Goal: Obtain resource: Download file/media

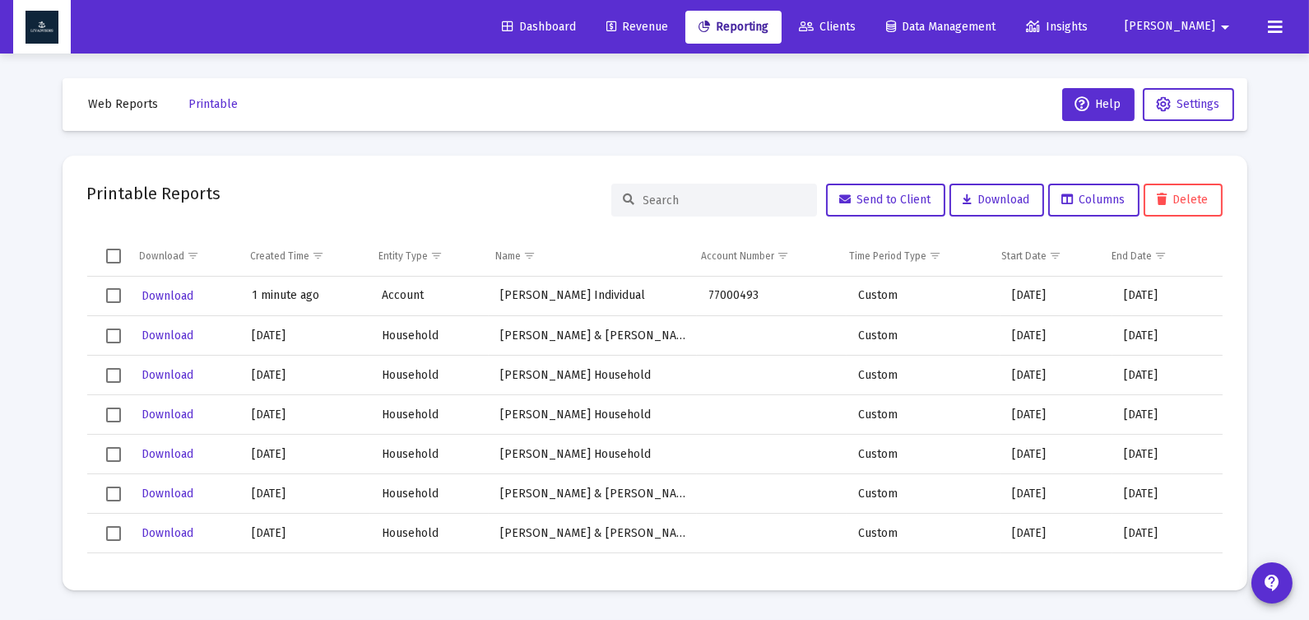
click at [113, 107] on span "Web Reports" at bounding box center [124, 104] width 70 height 14
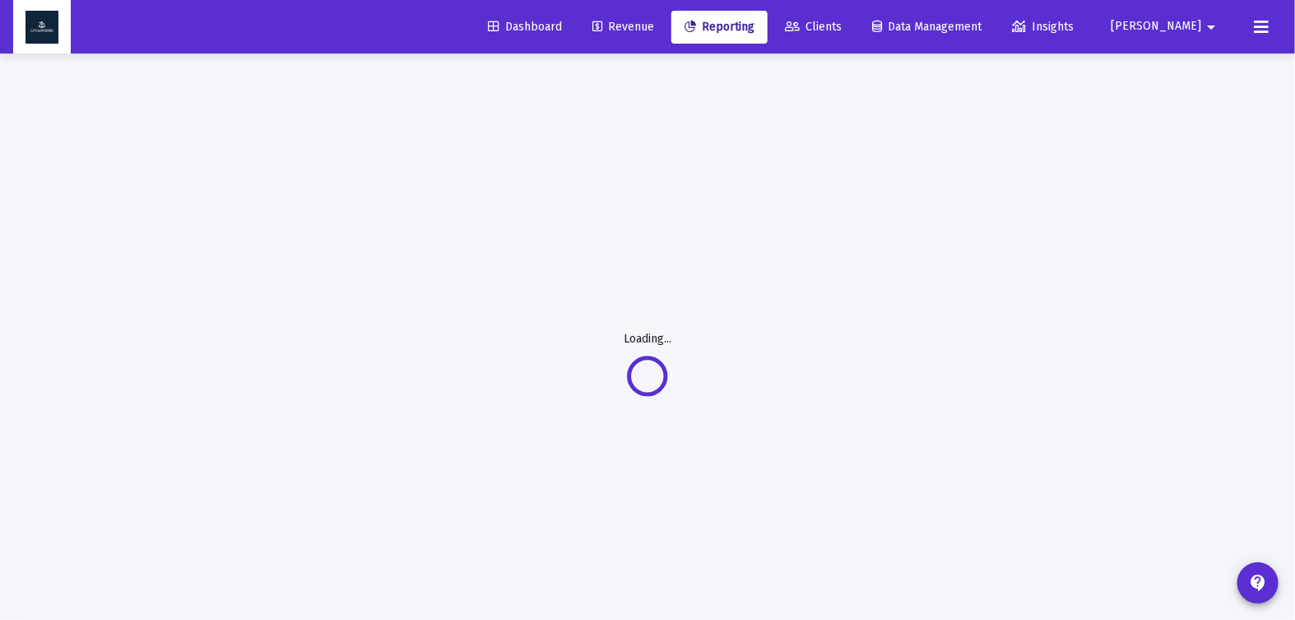
select select "View all"
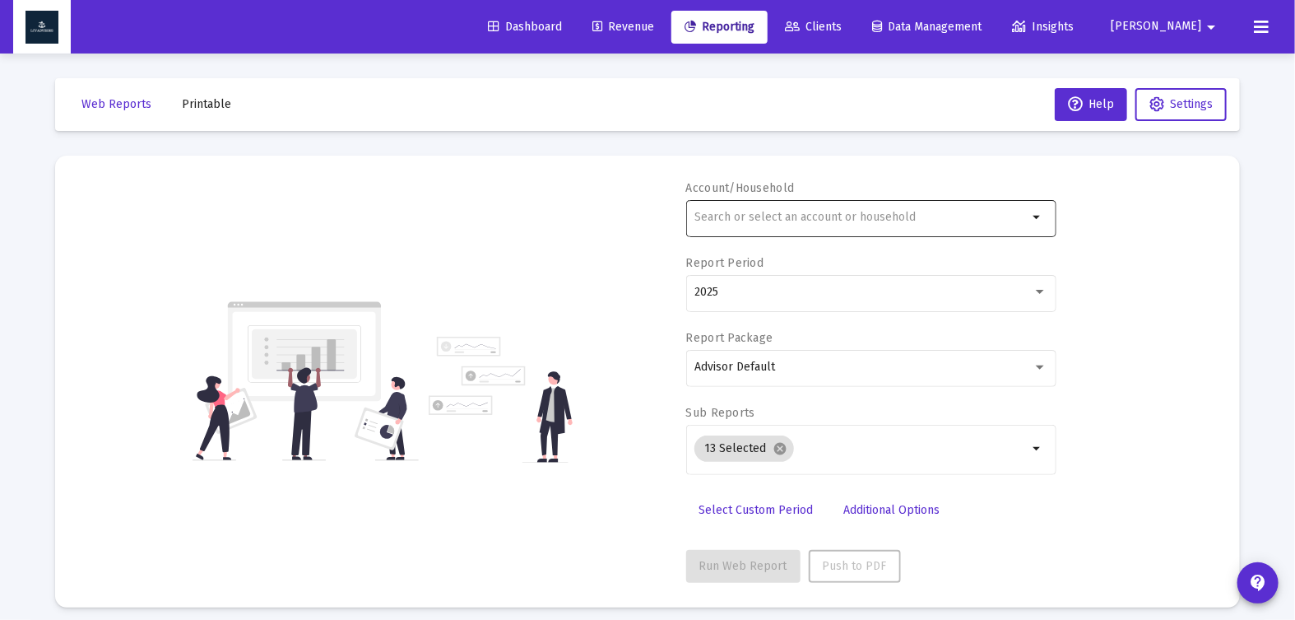
click at [812, 214] on input "text" at bounding box center [860, 217] width 333 height 13
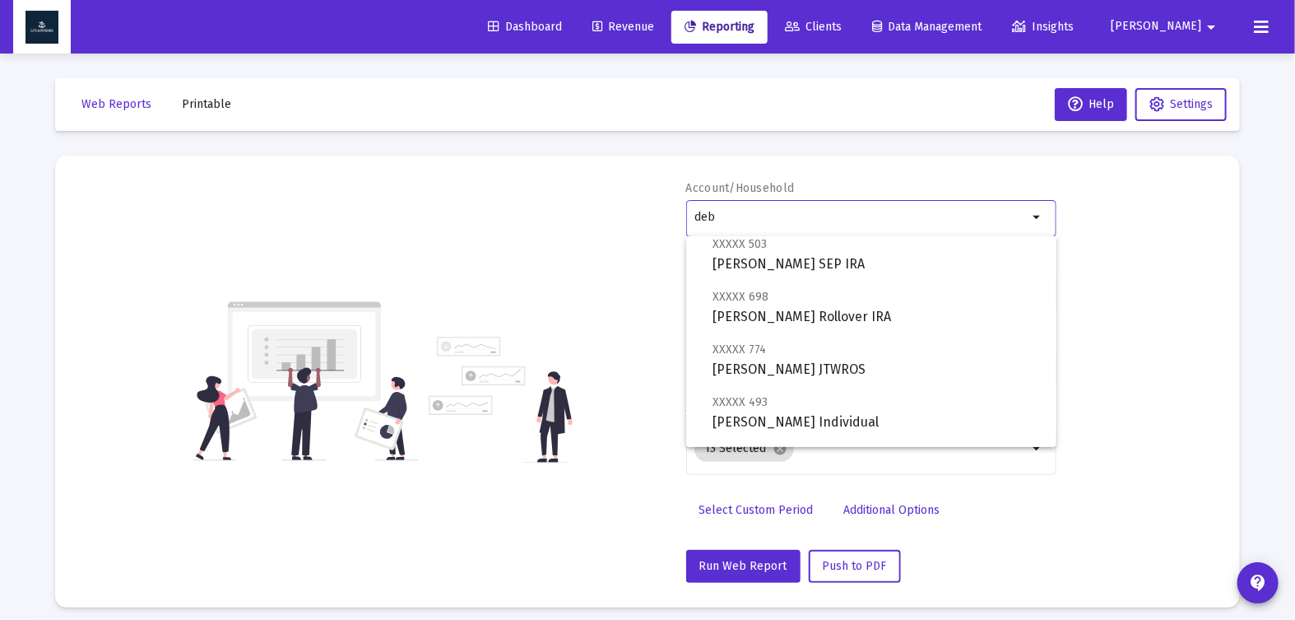
scroll to position [53, 0]
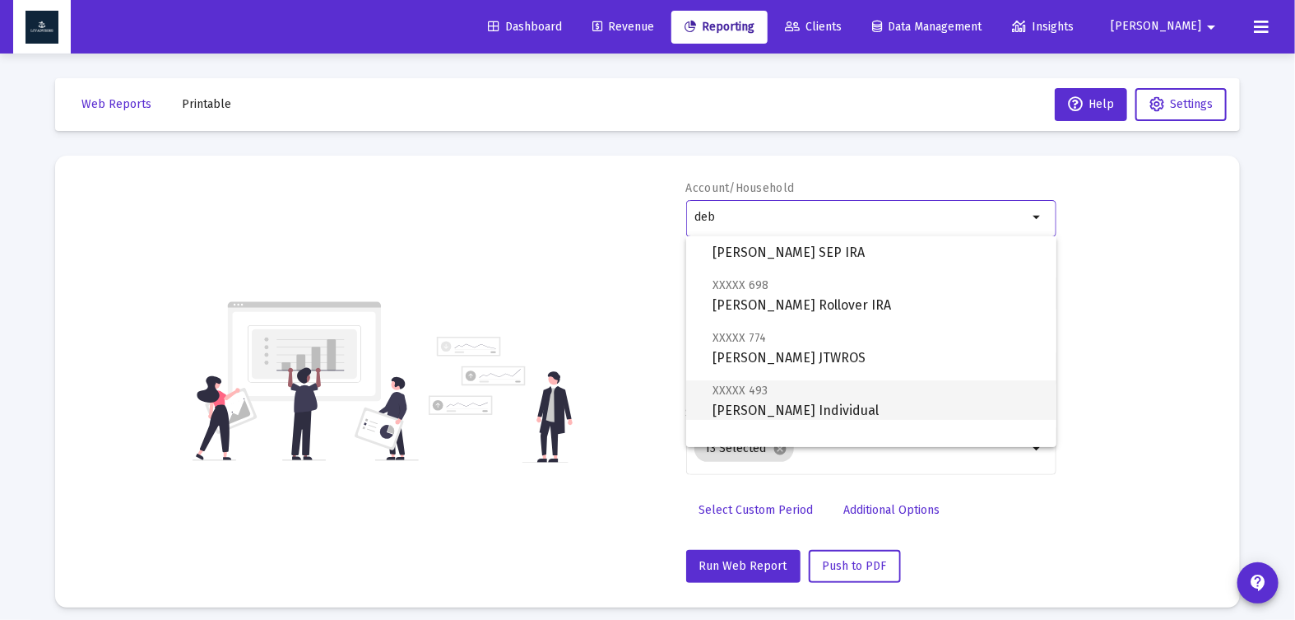
click at [885, 392] on span "XXXXX 493 [PERSON_NAME] Individual" at bounding box center [878, 400] width 331 height 40
type input "[PERSON_NAME] Individual"
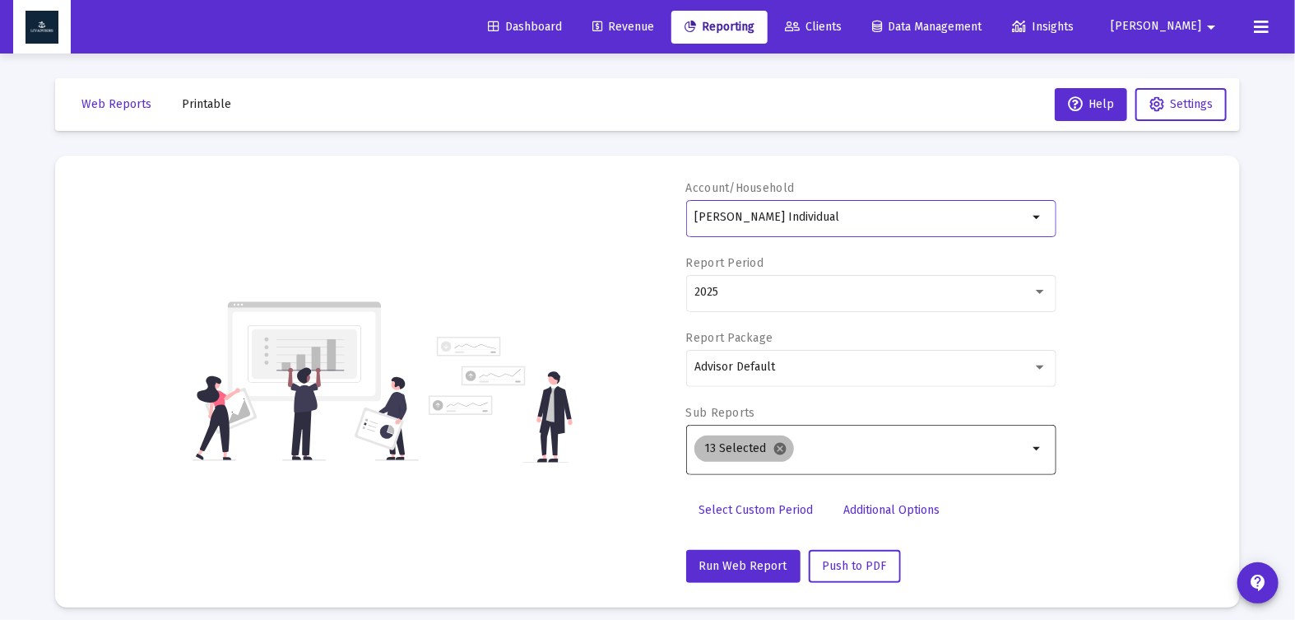
click at [782, 448] on mat-icon "cancel" at bounding box center [780, 448] width 15 height 15
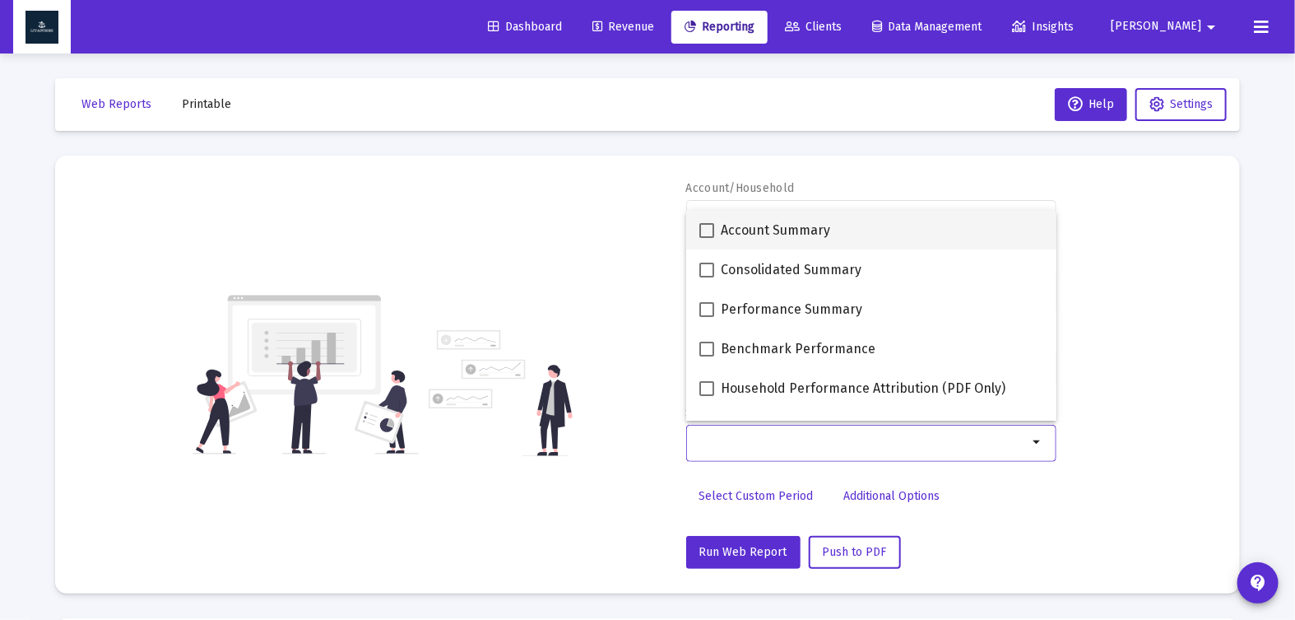
click at [703, 234] on span at bounding box center [706, 230] width 15 height 15
click at [706, 238] on input "Account Summary" at bounding box center [706, 238] width 1 height 1
checkbox input "true"
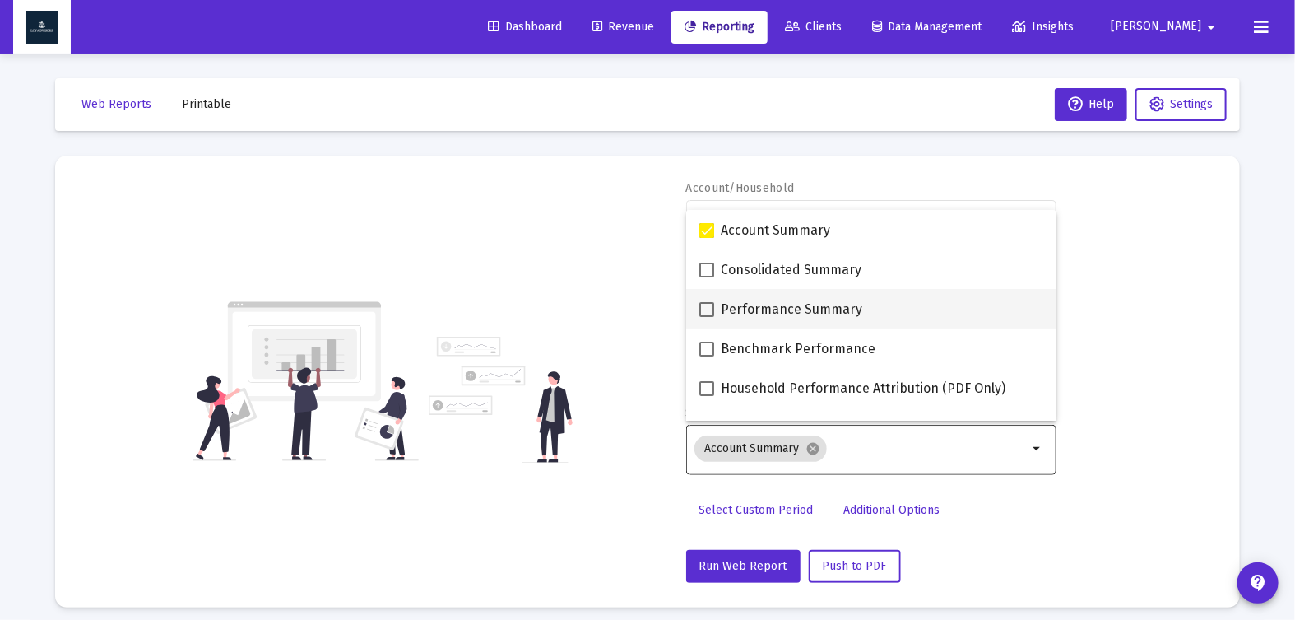
click at [705, 304] on span at bounding box center [706, 309] width 15 height 15
click at [706, 317] on input "Performance Summary" at bounding box center [706, 317] width 1 height 1
checkbox input "true"
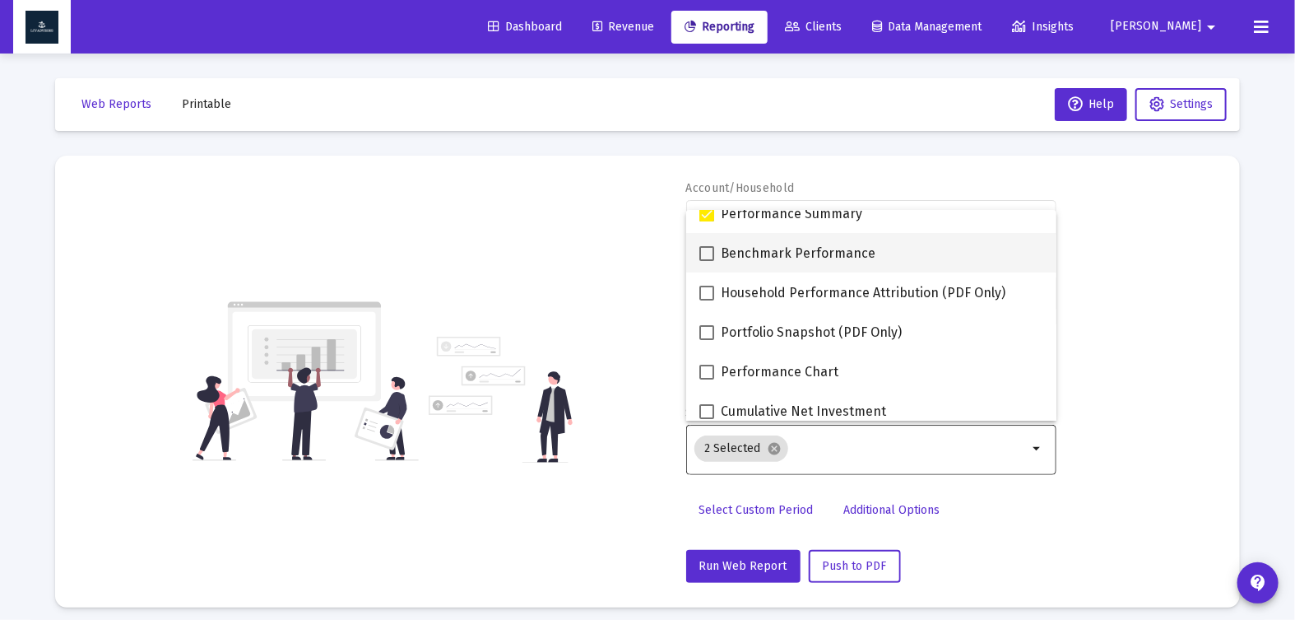
scroll to position [101, 0]
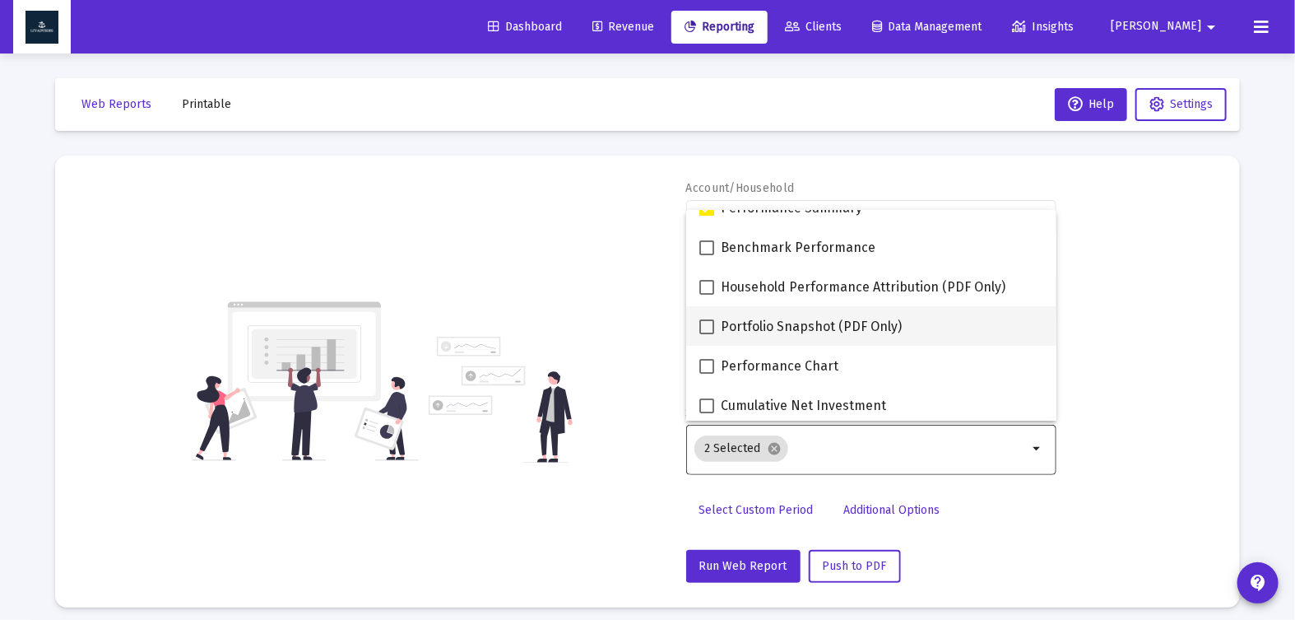
click at [709, 327] on span at bounding box center [706, 326] width 15 height 15
click at [707, 334] on input "Portfolio Snapshot (PDF Only)" at bounding box center [706, 334] width 1 height 1
checkbox input "true"
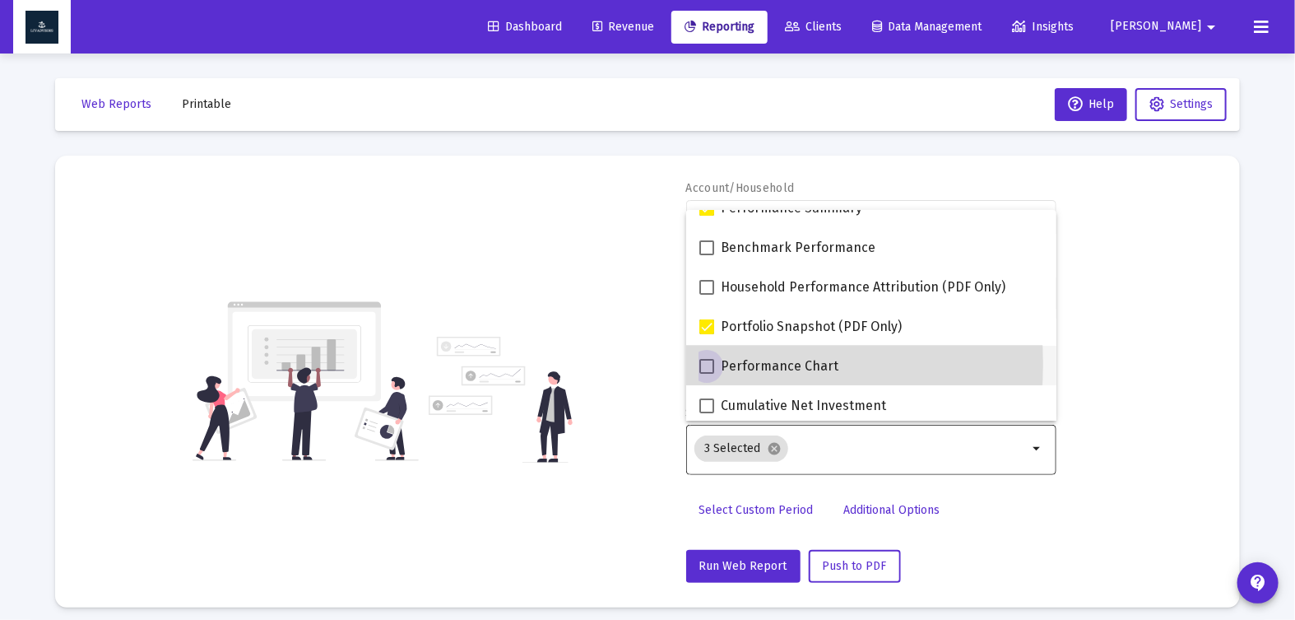
click at [706, 363] on span at bounding box center [706, 366] width 15 height 15
click at [706, 374] on input "Performance Chart" at bounding box center [706, 374] width 1 height 1
checkbox input "true"
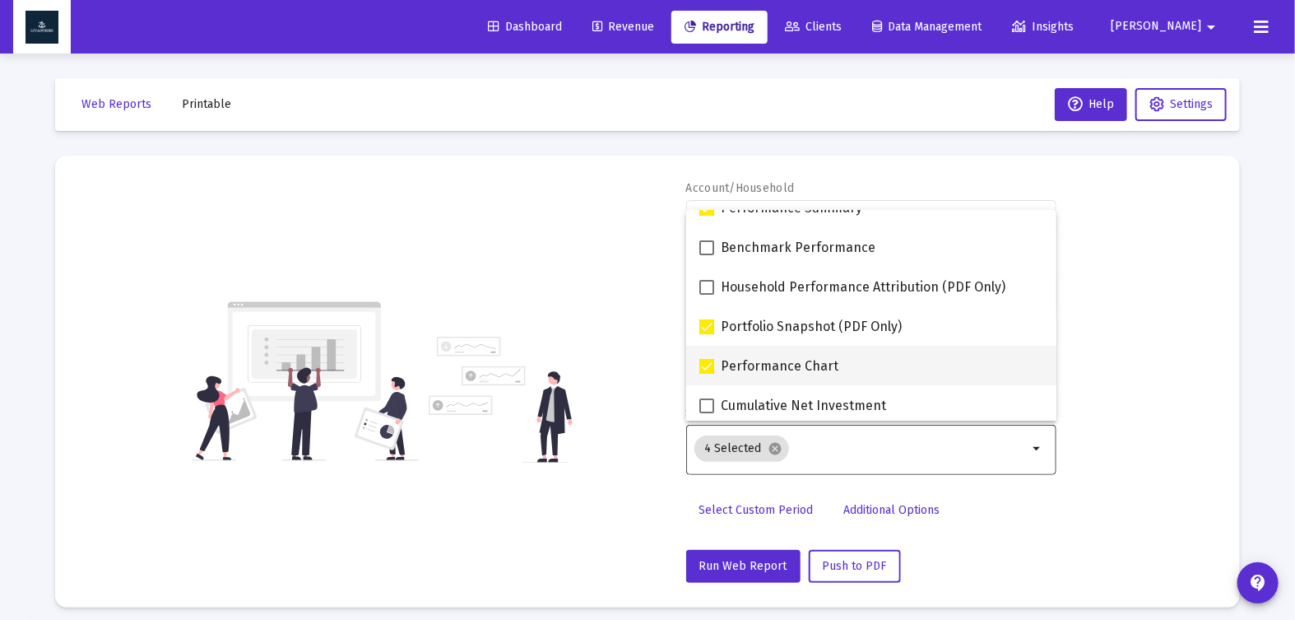
scroll to position [303, 0]
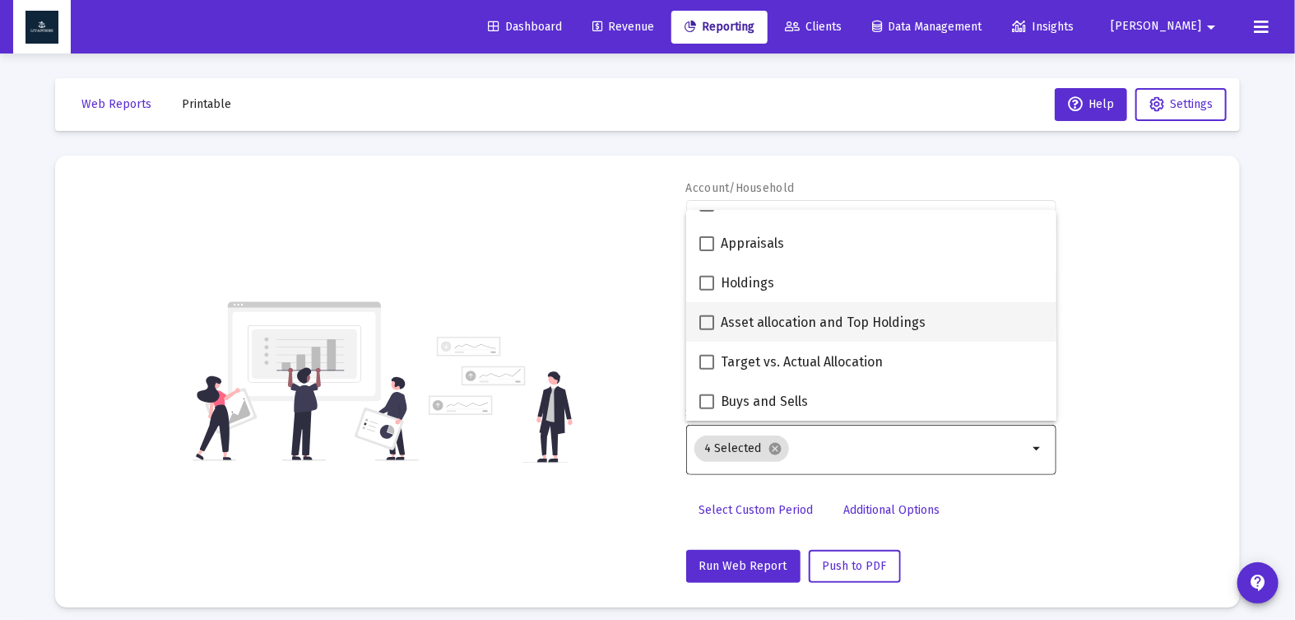
click at [708, 323] on span at bounding box center [706, 322] width 15 height 15
click at [707, 330] on input "Asset allocation and Top Holdings" at bounding box center [706, 330] width 1 height 1
checkbox input "true"
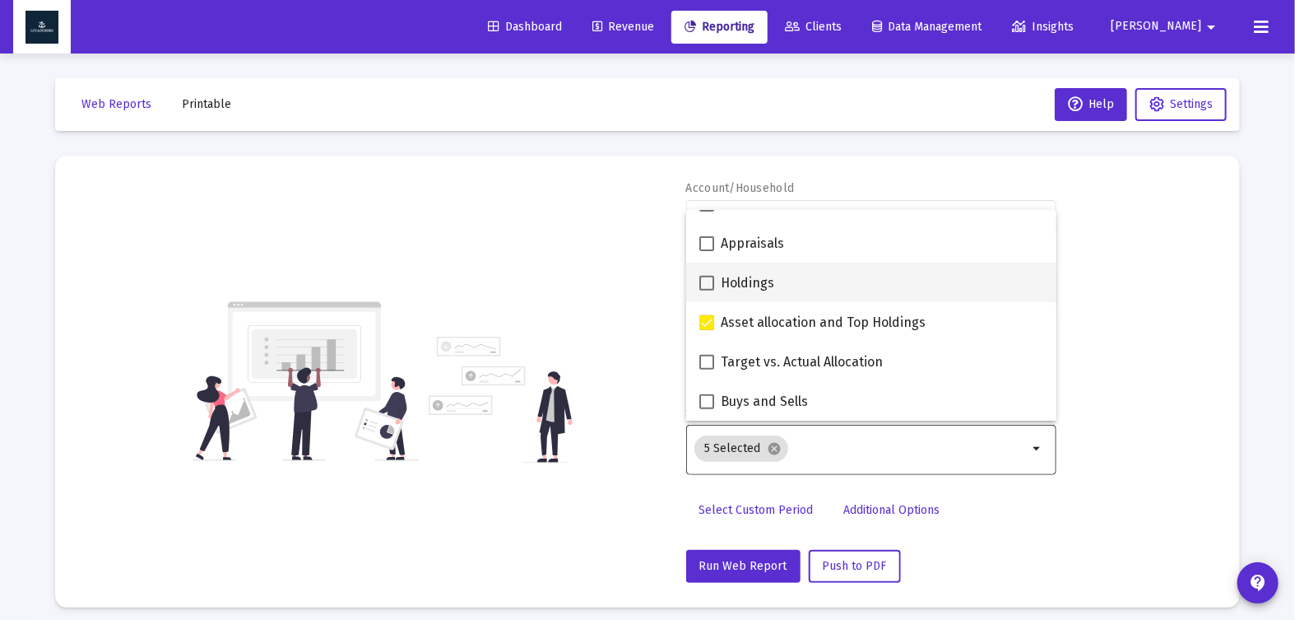
click at [709, 281] on span at bounding box center [706, 283] width 15 height 15
click at [707, 290] on input "Holdings" at bounding box center [706, 290] width 1 height 1
checkbox input "true"
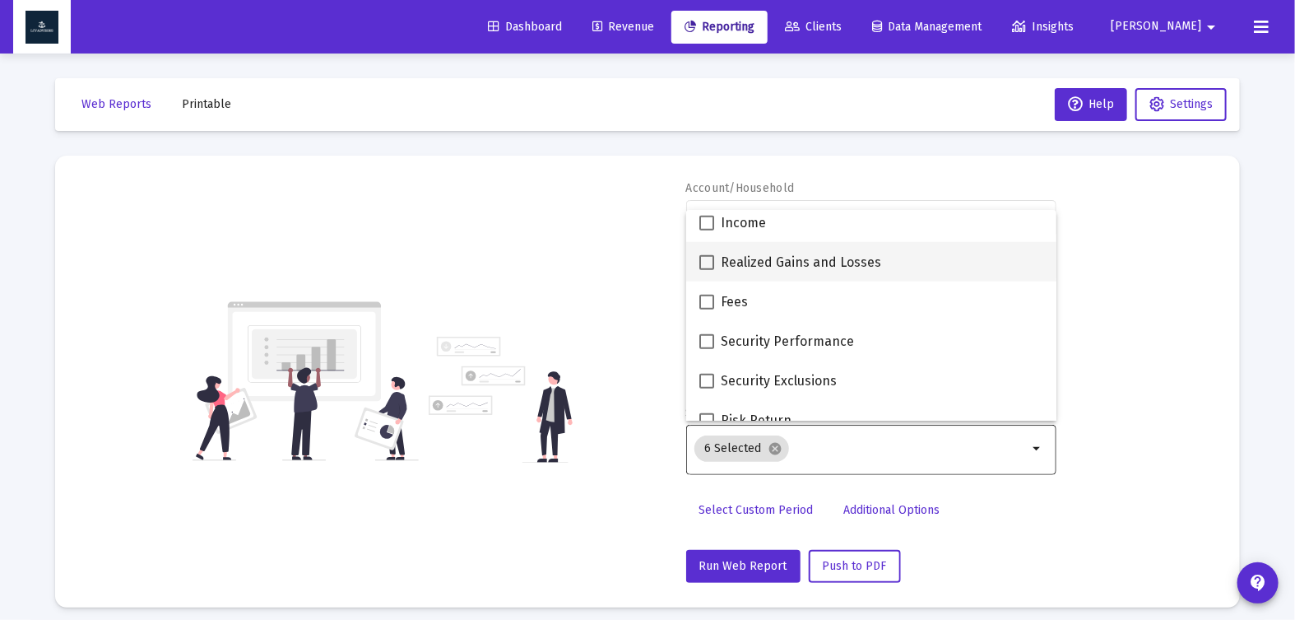
scroll to position [562, 0]
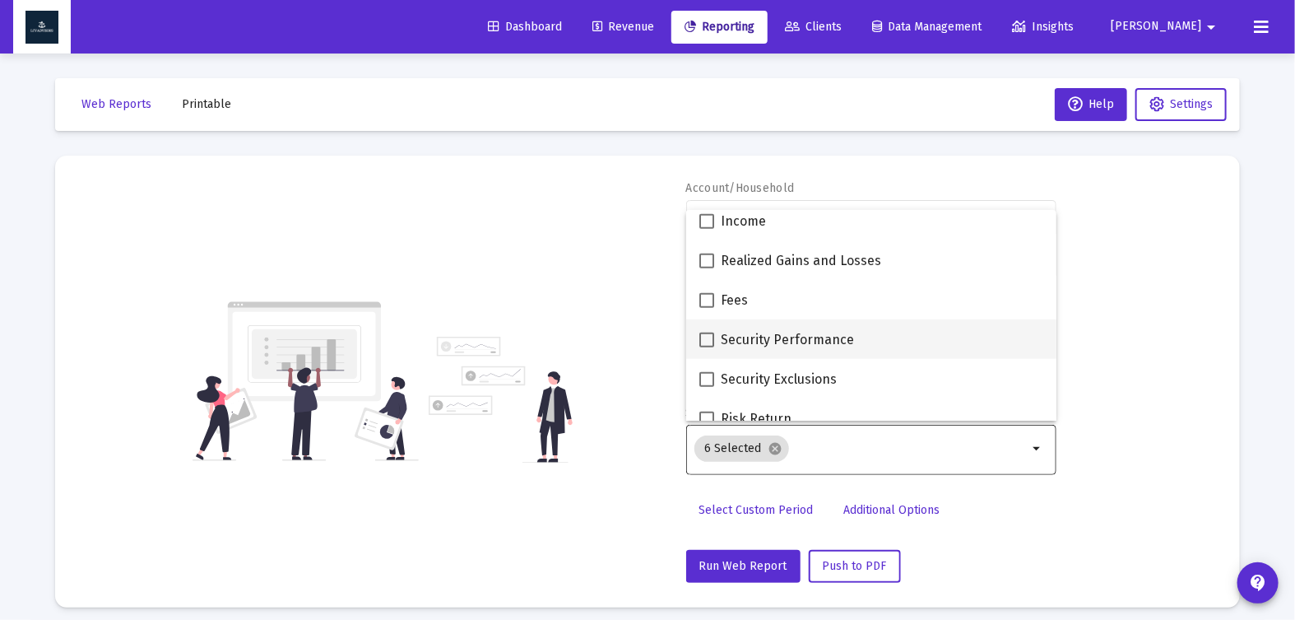
click at [708, 339] on span at bounding box center [706, 339] width 15 height 15
click at [707, 347] on input "Security Performance" at bounding box center [706, 347] width 1 height 1
checkbox input "true"
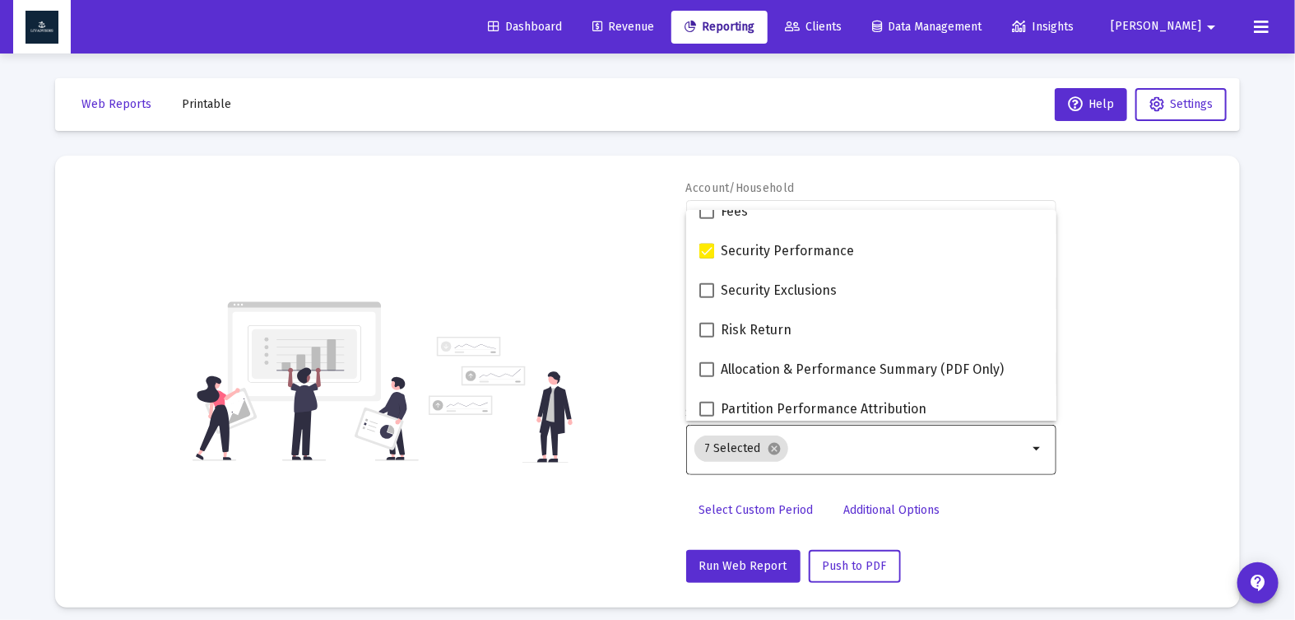
scroll to position [658, 0]
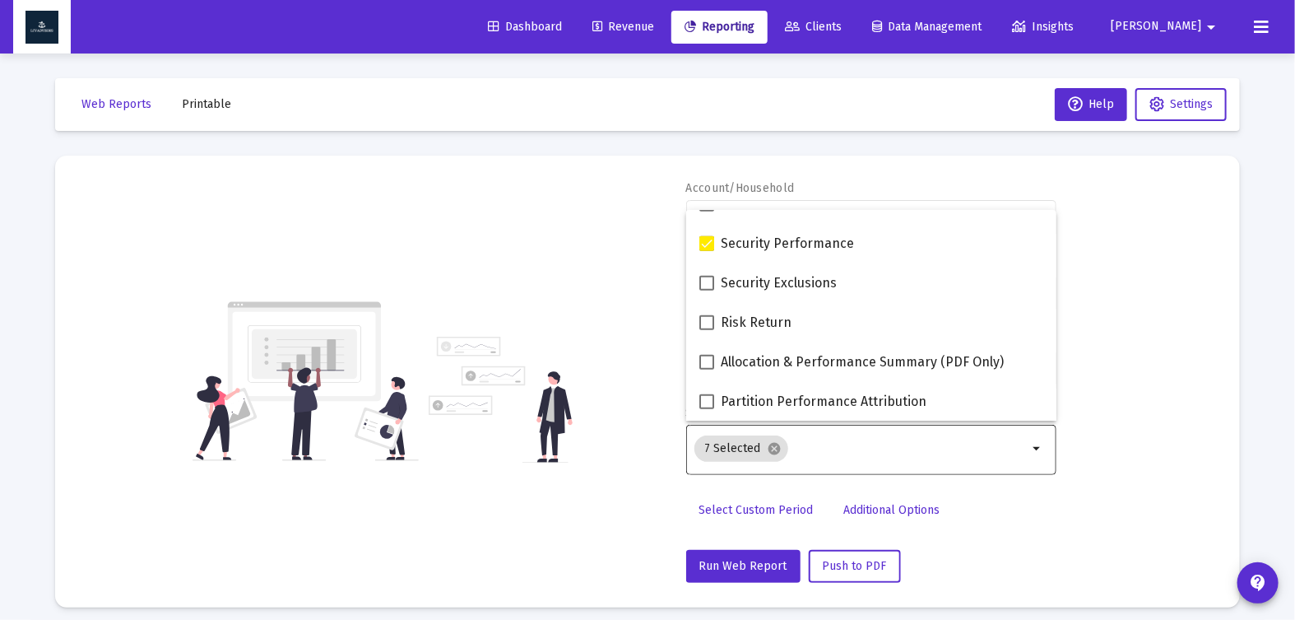
click at [1176, 453] on div "Account/Household [PERSON_NAME] Individual arrow_drop_down Report Period 2025 R…" at bounding box center [647, 381] width 1135 height 402
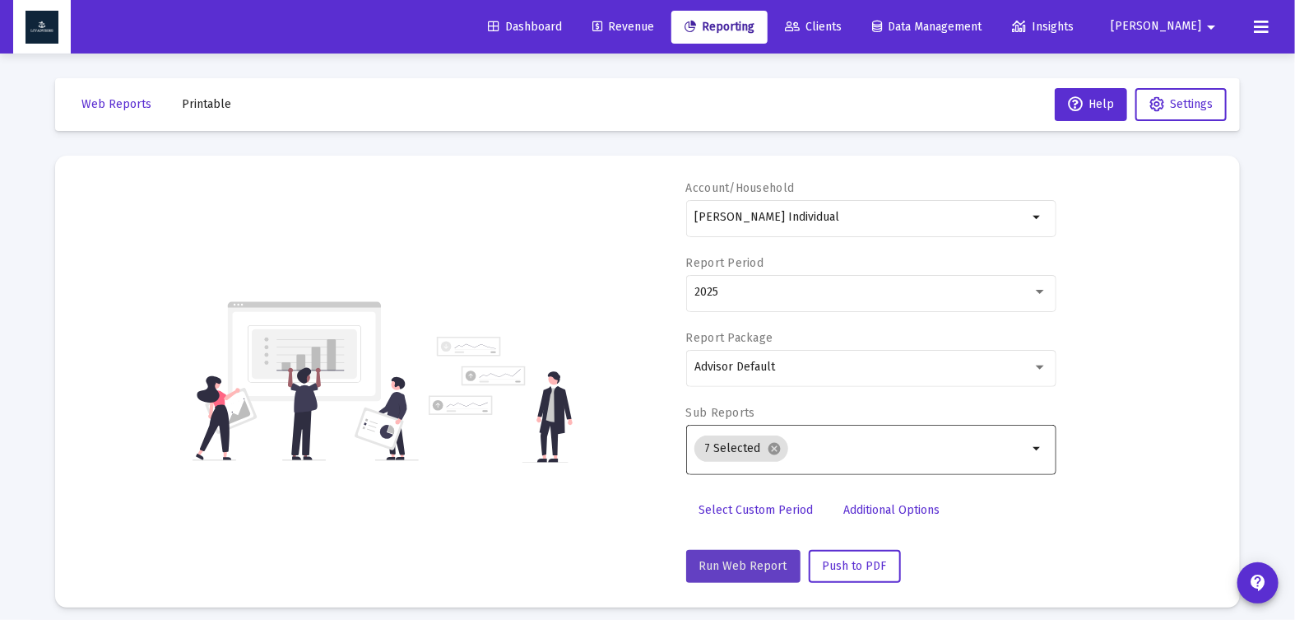
click at [749, 559] on span "Run Web Report" at bounding box center [743, 566] width 88 height 14
select select "View all"
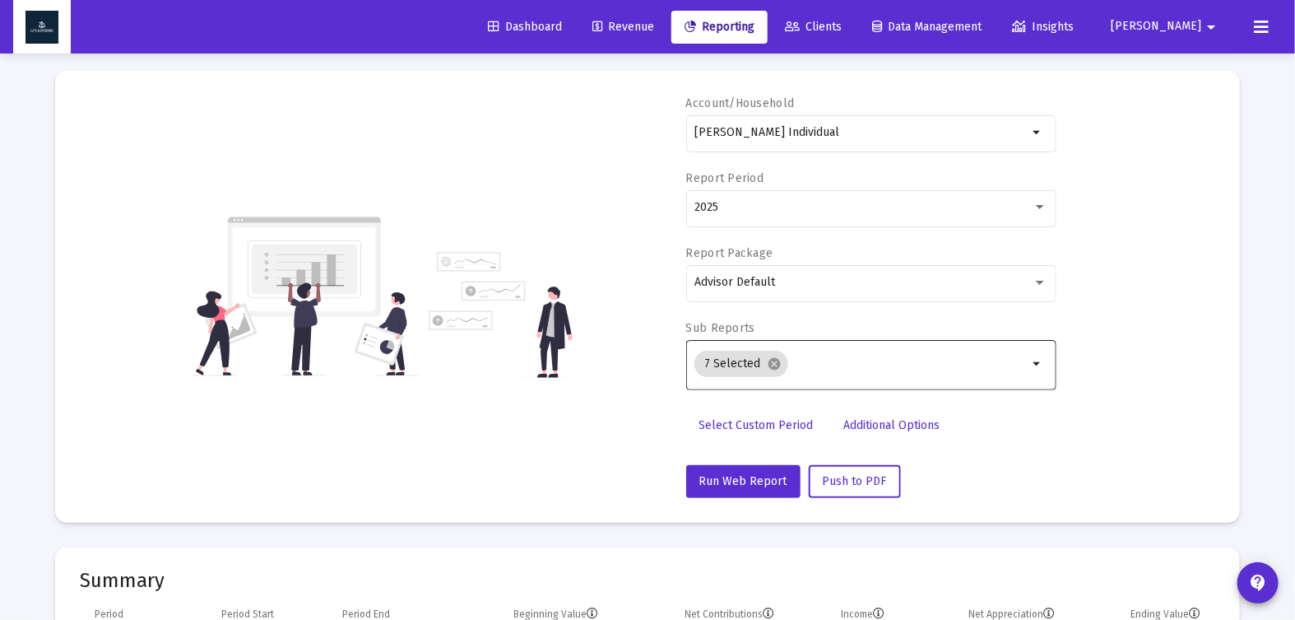
scroll to position [230, 0]
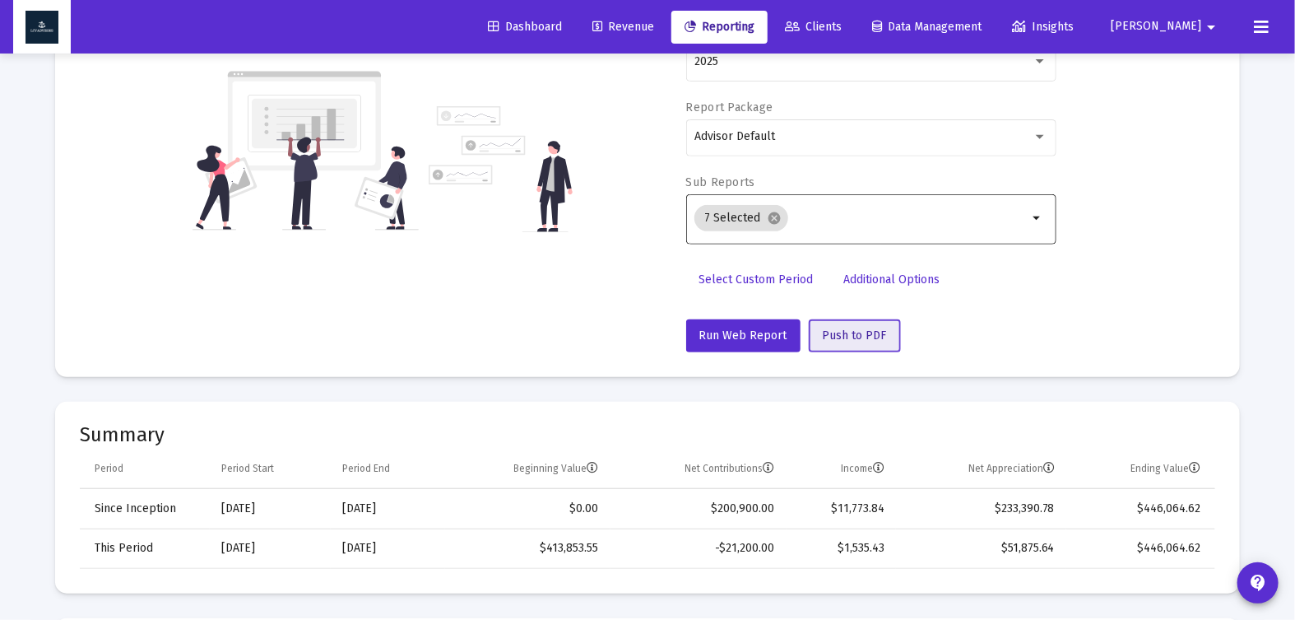
click at [859, 336] on span "Push to PDF" at bounding box center [855, 335] width 64 height 14
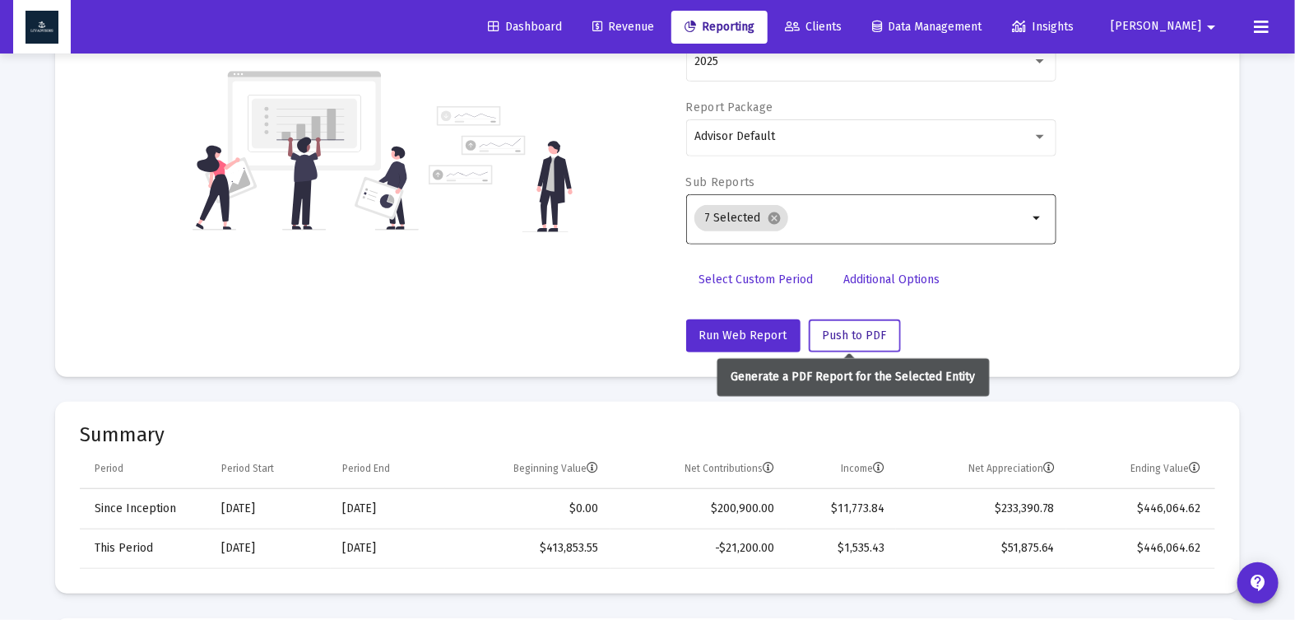
click at [861, 332] on span "Push to PDF" at bounding box center [855, 335] width 64 height 14
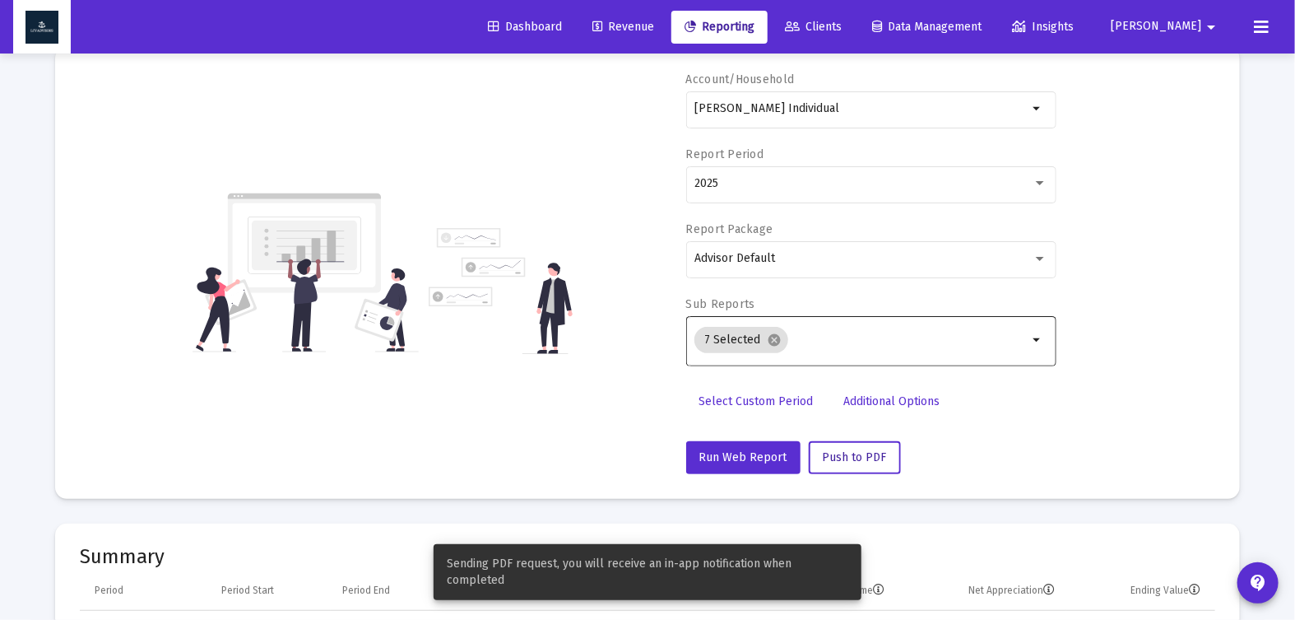
scroll to position [6, 0]
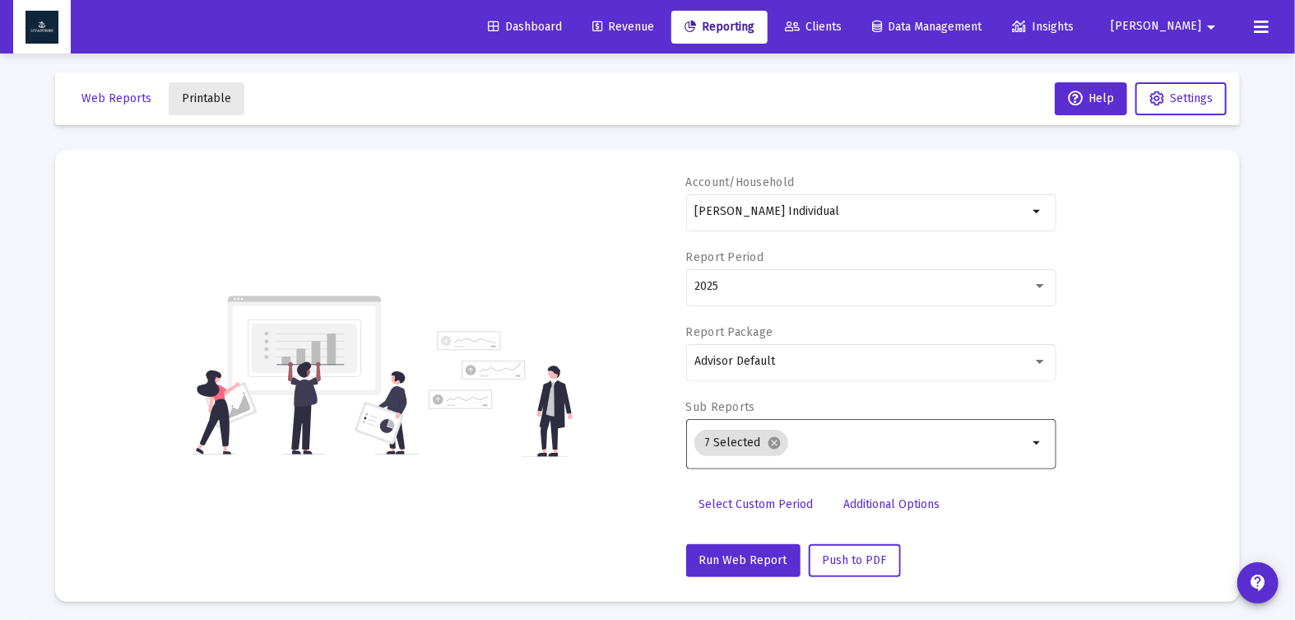
click at [213, 100] on span "Printable" at bounding box center [206, 98] width 49 height 14
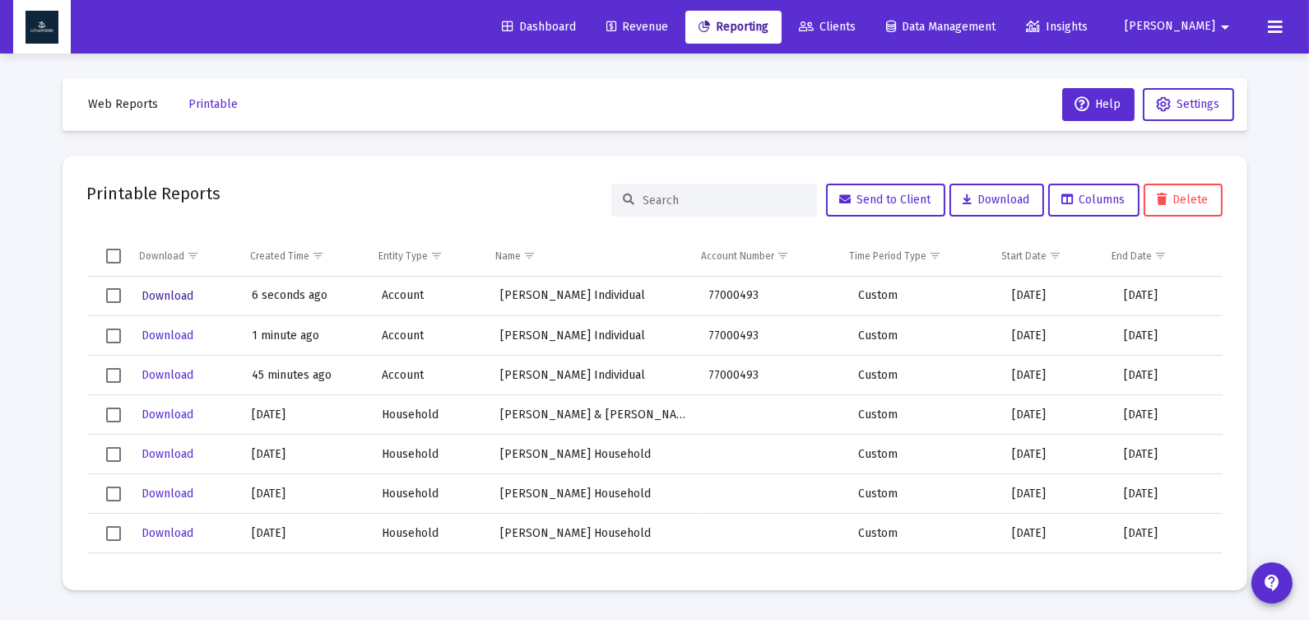
click at [169, 293] on span "Download" at bounding box center [168, 296] width 52 height 14
click at [133, 108] on span "Web Reports" at bounding box center [124, 104] width 70 height 14
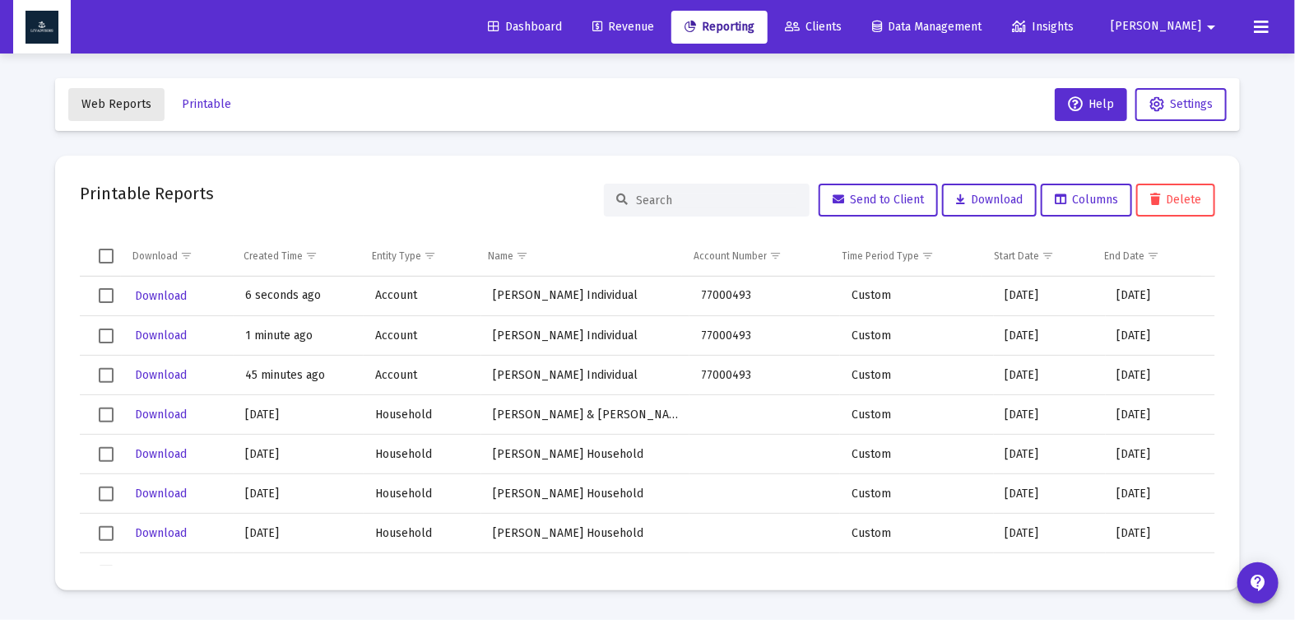
select select "View all"
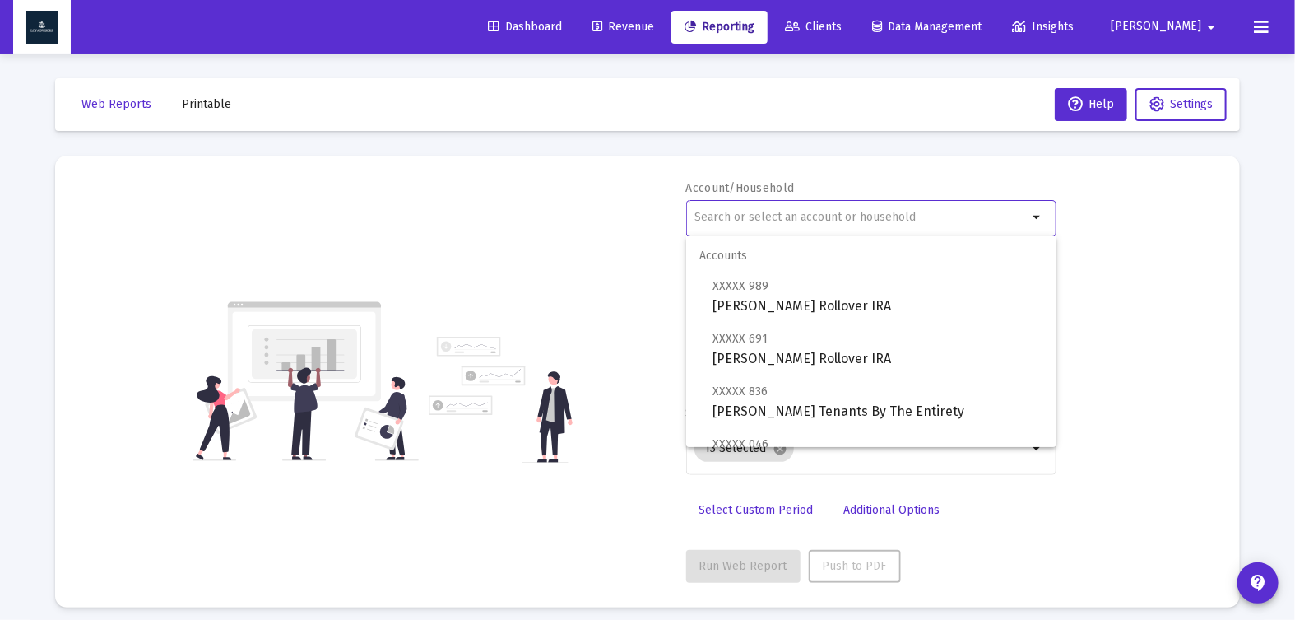
click at [764, 211] on input "text" at bounding box center [860, 217] width 333 height 13
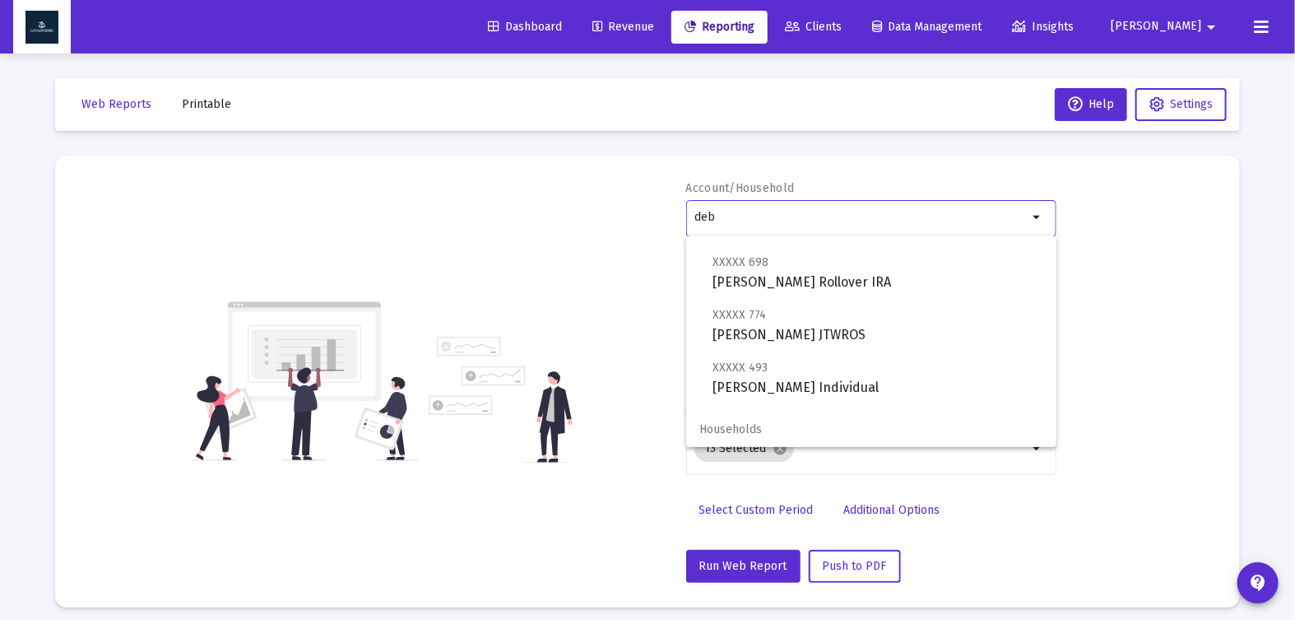
scroll to position [77, 0]
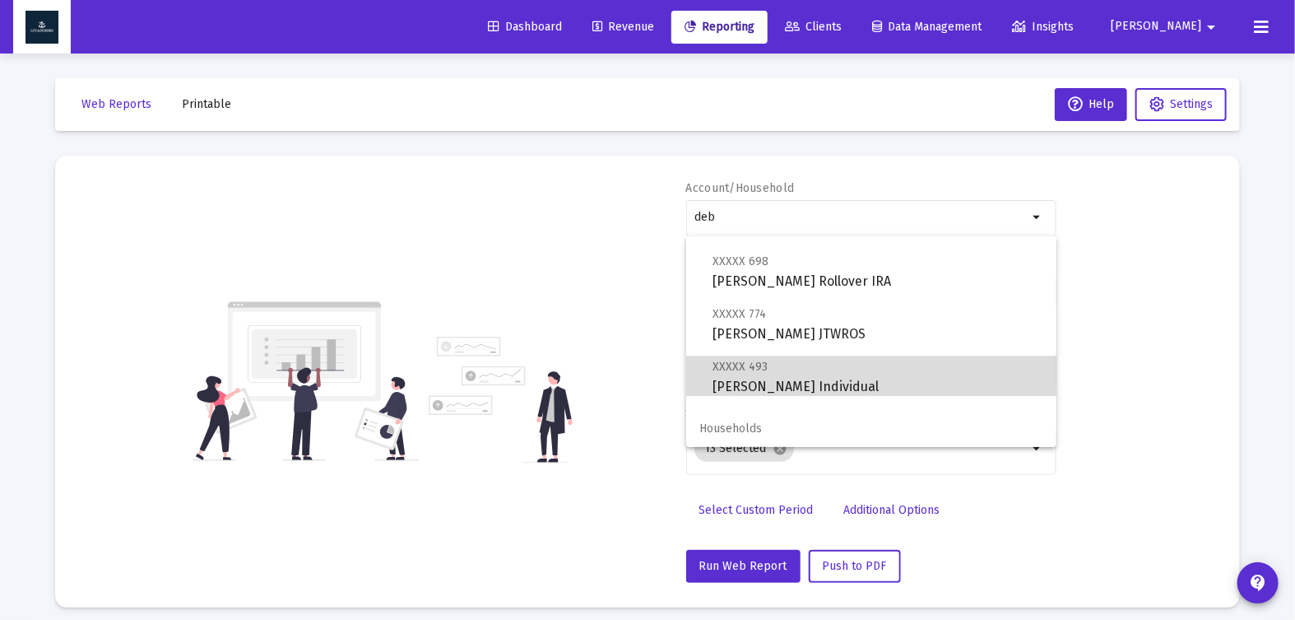
click at [927, 367] on span "XXXXX 493 [PERSON_NAME] Individual" at bounding box center [878, 376] width 331 height 40
type input "[PERSON_NAME] Individual"
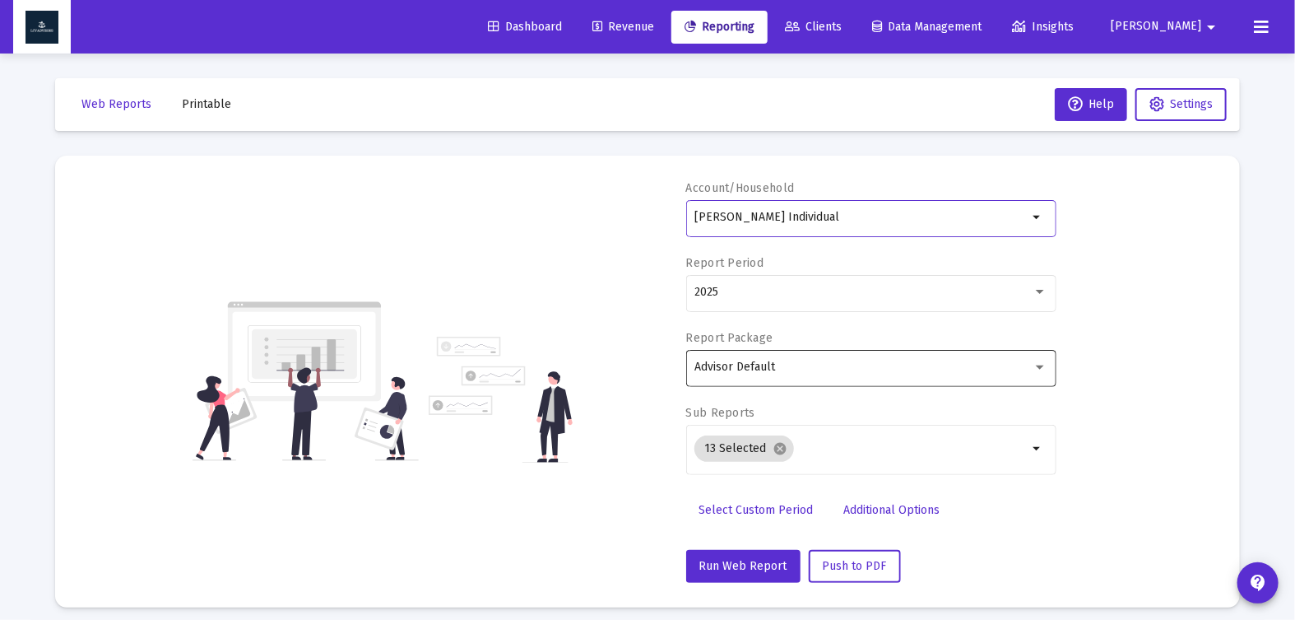
click at [847, 377] on div "Advisor Default" at bounding box center [870, 366] width 353 height 40
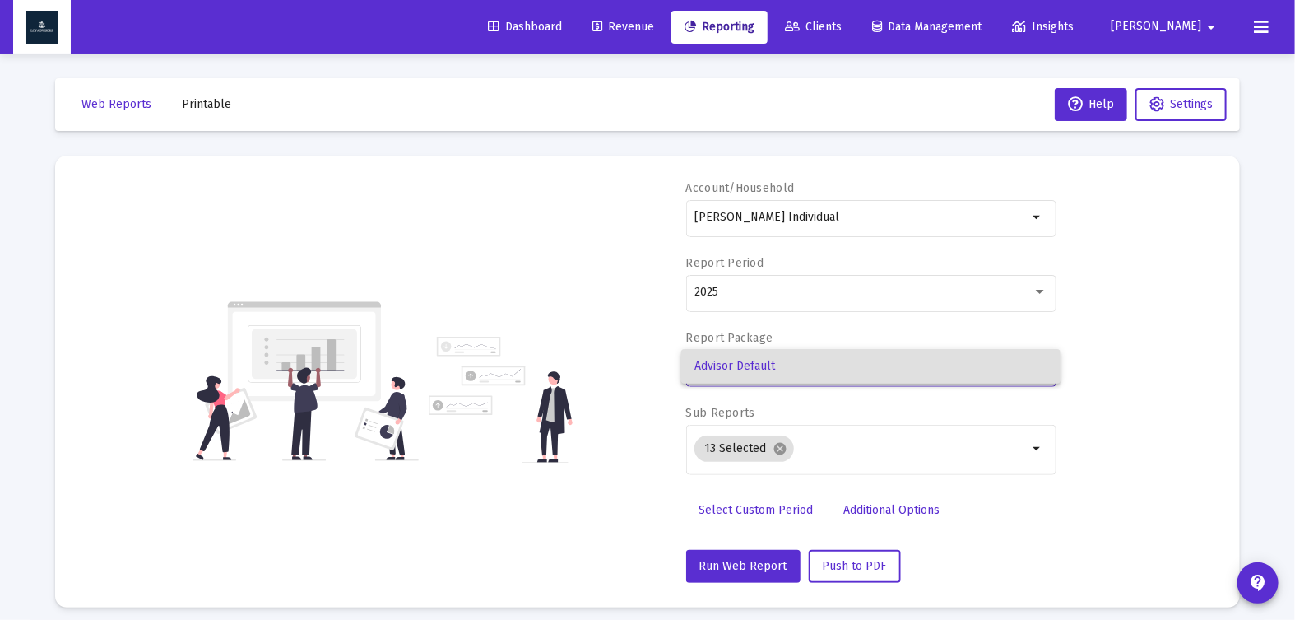
click at [776, 443] on div at bounding box center [647, 310] width 1295 height 620
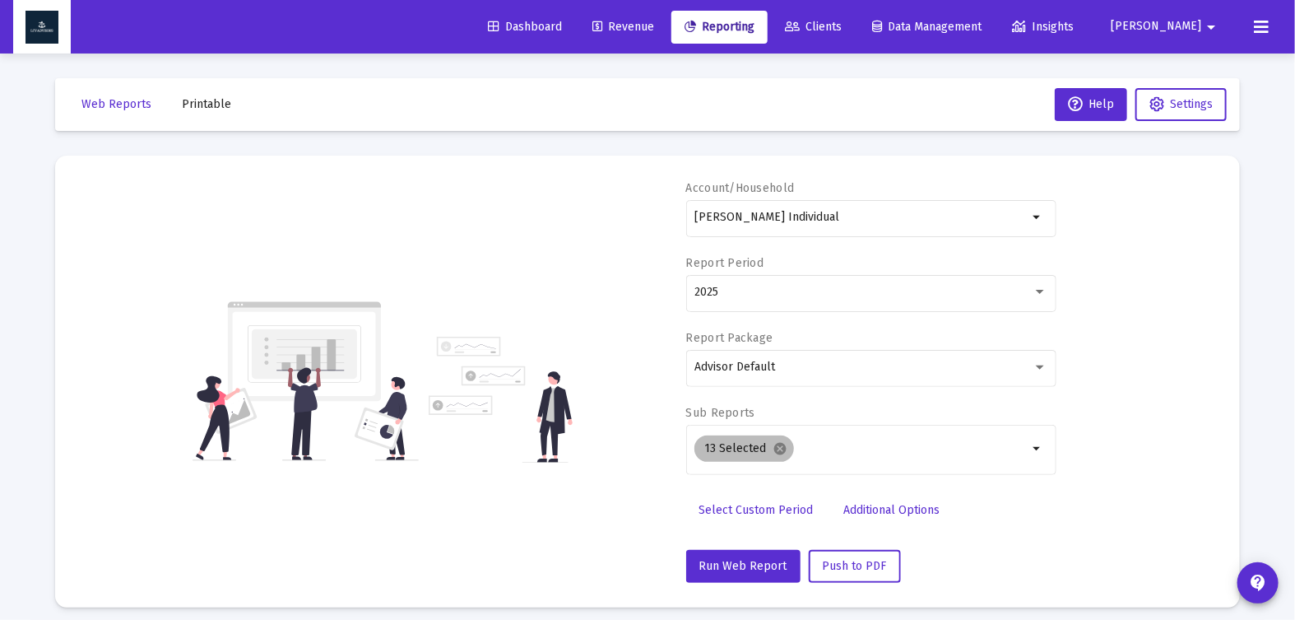
click at [776, 443] on mat-icon "cancel" at bounding box center [780, 448] width 15 height 15
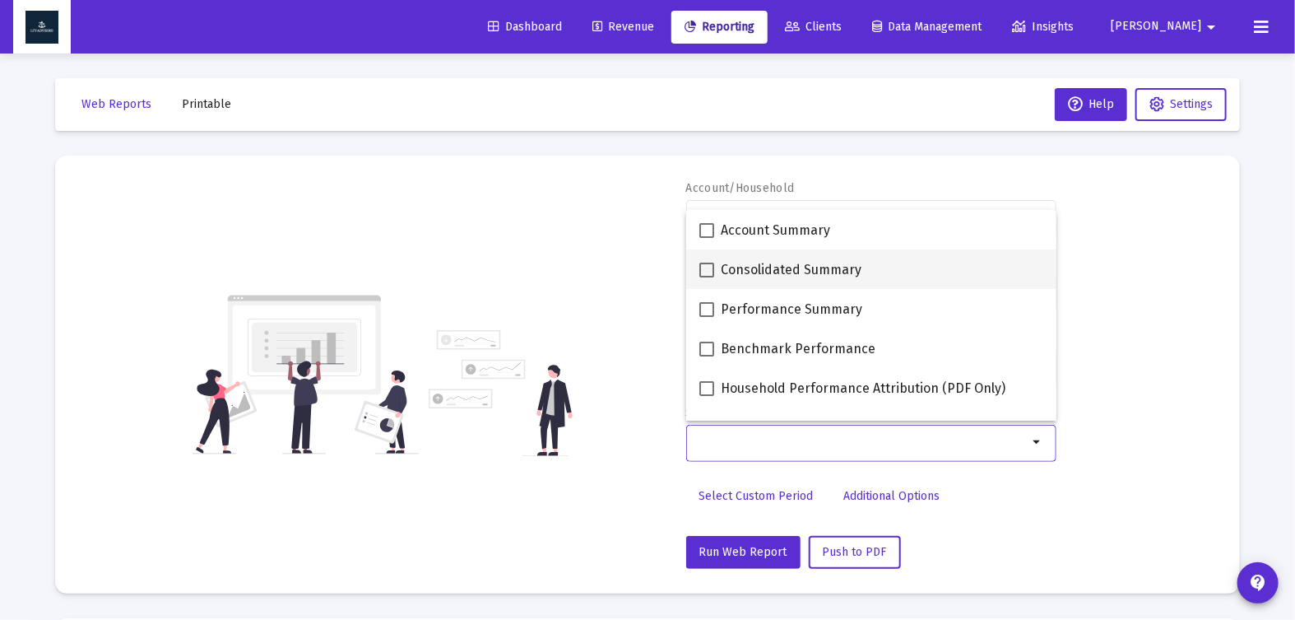
click at [704, 271] on span at bounding box center [706, 269] width 15 height 15
click at [706, 277] on input "Consolidated Summary" at bounding box center [706, 277] width 1 height 1
checkbox input "true"
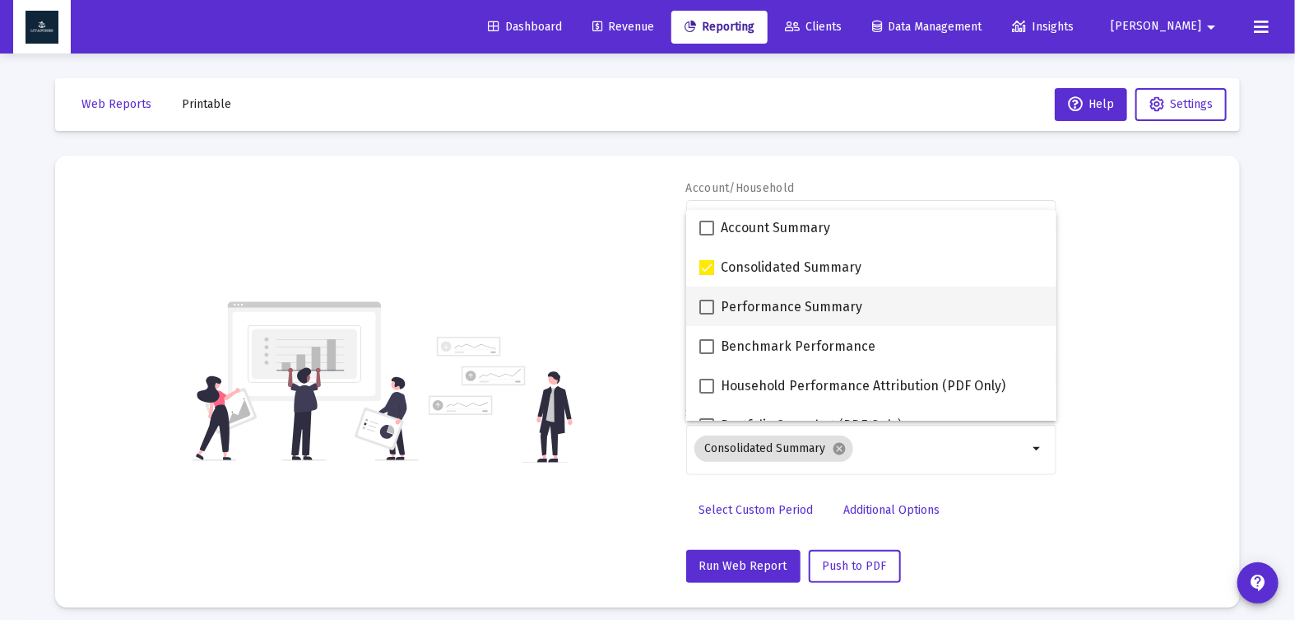
scroll to position [0, 0]
click at [711, 302] on span at bounding box center [706, 309] width 15 height 15
click at [707, 317] on input "Performance Summary" at bounding box center [706, 317] width 1 height 1
checkbox input "true"
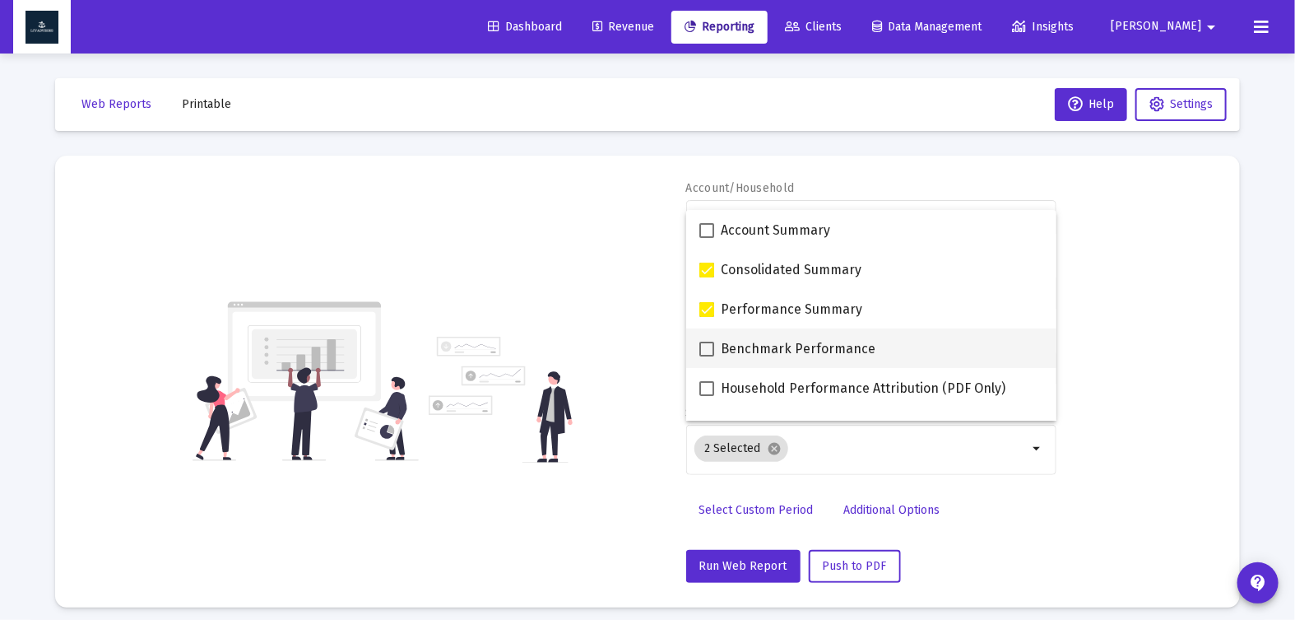
click at [709, 346] on span at bounding box center [706, 348] width 15 height 15
click at [707, 356] on input "Benchmark Performance" at bounding box center [706, 356] width 1 height 1
checkbox input "true"
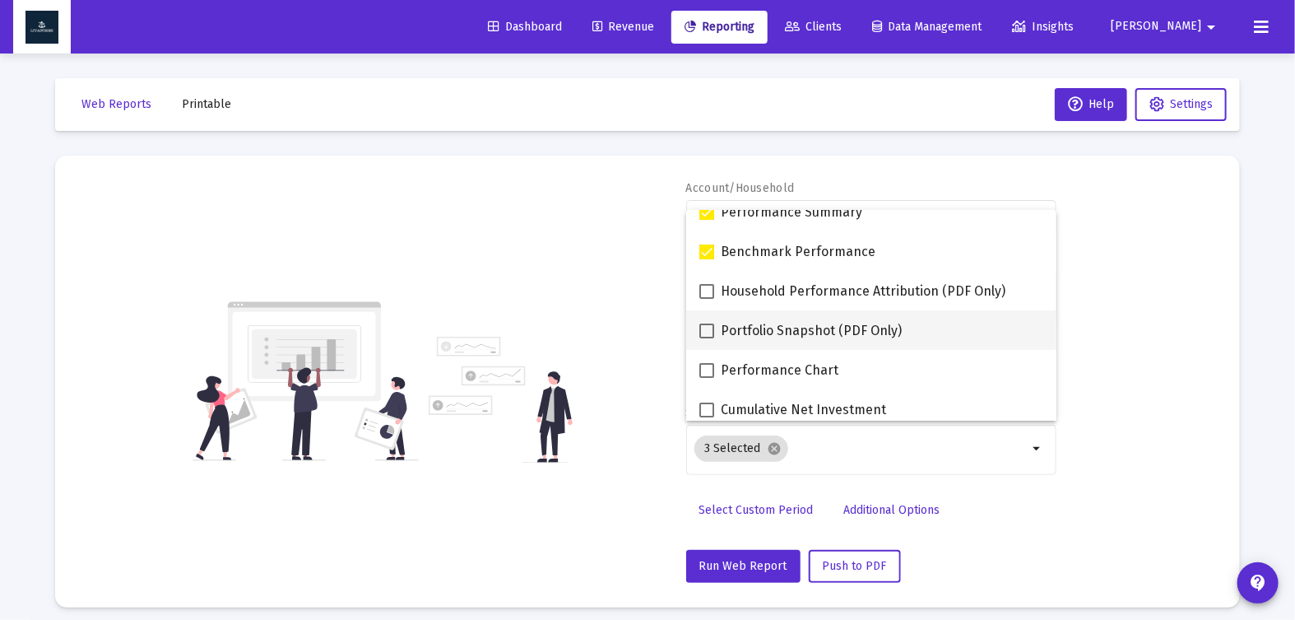
scroll to position [132, 0]
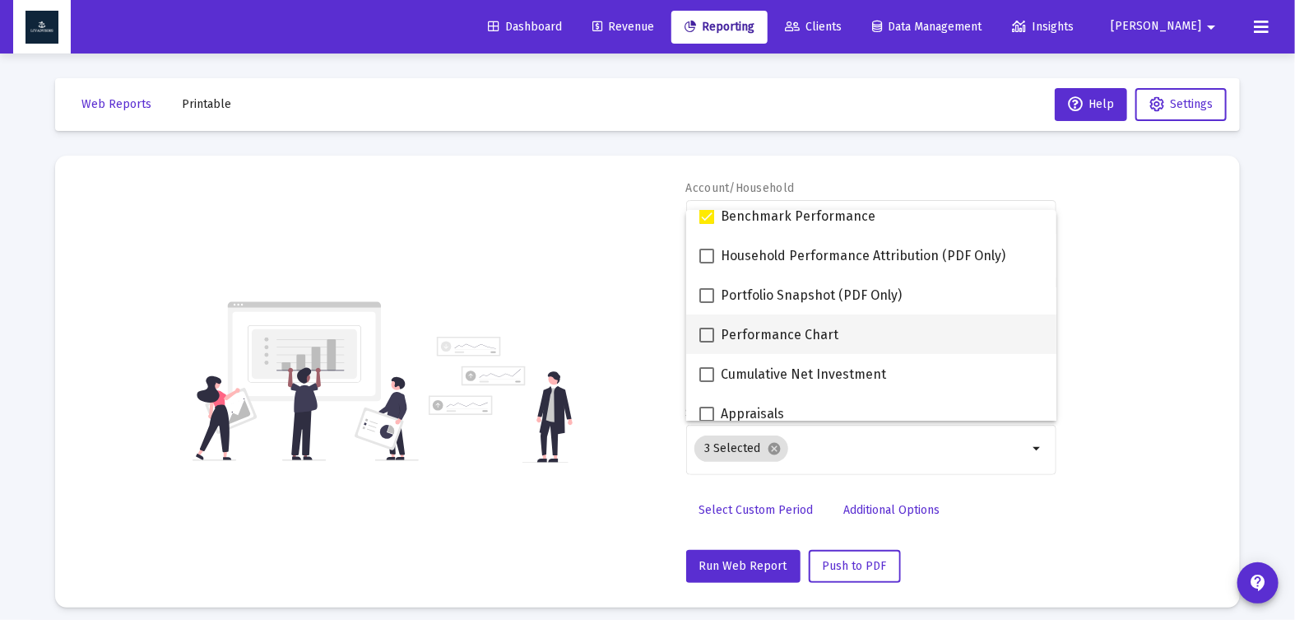
click at [707, 333] on span at bounding box center [706, 334] width 15 height 15
click at [707, 342] on input "Performance Chart" at bounding box center [706, 342] width 1 height 1
checkbox input "true"
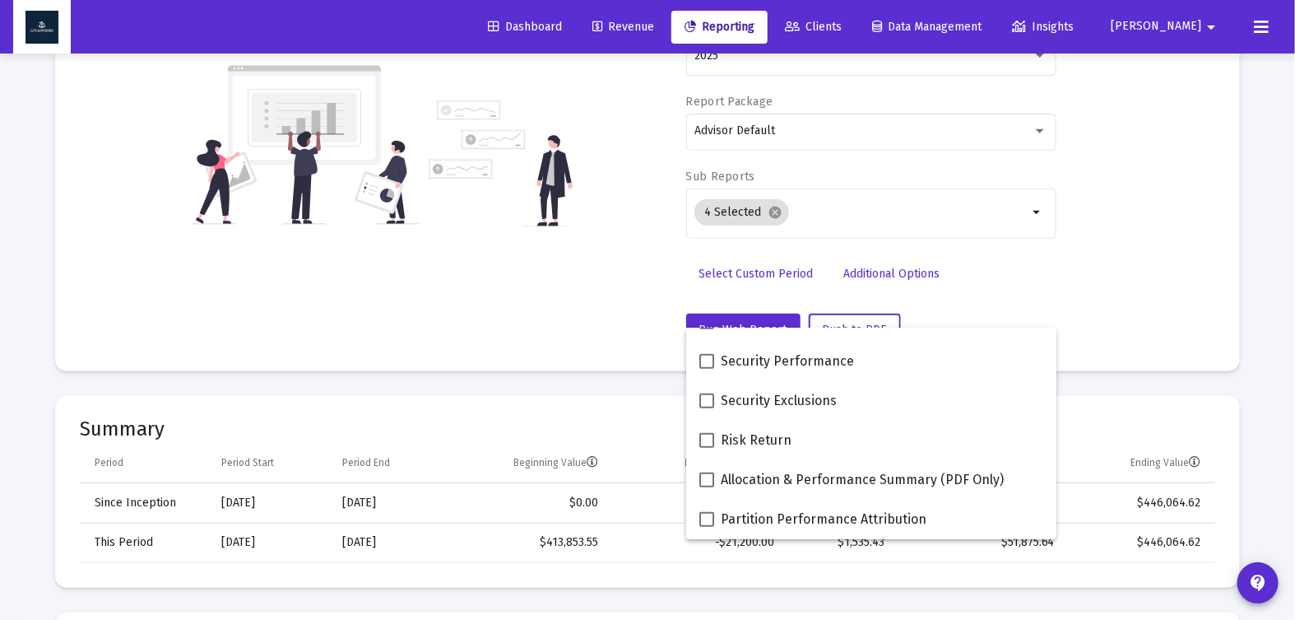
scroll to position [365, 0]
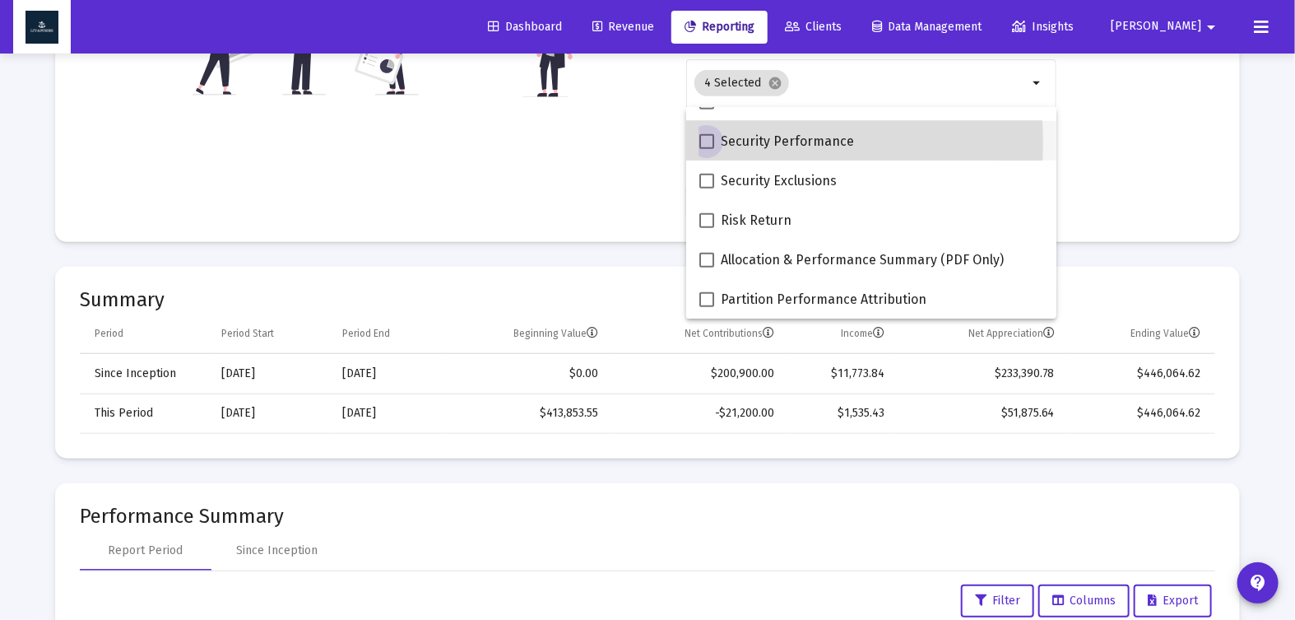
click at [706, 142] on span at bounding box center [706, 141] width 15 height 15
click at [706, 149] on input "Security Performance" at bounding box center [706, 149] width 1 height 1
checkbox input "true"
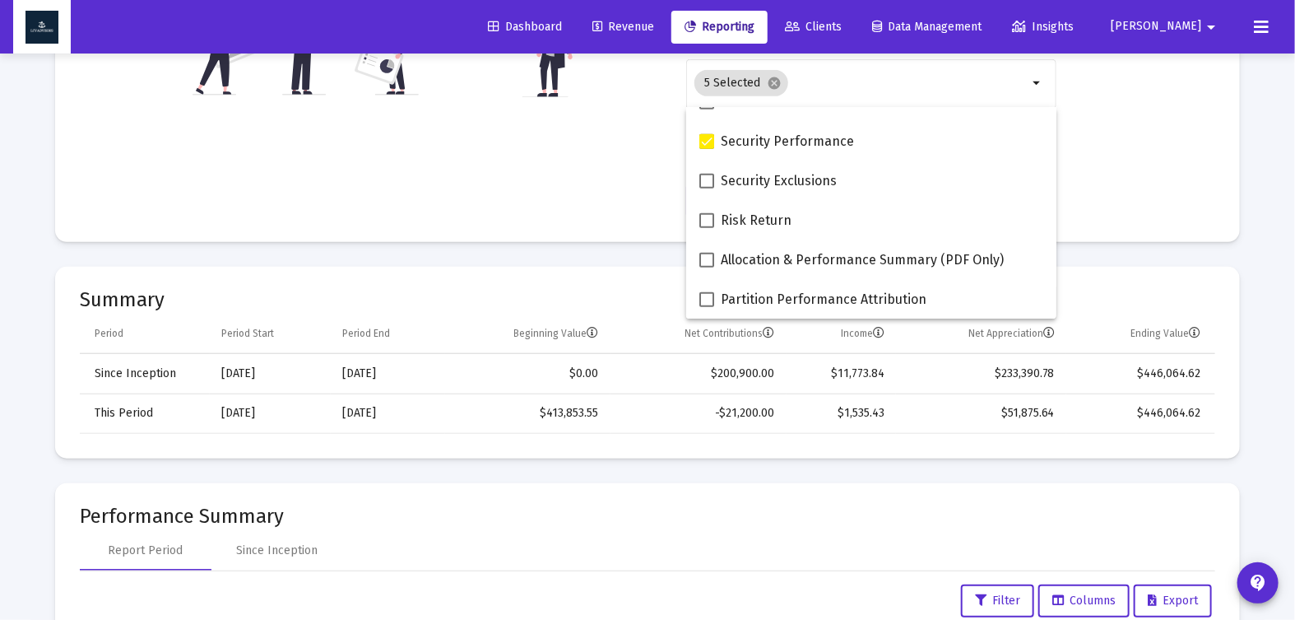
click at [637, 156] on div "Account/Household [PERSON_NAME] Individual arrow_drop_down Report Period 2025 R…" at bounding box center [647, 16] width 1135 height 402
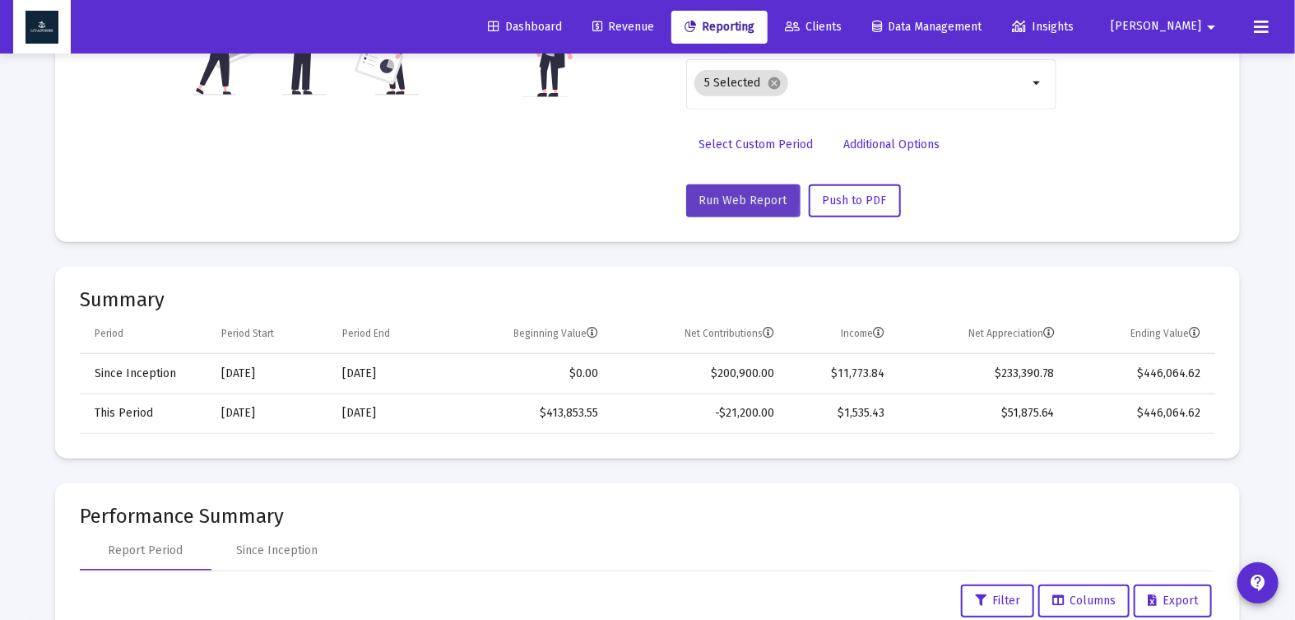
click at [720, 196] on span "Run Web Report" at bounding box center [743, 200] width 88 height 14
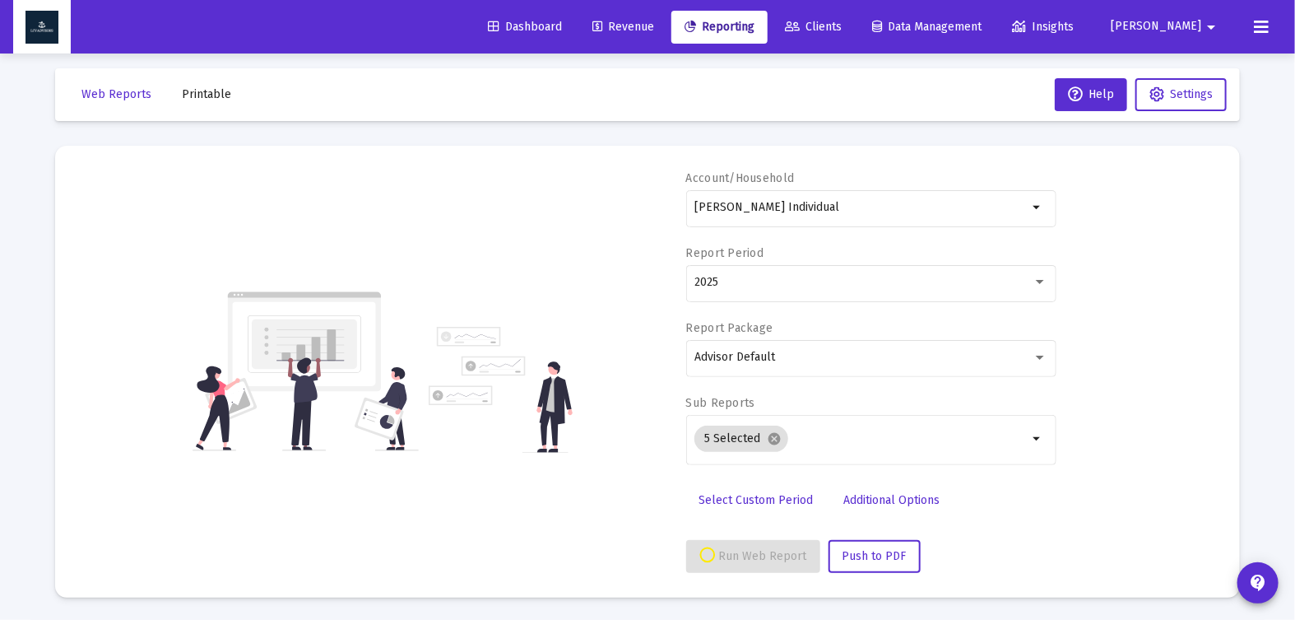
select select "View all"
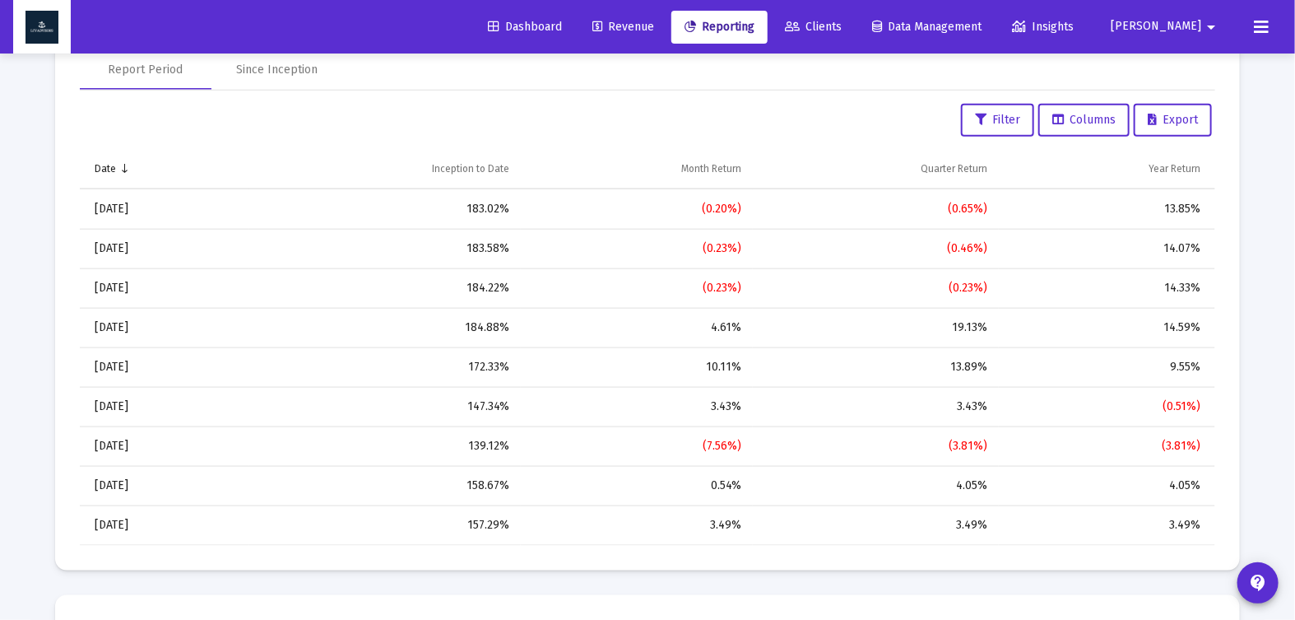
scroll to position [817, 0]
click at [294, 67] on div "Since Inception" at bounding box center [277, 69] width 81 height 16
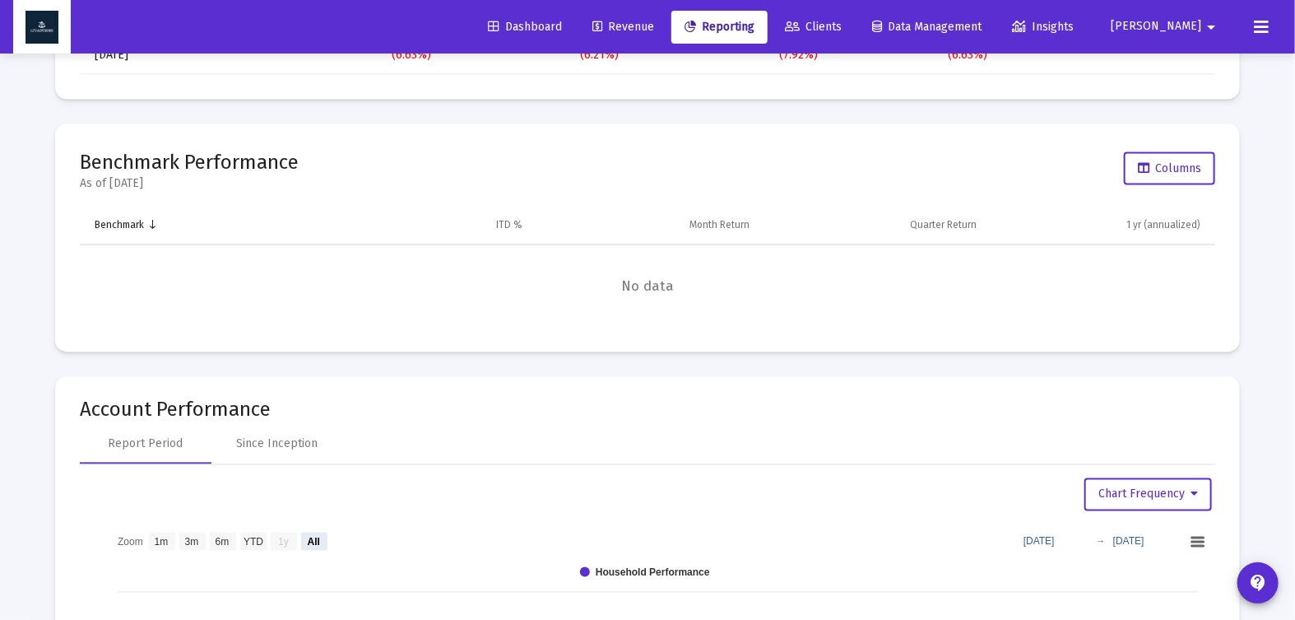
scroll to position [1203, 0]
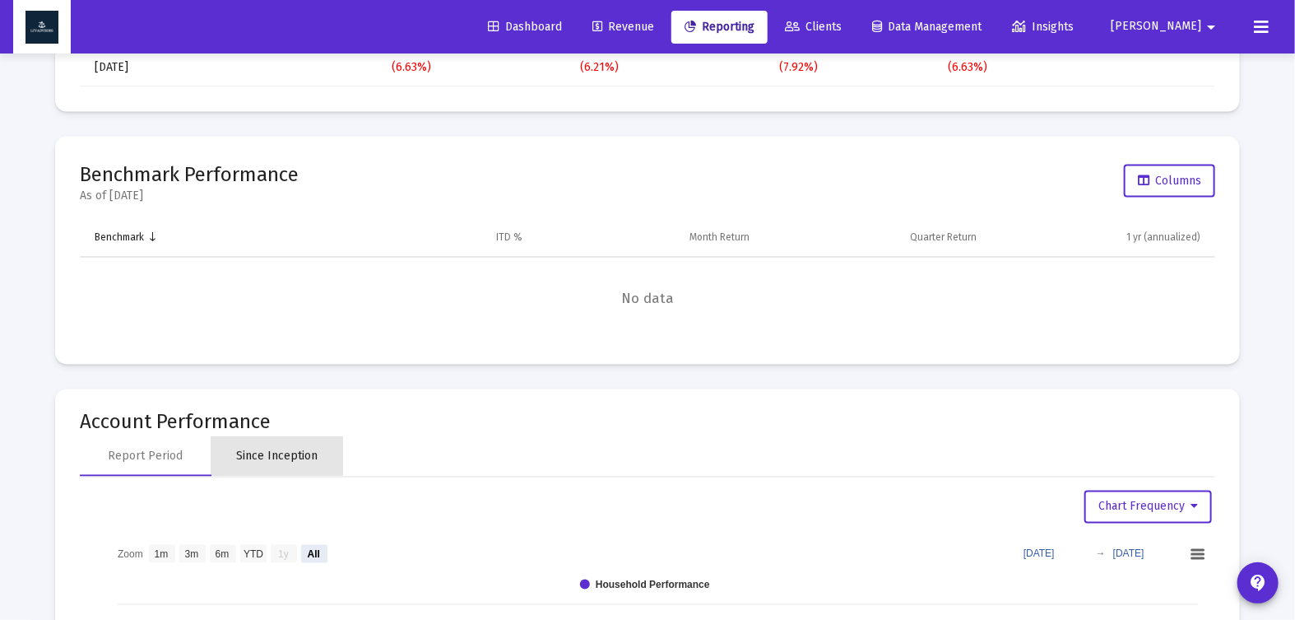
click at [268, 452] on div "Since Inception" at bounding box center [277, 456] width 81 height 16
select select "View all"
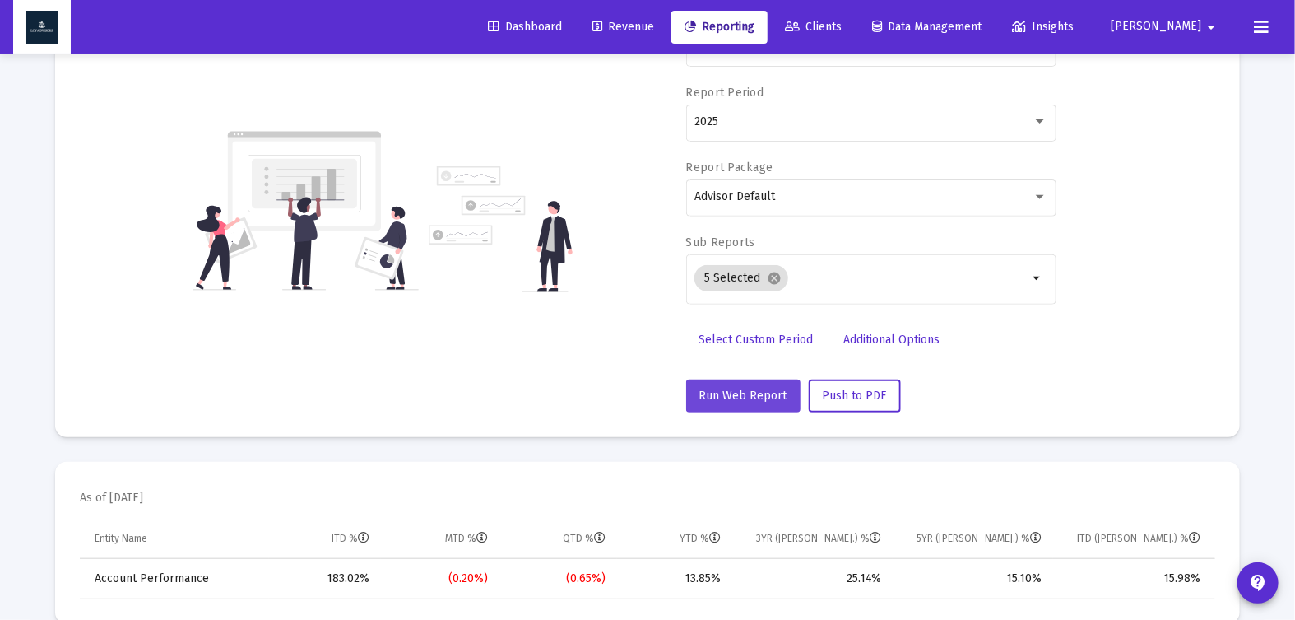
scroll to position [210, 0]
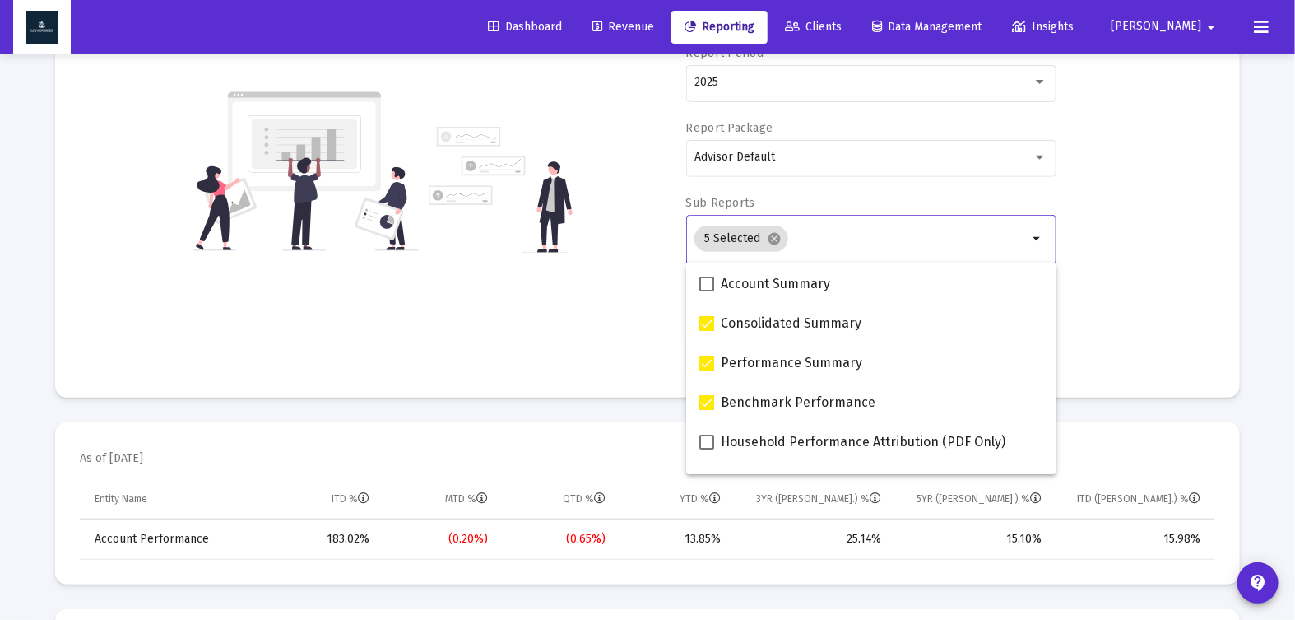
click at [808, 237] on input "Selection" at bounding box center [911, 238] width 233 height 13
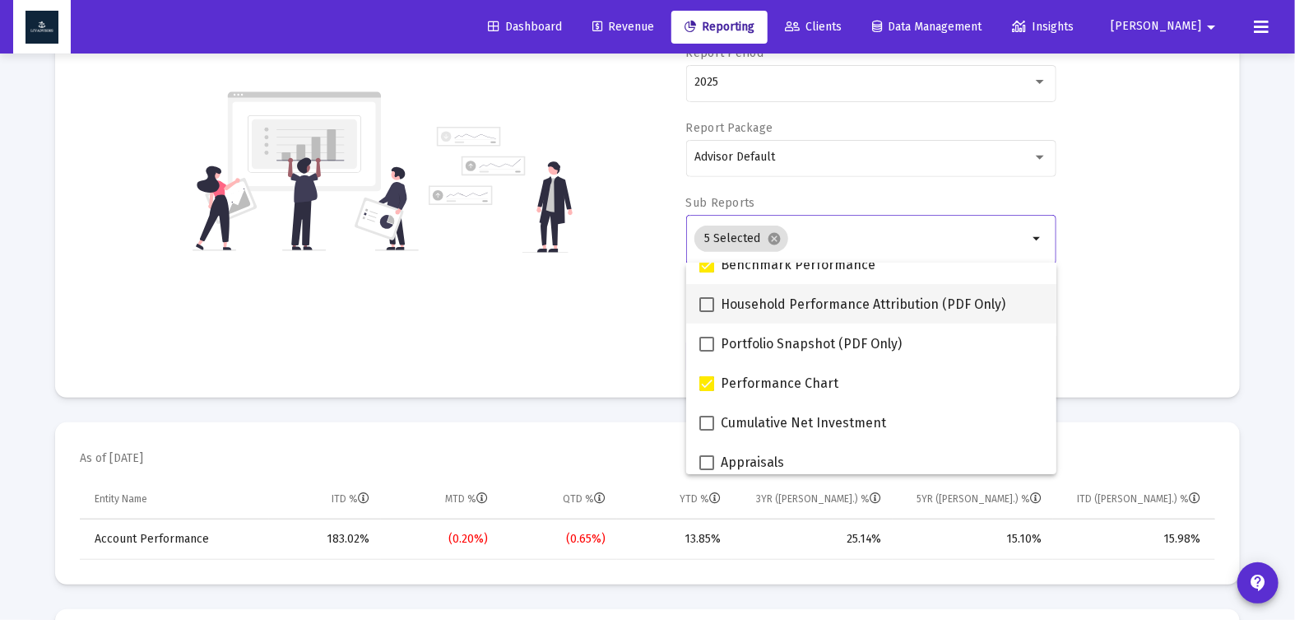
scroll to position [68, 0]
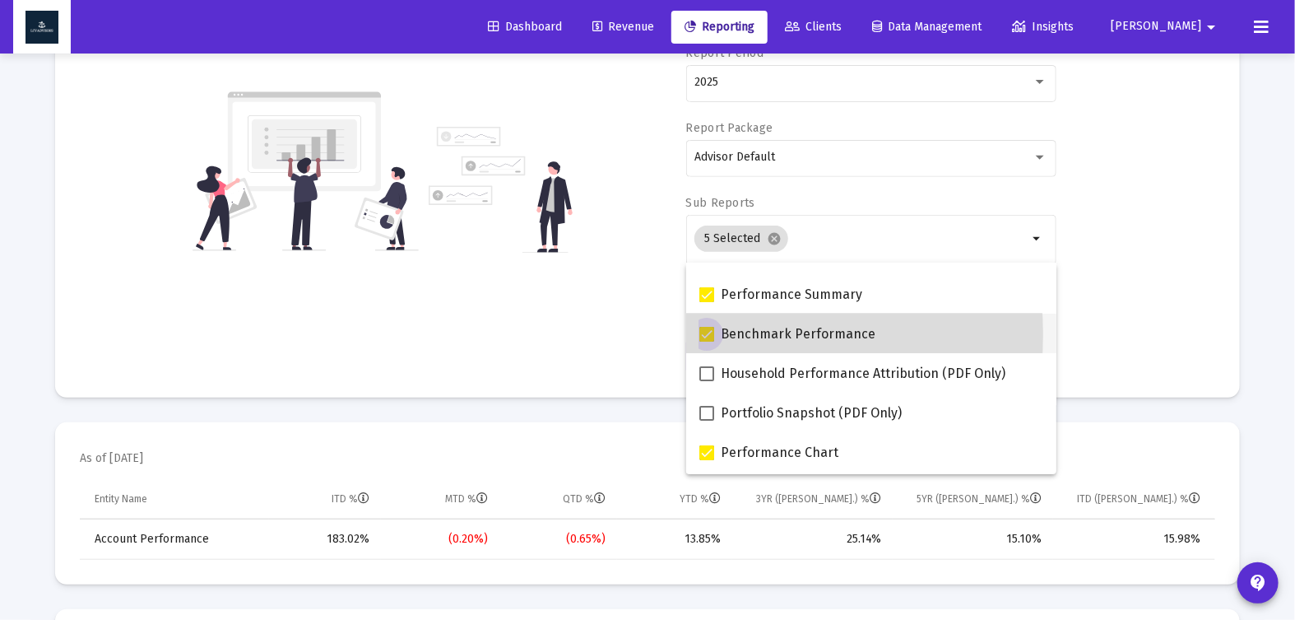
click at [712, 334] on span at bounding box center [706, 334] width 15 height 15
click at [707, 341] on input "Benchmark Performance" at bounding box center [706, 341] width 1 height 1
checkbox input "false"
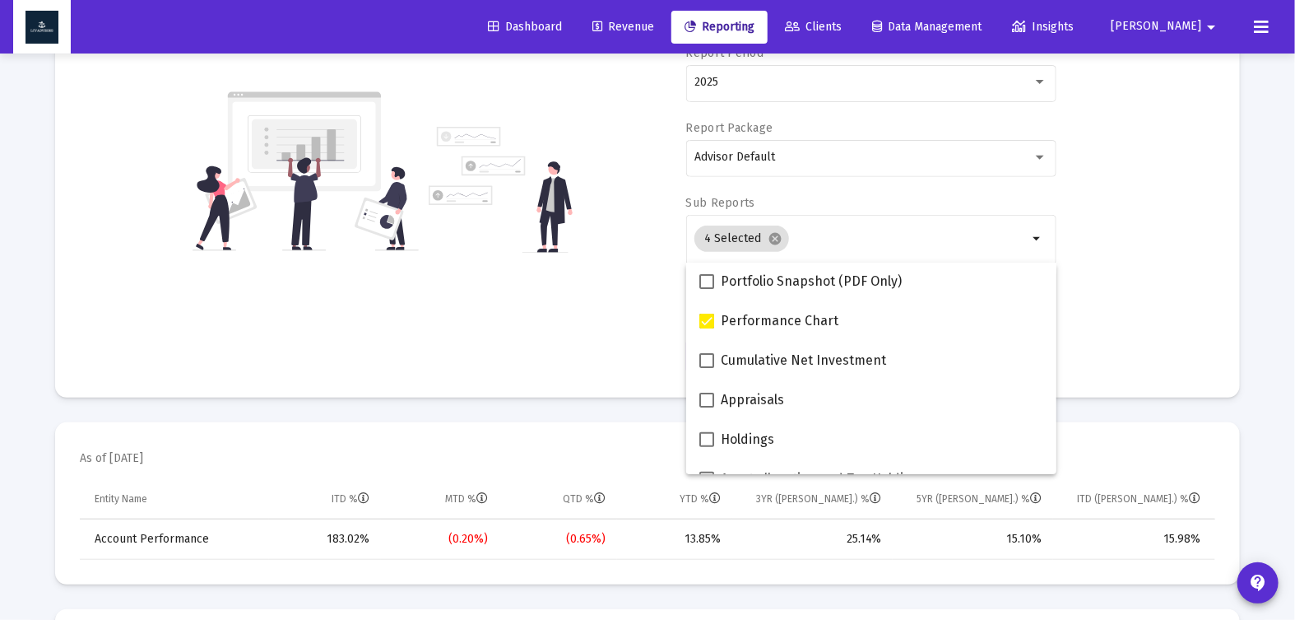
scroll to position [203, 0]
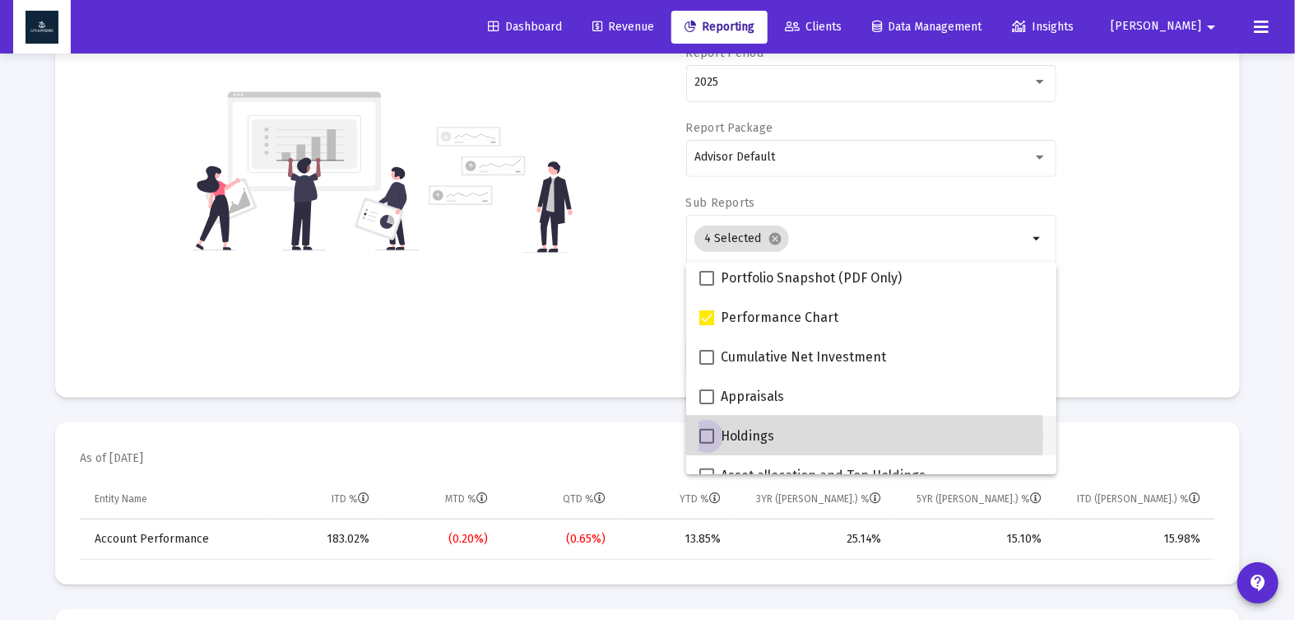
click at [701, 435] on span at bounding box center [706, 436] width 15 height 15
click at [706, 443] on input "Holdings" at bounding box center [706, 443] width 1 height 1
checkbox input "true"
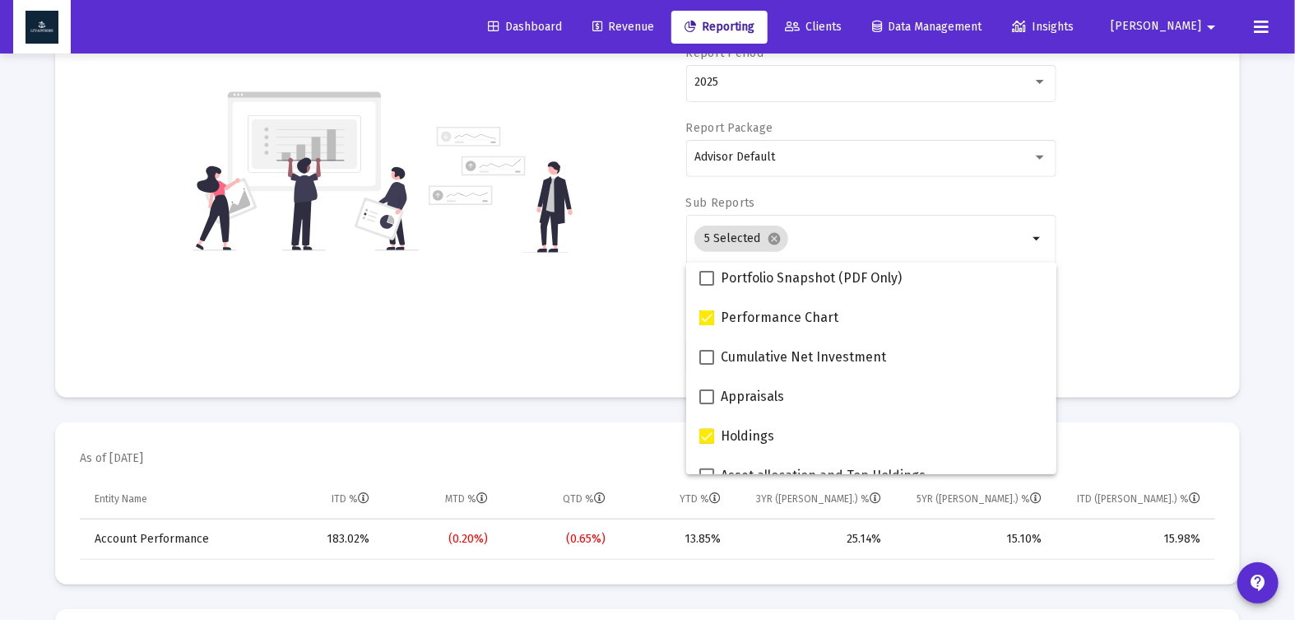
click at [624, 372] on mat-card "Account/Household [PERSON_NAME] Individual arrow_drop_down Report Period 2025 R…" at bounding box center [647, 172] width 1185 height 452
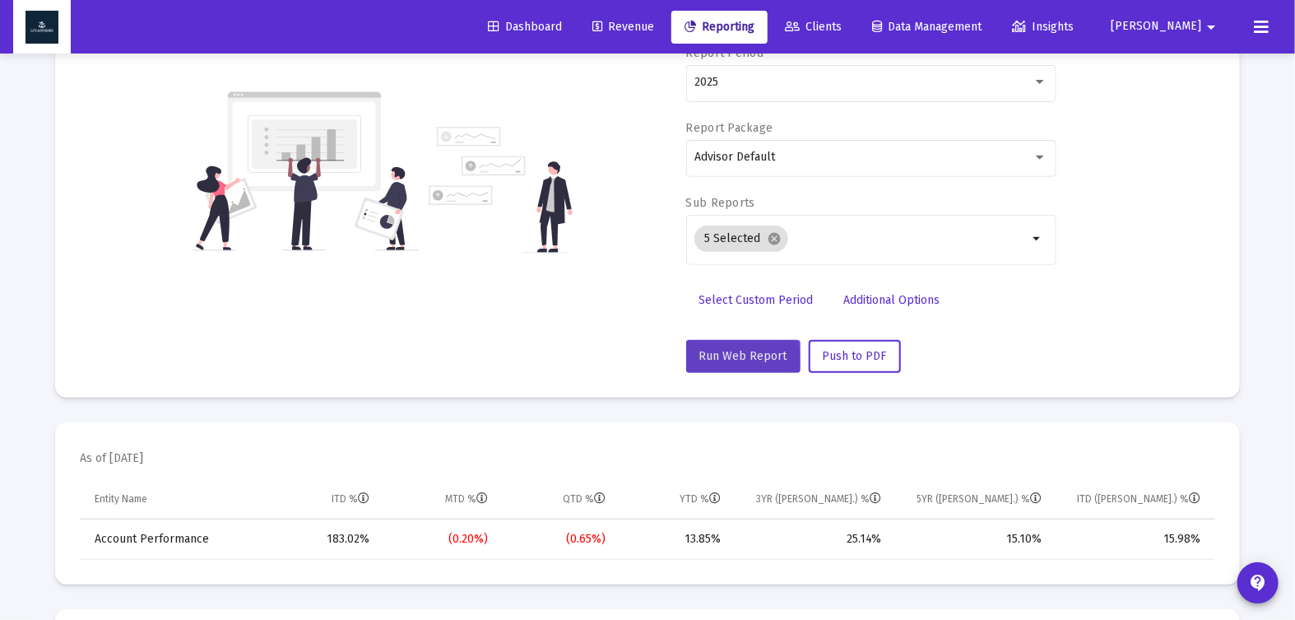
click at [736, 360] on span "Run Web Report" at bounding box center [743, 356] width 88 height 14
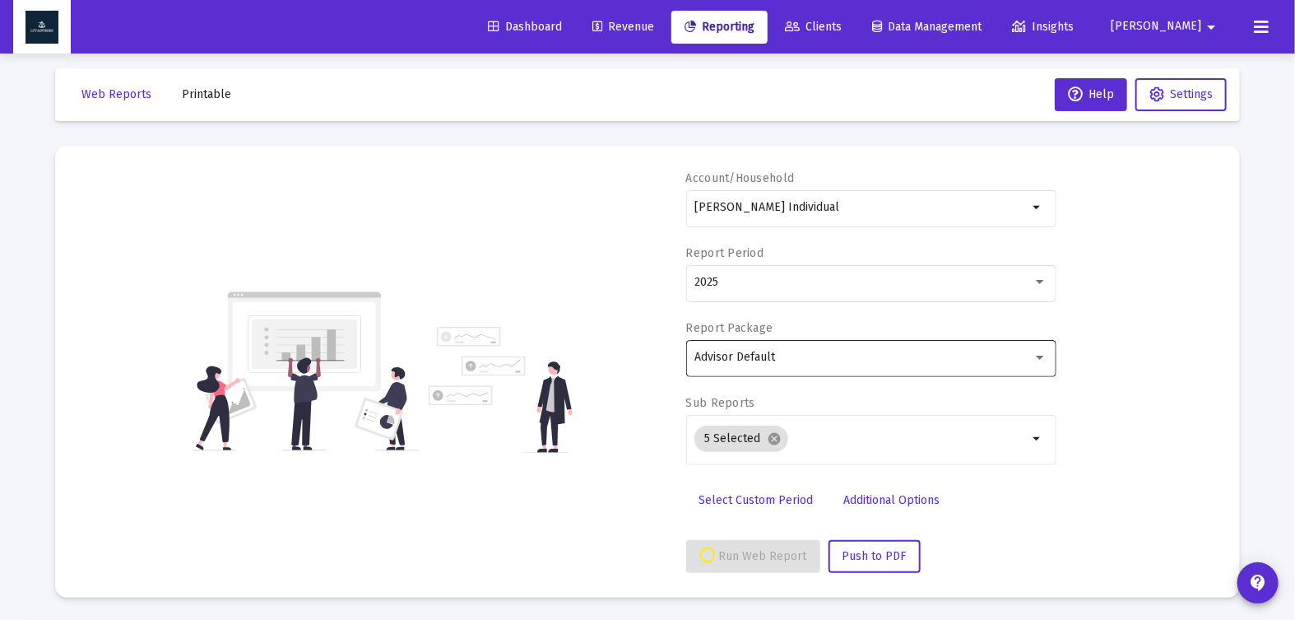
select select "View all"
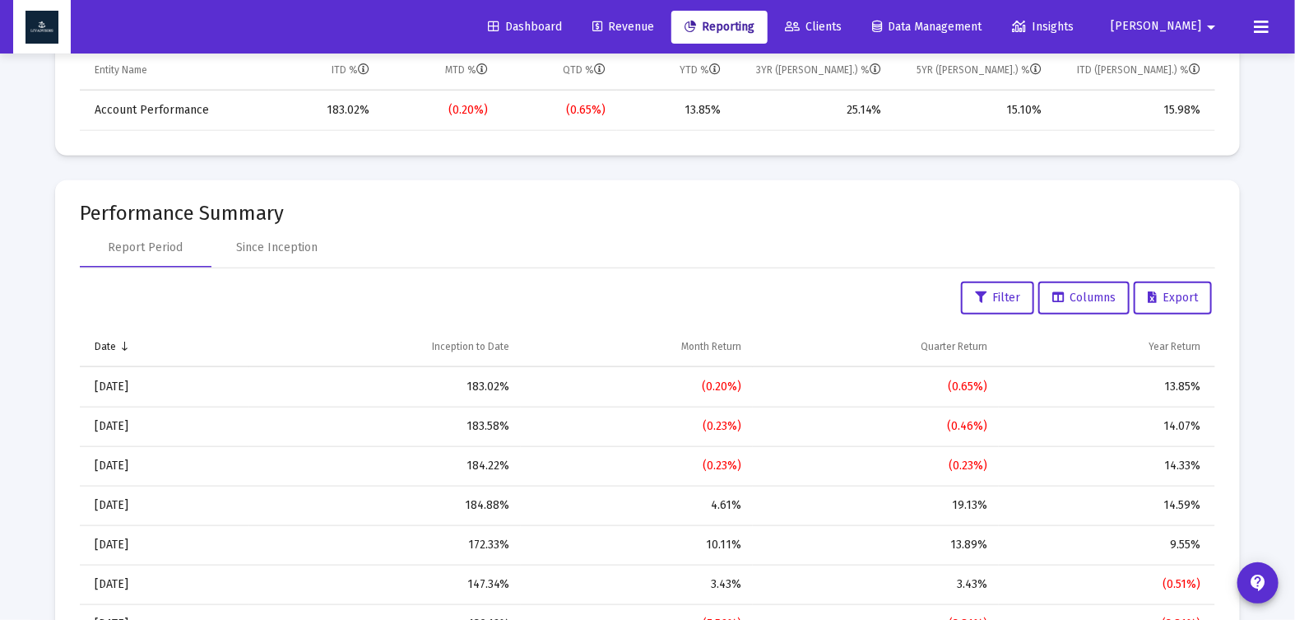
scroll to position [645, 0]
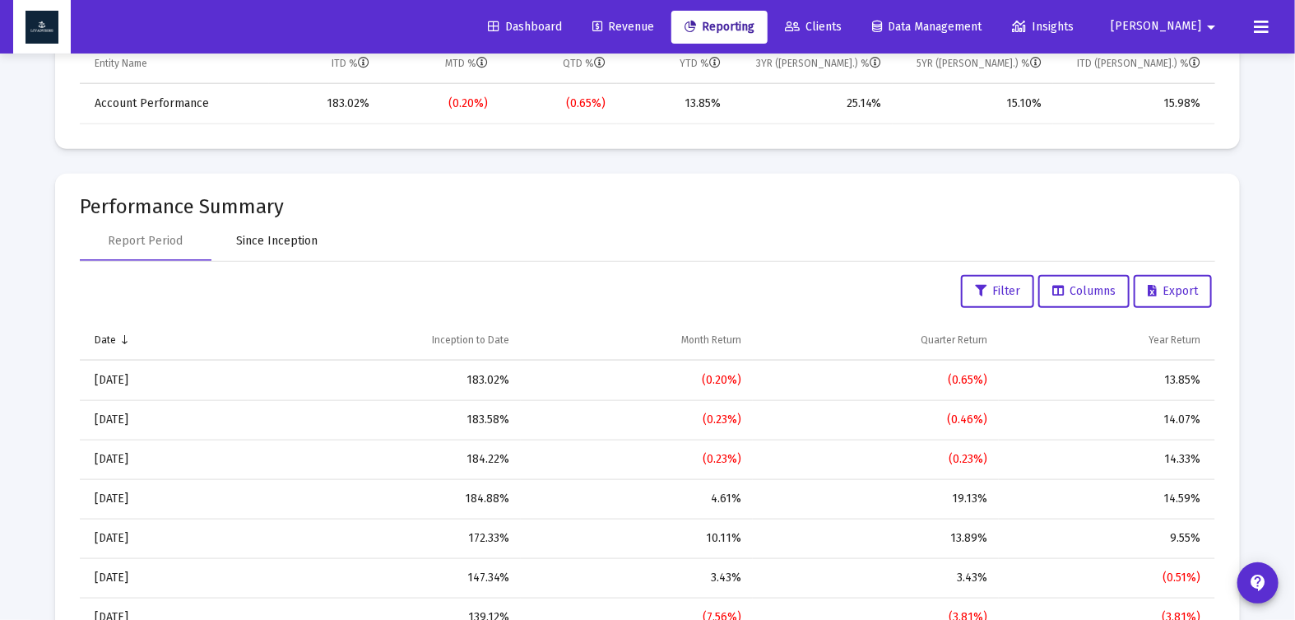
click at [283, 237] on div "Since Inception" at bounding box center [277, 241] width 81 height 16
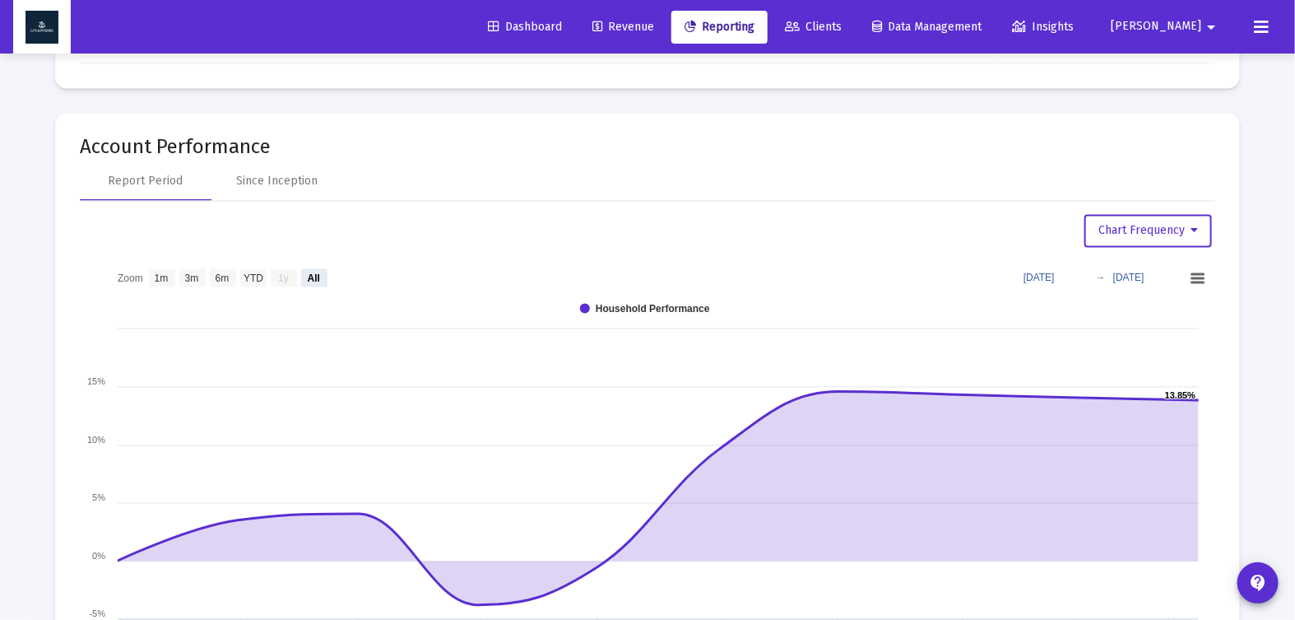
scroll to position [1247, 0]
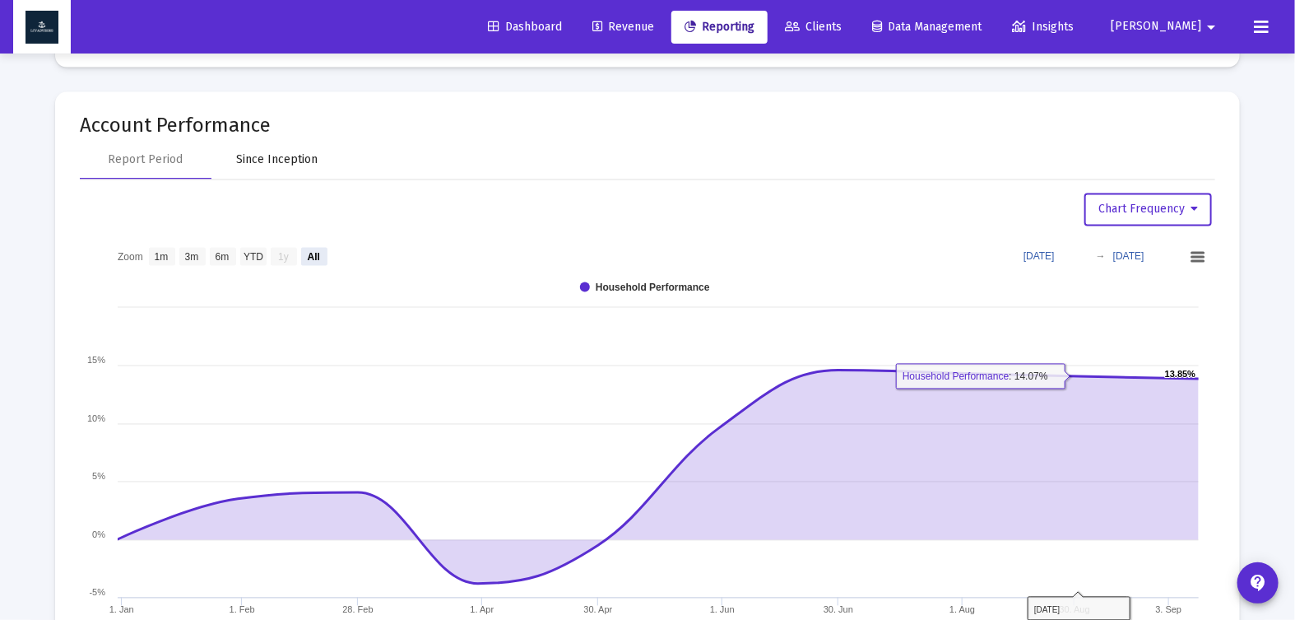
click at [309, 157] on div "Since Inception" at bounding box center [277, 159] width 81 height 16
select select "View all"
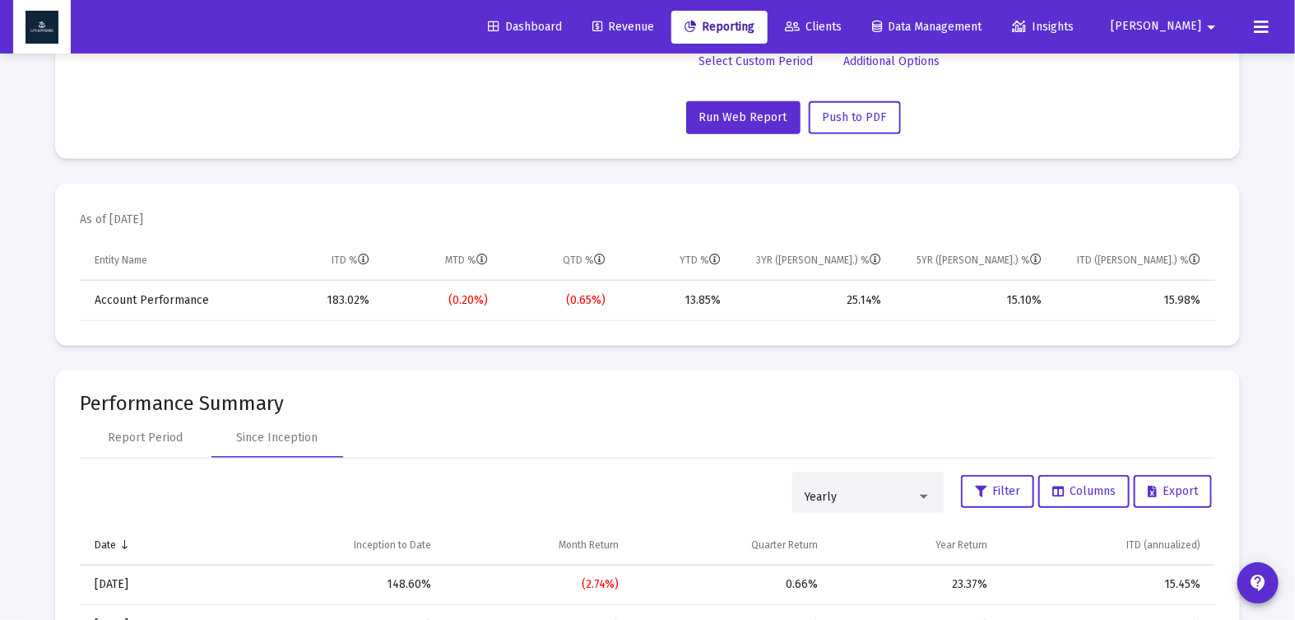
scroll to position [0, 0]
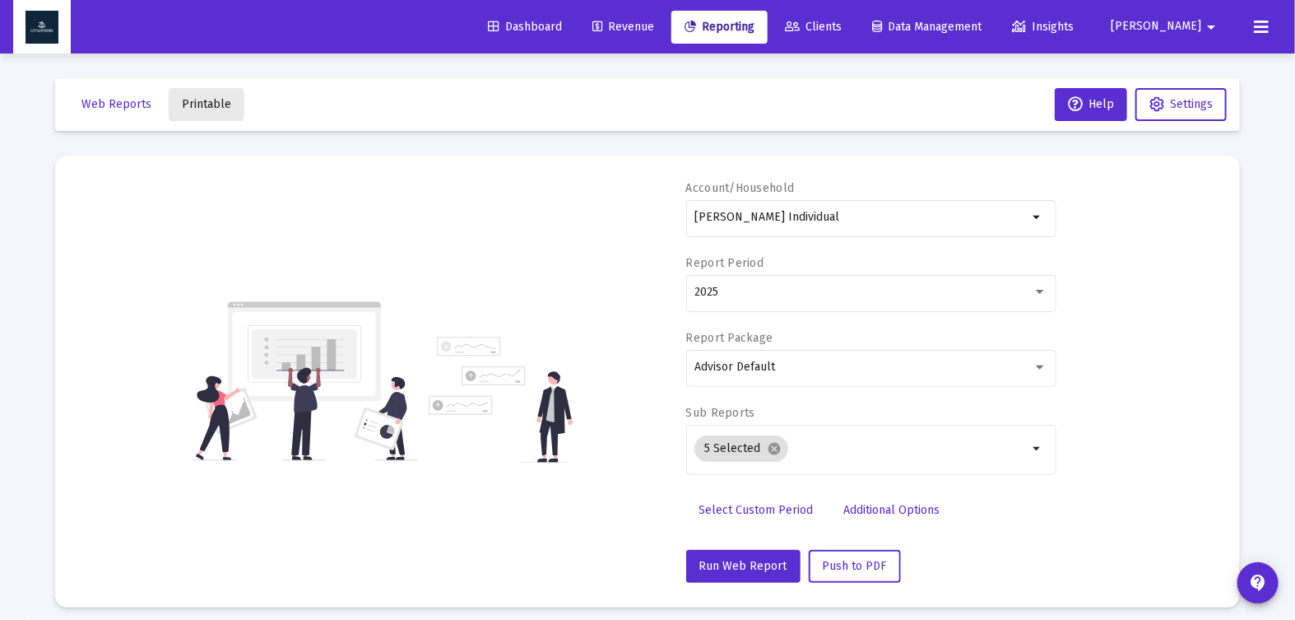
click at [183, 104] on span "Printable" at bounding box center [206, 104] width 49 height 14
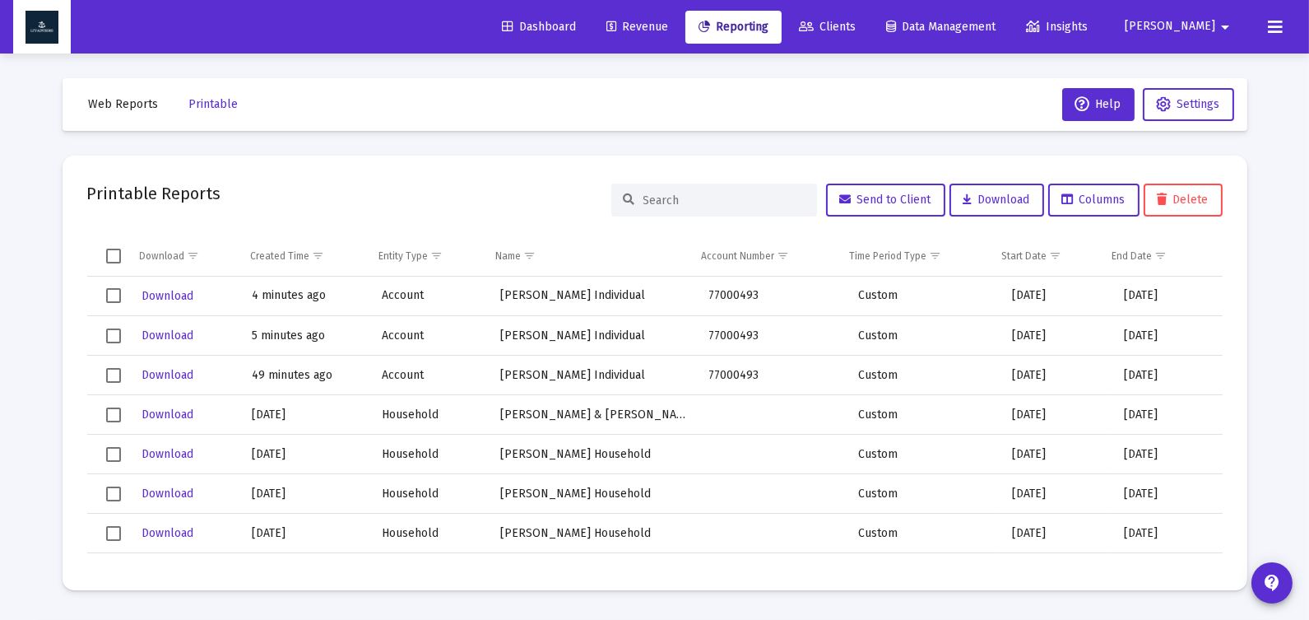
click at [123, 100] on span "Web Reports" at bounding box center [124, 104] width 70 height 14
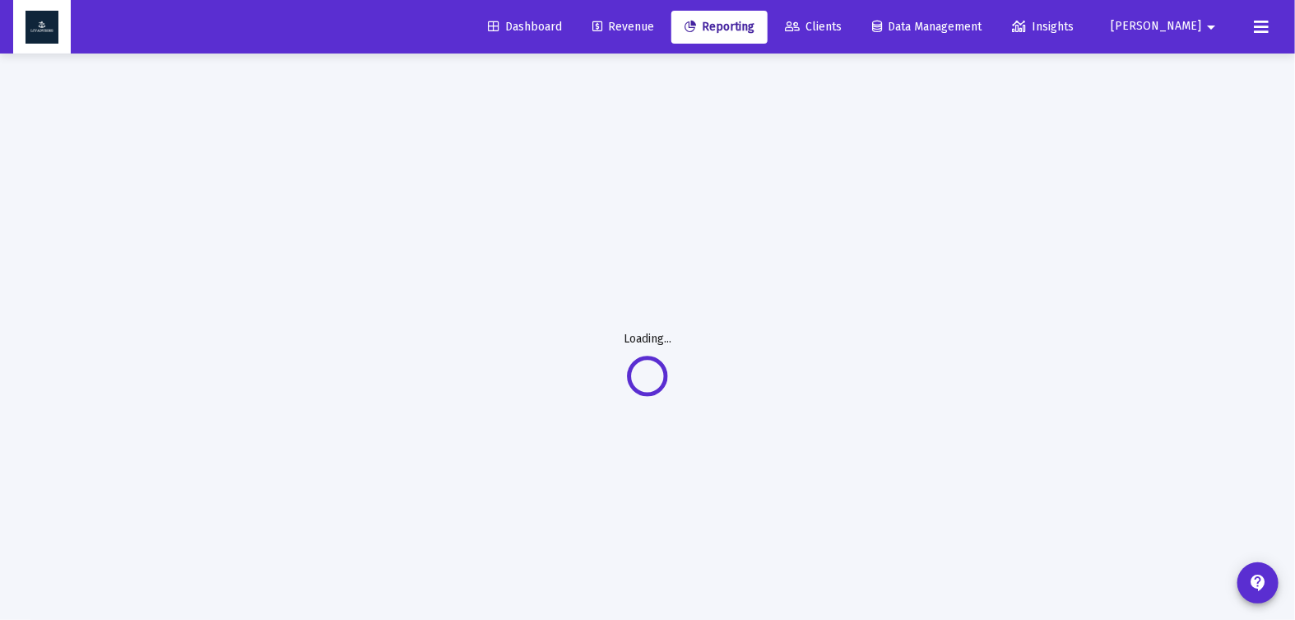
select select "View all"
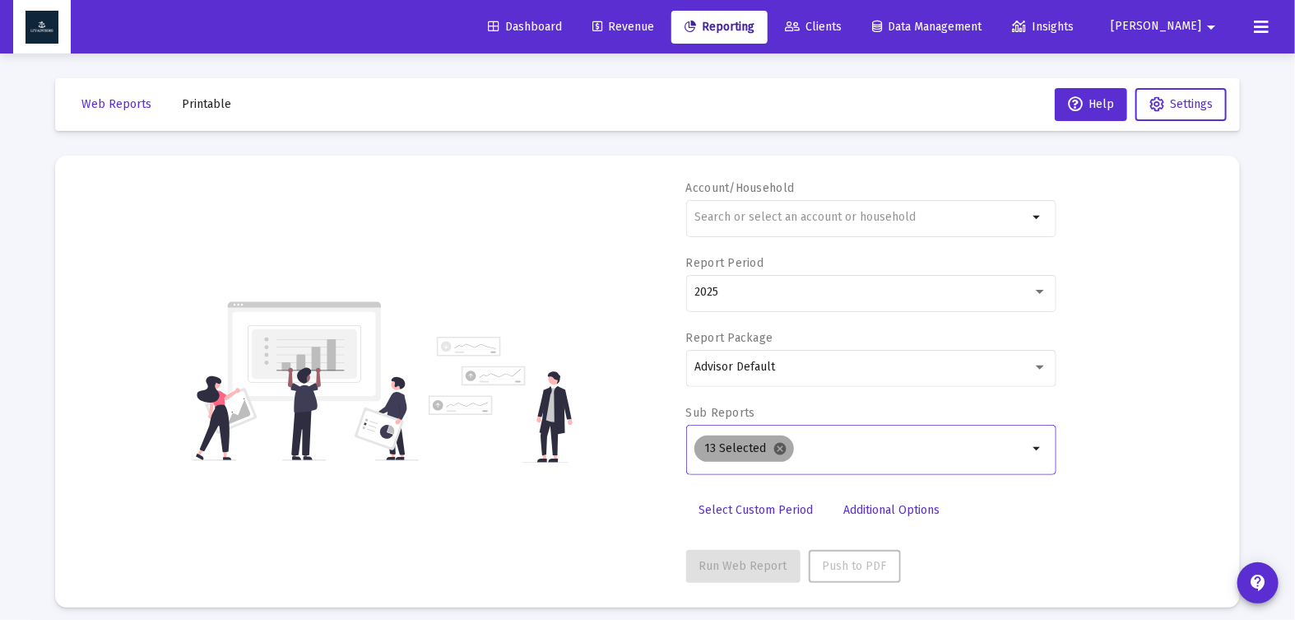
click at [773, 446] on mat-icon "cancel" at bounding box center [780, 448] width 15 height 15
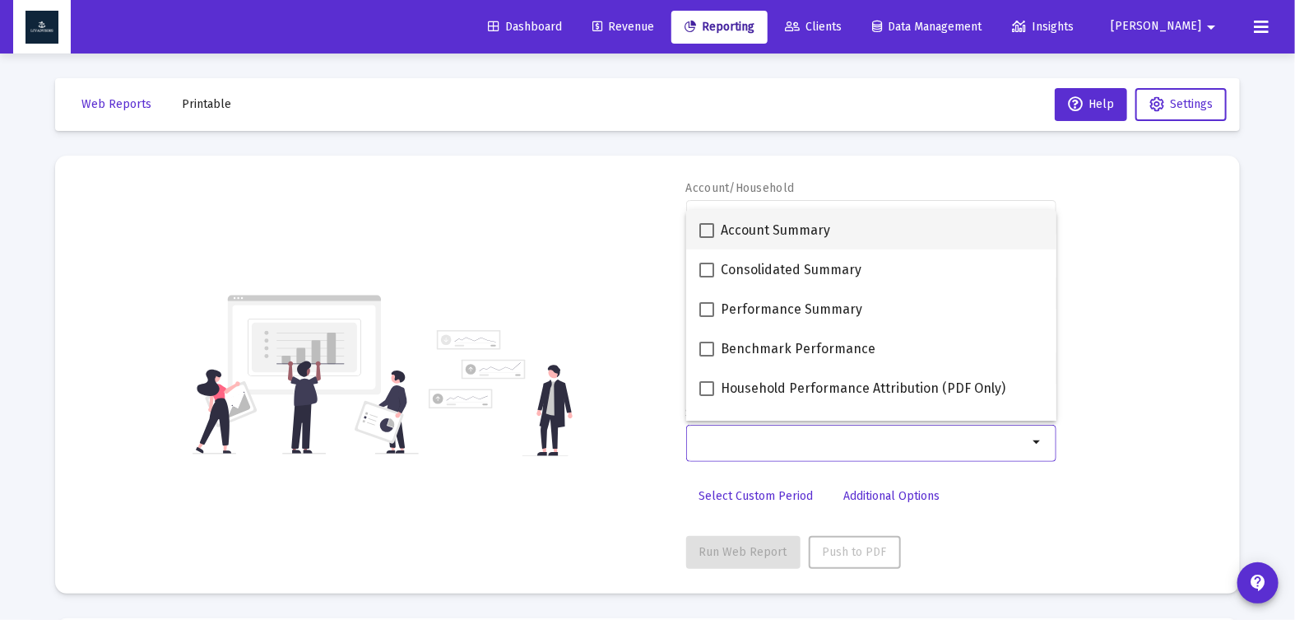
click at [708, 234] on span at bounding box center [706, 230] width 15 height 15
click at [707, 238] on input "Account Summary" at bounding box center [706, 238] width 1 height 1
checkbox input "true"
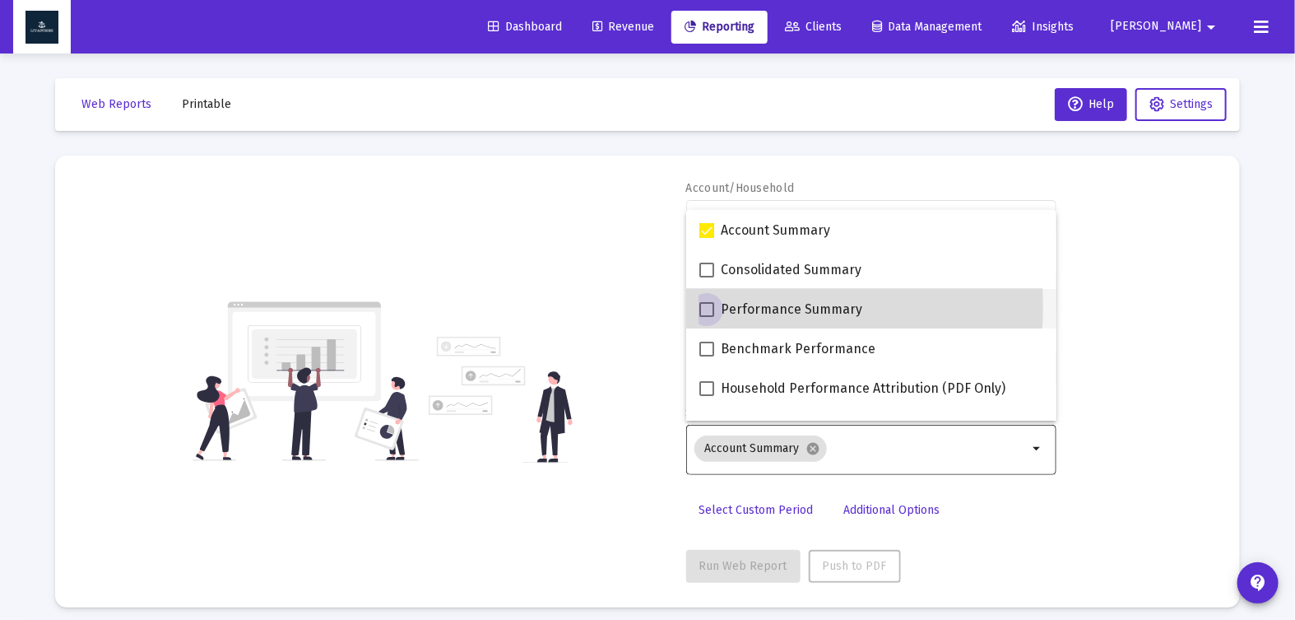
click at [708, 306] on span at bounding box center [706, 309] width 15 height 15
click at [707, 317] on input "Performance Summary" at bounding box center [706, 317] width 1 height 1
checkbox input "true"
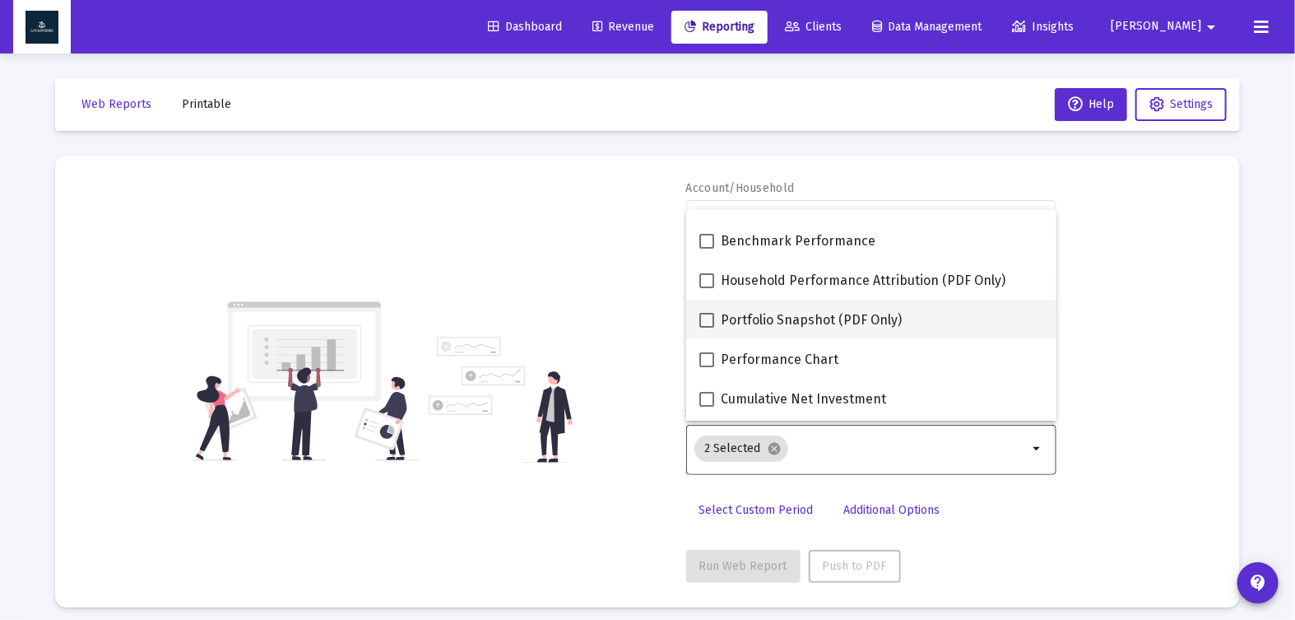
scroll to position [124, 0]
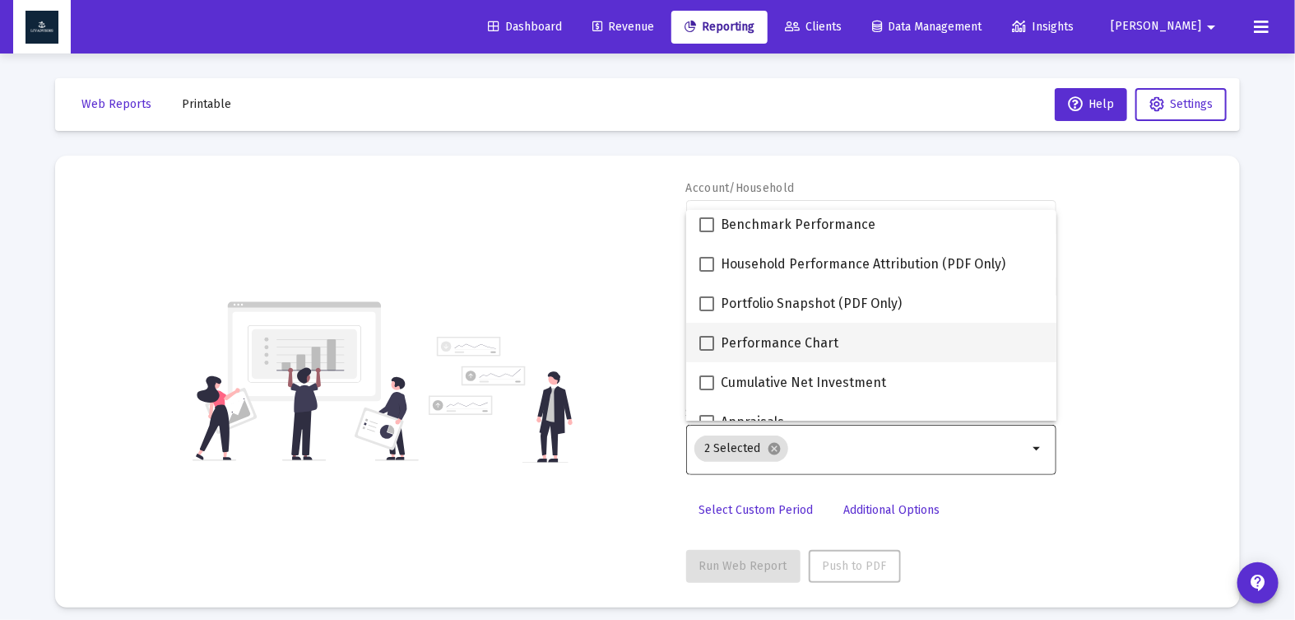
click at [705, 336] on span at bounding box center [706, 343] width 15 height 15
click at [706, 351] on input "Performance Chart" at bounding box center [706, 351] width 1 height 1
checkbox input "true"
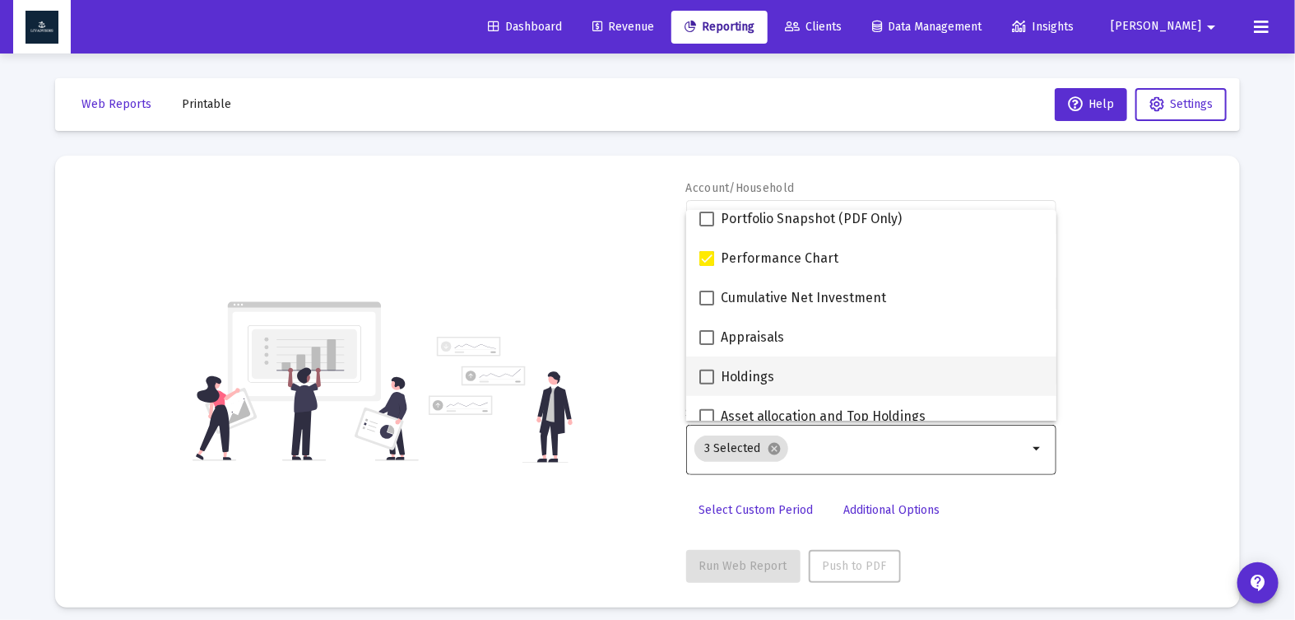
click at [707, 375] on span at bounding box center [706, 376] width 15 height 15
click at [707, 384] on input "Holdings" at bounding box center [706, 384] width 1 height 1
checkbox input "true"
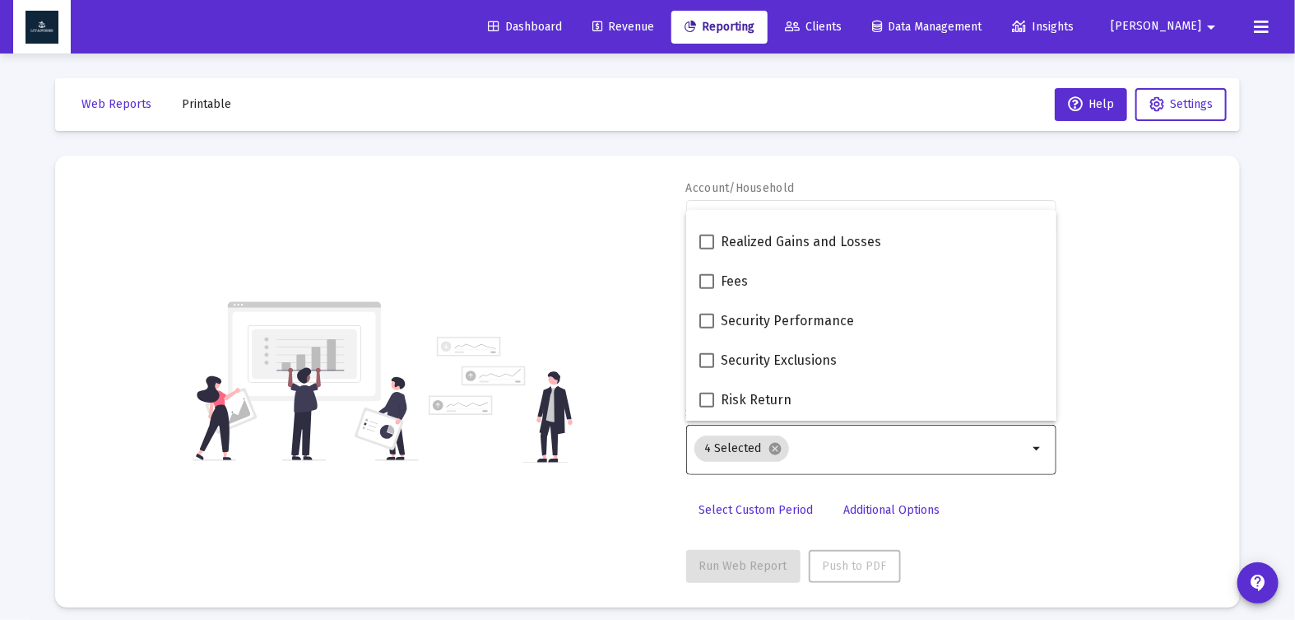
scroll to position [552, 0]
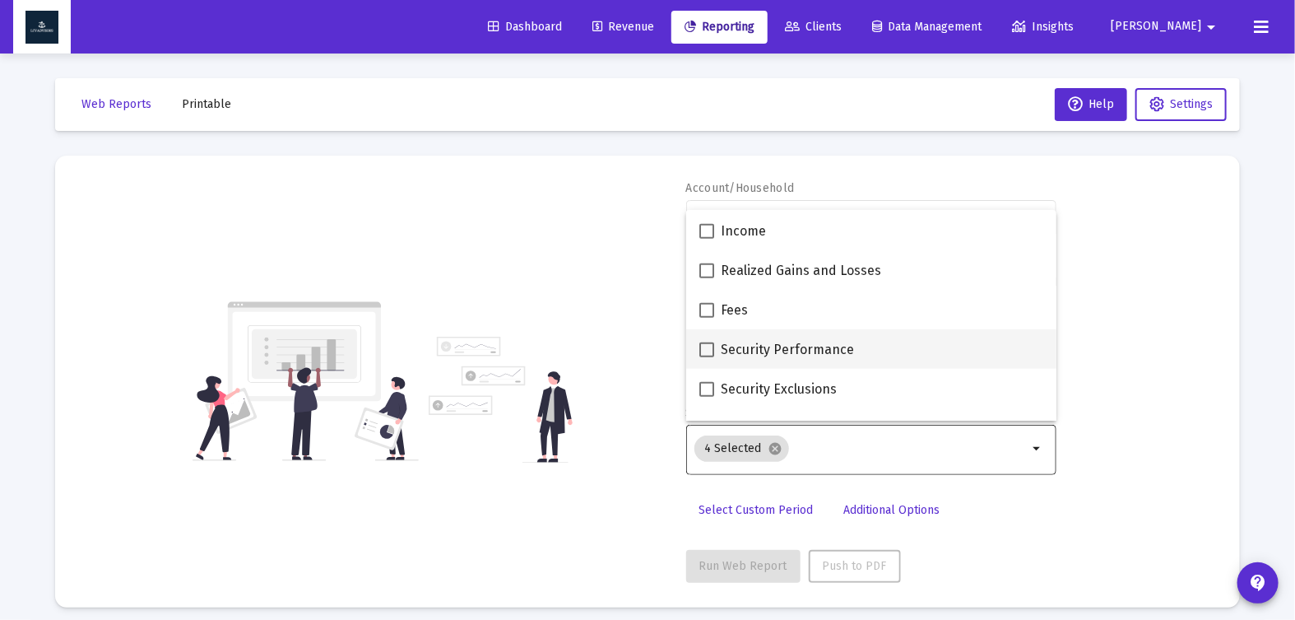
click at [708, 351] on span at bounding box center [706, 349] width 15 height 15
click at [707, 357] on input "Security Performance" at bounding box center [706, 357] width 1 height 1
checkbox input "true"
click at [652, 388] on div "Account/Household arrow_drop_down Report Period 2025 Report Package Advisor Def…" at bounding box center [647, 381] width 1135 height 402
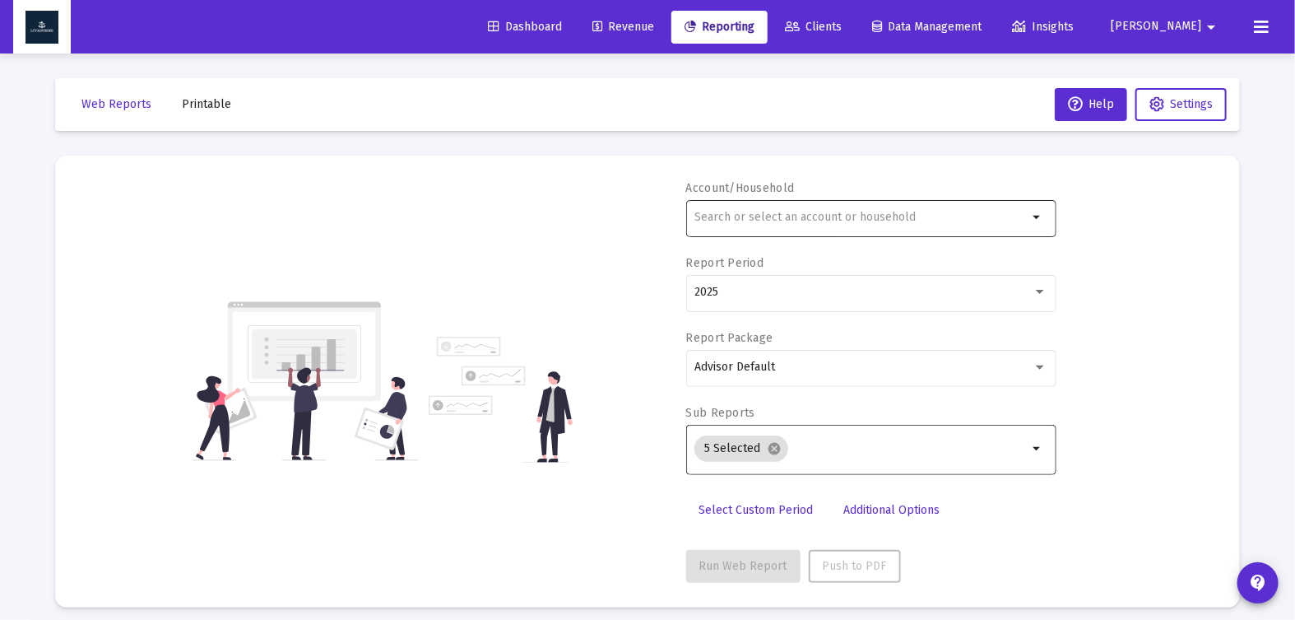
click at [742, 216] on input "text" at bounding box center [860, 217] width 333 height 13
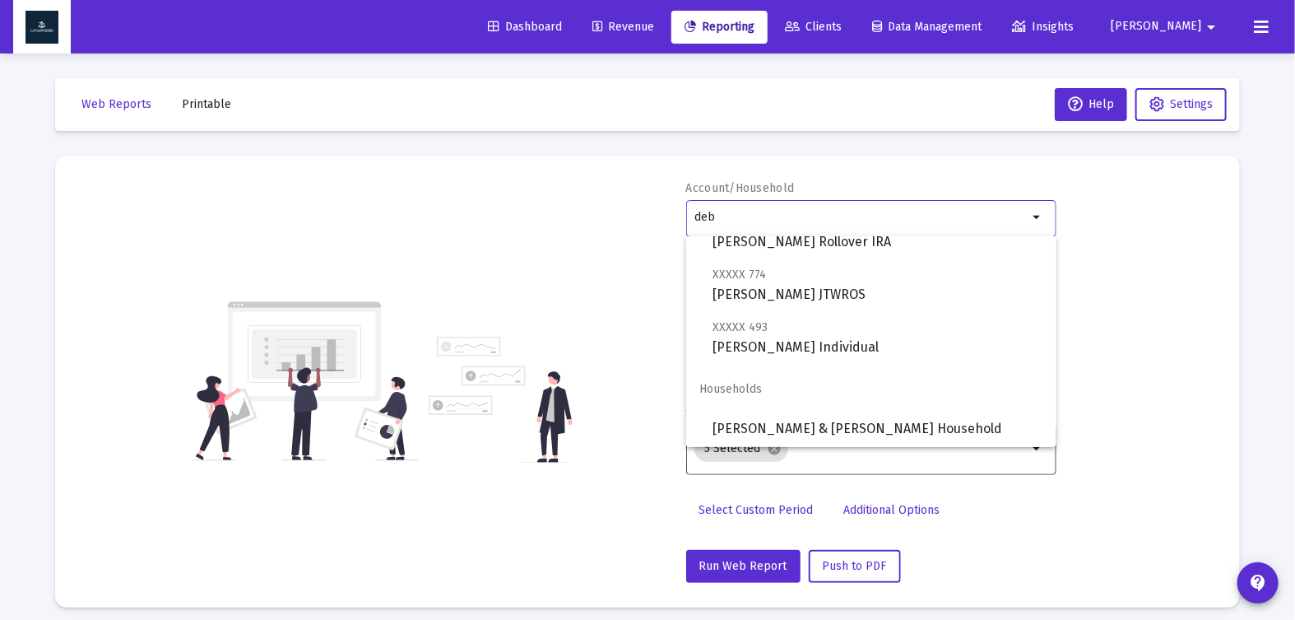
scroll to position [118, 0]
click at [919, 420] on span "[PERSON_NAME] & [PERSON_NAME] Household" at bounding box center [878, 427] width 331 height 39
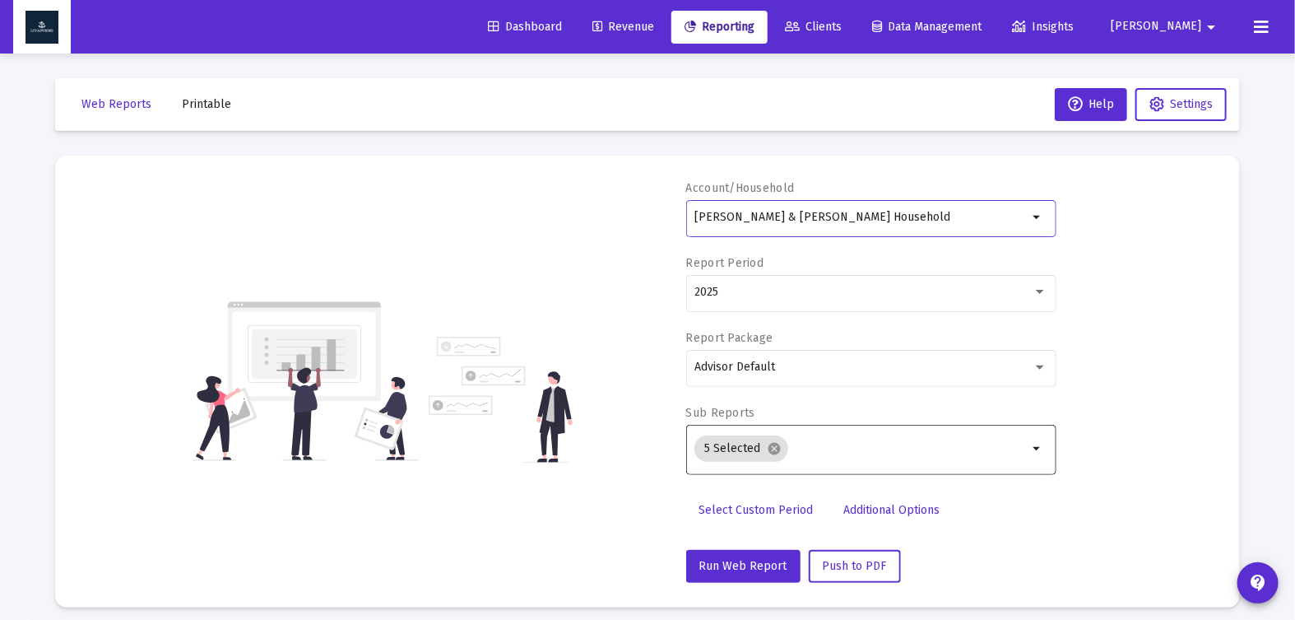
click at [878, 230] on div "[PERSON_NAME] & [PERSON_NAME] Household" at bounding box center [860, 217] width 333 height 40
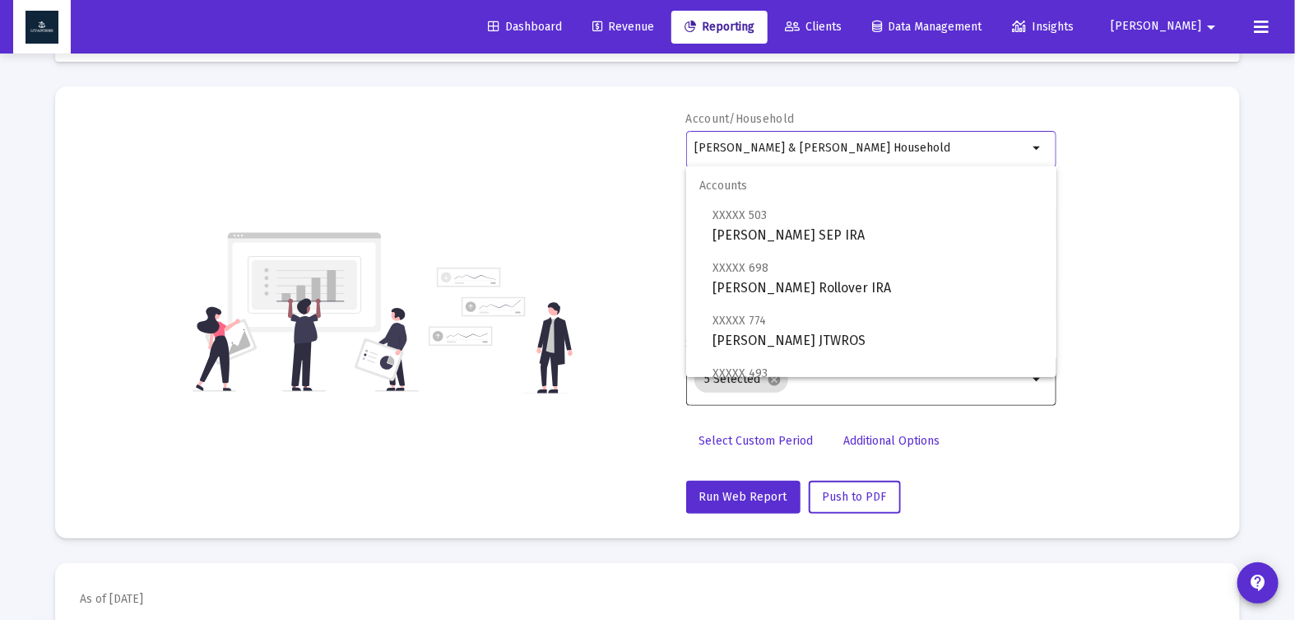
scroll to position [71, 0]
click at [777, 367] on span "XXXXX 493 [PERSON_NAME] Individual" at bounding box center [878, 383] width 331 height 40
type input "[PERSON_NAME] Individual"
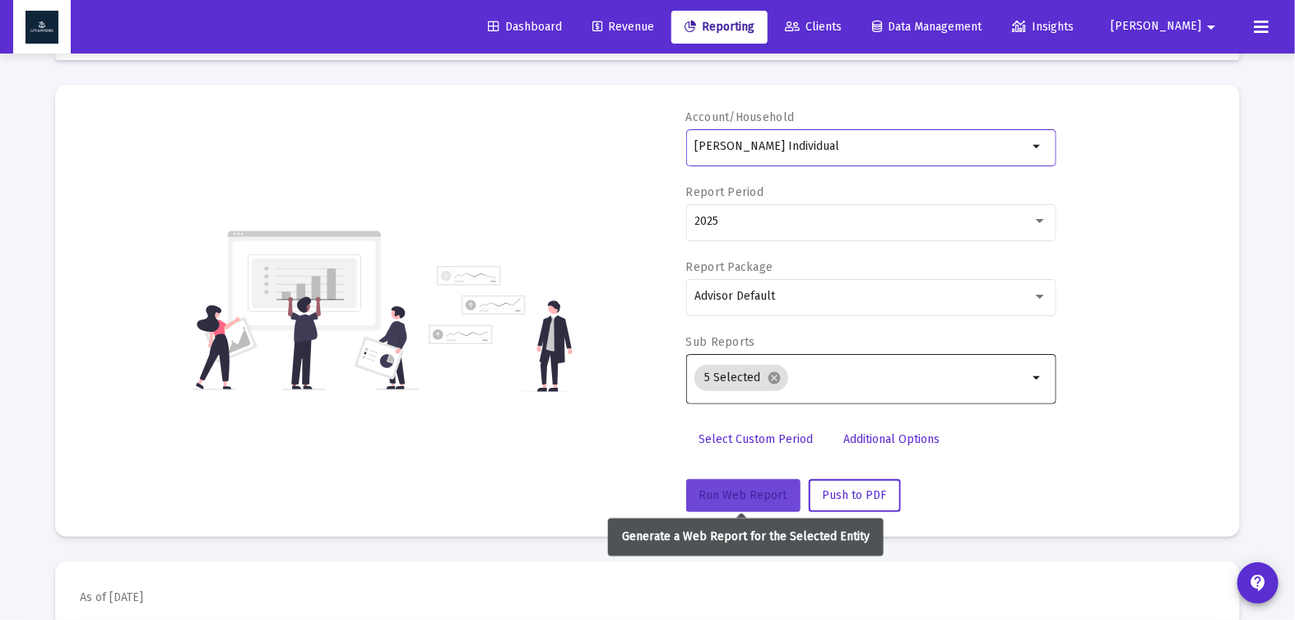
click at [751, 499] on button "Run Web Report" at bounding box center [743, 495] width 114 height 33
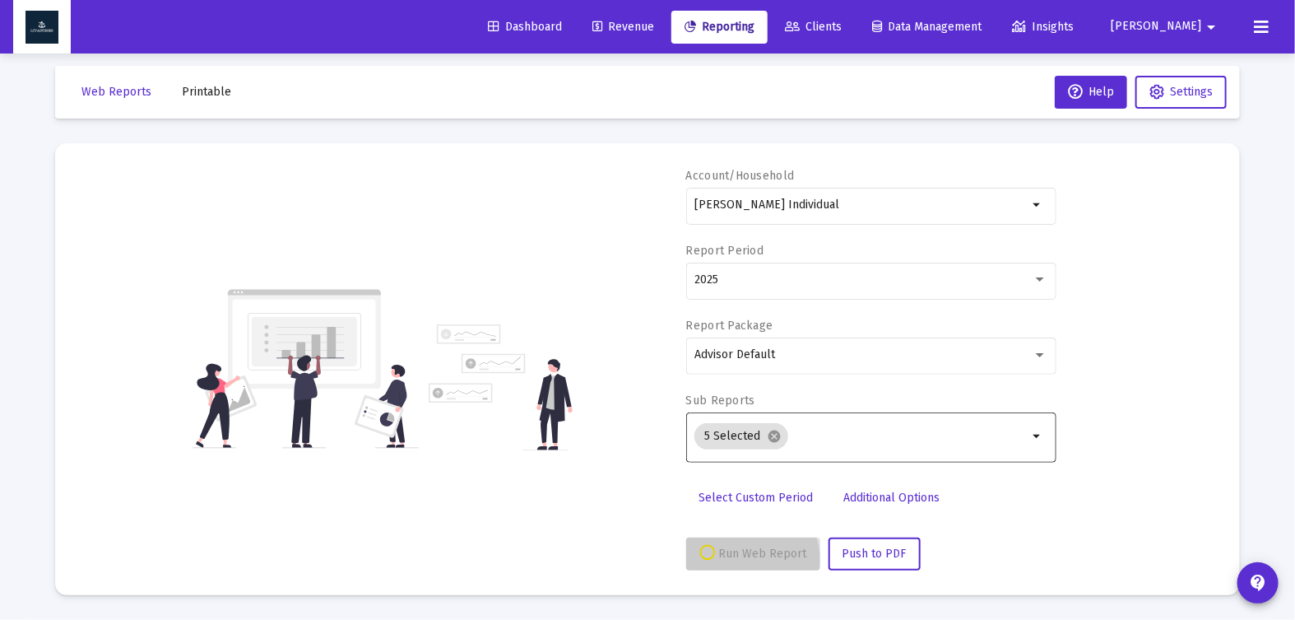
scroll to position [10, 0]
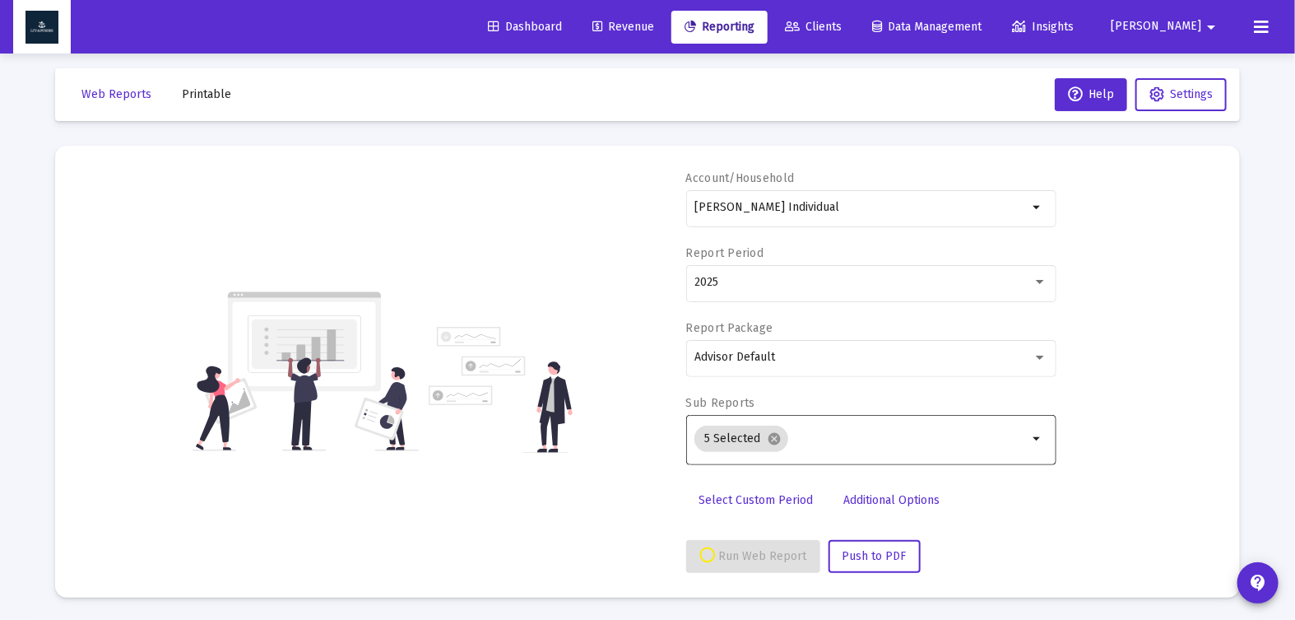
select select "View all"
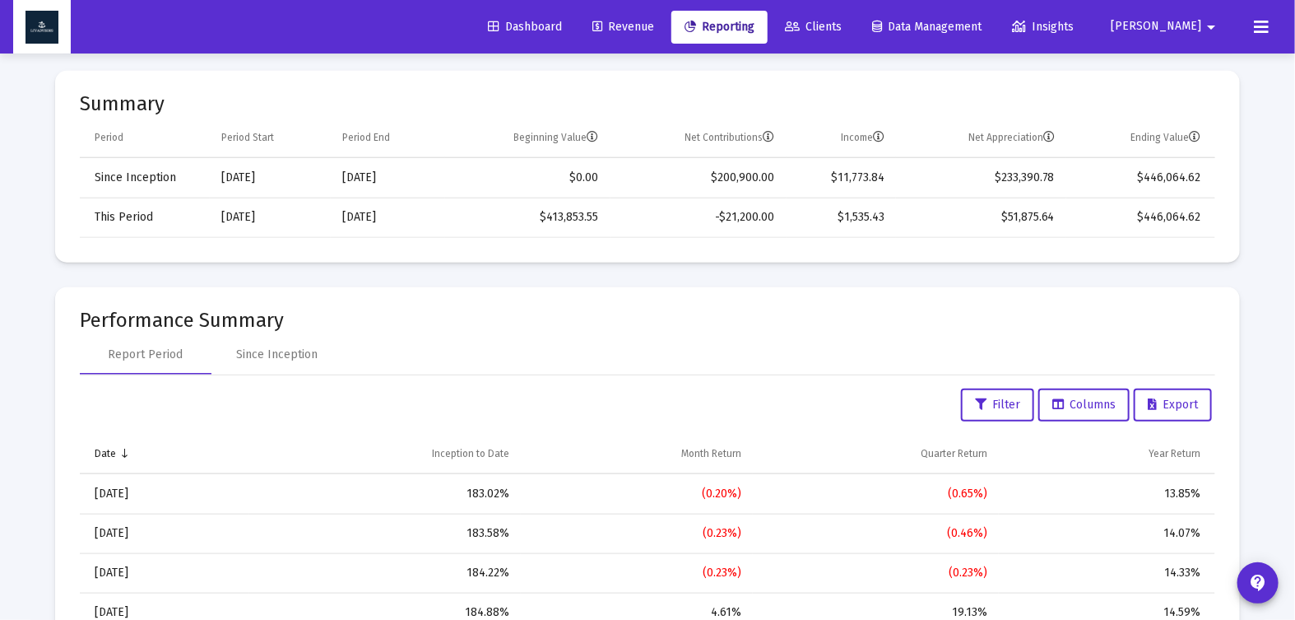
scroll to position [597, 0]
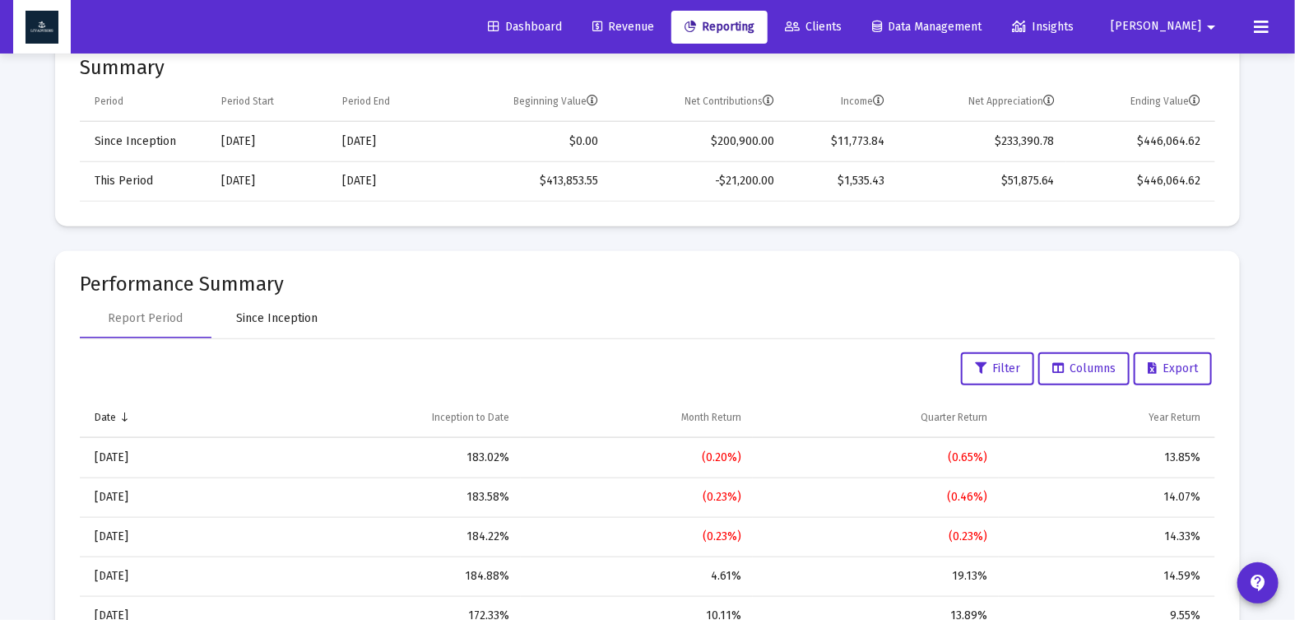
click at [276, 310] on div "Since Inception" at bounding box center [277, 318] width 81 height 16
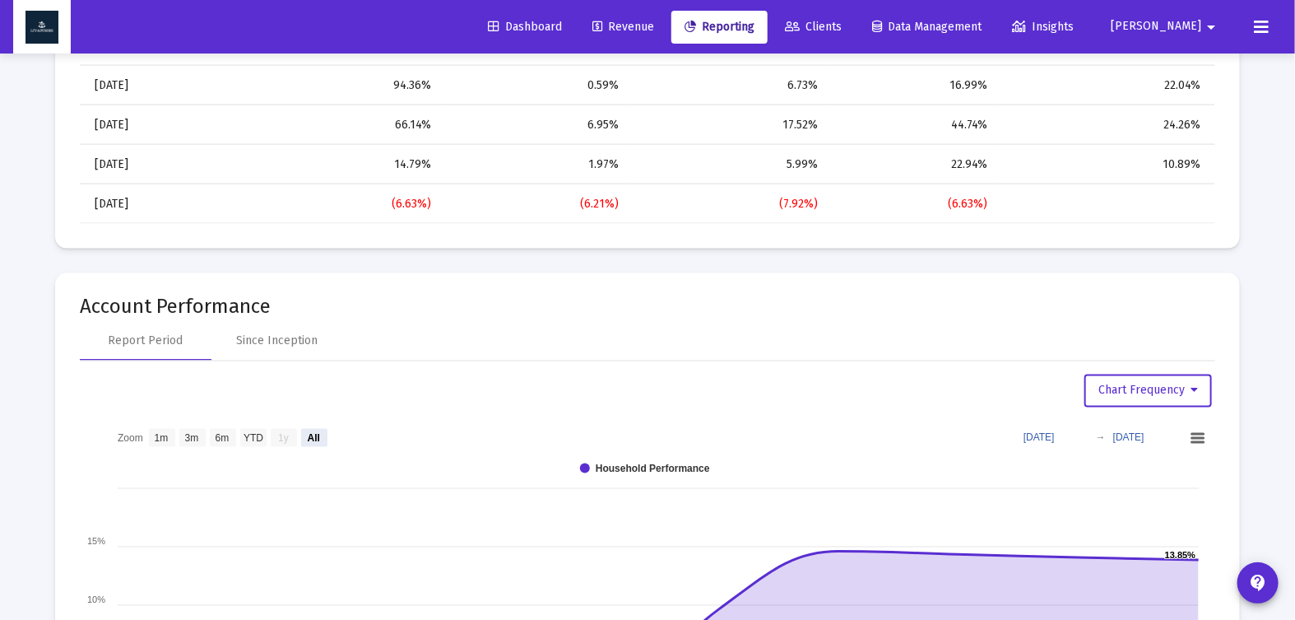
scroll to position [1101, 0]
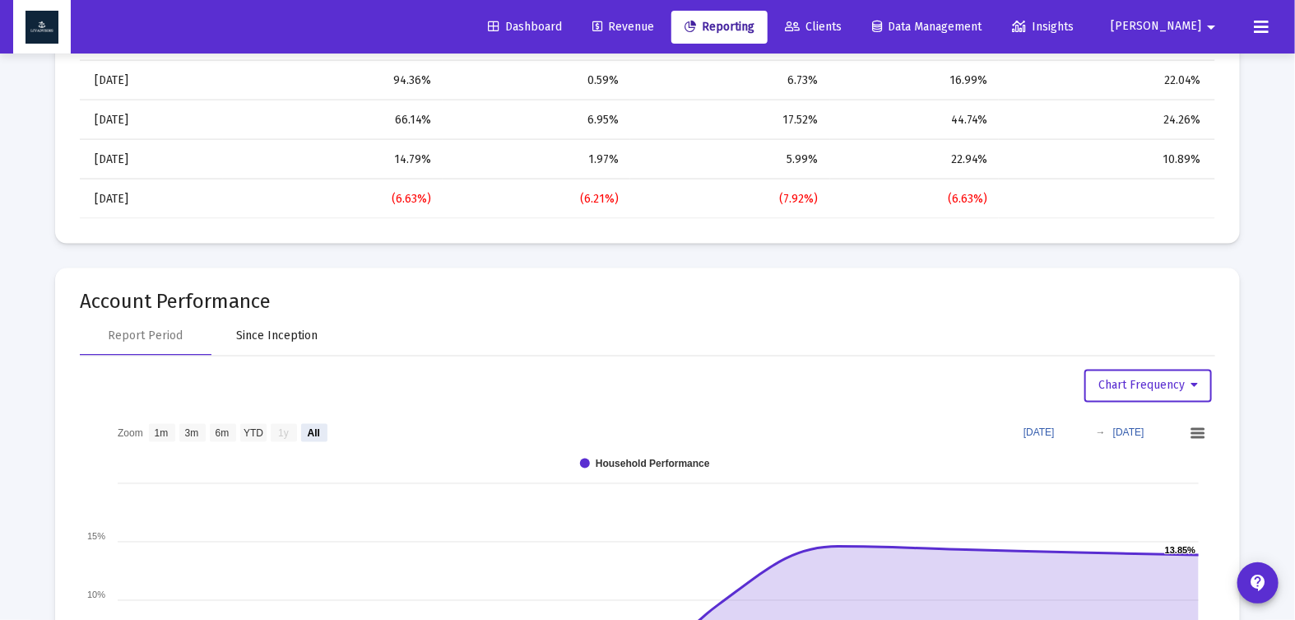
click at [264, 337] on div "Since Inception" at bounding box center [277, 335] width 81 height 16
select select "View all"
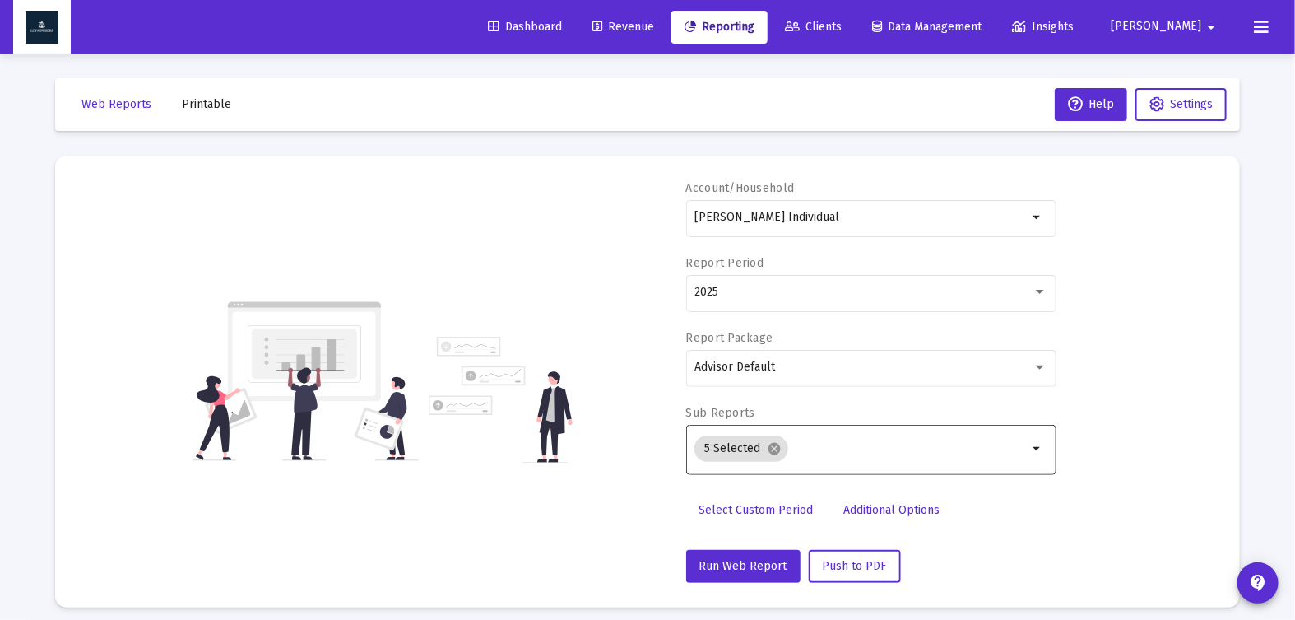
scroll to position [107, 0]
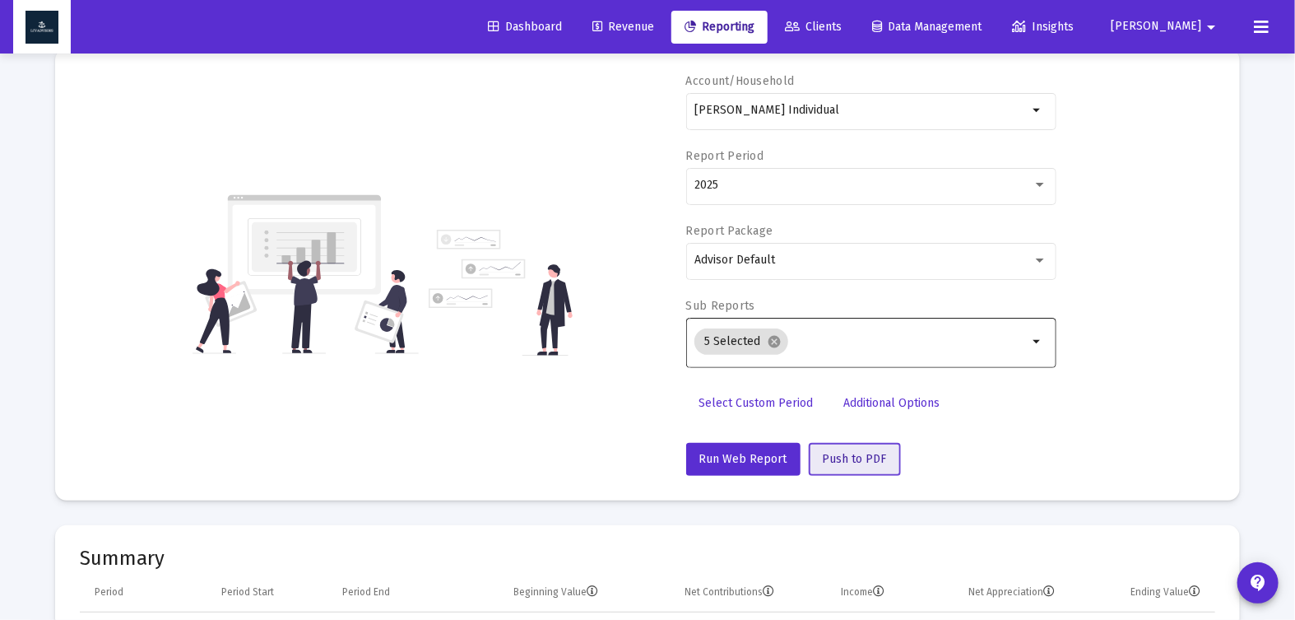
click at [857, 456] on span "Push to PDF" at bounding box center [855, 459] width 64 height 14
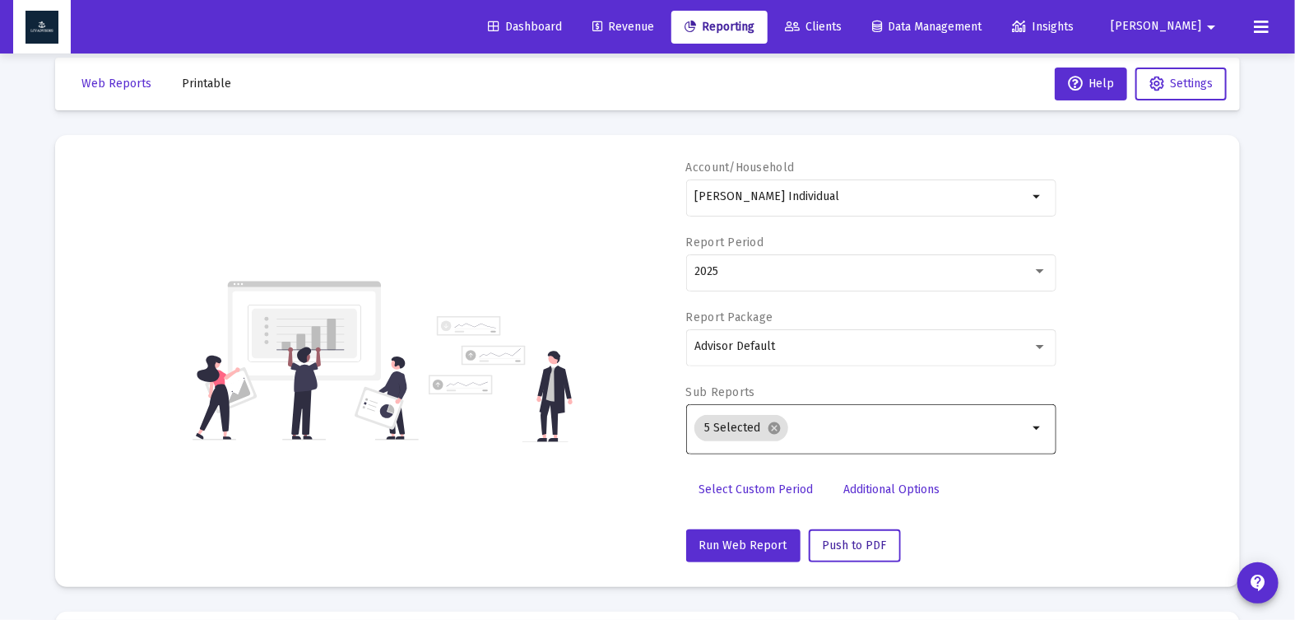
scroll to position [0, 0]
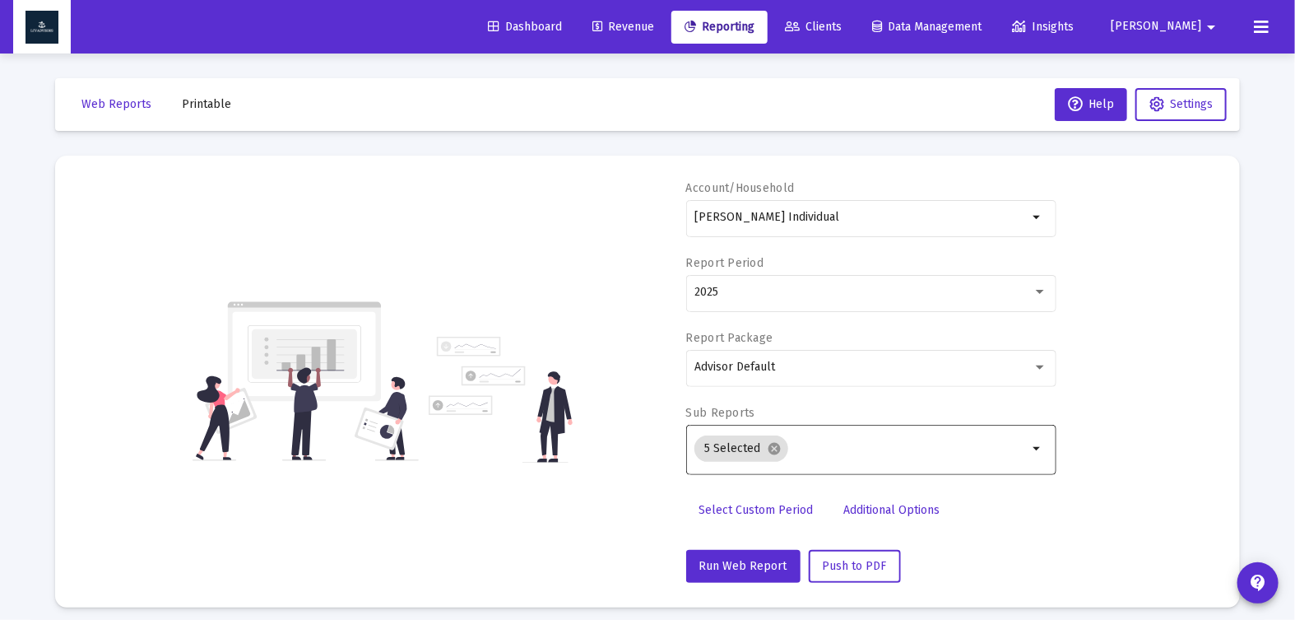
click at [213, 102] on span "Printable" at bounding box center [206, 104] width 49 height 14
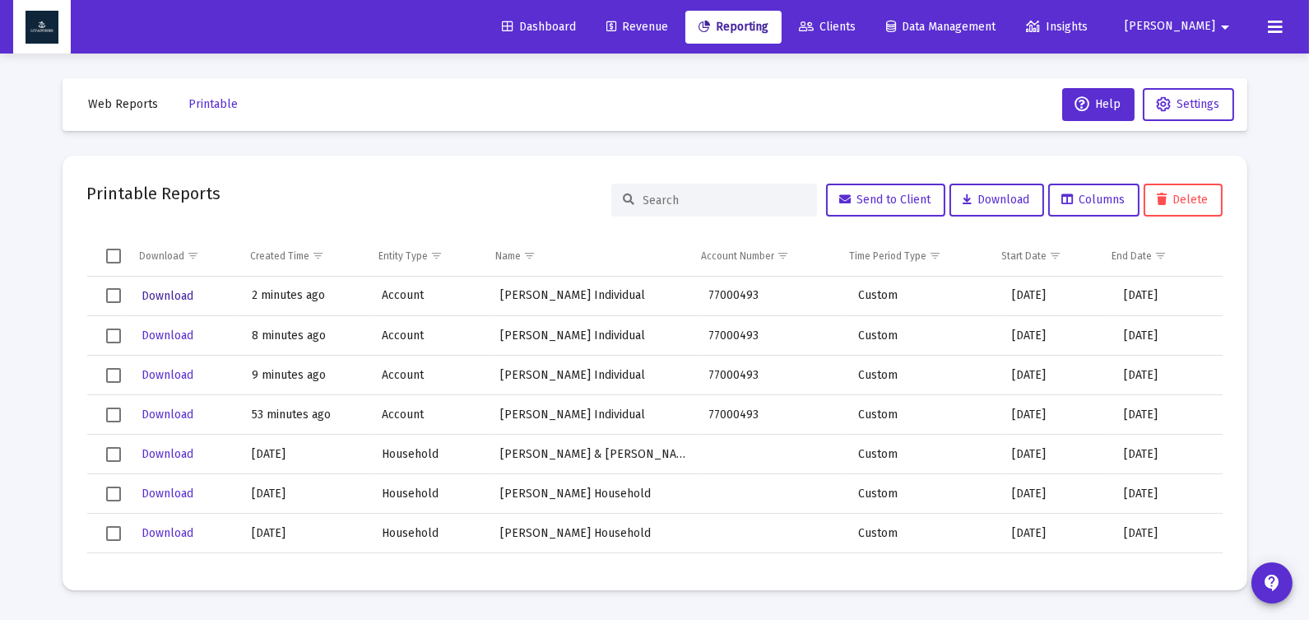
click at [184, 295] on span "Download" at bounding box center [168, 296] width 52 height 14
click at [182, 299] on span "Download" at bounding box center [168, 296] width 52 height 14
click at [123, 109] on span "Web Reports" at bounding box center [124, 104] width 70 height 14
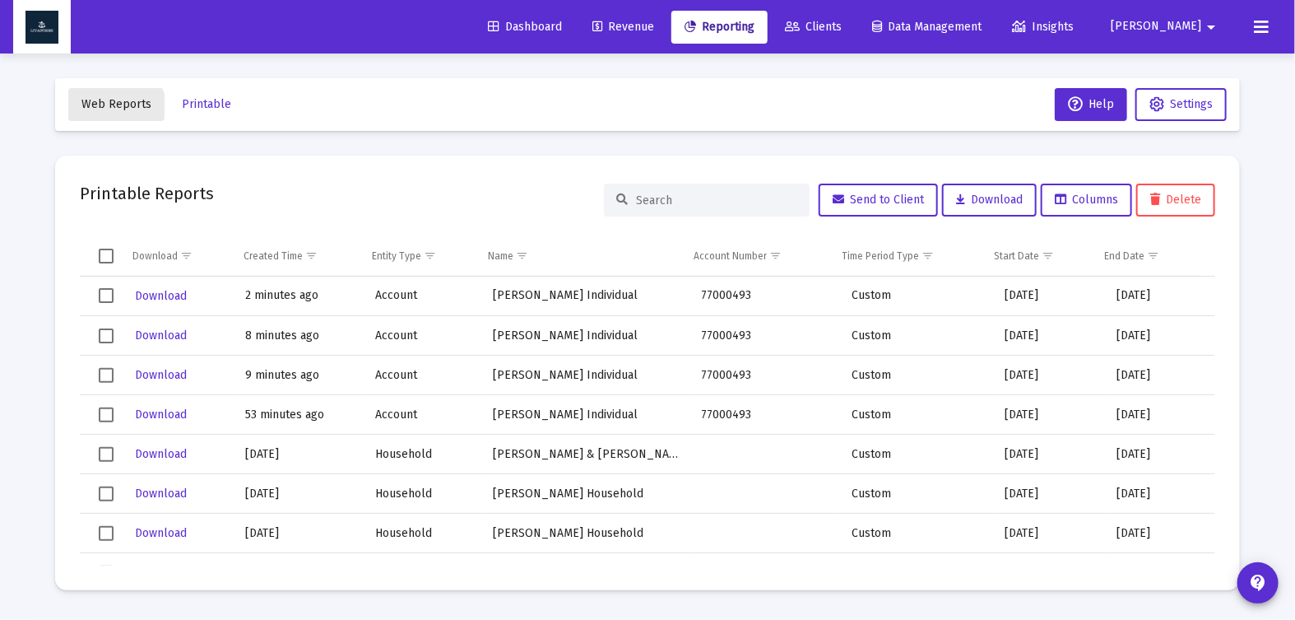
select select "View all"
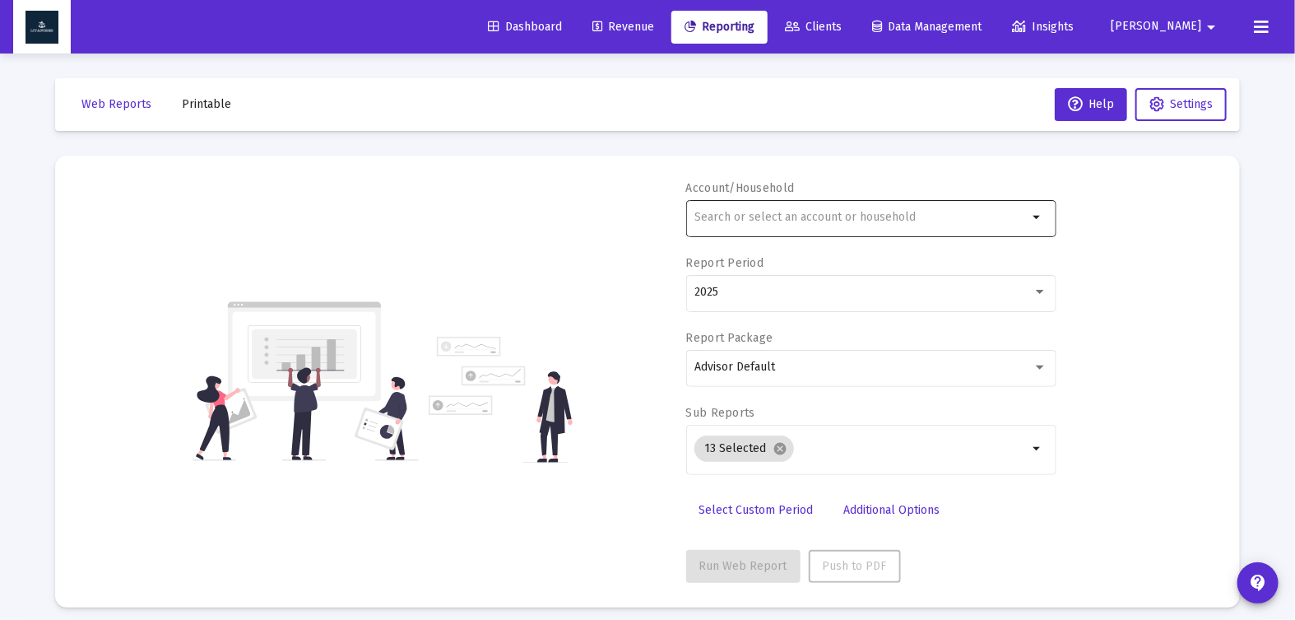
click at [720, 223] on div at bounding box center [860, 217] width 333 height 40
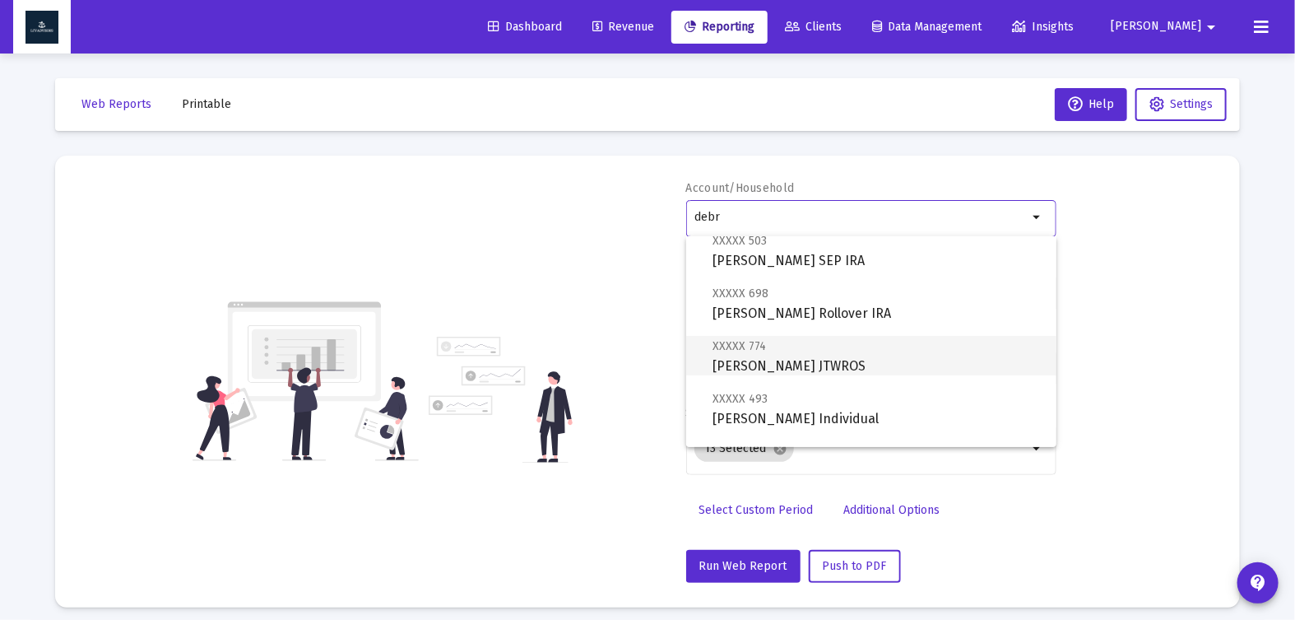
scroll to position [48, 0]
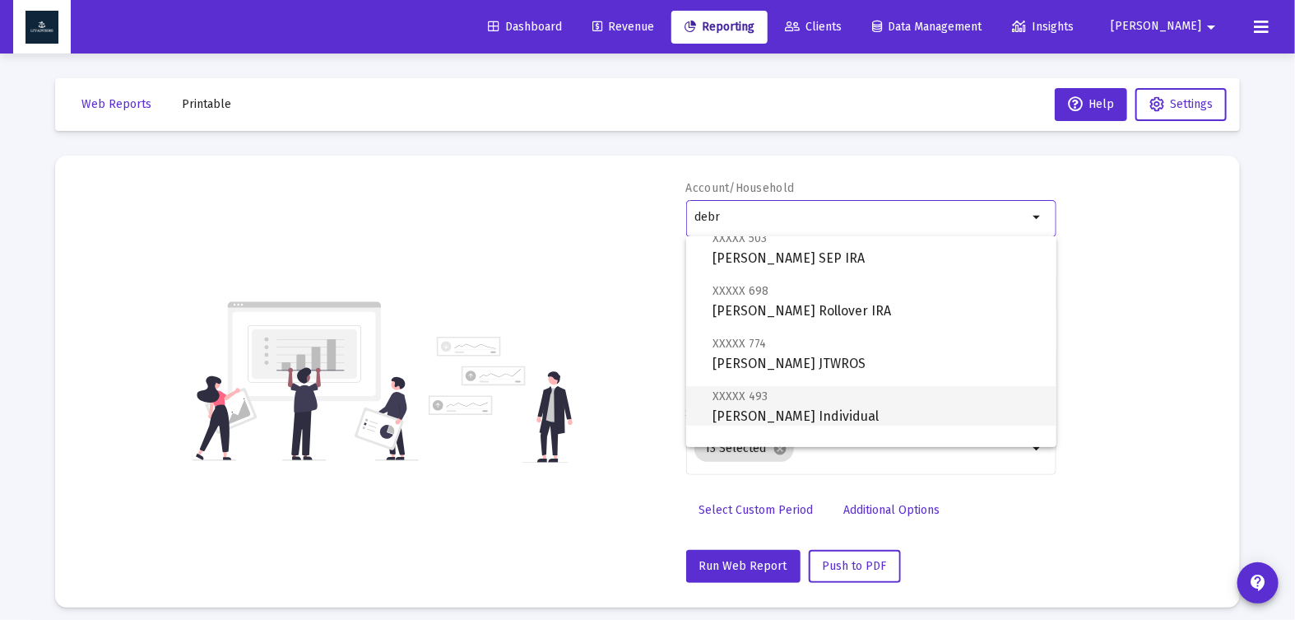
click at [926, 400] on span "XXXXX 493 [PERSON_NAME] Individual" at bounding box center [878, 406] width 331 height 40
type input "[PERSON_NAME] Individual"
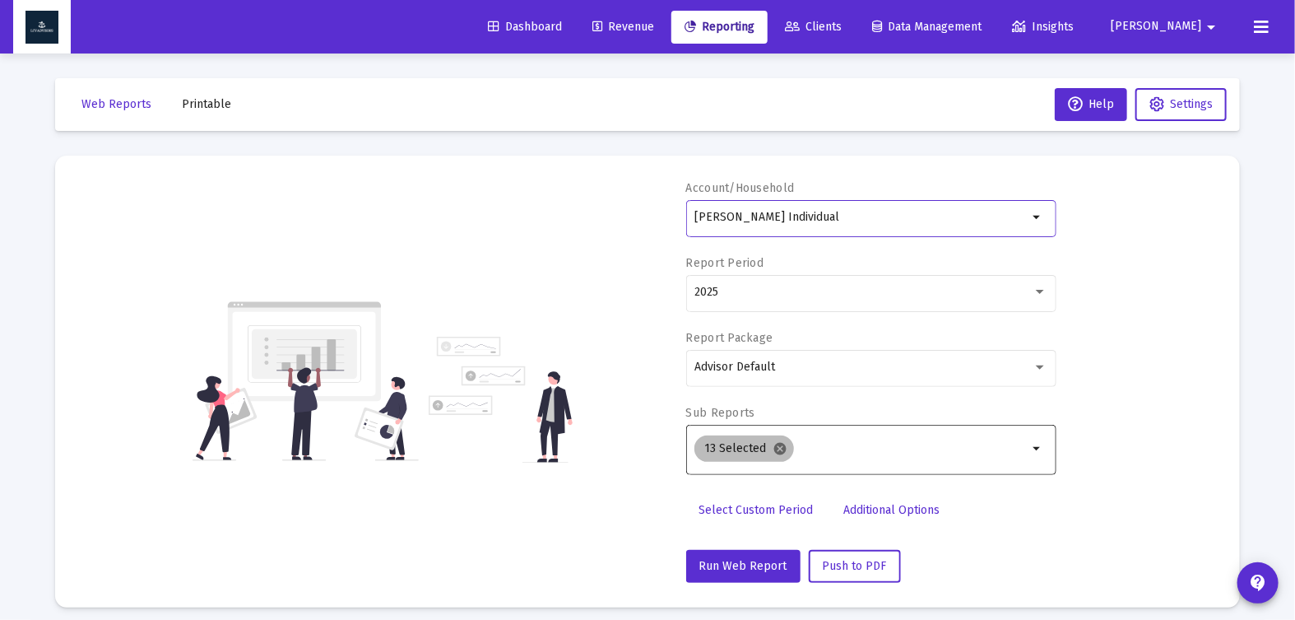
click at [773, 447] on mat-icon "cancel" at bounding box center [780, 448] width 15 height 15
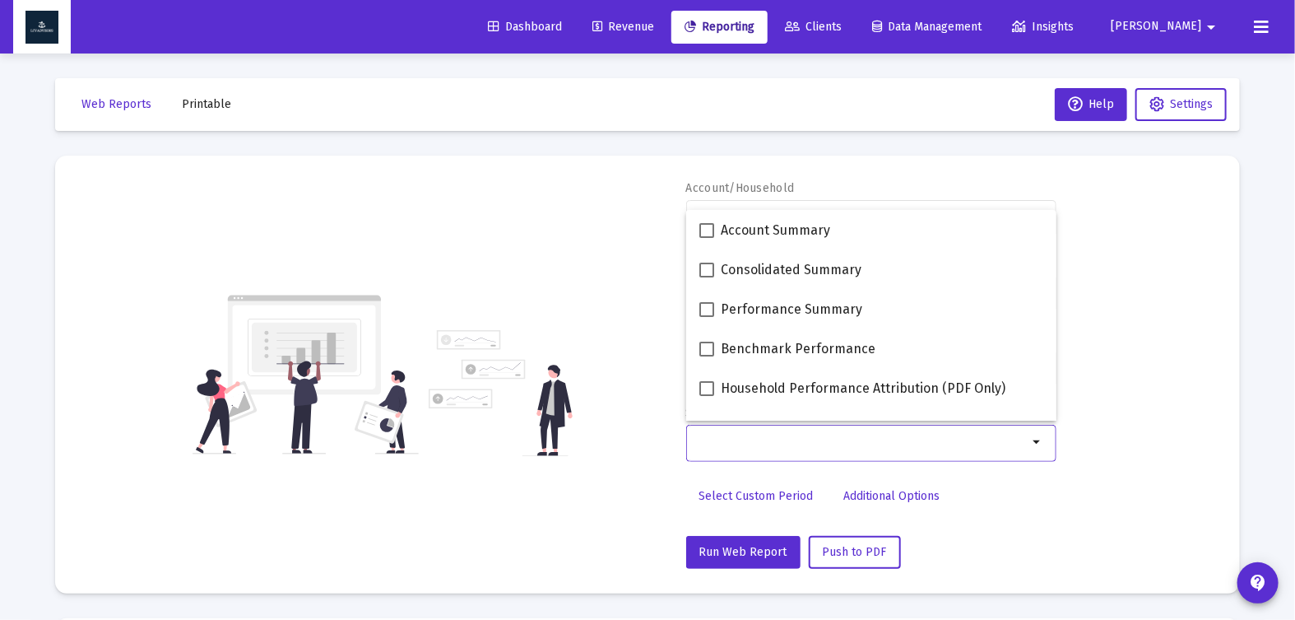
click at [1097, 383] on div "Account/Household [PERSON_NAME] Individual arrow_drop_down Report Period 2025 R…" at bounding box center [647, 374] width 1135 height 388
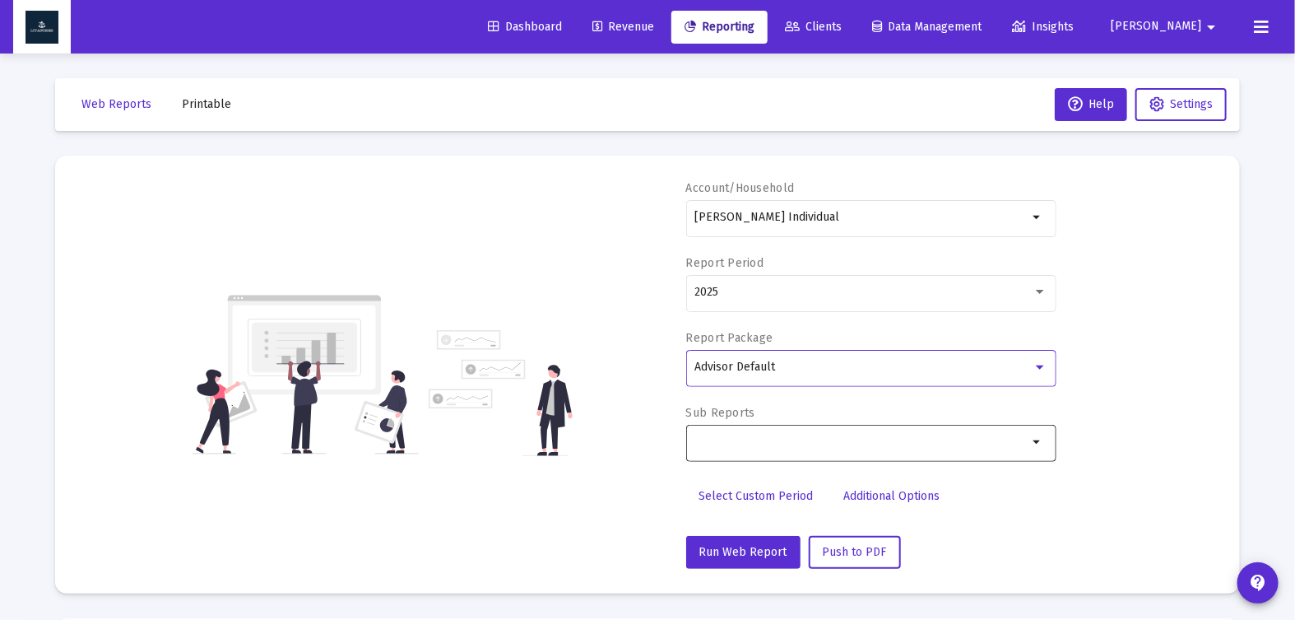
click at [813, 368] on div "Advisor Default" at bounding box center [863, 366] width 338 height 13
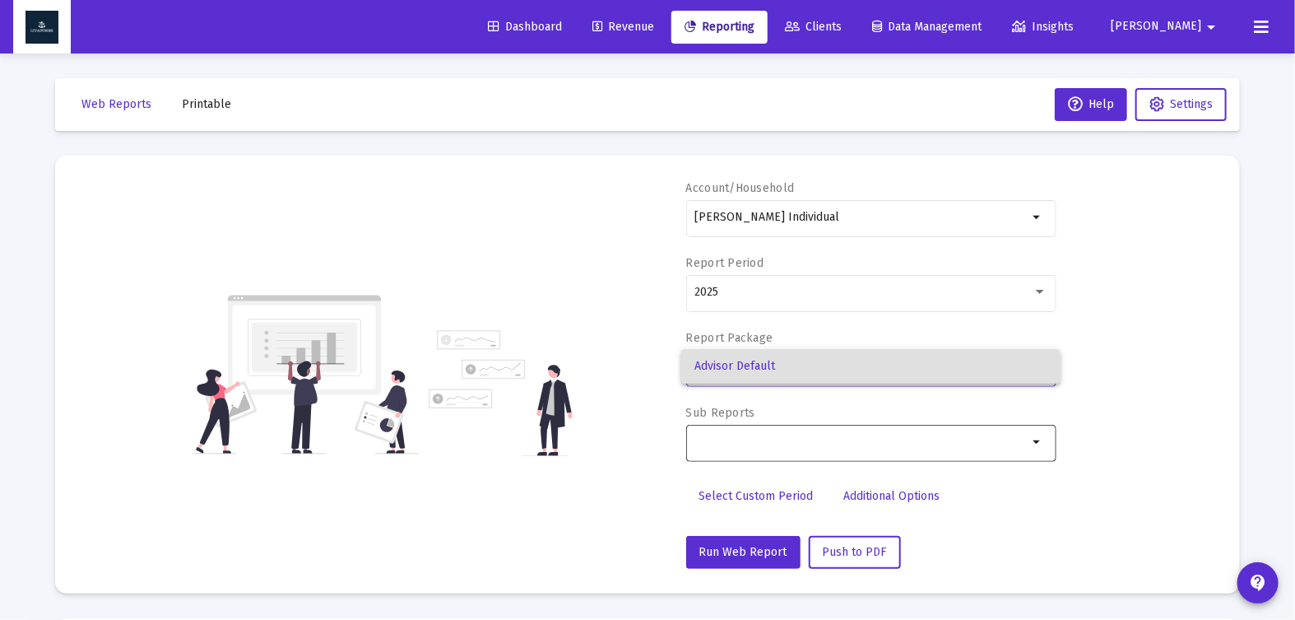
click at [866, 431] on div at bounding box center [647, 310] width 1295 height 620
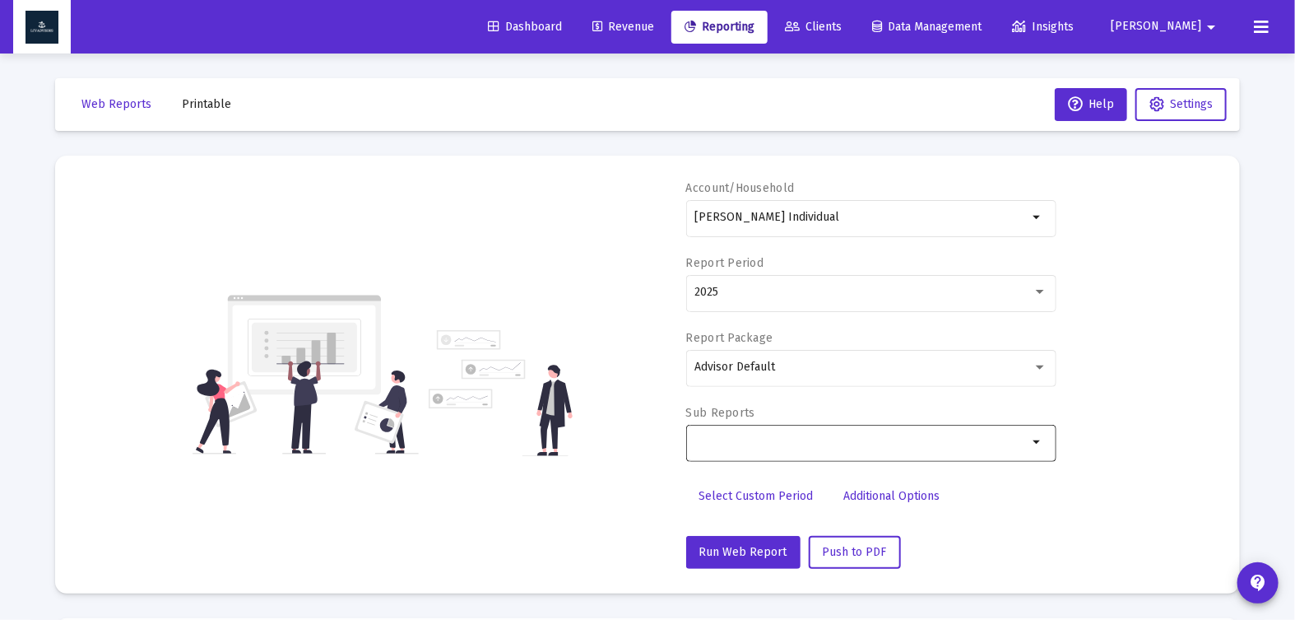
click at [867, 436] on input "Selection" at bounding box center [860, 441] width 333 height 13
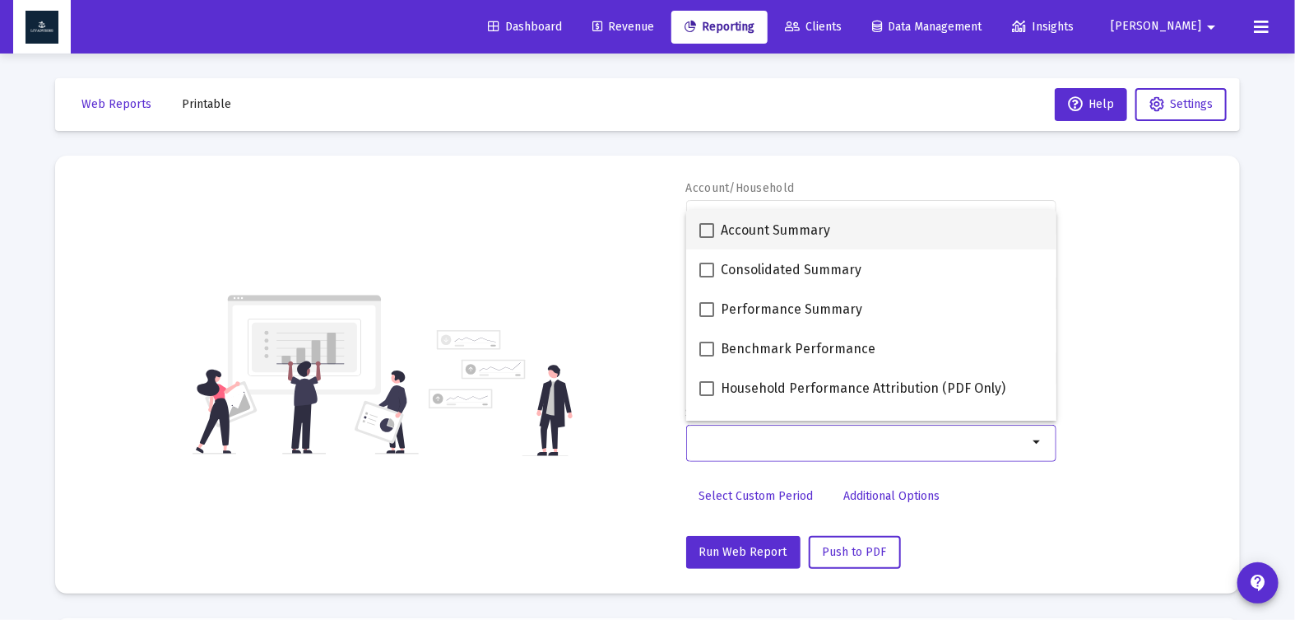
click at [704, 230] on span at bounding box center [706, 230] width 15 height 15
click at [706, 238] on input "Account Summary" at bounding box center [706, 238] width 1 height 1
checkbox input "true"
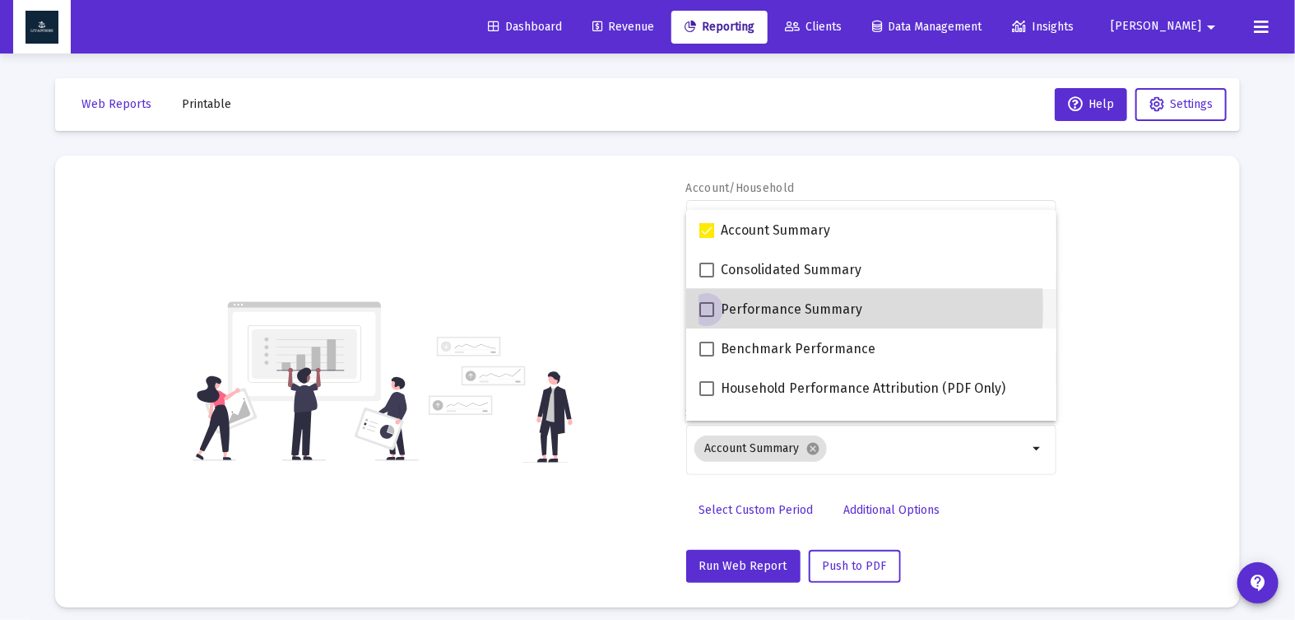
click at [704, 307] on span at bounding box center [706, 309] width 15 height 15
click at [706, 317] on input "Performance Summary" at bounding box center [706, 317] width 1 height 1
checkbox input "true"
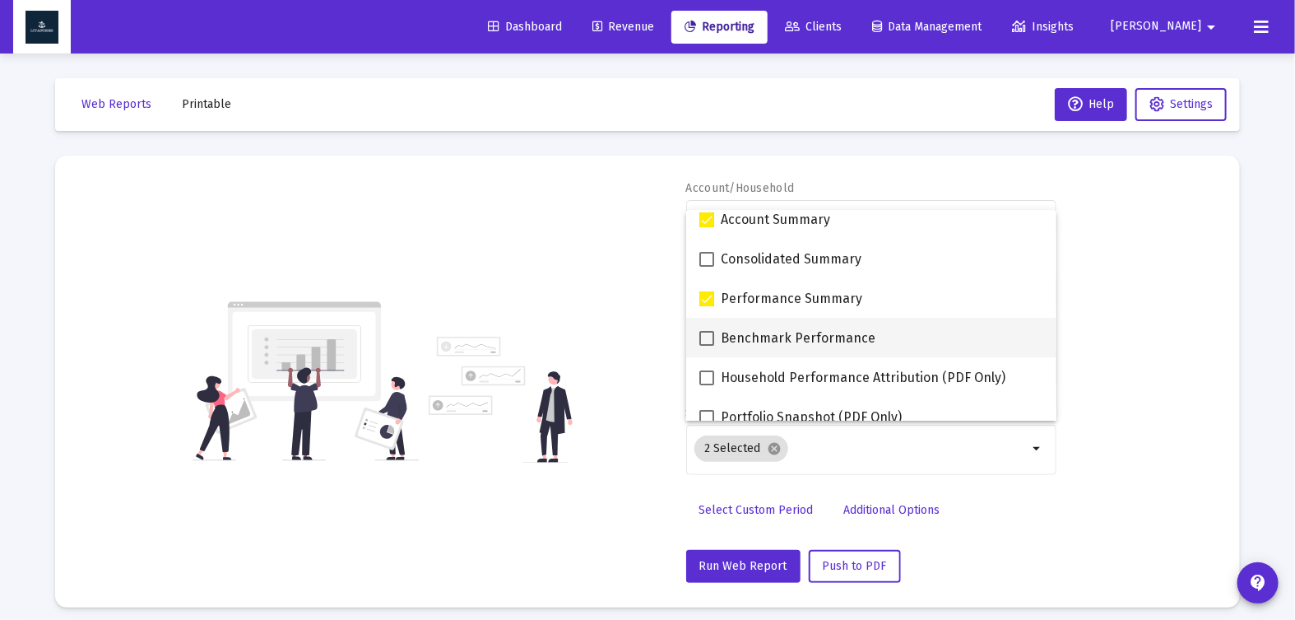
scroll to position [65, 0]
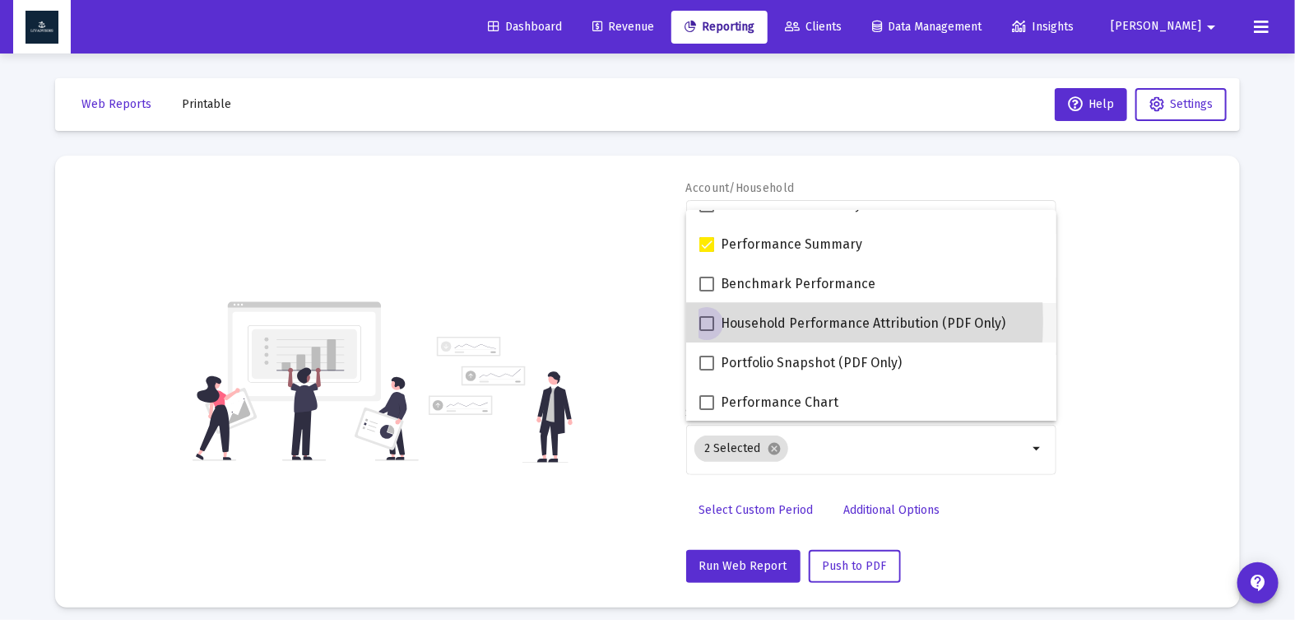
click at [708, 321] on span at bounding box center [706, 323] width 15 height 15
click at [707, 331] on input "Household Performance Attribution (PDF Only)" at bounding box center [706, 331] width 1 height 1
checkbox input "true"
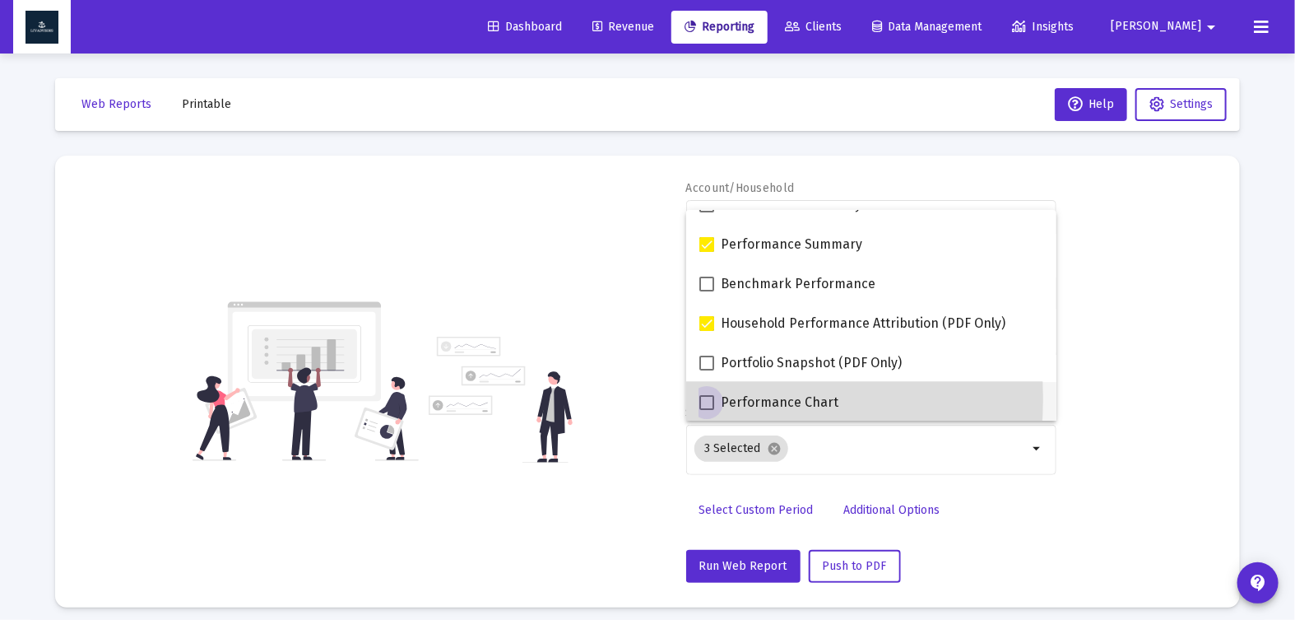
click at [708, 398] on span at bounding box center [706, 402] width 15 height 15
click at [707, 410] on input "Performance Chart" at bounding box center [706, 410] width 1 height 1
checkbox input "true"
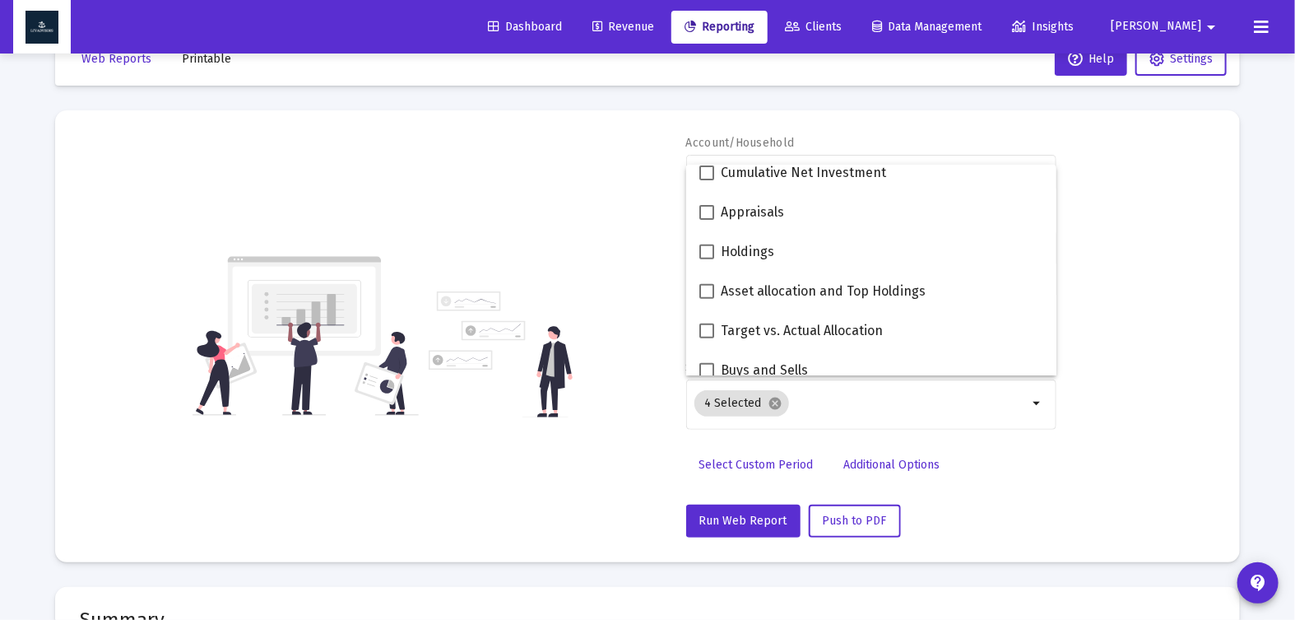
scroll to position [292, 0]
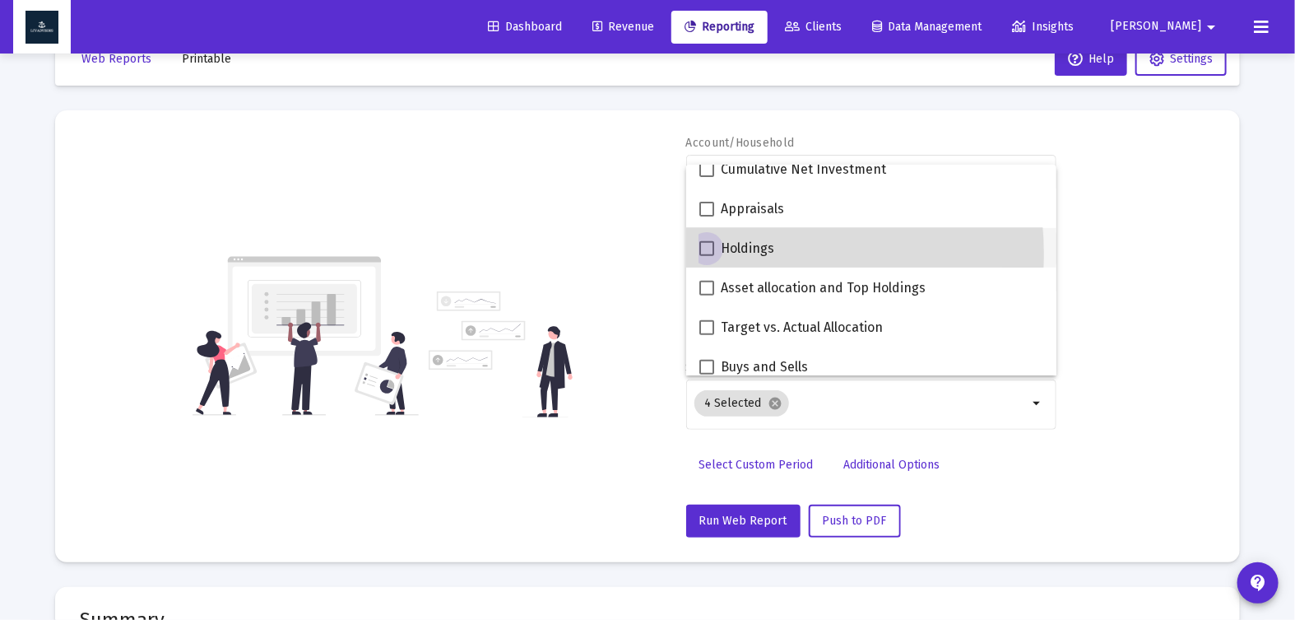
click at [709, 254] on span at bounding box center [706, 248] width 15 height 15
click at [707, 256] on input "Holdings" at bounding box center [706, 256] width 1 height 1
checkbox input "true"
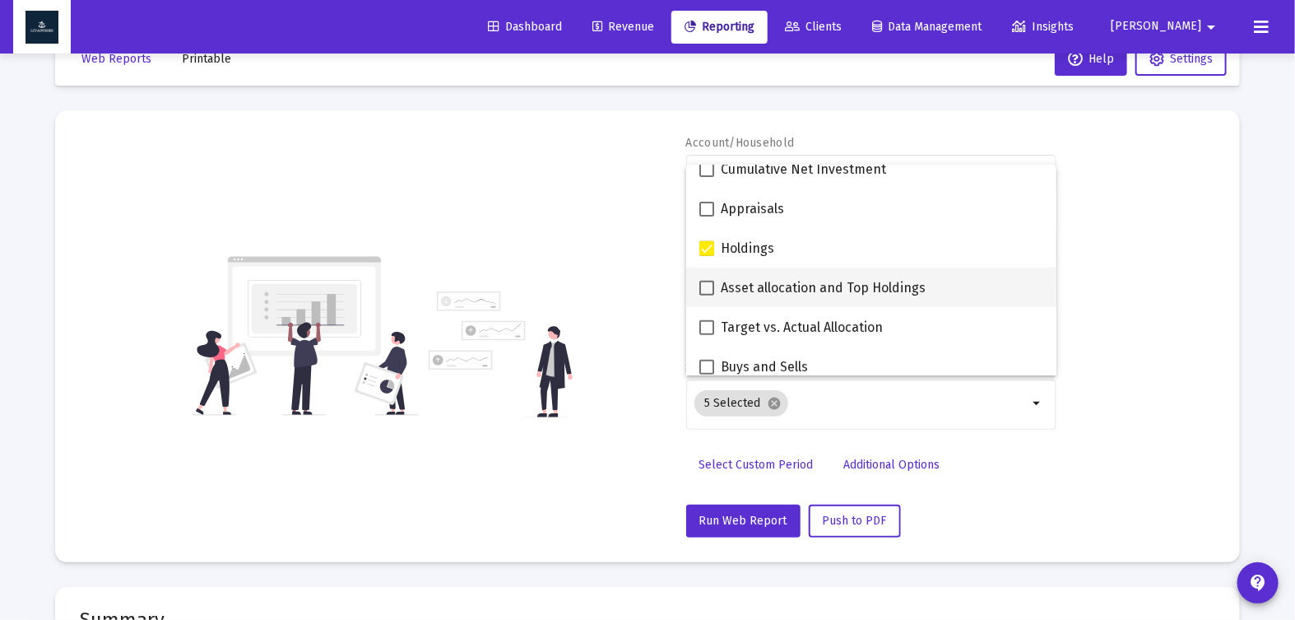
click at [709, 288] on span at bounding box center [706, 288] width 15 height 15
click at [707, 295] on input "Asset allocation and Top Holdings" at bounding box center [706, 295] width 1 height 1
checkbox input "true"
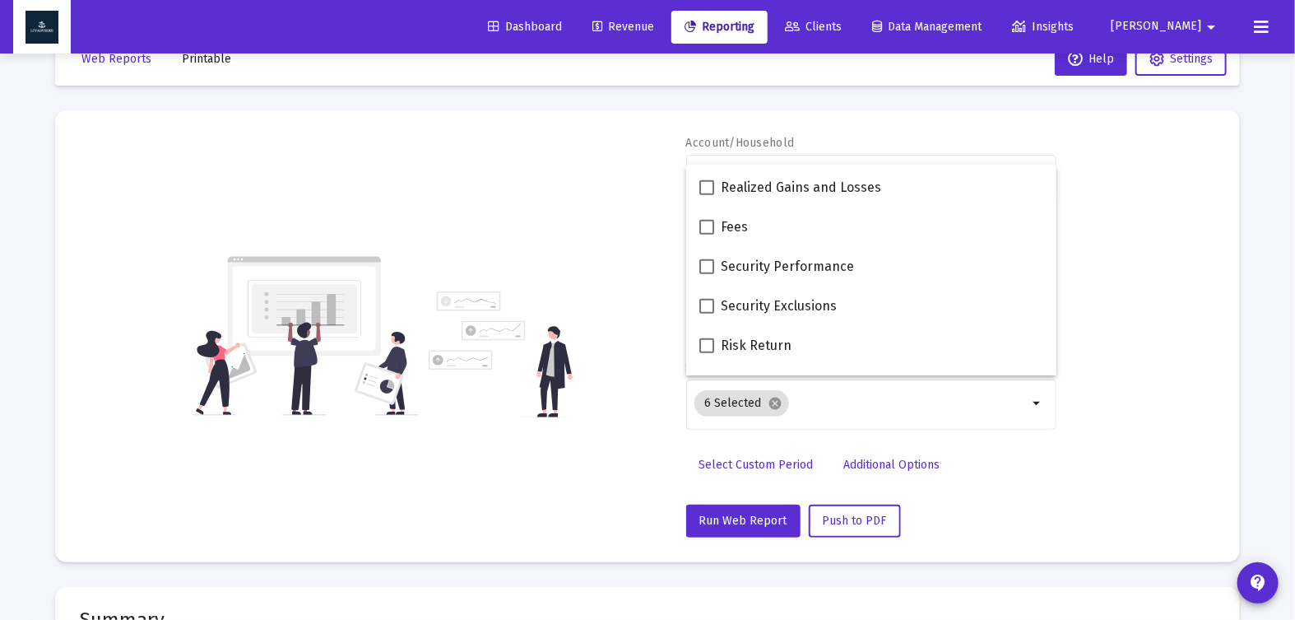
scroll to position [592, 0]
click at [706, 263] on span at bounding box center [706, 264] width 15 height 15
click at [706, 272] on input "Security Performance" at bounding box center [706, 272] width 1 height 1
checkbox input "true"
click at [661, 465] on div "Account/Household [PERSON_NAME] Individual arrow_drop_down Report Period 2025 R…" at bounding box center [647, 336] width 1135 height 402
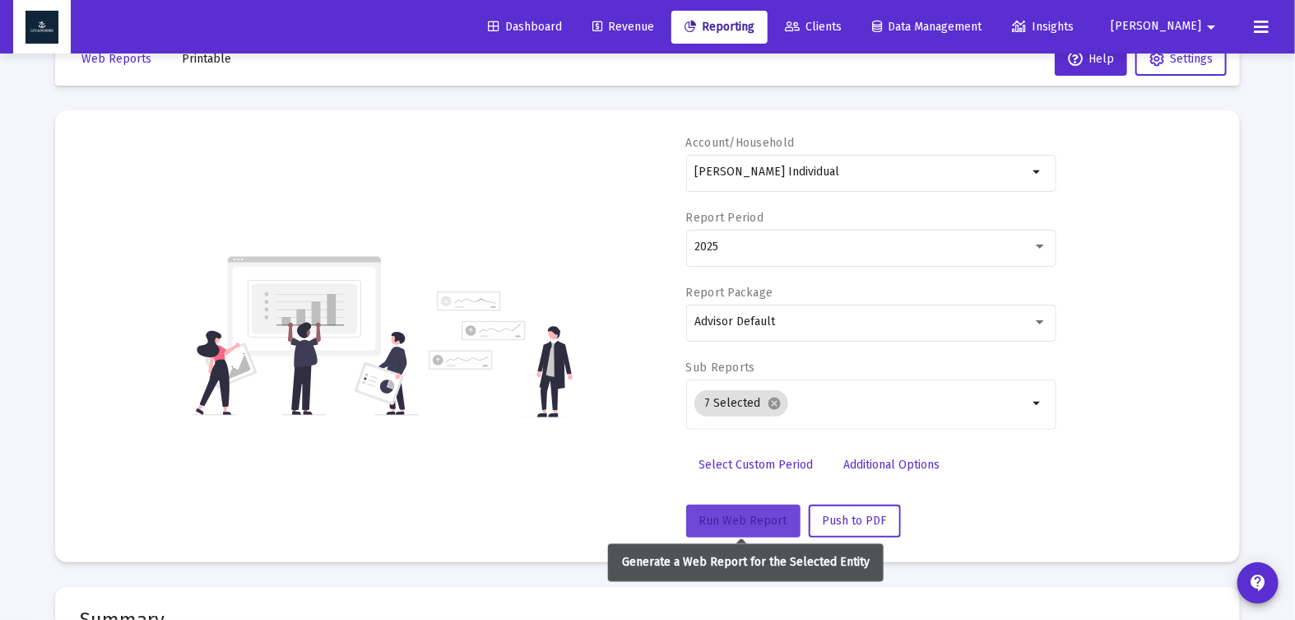
click at [750, 518] on span "Run Web Report" at bounding box center [743, 520] width 88 height 14
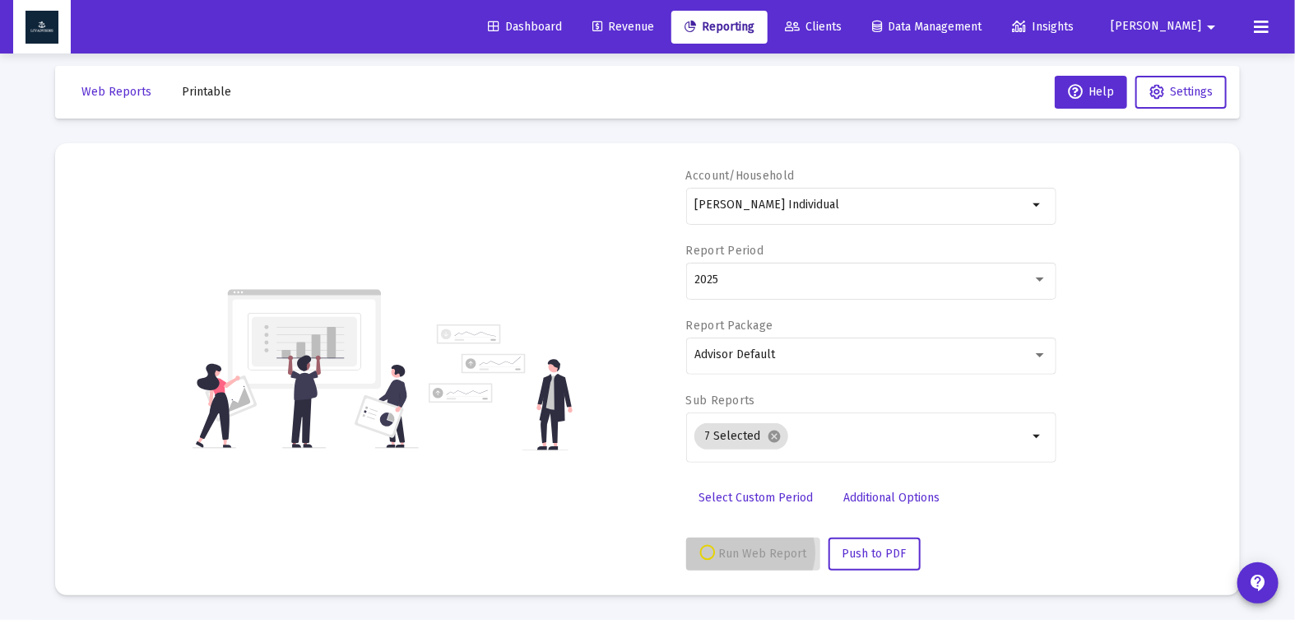
scroll to position [10, 0]
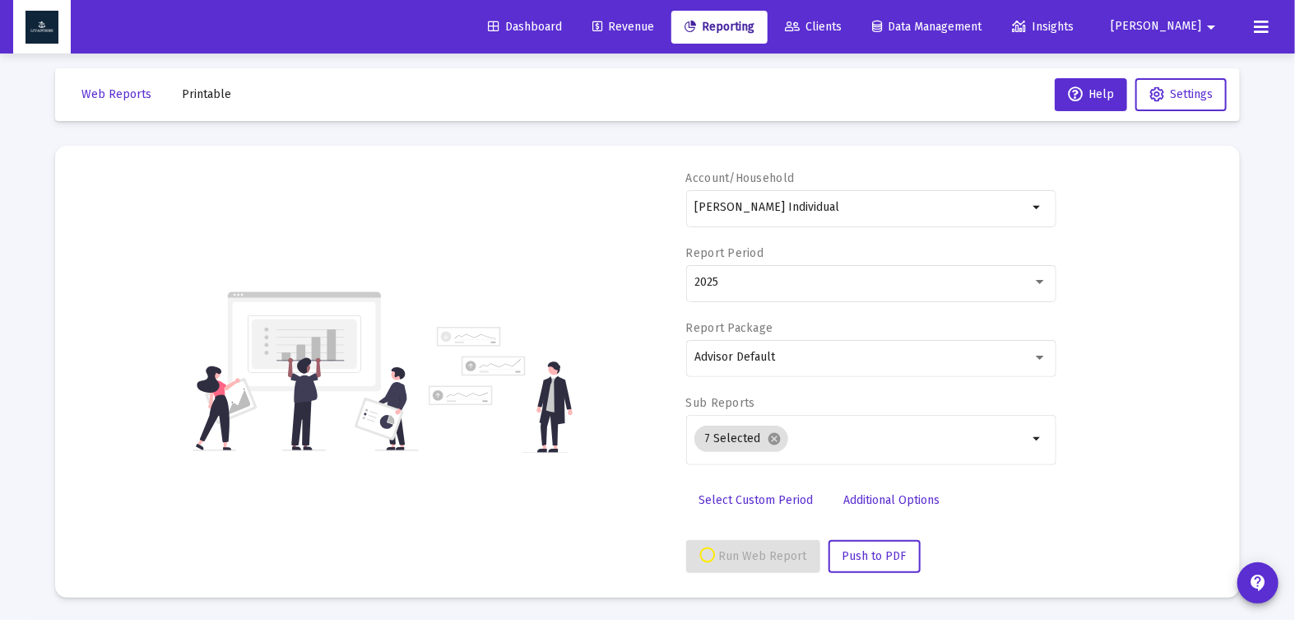
select select "View all"
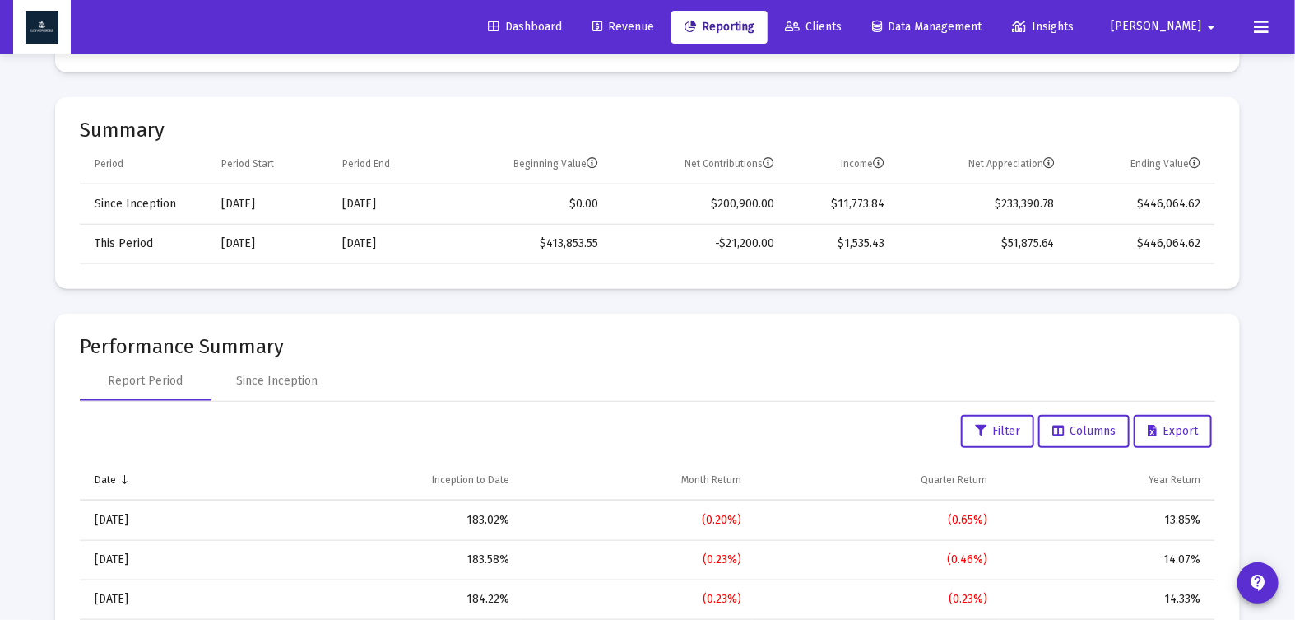
scroll to position [0, 0]
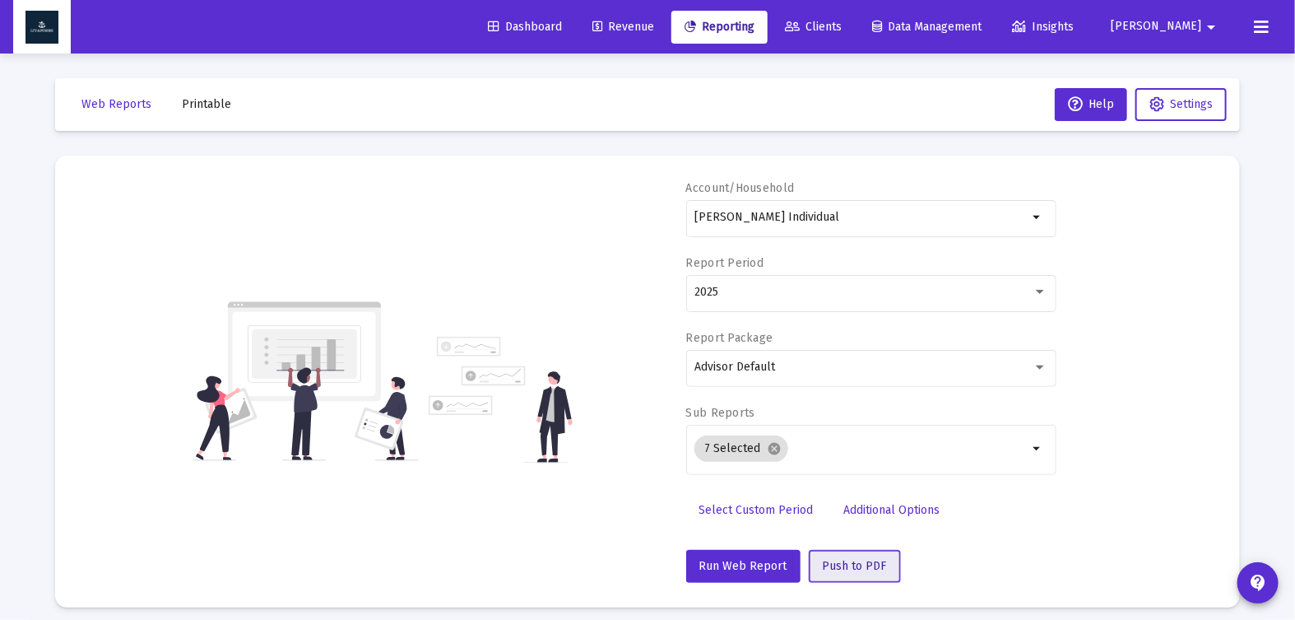
click at [871, 564] on span "Push to PDF" at bounding box center [855, 566] width 64 height 14
click at [883, 567] on button "Push to PDF" at bounding box center [855, 566] width 92 height 33
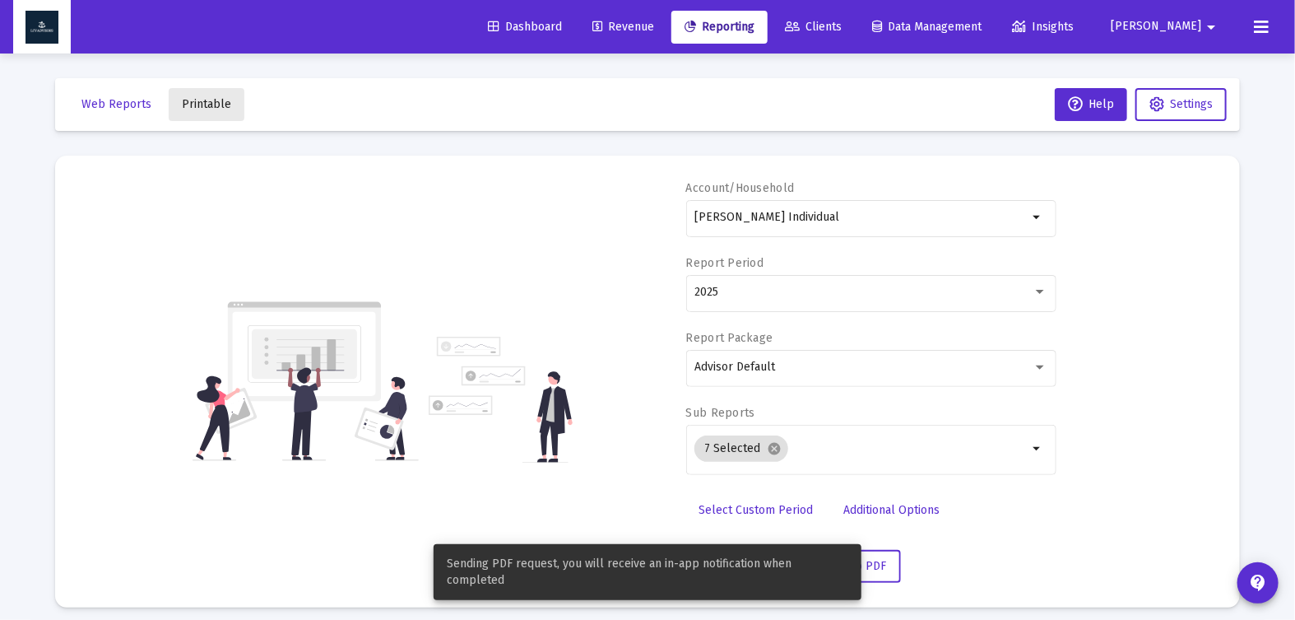
click at [207, 108] on span "Printable" at bounding box center [206, 104] width 49 height 14
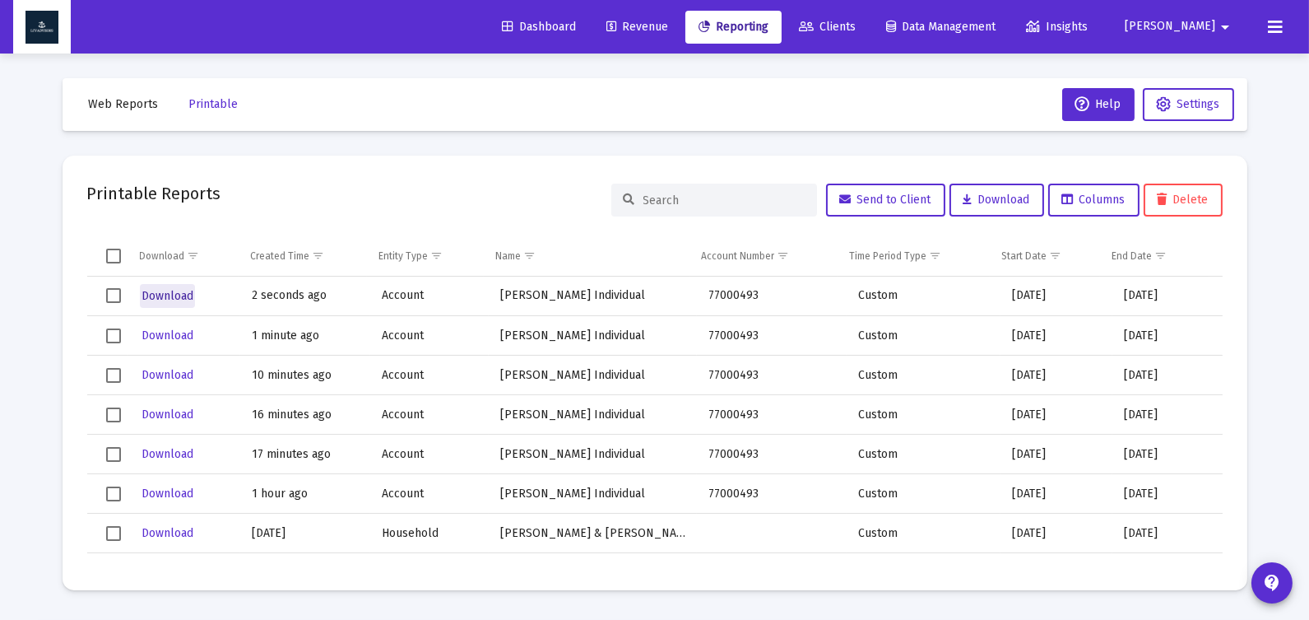
click at [156, 293] on span "Download" at bounding box center [168, 296] width 52 height 14
click at [142, 103] on span "Web Reports" at bounding box center [124, 104] width 70 height 14
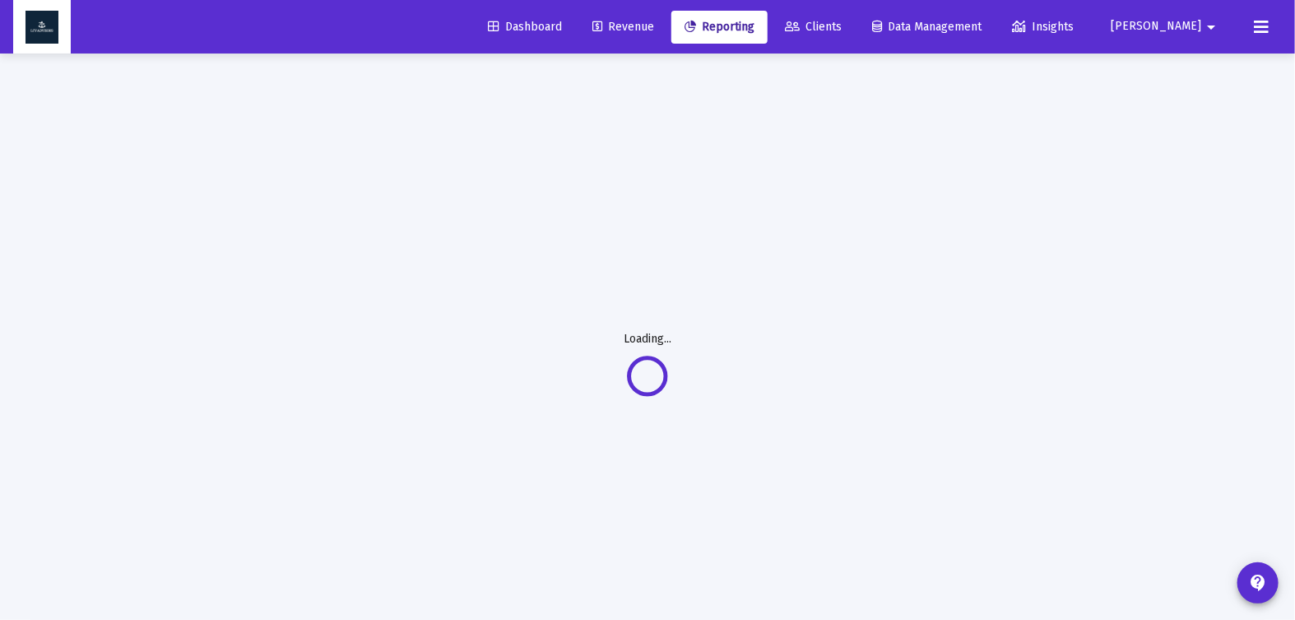
select select "View all"
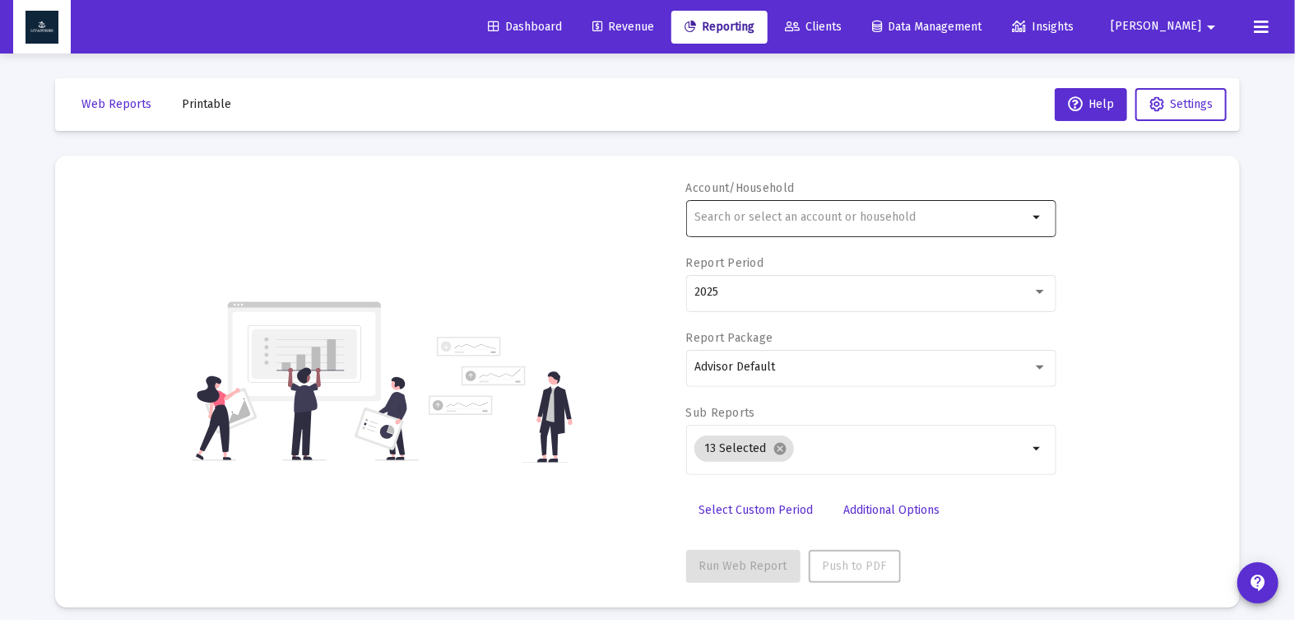
click at [754, 224] on div at bounding box center [860, 217] width 333 height 40
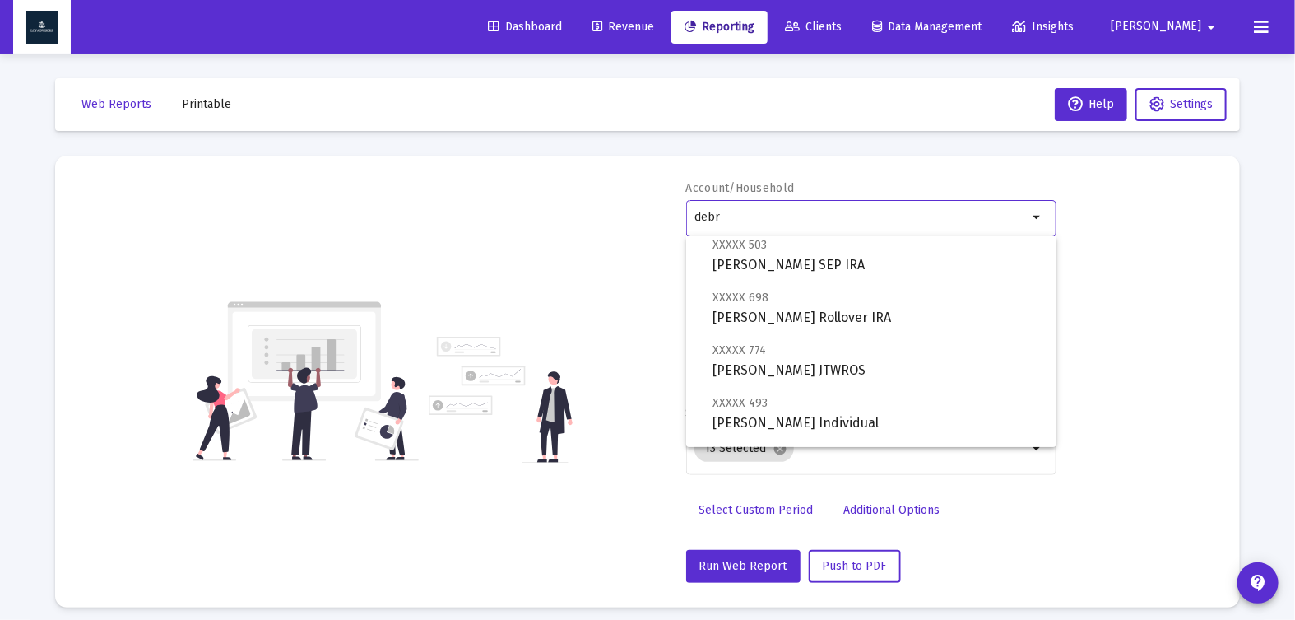
scroll to position [118, 0]
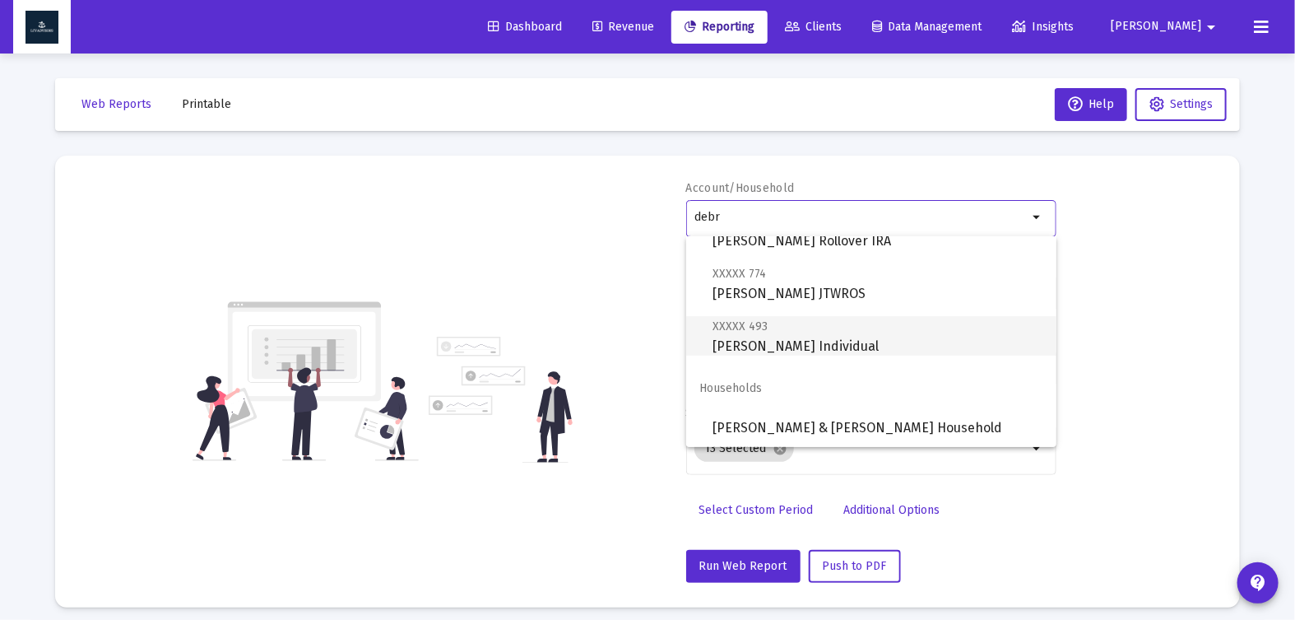
click at [832, 344] on span "XXXXX 493 [PERSON_NAME] Individual" at bounding box center [878, 336] width 331 height 40
type input "[PERSON_NAME] Individual"
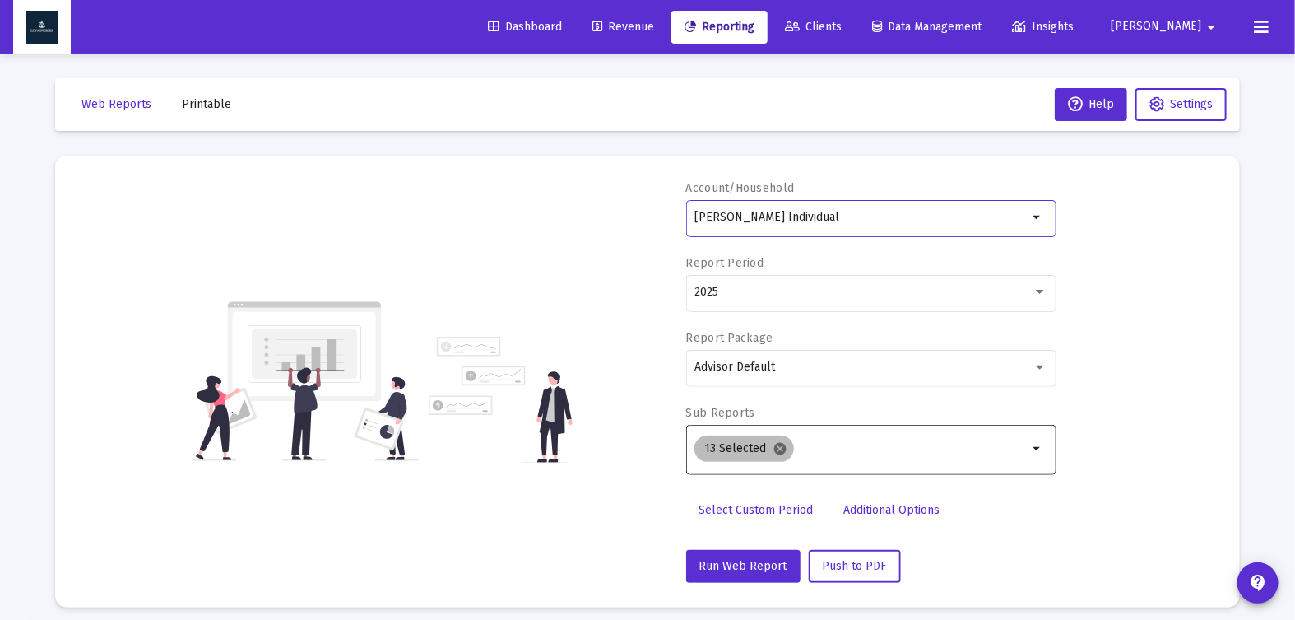
click at [778, 443] on mat-icon "cancel" at bounding box center [780, 448] width 15 height 15
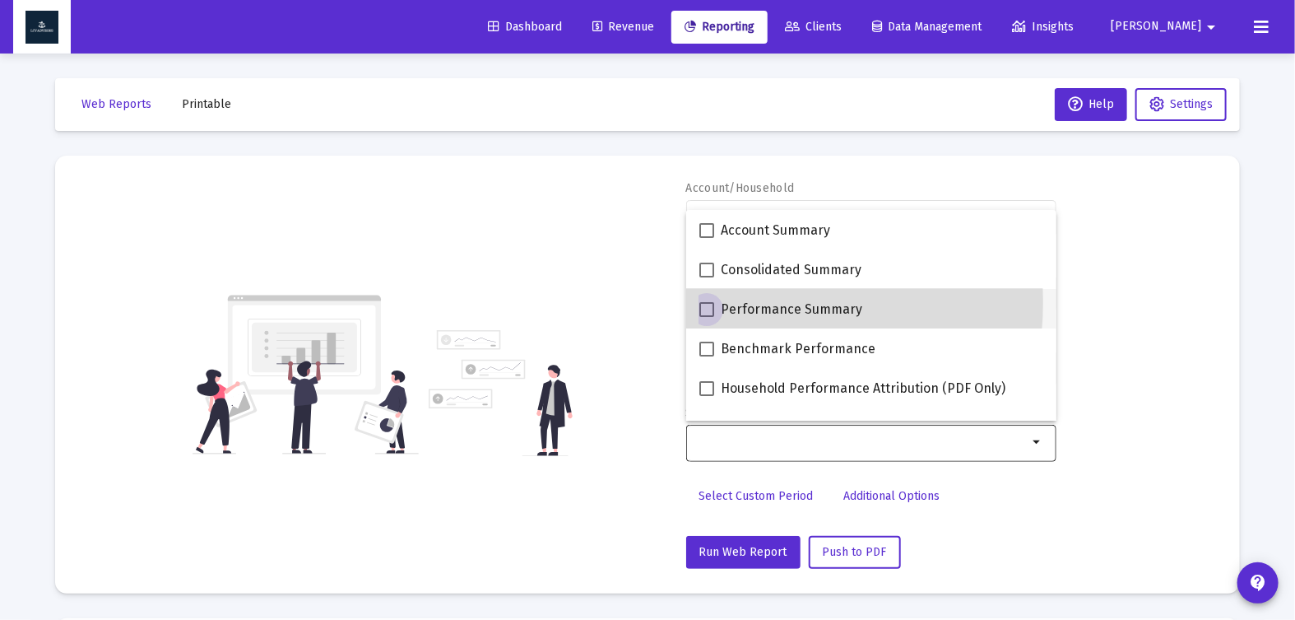
click at [712, 302] on span at bounding box center [706, 309] width 15 height 15
click at [707, 317] on input "Performance Summary" at bounding box center [706, 317] width 1 height 1
checkbox input "true"
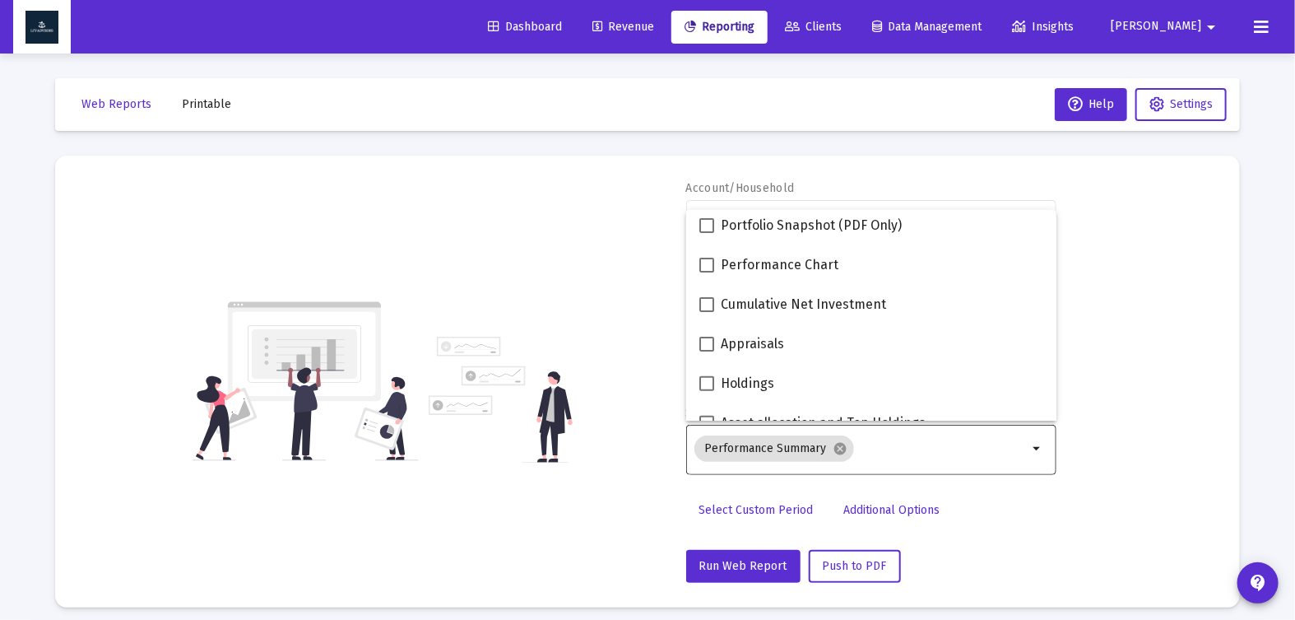
scroll to position [267, 0]
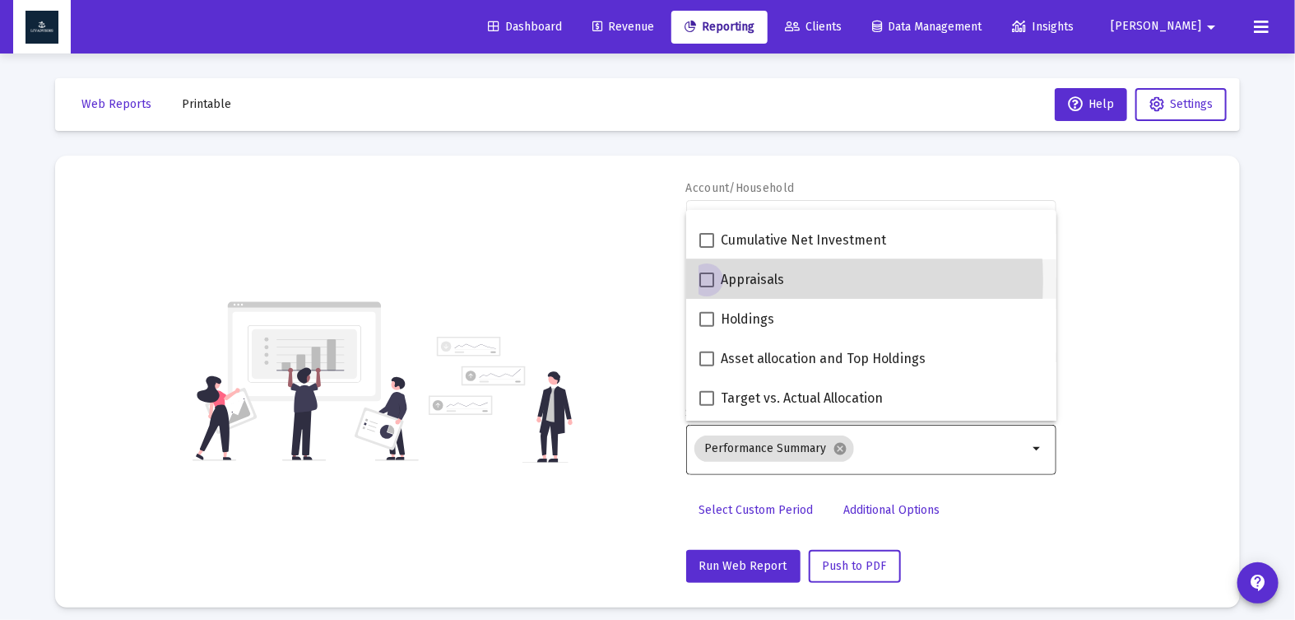
click at [707, 281] on span at bounding box center [706, 279] width 15 height 15
click at [707, 287] on input "Appraisals" at bounding box center [706, 287] width 1 height 1
checkbox input "true"
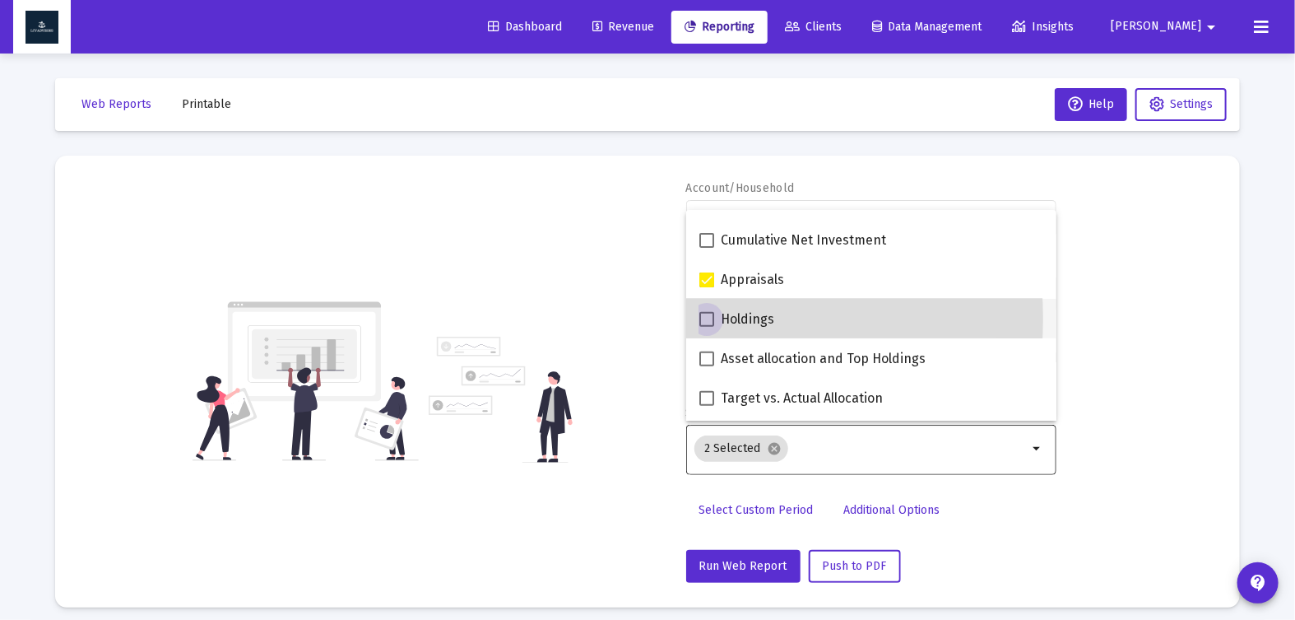
click at [706, 318] on span at bounding box center [706, 319] width 15 height 15
click at [706, 327] on input "Holdings" at bounding box center [706, 327] width 1 height 1
checkbox input "true"
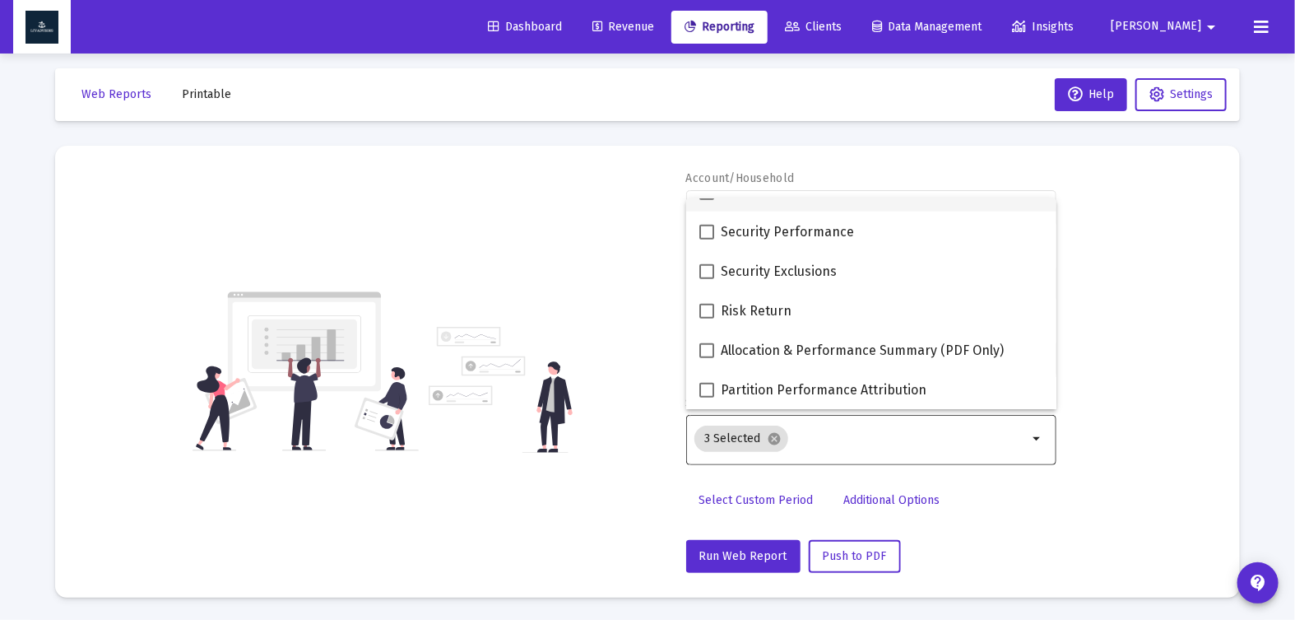
scroll to position [11, 0]
click at [707, 390] on span at bounding box center [706, 390] width 15 height 15
click at [707, 397] on input "Partition Performance Attribution" at bounding box center [706, 397] width 1 height 1
checkbox input "true"
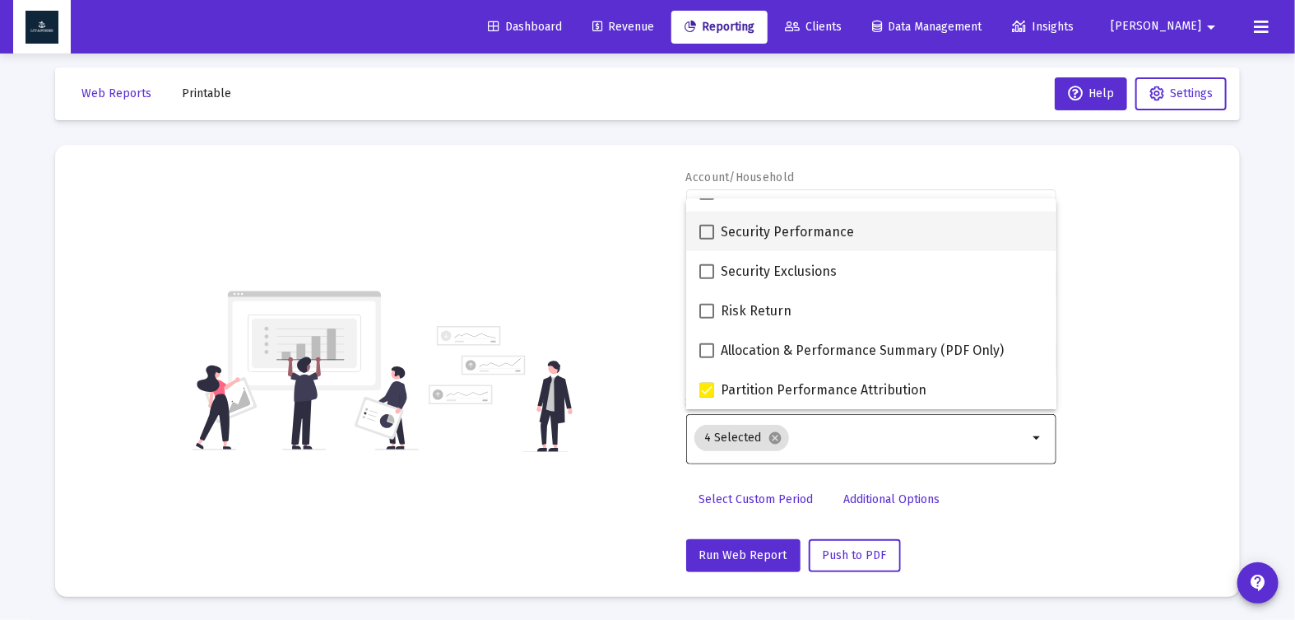
click at [708, 233] on span at bounding box center [706, 232] width 15 height 15
click at [707, 239] on input "Security Performance" at bounding box center [706, 239] width 1 height 1
checkbox input "true"
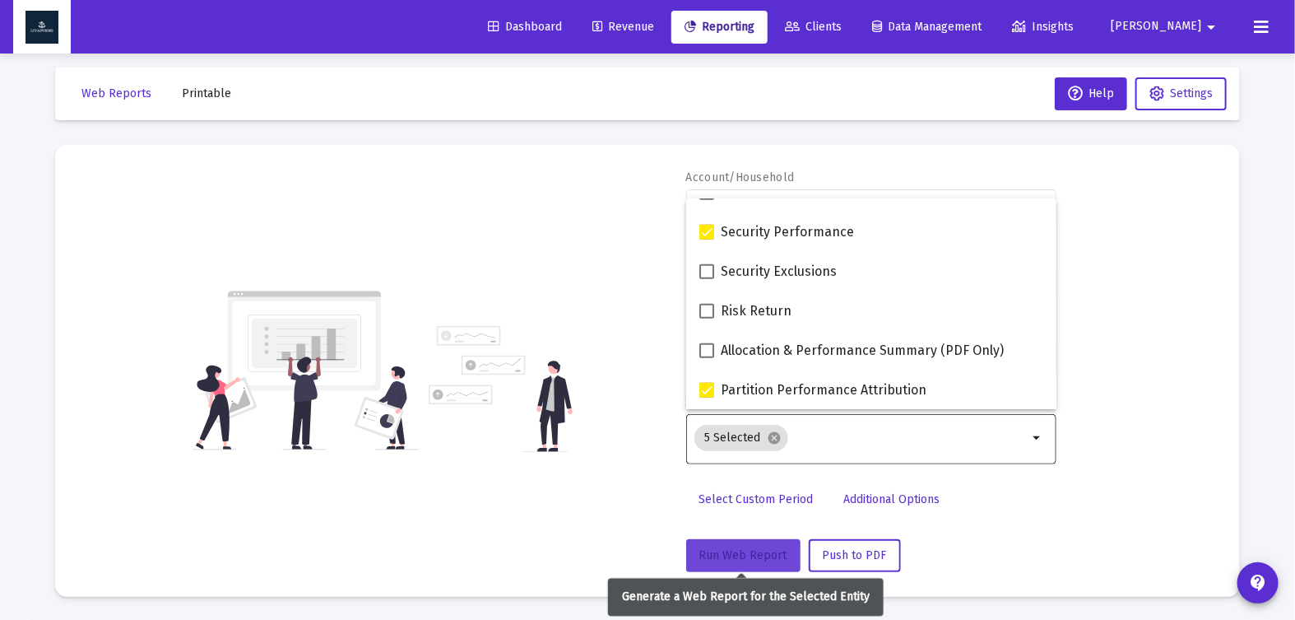
click at [741, 540] on button "Run Web Report" at bounding box center [743, 555] width 114 height 33
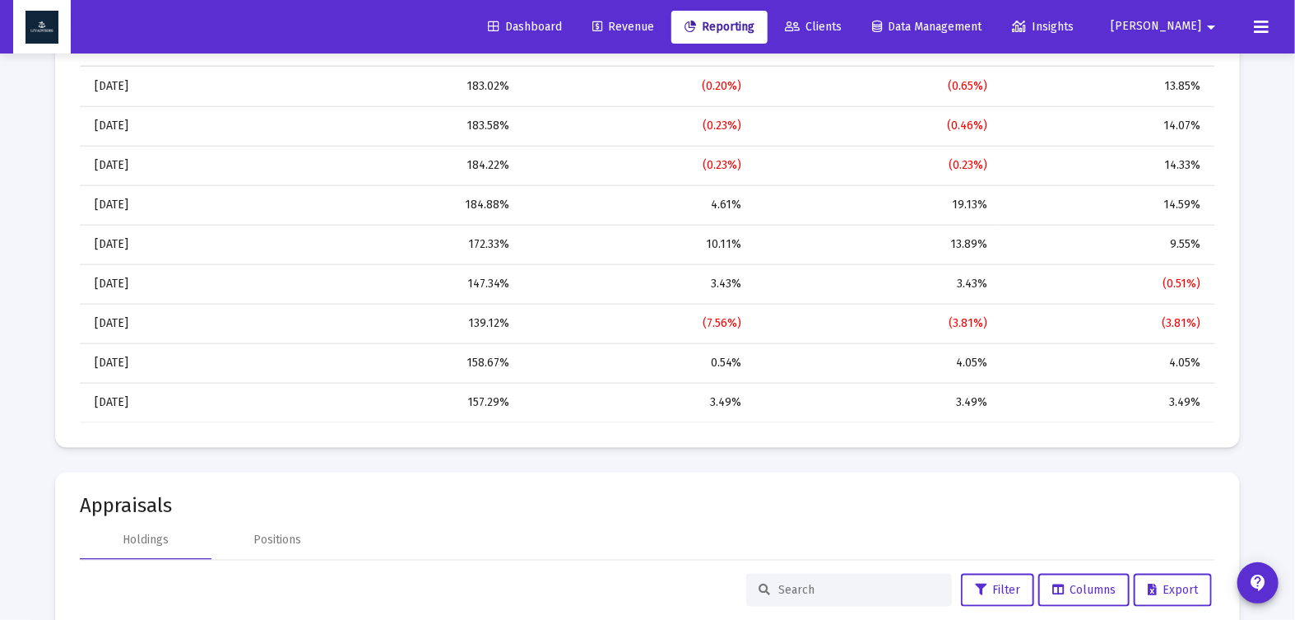
scroll to position [0, 0]
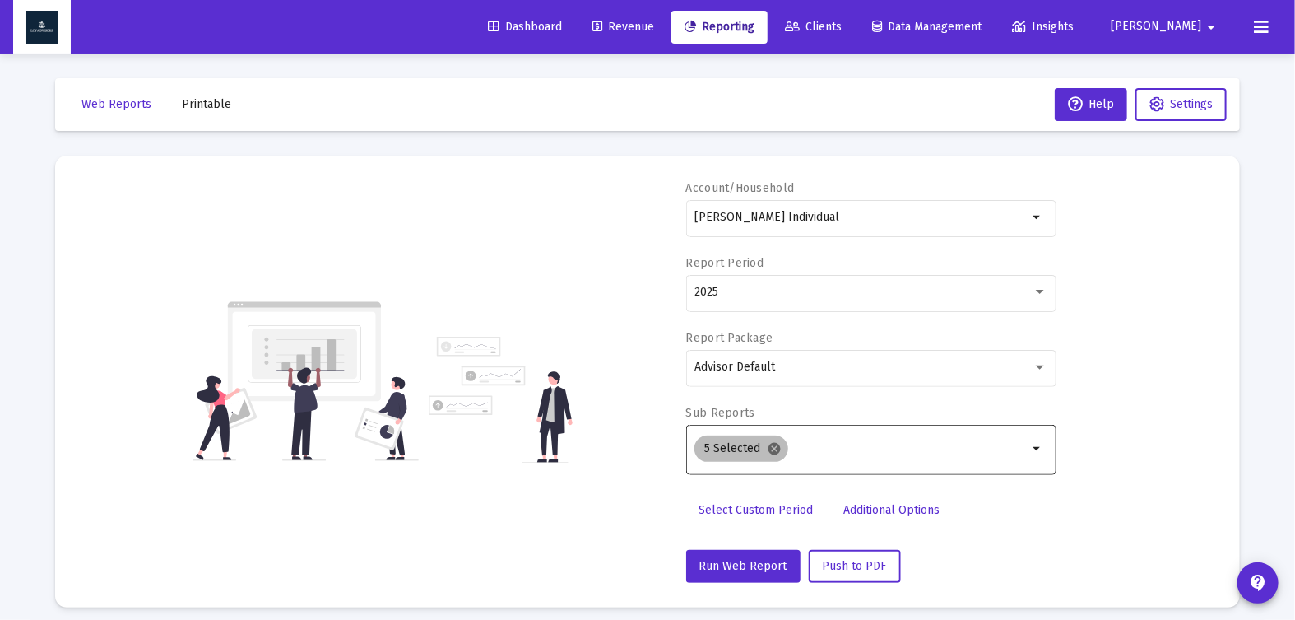
click at [769, 445] on mat-icon "cancel" at bounding box center [774, 448] width 15 height 15
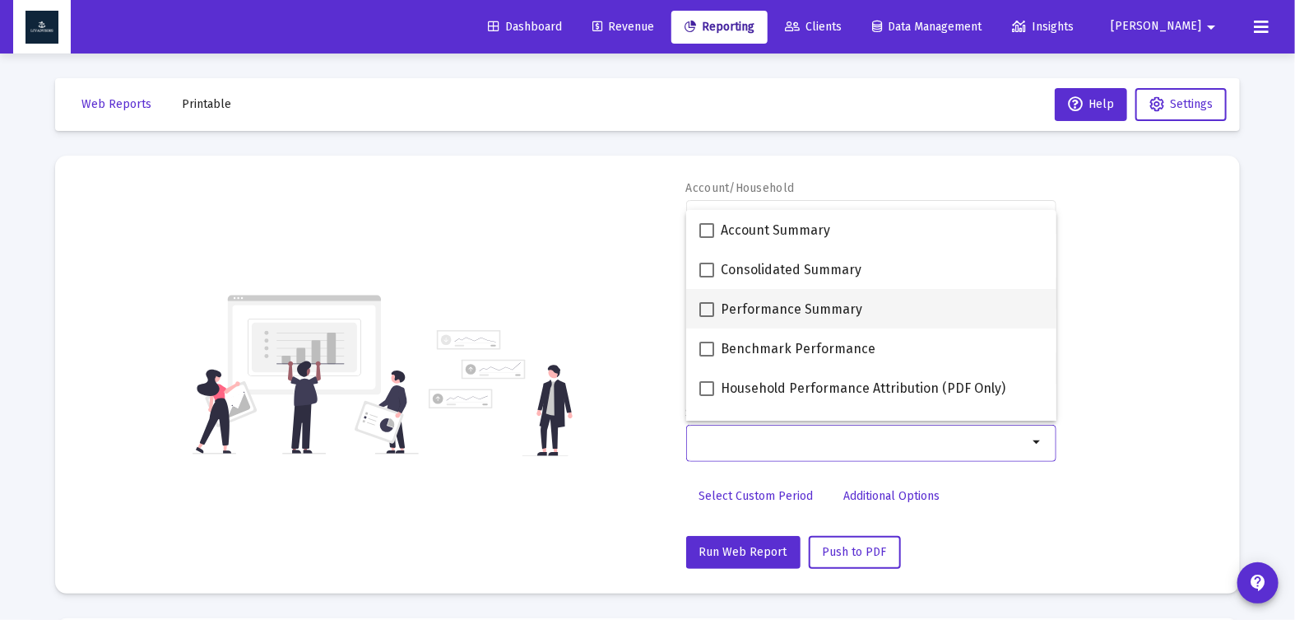
click at [708, 304] on span at bounding box center [706, 309] width 15 height 15
click at [707, 317] on input "Performance Summary" at bounding box center [706, 317] width 1 height 1
checkbox input "true"
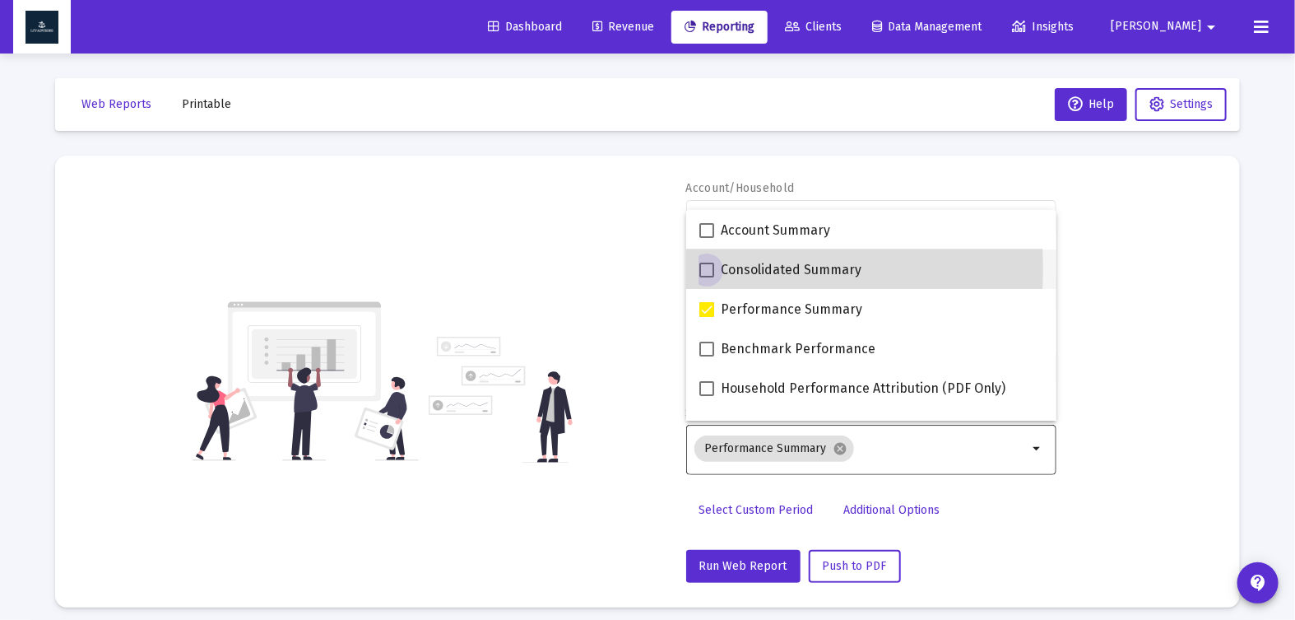
click at [709, 268] on span at bounding box center [706, 269] width 15 height 15
click at [707, 277] on input "Consolidated Summary" at bounding box center [706, 277] width 1 height 1
checkbox input "true"
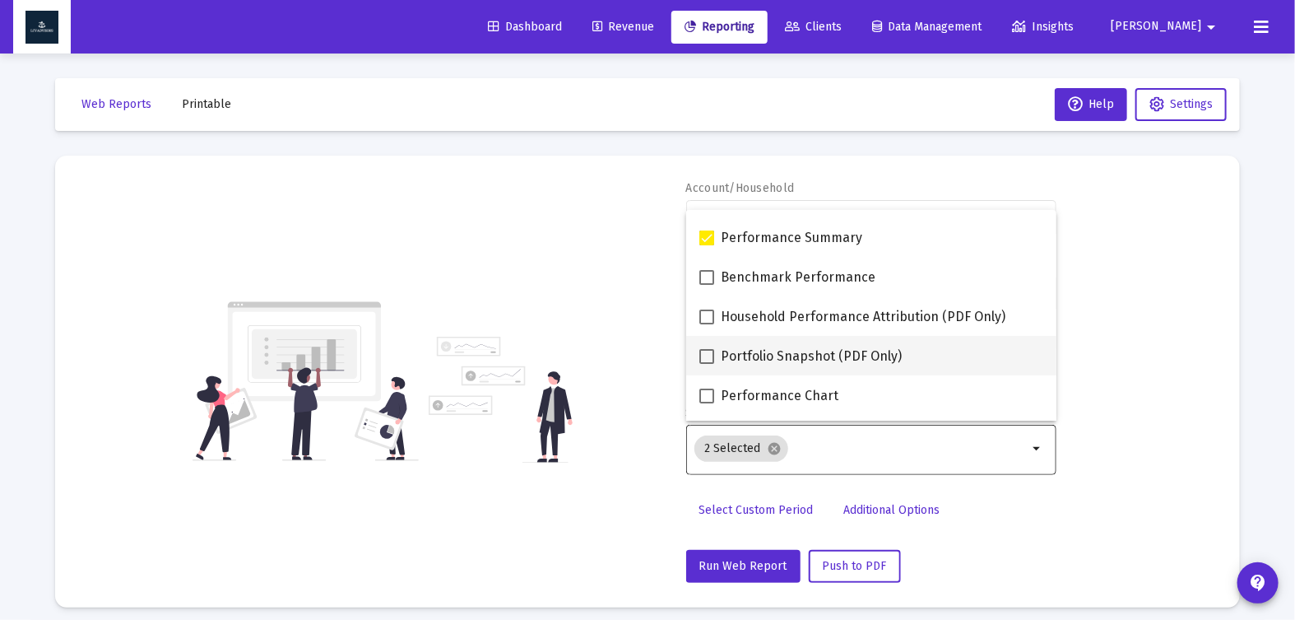
scroll to position [72, 0]
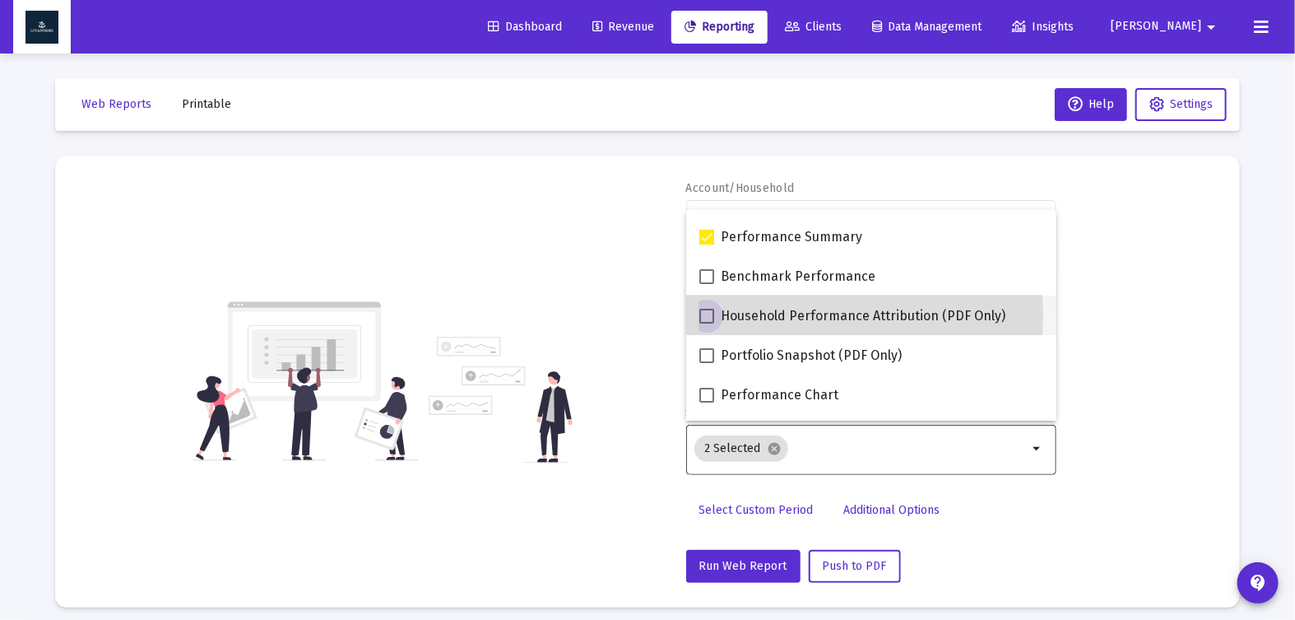
click at [705, 313] on span at bounding box center [706, 316] width 15 height 15
click at [706, 323] on input "Household Performance Attribution (PDF Only)" at bounding box center [706, 323] width 1 height 1
checkbox input "true"
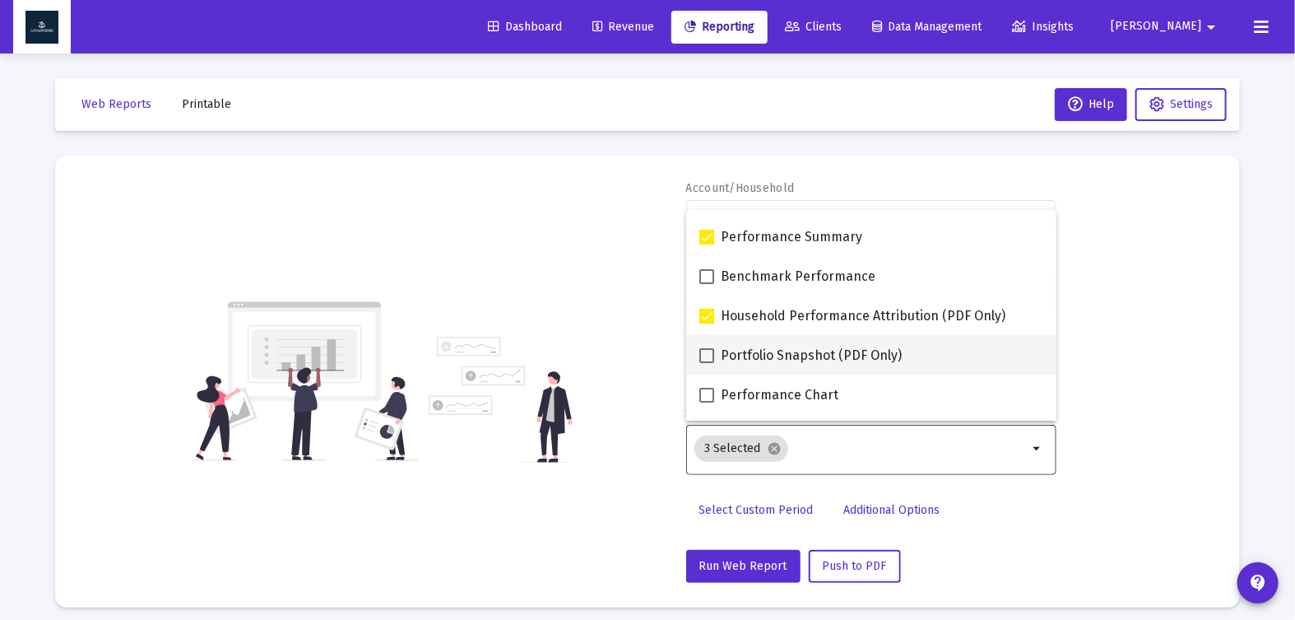
scroll to position [142, 0]
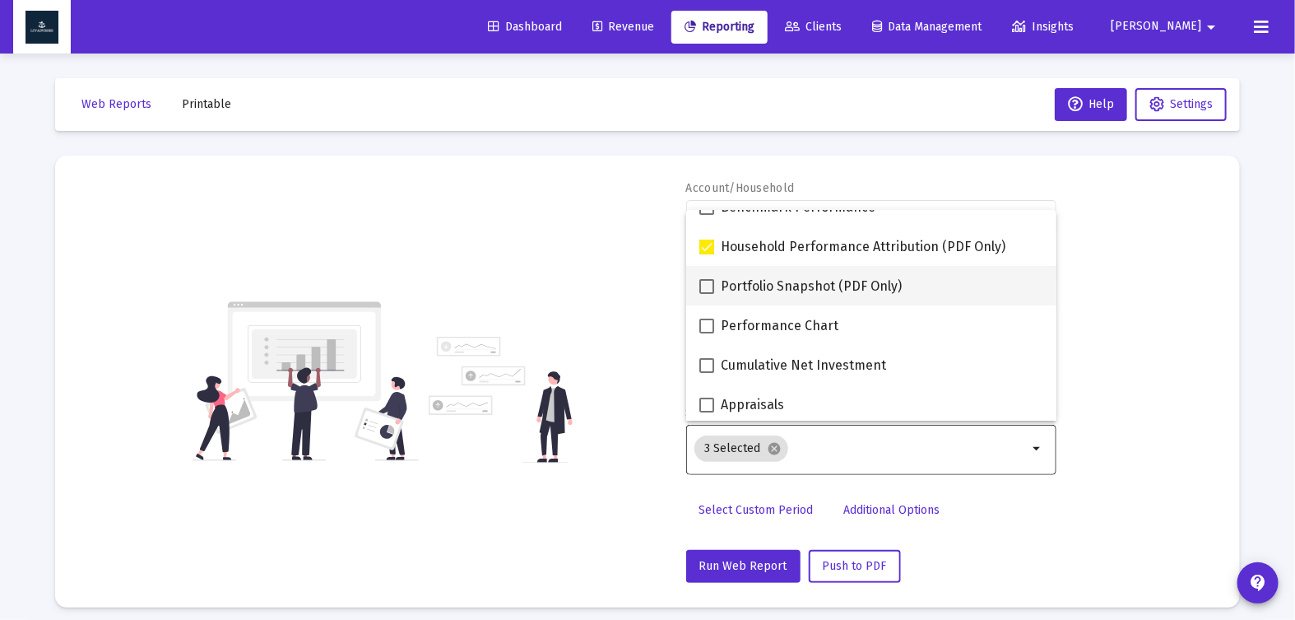
click at [713, 284] on span at bounding box center [706, 286] width 15 height 15
click at [707, 294] on input "Portfolio Snapshot (PDF Only)" at bounding box center [706, 294] width 1 height 1
checkbox input "true"
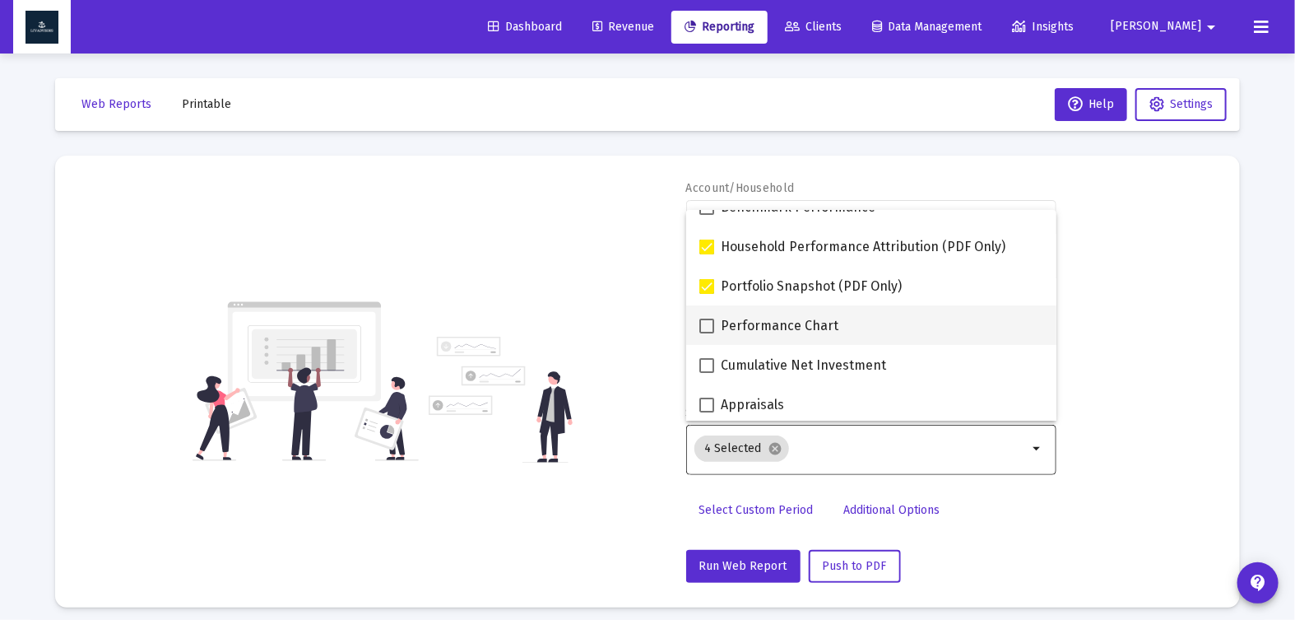
click at [707, 324] on span at bounding box center [706, 325] width 15 height 15
click at [707, 333] on input "Performance Chart" at bounding box center [706, 333] width 1 height 1
checkbox input "true"
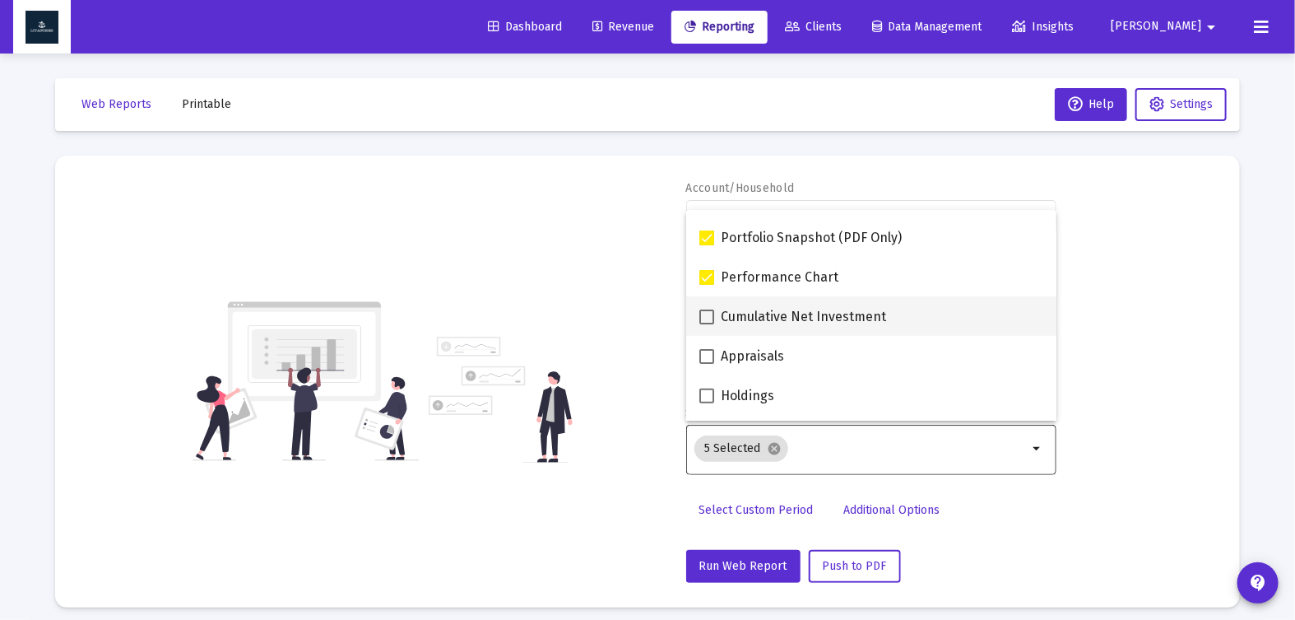
scroll to position [211, 0]
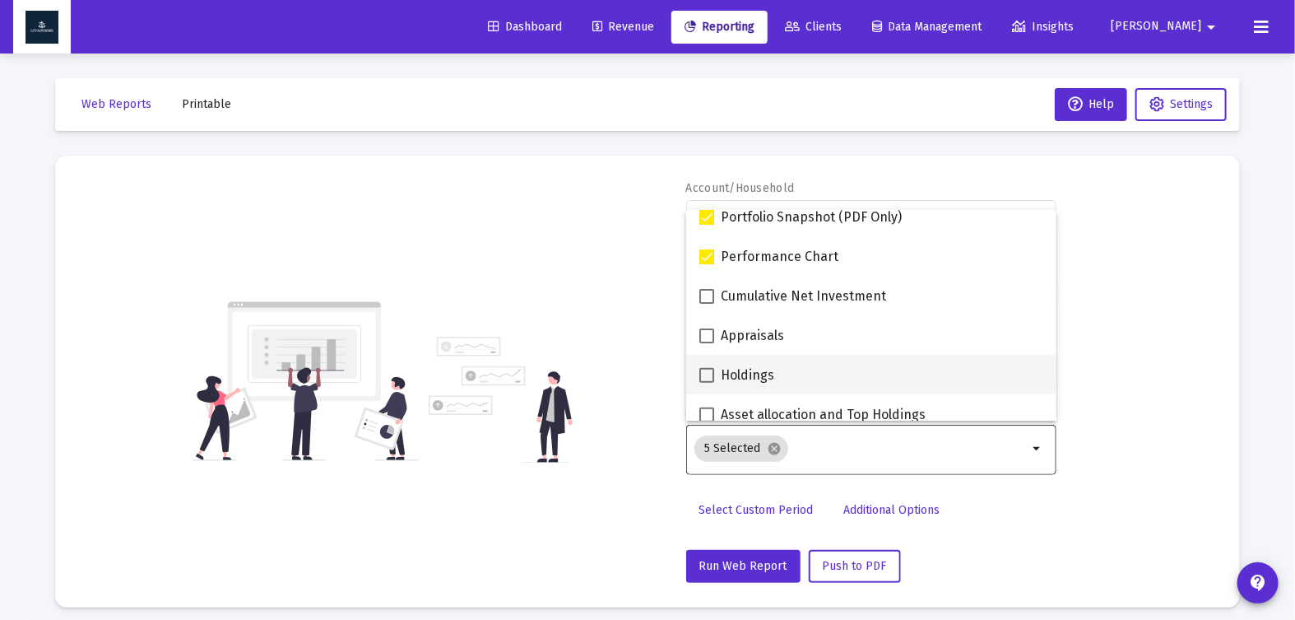
click at [705, 369] on span at bounding box center [706, 375] width 15 height 15
click at [706, 383] on input "Holdings" at bounding box center [706, 383] width 1 height 1
checkbox input "true"
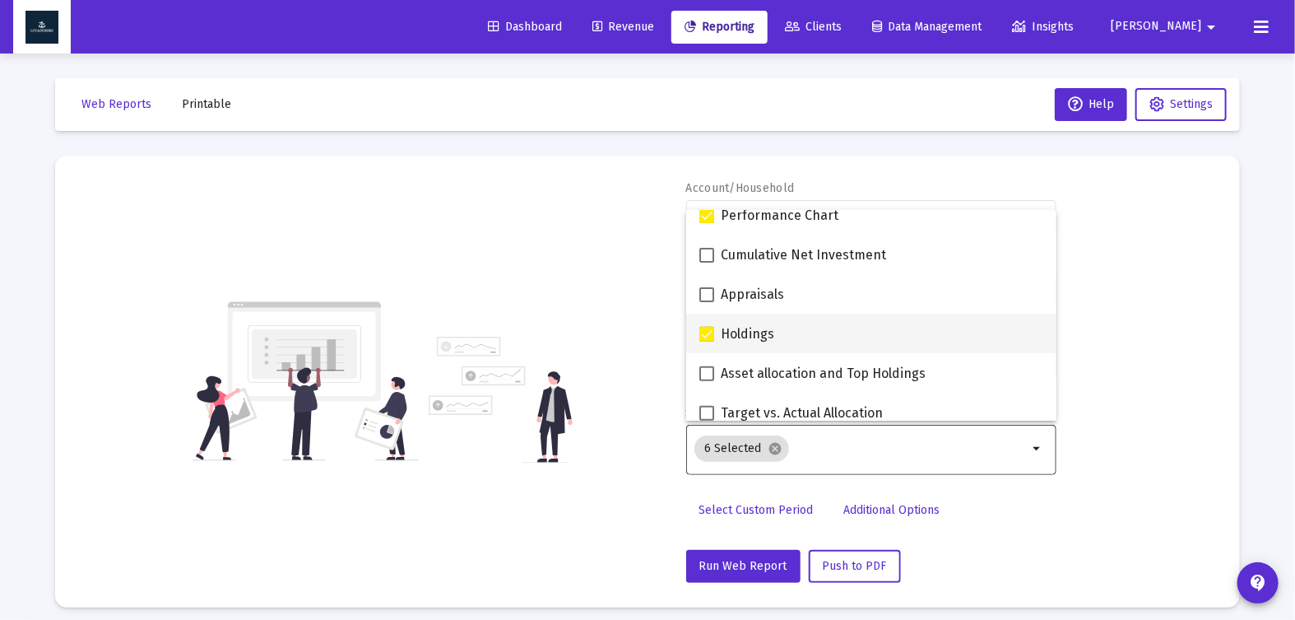
scroll to position [278, 0]
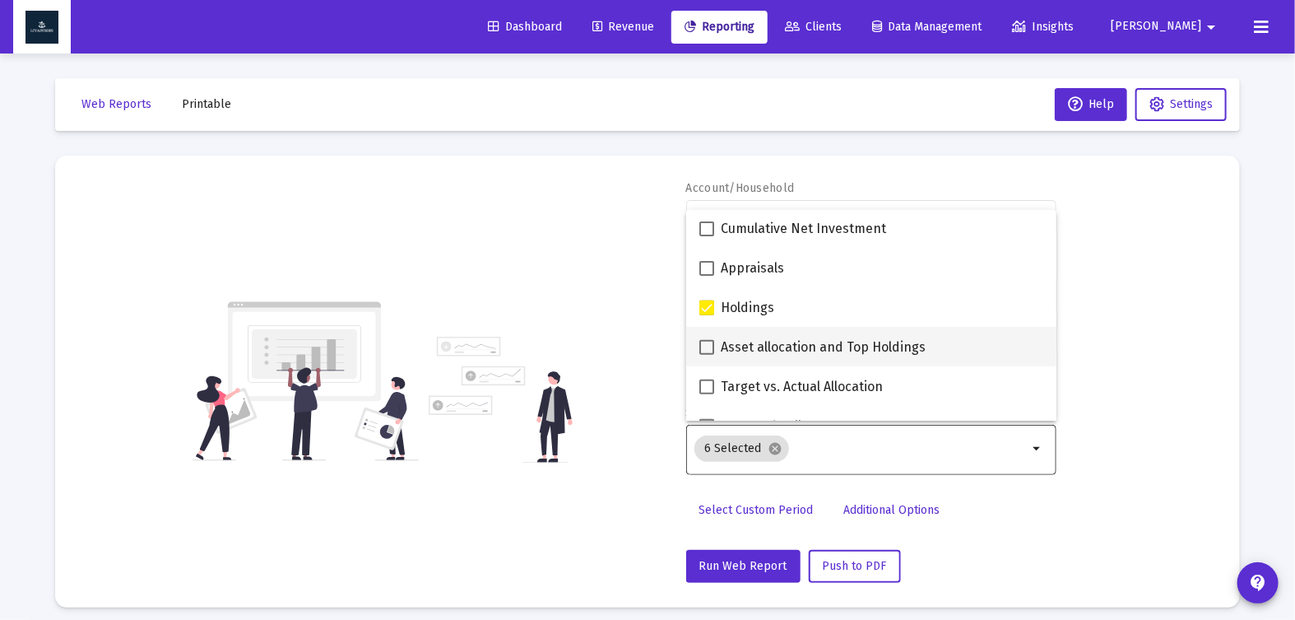
click at [710, 345] on span at bounding box center [706, 347] width 15 height 15
click at [707, 355] on input "Asset allocation and Top Holdings" at bounding box center [706, 355] width 1 height 1
checkbox input "true"
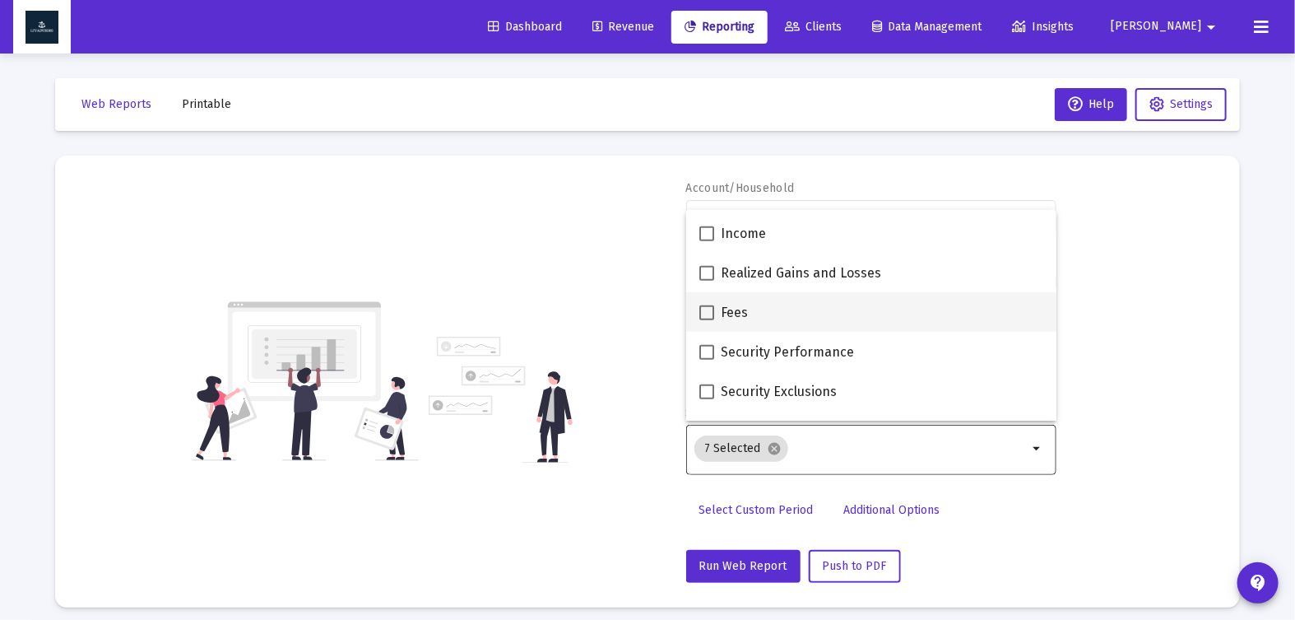
scroll to position [553, 0]
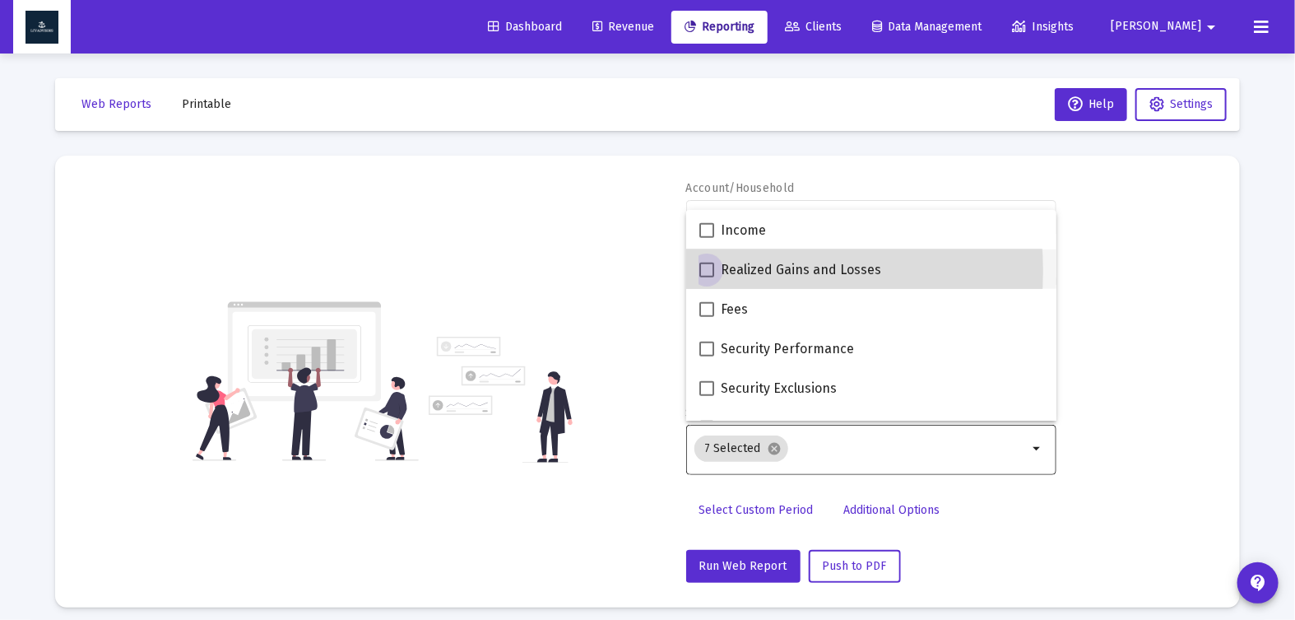
click at [710, 270] on span at bounding box center [706, 269] width 15 height 15
click at [707, 277] on input "Realized Gains and Losses" at bounding box center [706, 277] width 1 height 1
checkbox input "true"
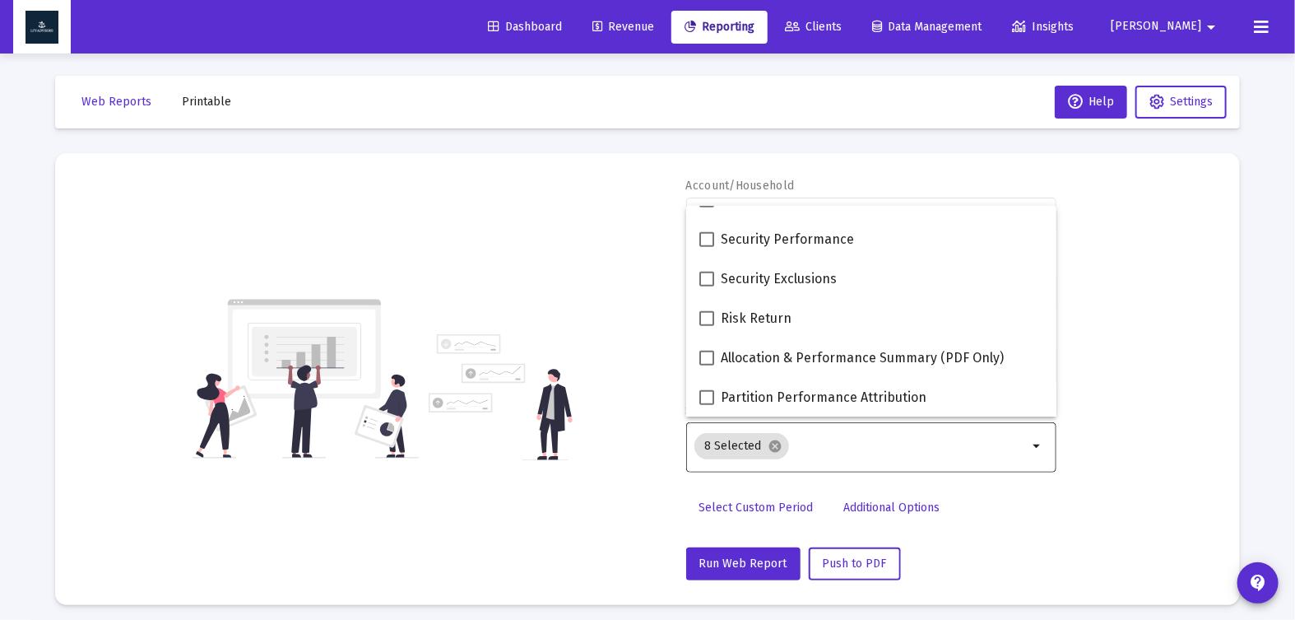
scroll to position [3, 0]
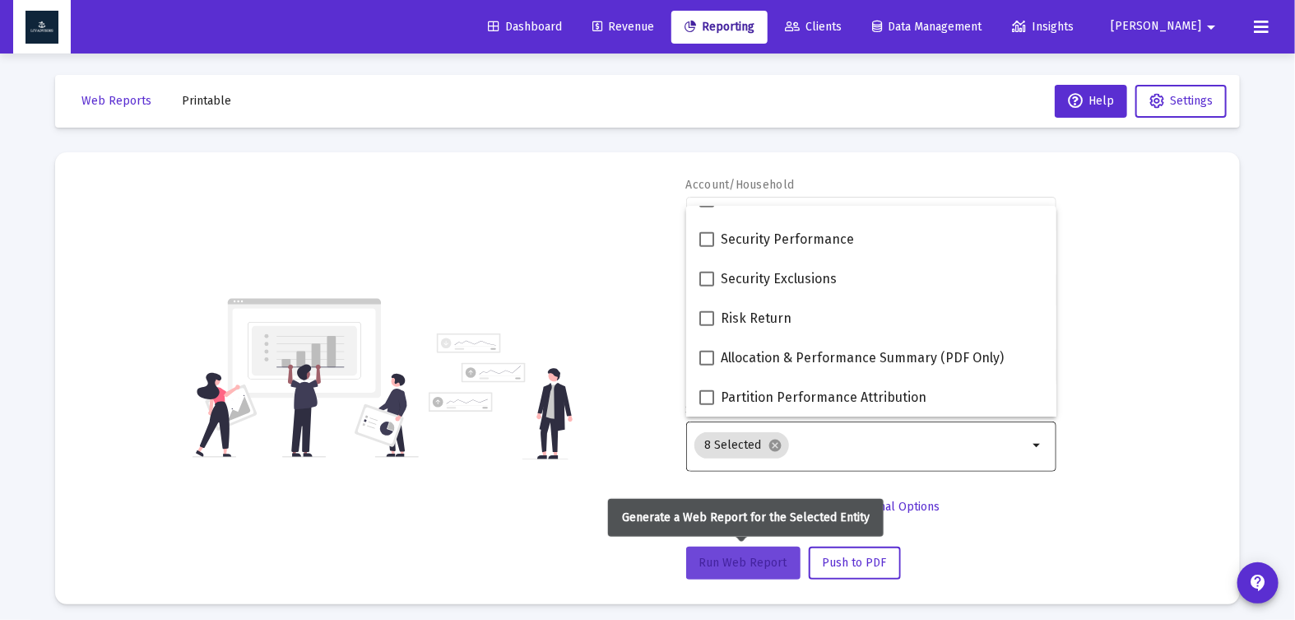
click at [751, 555] on span "Run Web Report" at bounding box center [743, 562] width 88 height 14
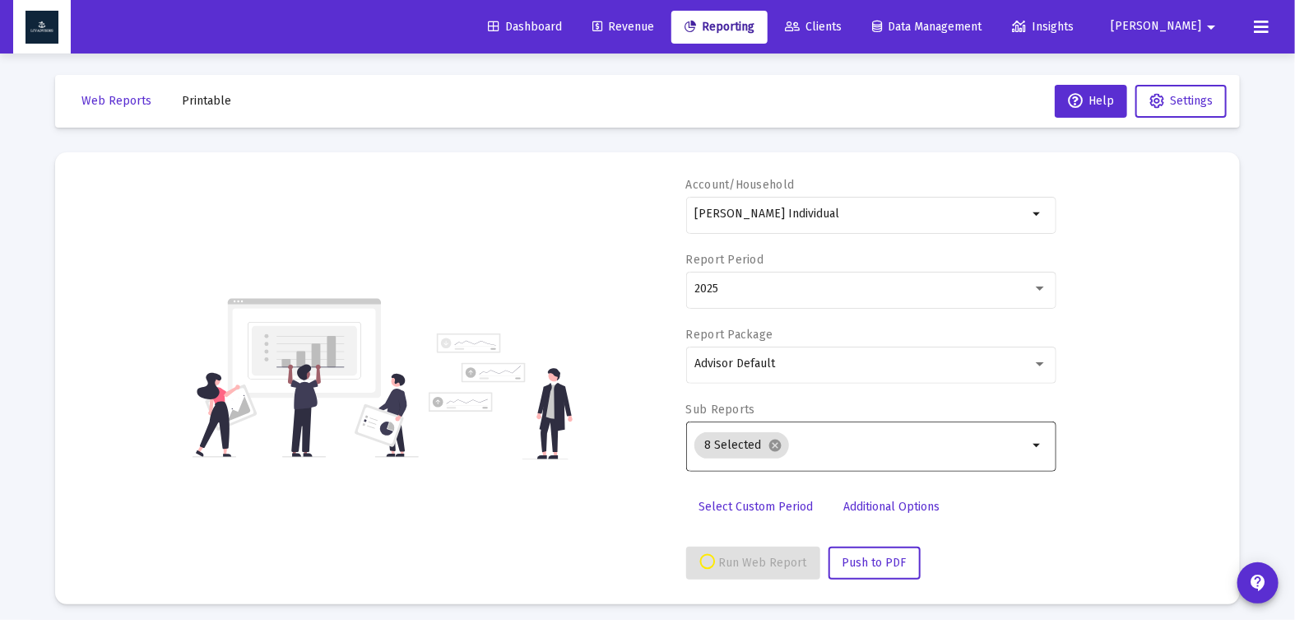
select select "View all"
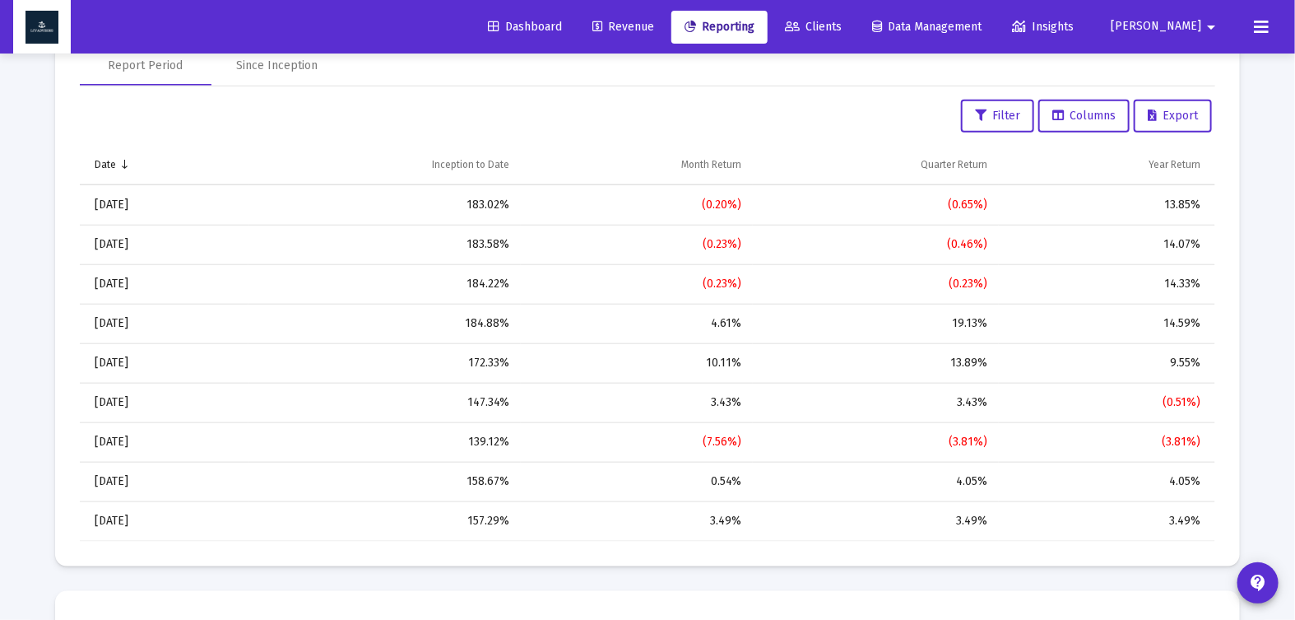
scroll to position [632, 0]
click at [290, 70] on div "Since Inception" at bounding box center [277, 67] width 81 height 16
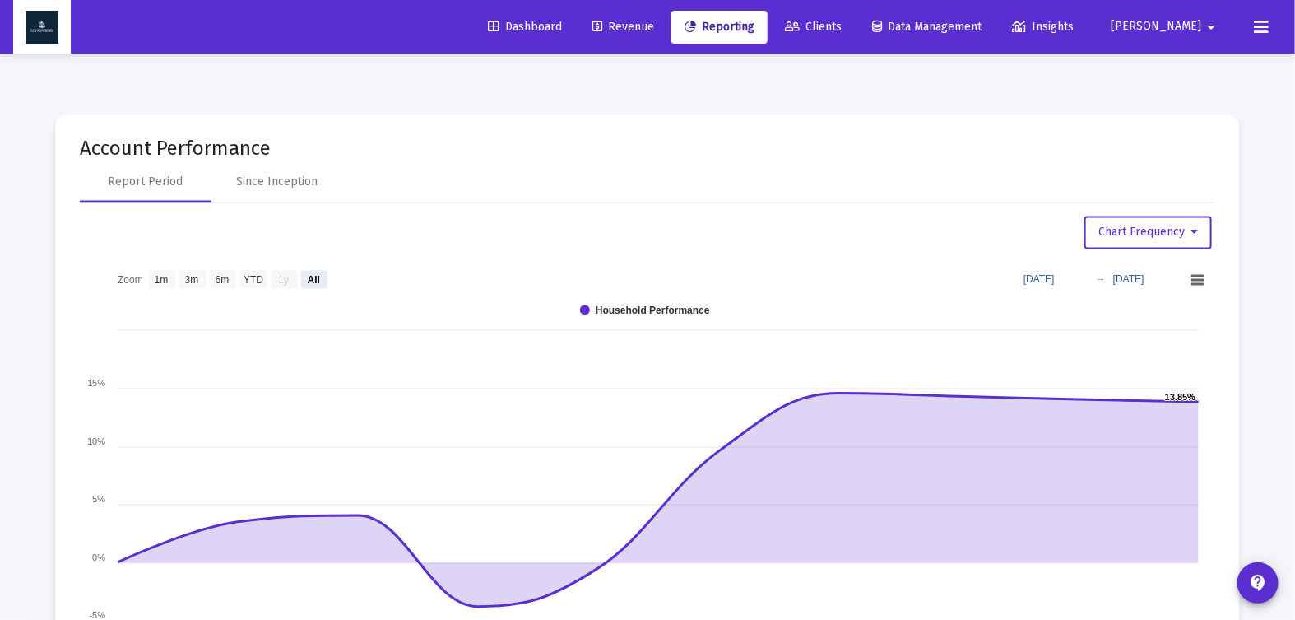
scroll to position [1276, 0]
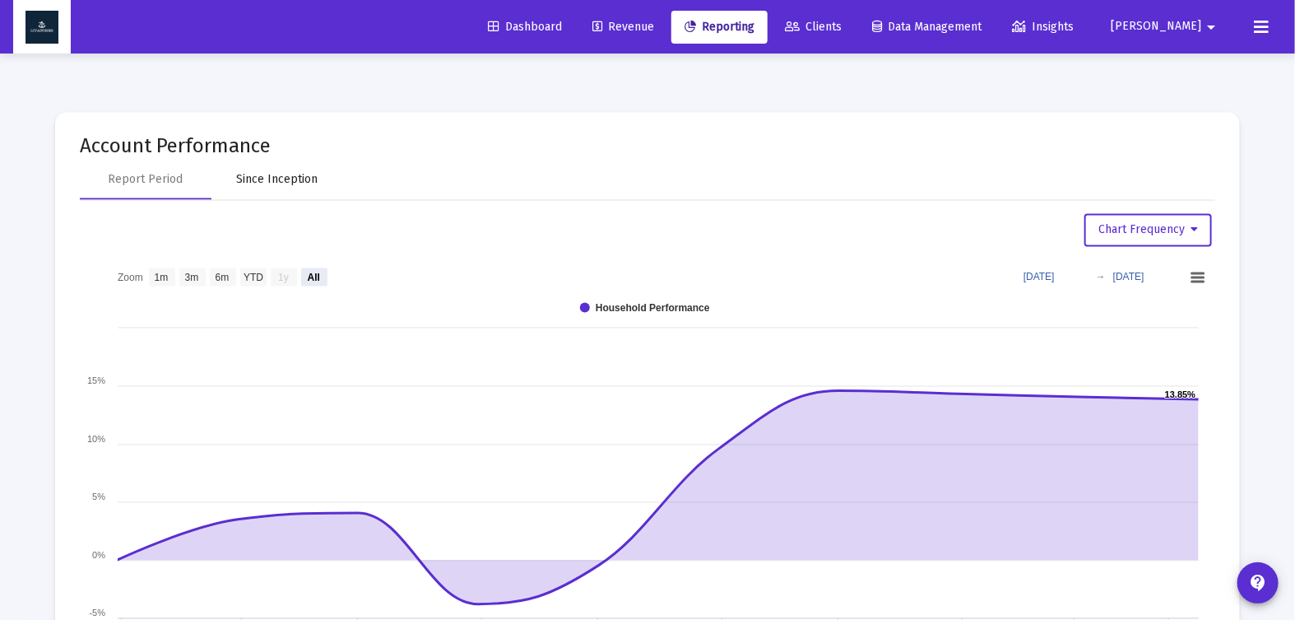
click at [289, 182] on div "Since Inception" at bounding box center [277, 180] width 81 height 16
select select "View all"
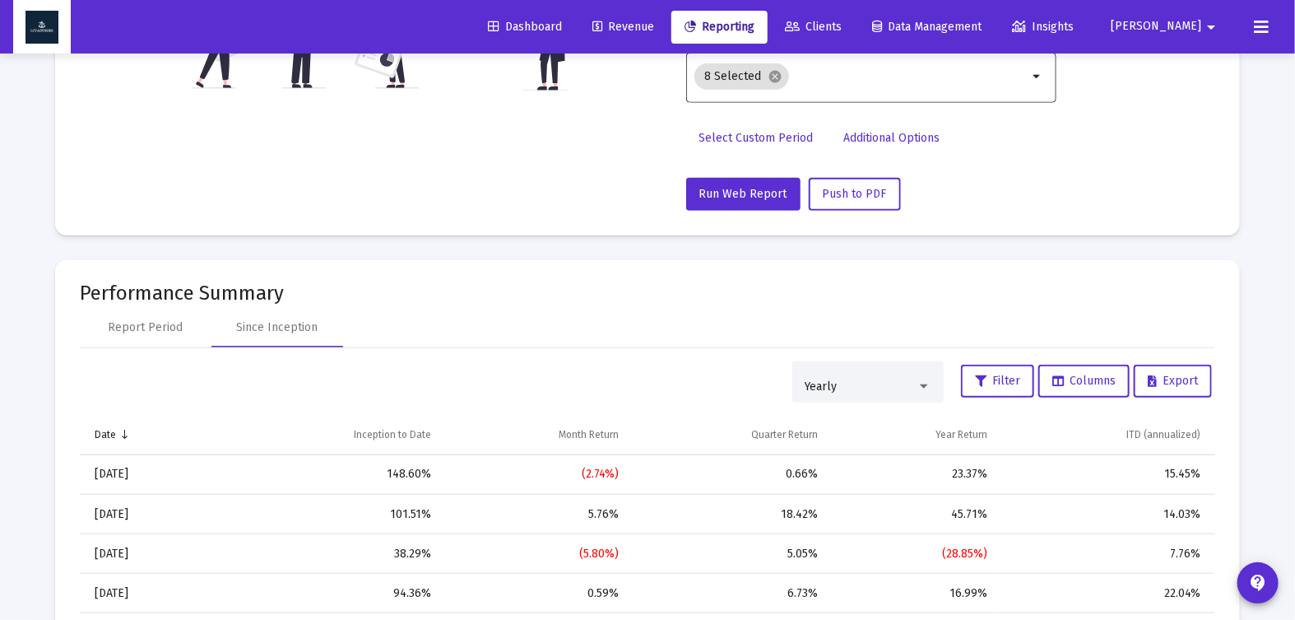
scroll to position [0, 0]
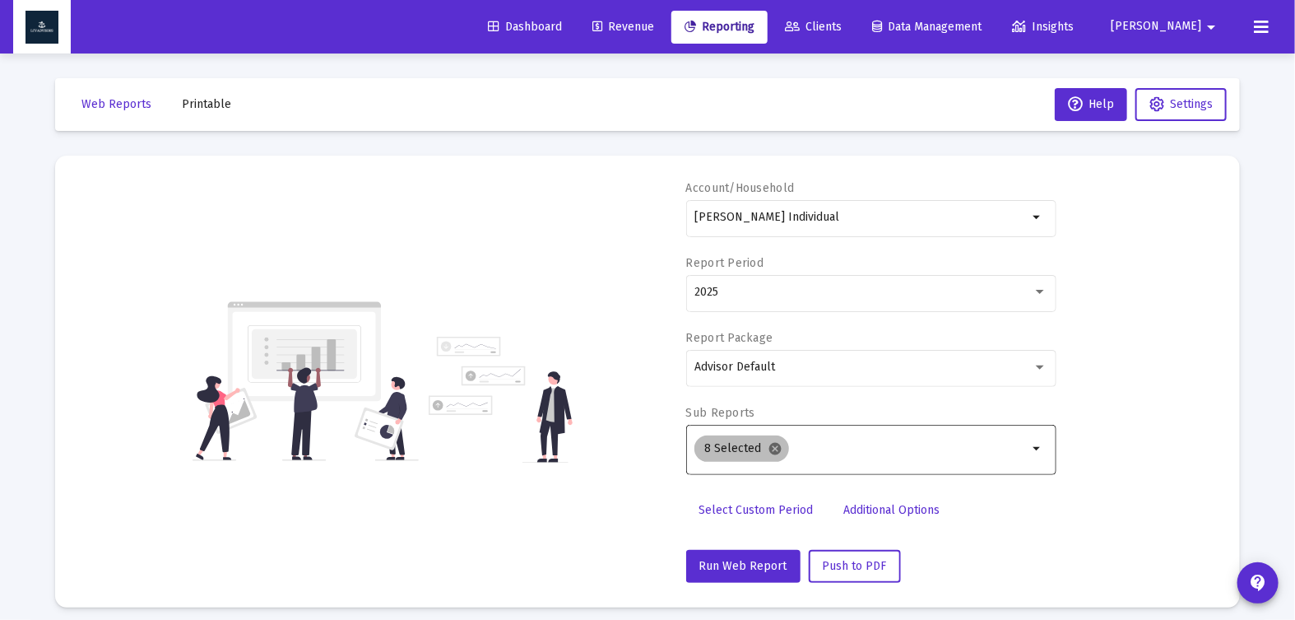
click at [779, 445] on mat-icon "cancel" at bounding box center [775, 448] width 15 height 15
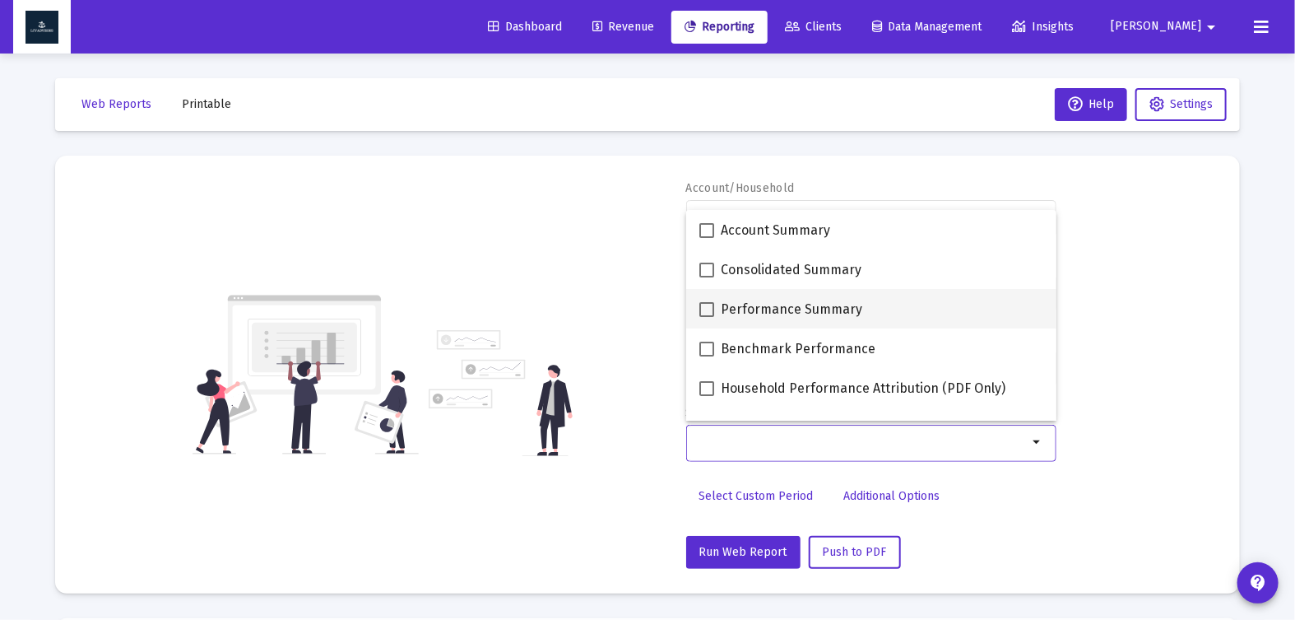
click at [708, 303] on span at bounding box center [706, 309] width 15 height 15
click at [707, 317] on input "Performance Summary" at bounding box center [706, 317] width 1 height 1
checkbox input "true"
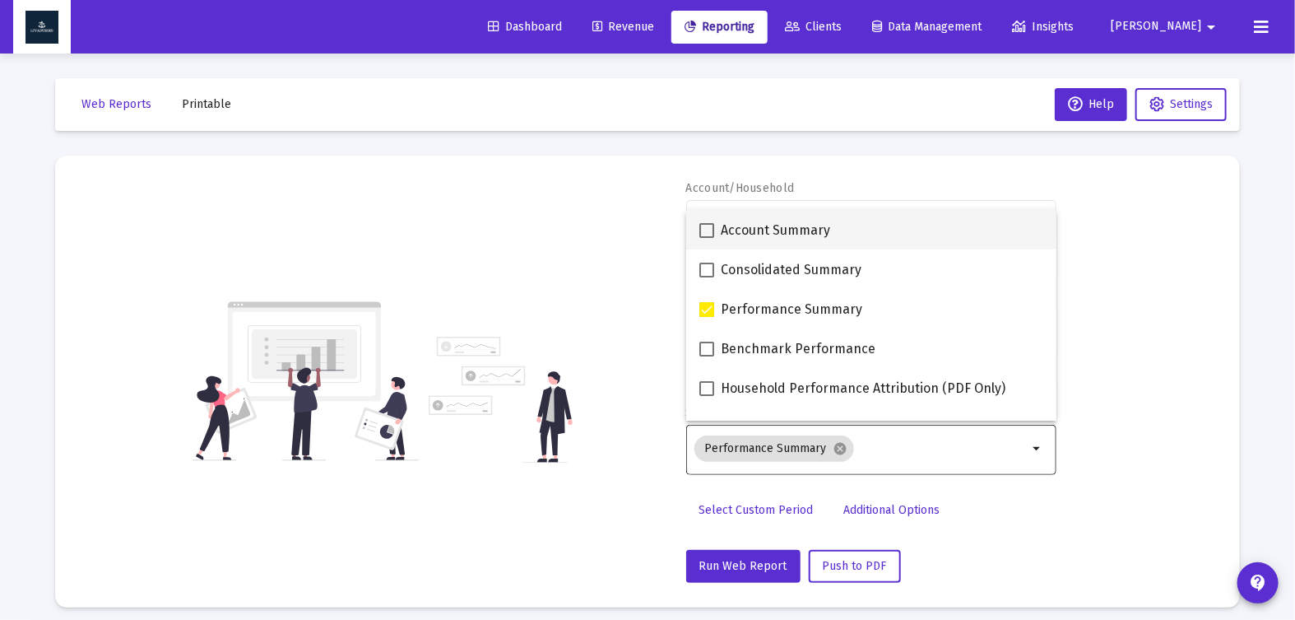
click at [708, 234] on span at bounding box center [706, 230] width 15 height 15
click at [707, 238] on input "Account Summary" at bounding box center [706, 238] width 1 height 1
checkbox input "true"
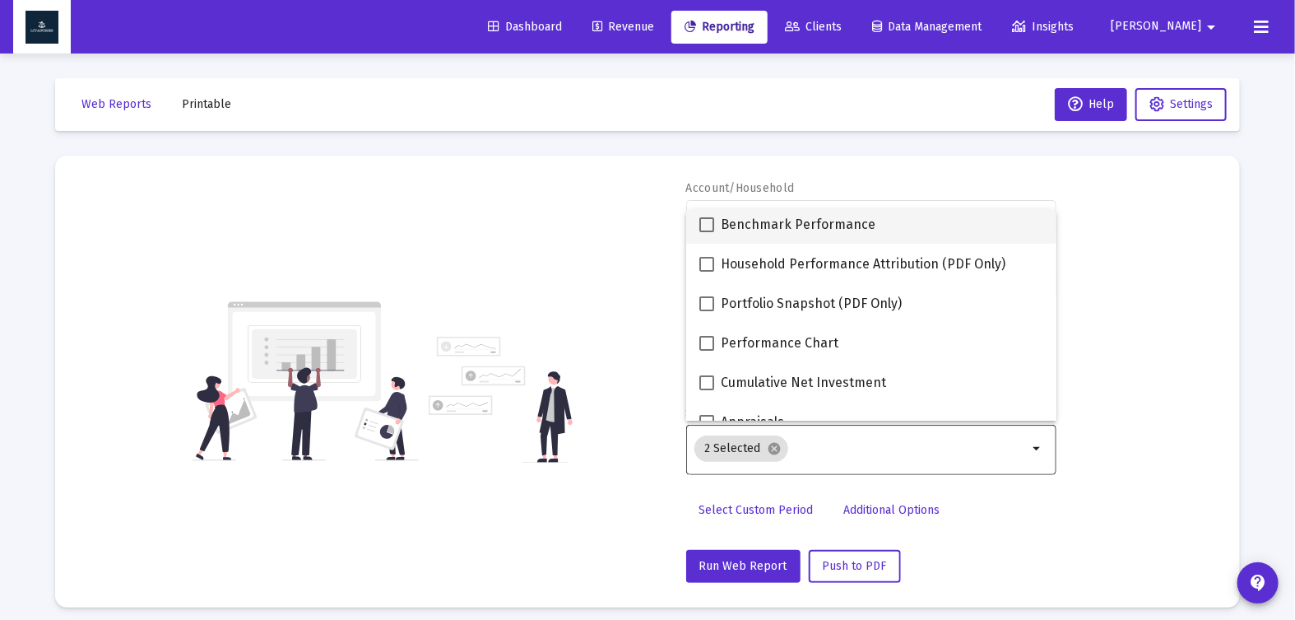
scroll to position [125, 0]
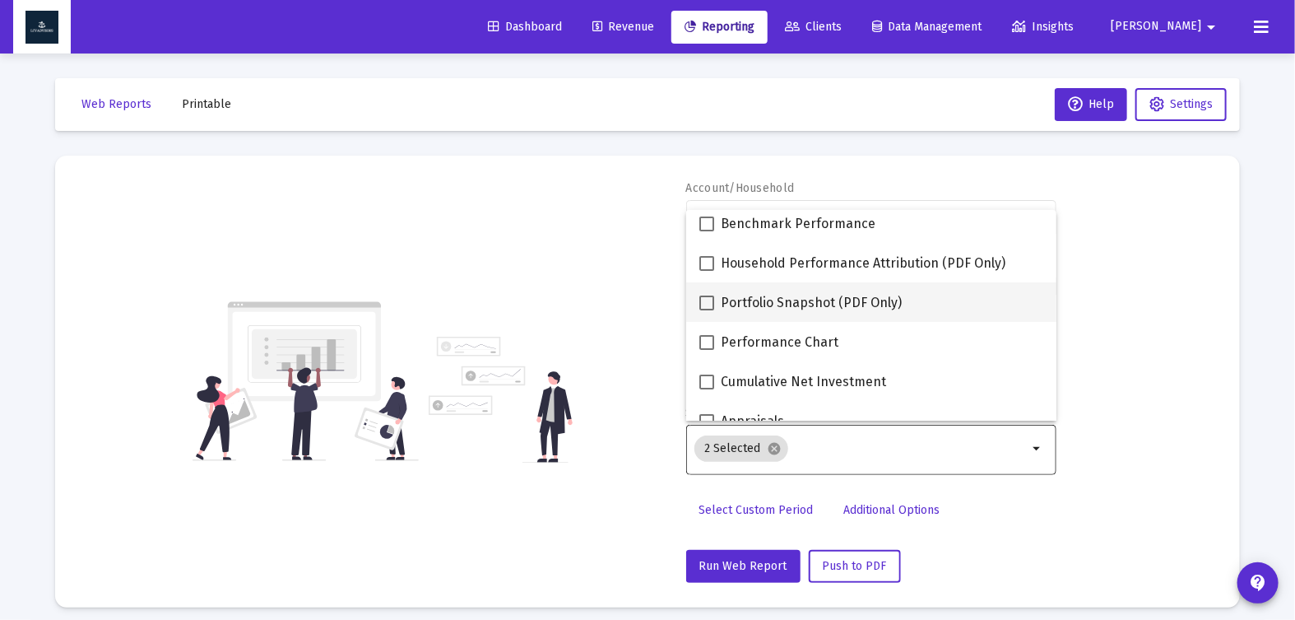
click at [710, 298] on span at bounding box center [706, 302] width 15 height 15
click at [707, 310] on input "Portfolio Snapshot (PDF Only)" at bounding box center [706, 310] width 1 height 1
checkbox input "true"
drag, startPoint x: 702, startPoint y: 339, endPoint x: 714, endPoint y: 343, distance: 13.0
click at [702, 339] on span at bounding box center [706, 342] width 15 height 15
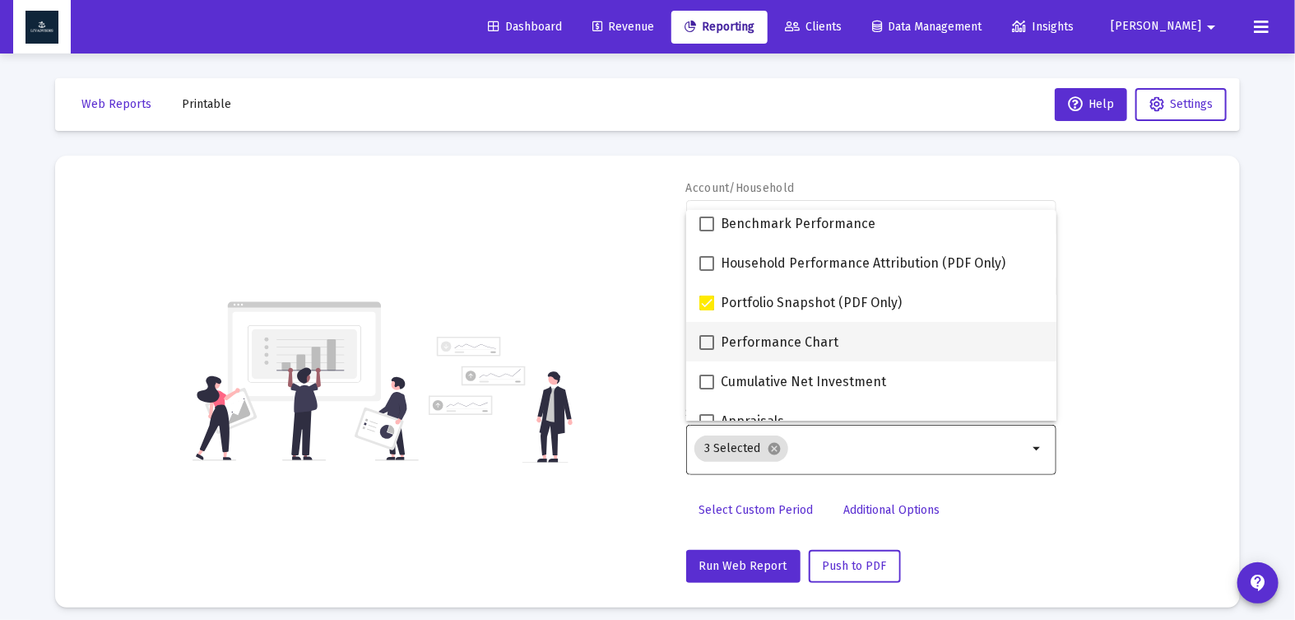
click at [706, 350] on input "Performance Chart" at bounding box center [706, 350] width 1 height 1
checkbox input "true"
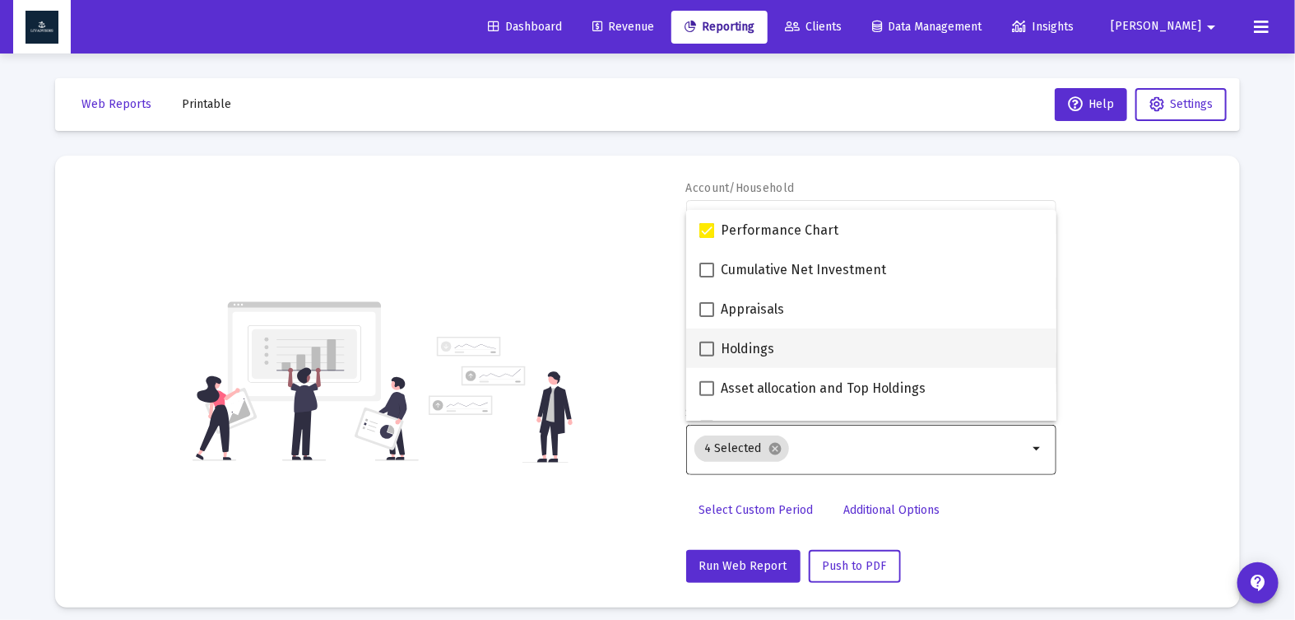
scroll to position [239, 0]
click at [708, 344] on span at bounding box center [706, 347] width 15 height 15
click at [707, 355] on input "Holdings" at bounding box center [706, 355] width 1 height 1
checkbox input "true"
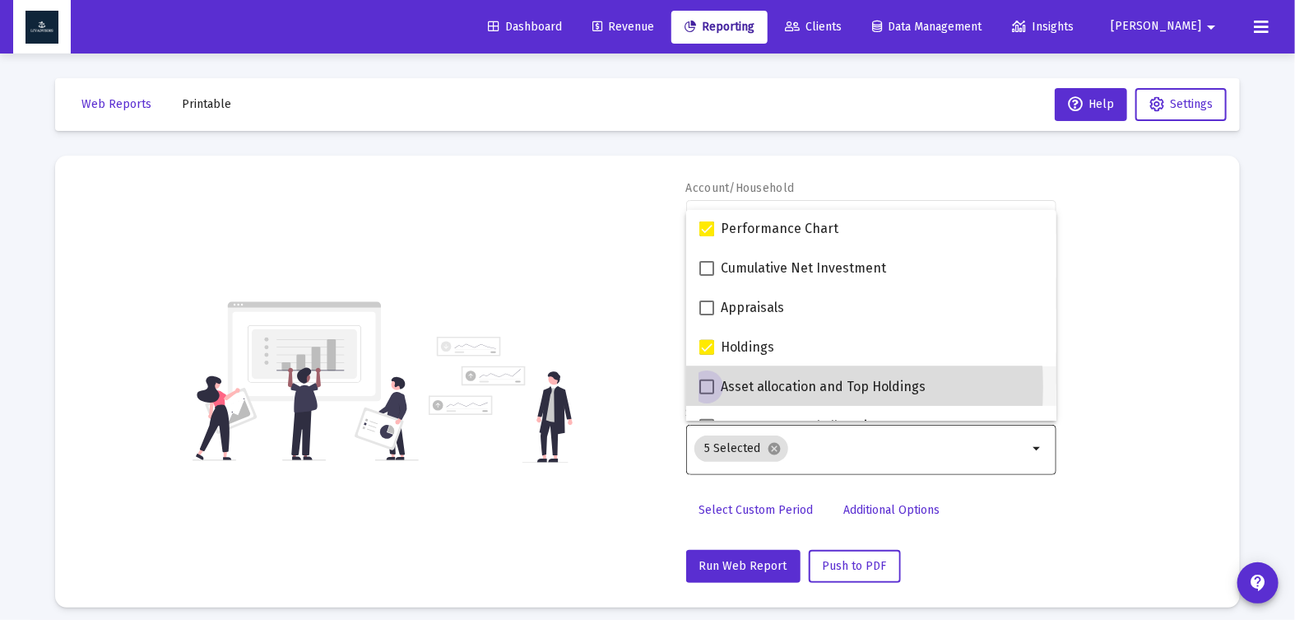
click at [707, 387] on span at bounding box center [706, 386] width 15 height 15
click at [707, 394] on input "Asset allocation and Top Holdings" at bounding box center [706, 394] width 1 height 1
checkbox input "true"
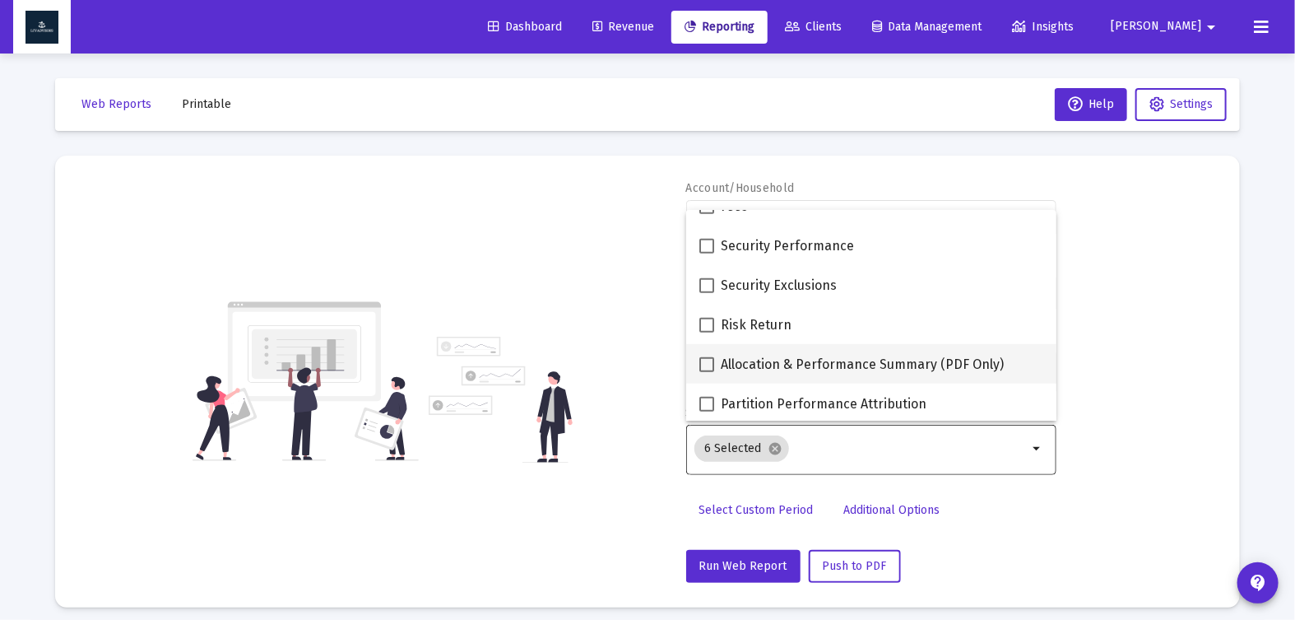
scroll to position [658, 0]
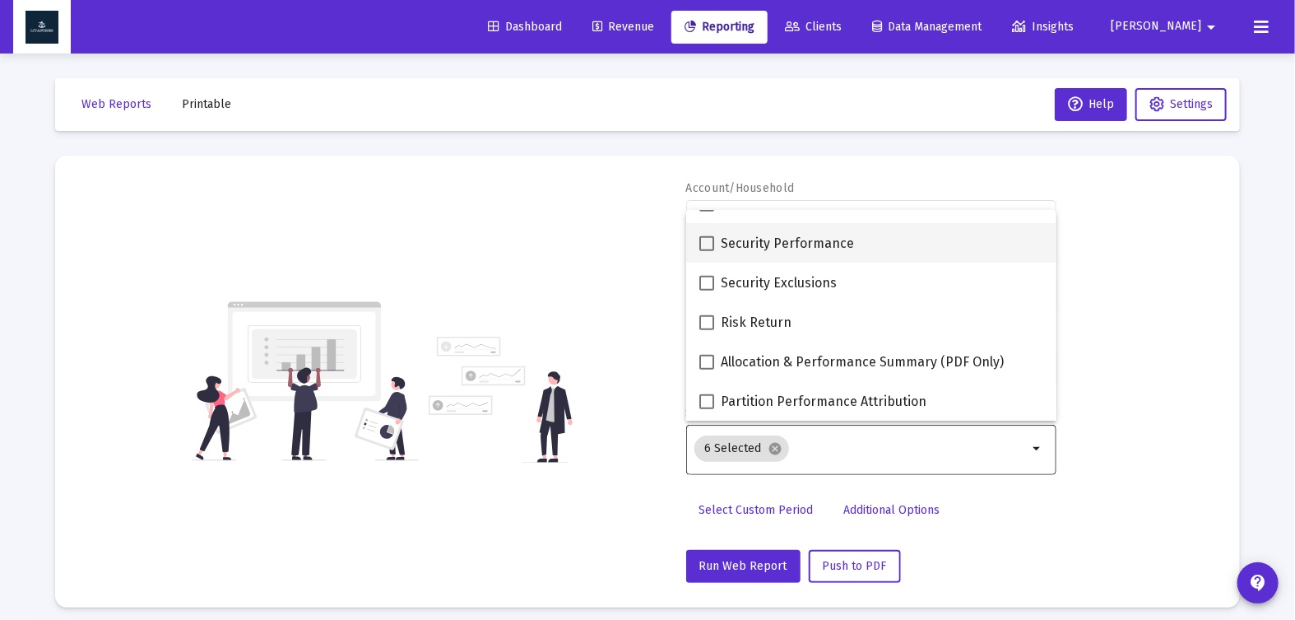
click at [708, 246] on span at bounding box center [706, 243] width 15 height 15
click at [707, 251] on input "Security Performance" at bounding box center [706, 251] width 1 height 1
checkbox input "true"
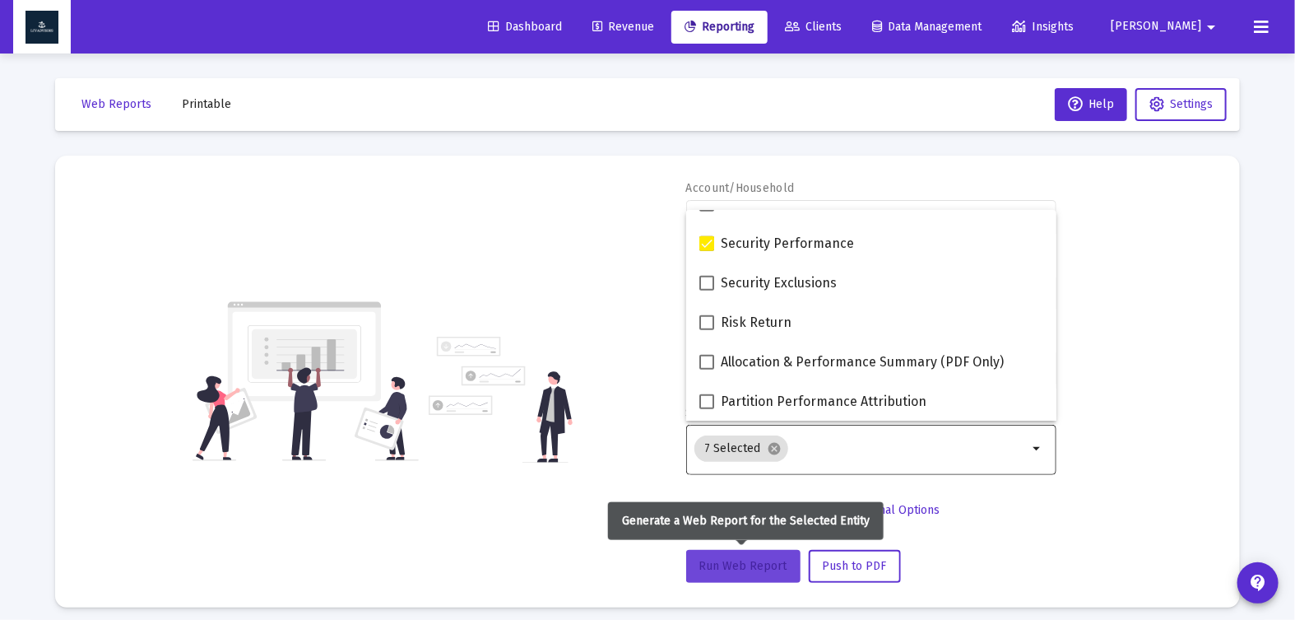
click at [750, 572] on button "Run Web Report" at bounding box center [743, 566] width 114 height 33
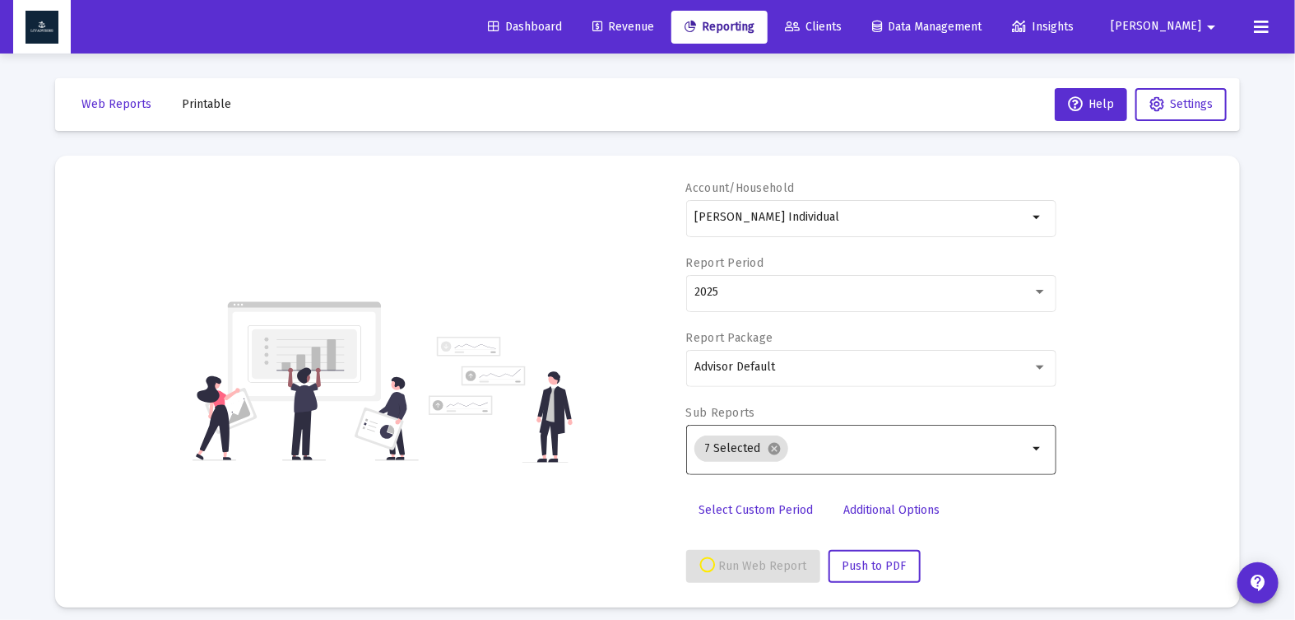
select select "View all"
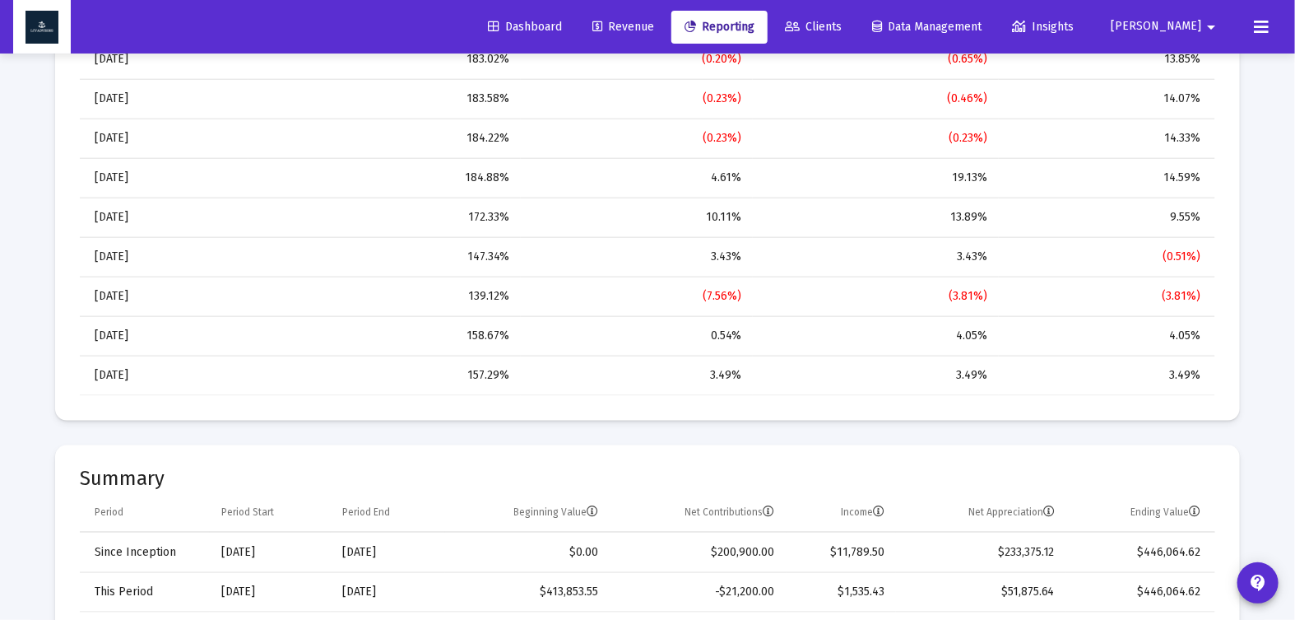
scroll to position [53, 0]
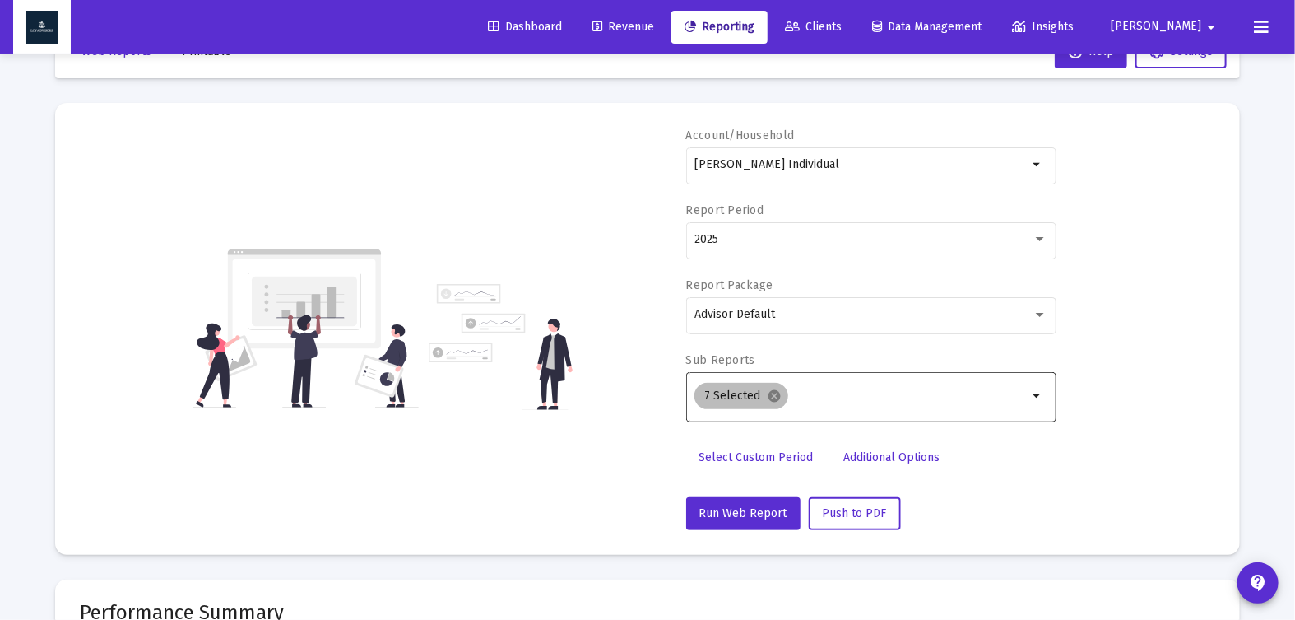
click at [780, 394] on mat-chip "7 Selected cancel" at bounding box center [741, 396] width 94 height 26
click at [778, 395] on mat-icon "cancel" at bounding box center [774, 395] width 15 height 15
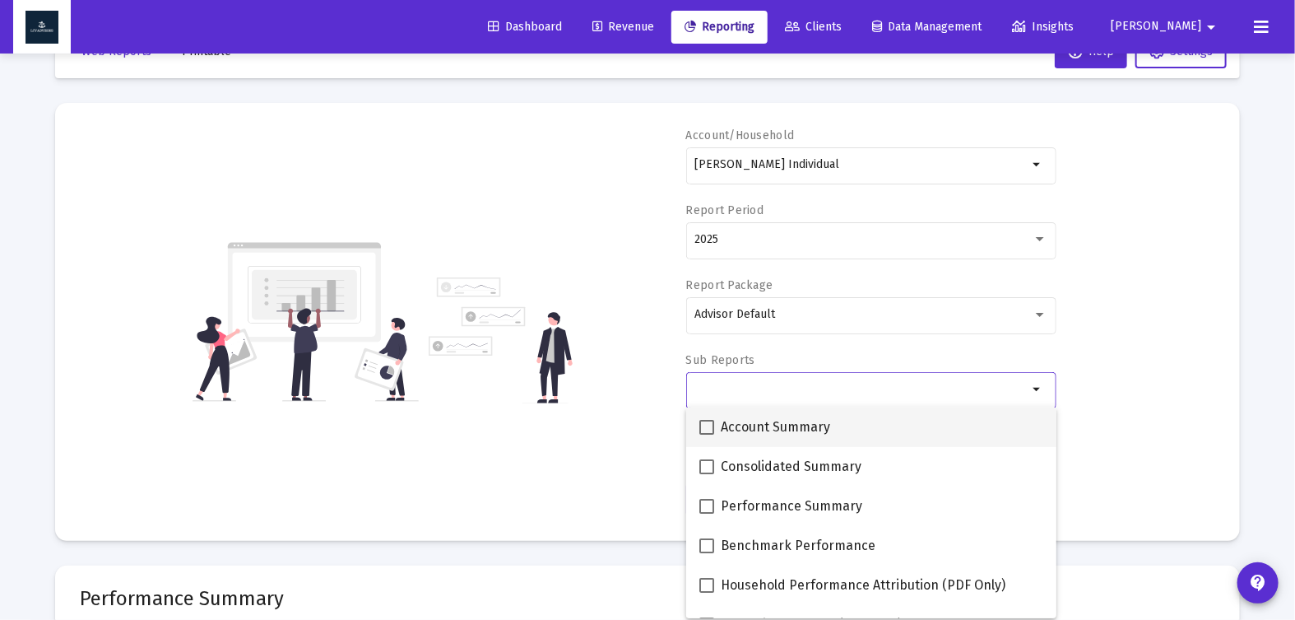
click at [708, 429] on span at bounding box center [706, 427] width 15 height 15
click at [707, 434] on input "Account Summary" at bounding box center [706, 434] width 1 height 1
checkbox input "true"
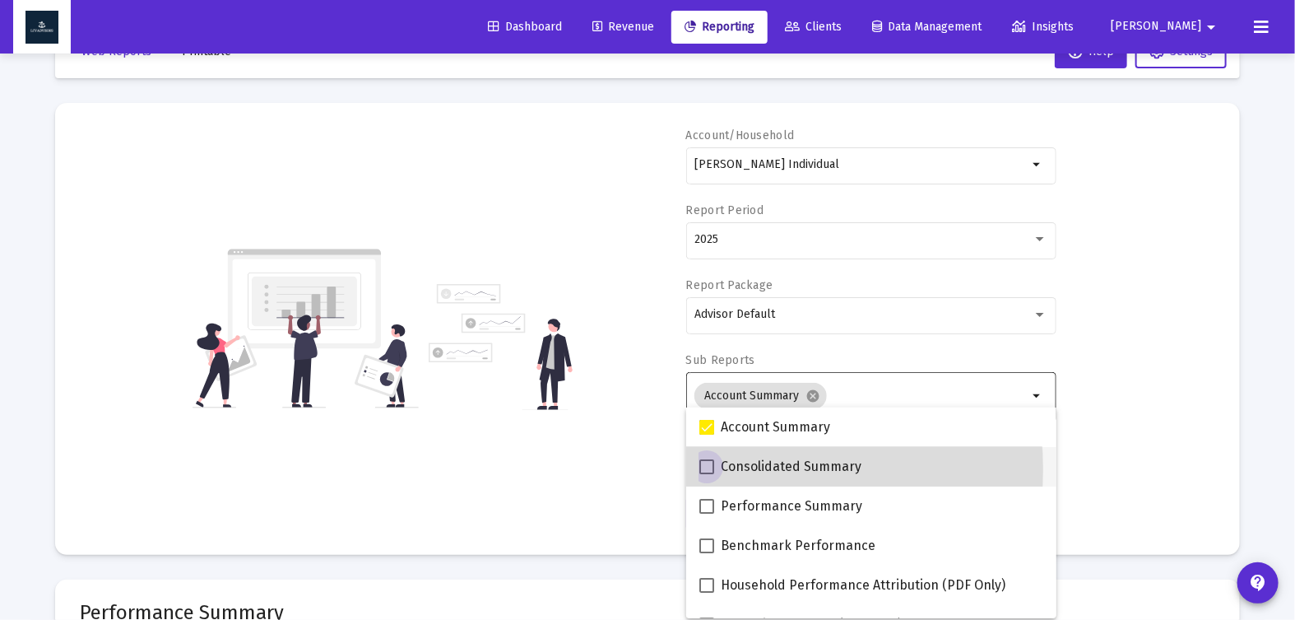
click at [708, 469] on span at bounding box center [706, 466] width 15 height 15
click at [707, 474] on input "Consolidated Summary" at bounding box center [706, 474] width 1 height 1
checkbox input "true"
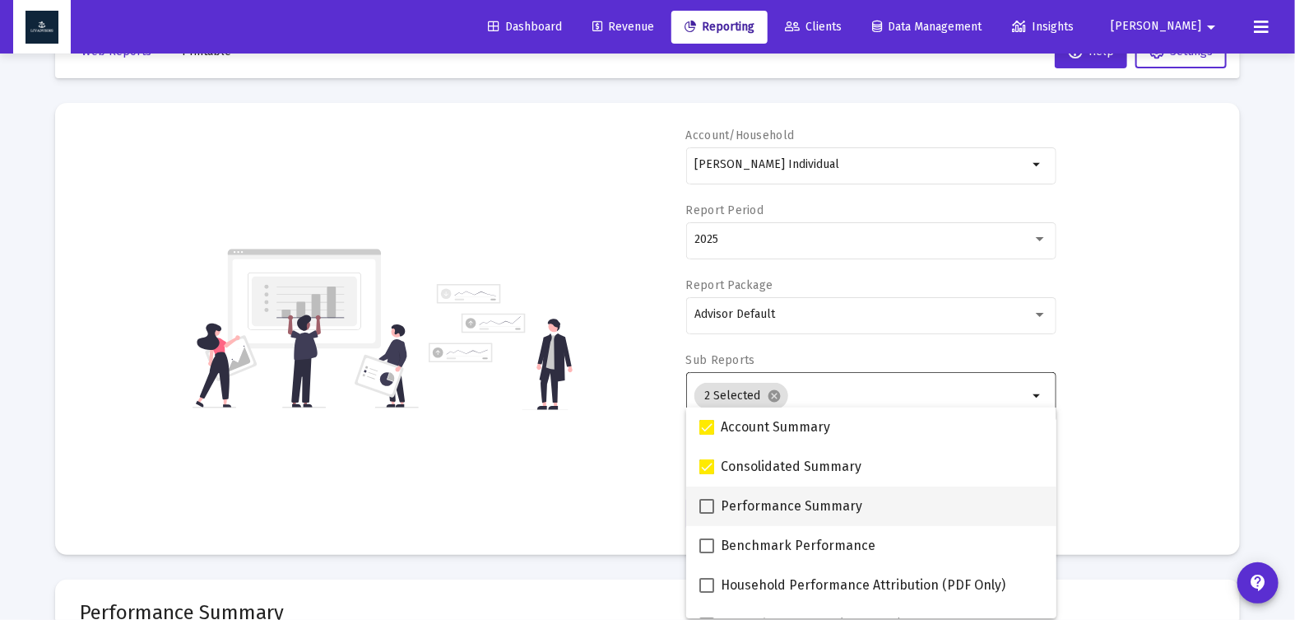
click at [708, 505] on span at bounding box center [706, 506] width 15 height 15
click at [707, 513] on input "Performance Summary" at bounding box center [706, 513] width 1 height 1
checkbox input "true"
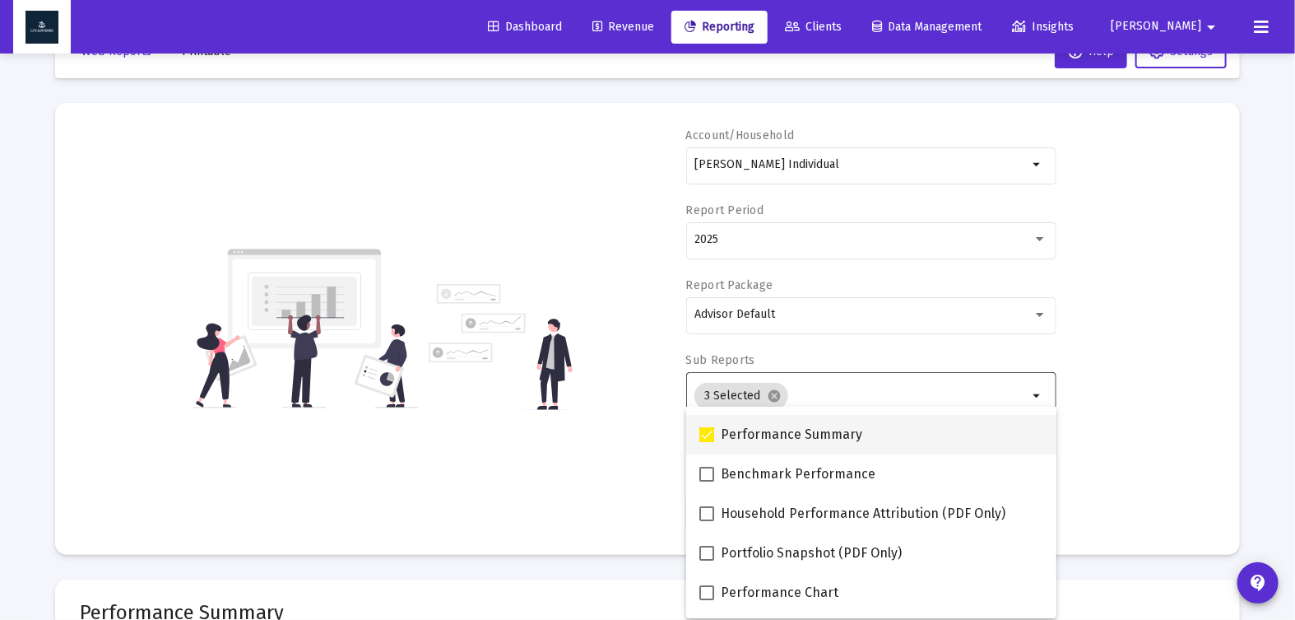
scroll to position [75, 0]
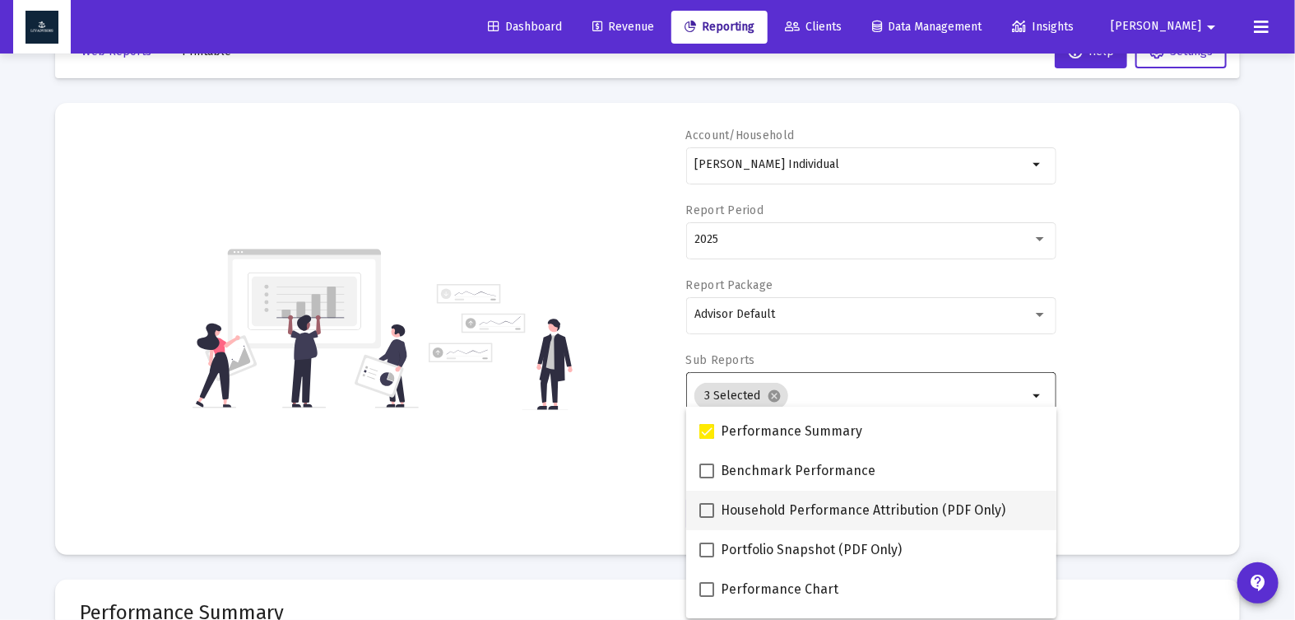
click at [709, 513] on span at bounding box center [706, 510] width 15 height 15
click at [707, 518] on input "Household Performance Attribution (PDF Only)" at bounding box center [706, 518] width 1 height 1
checkbox input "true"
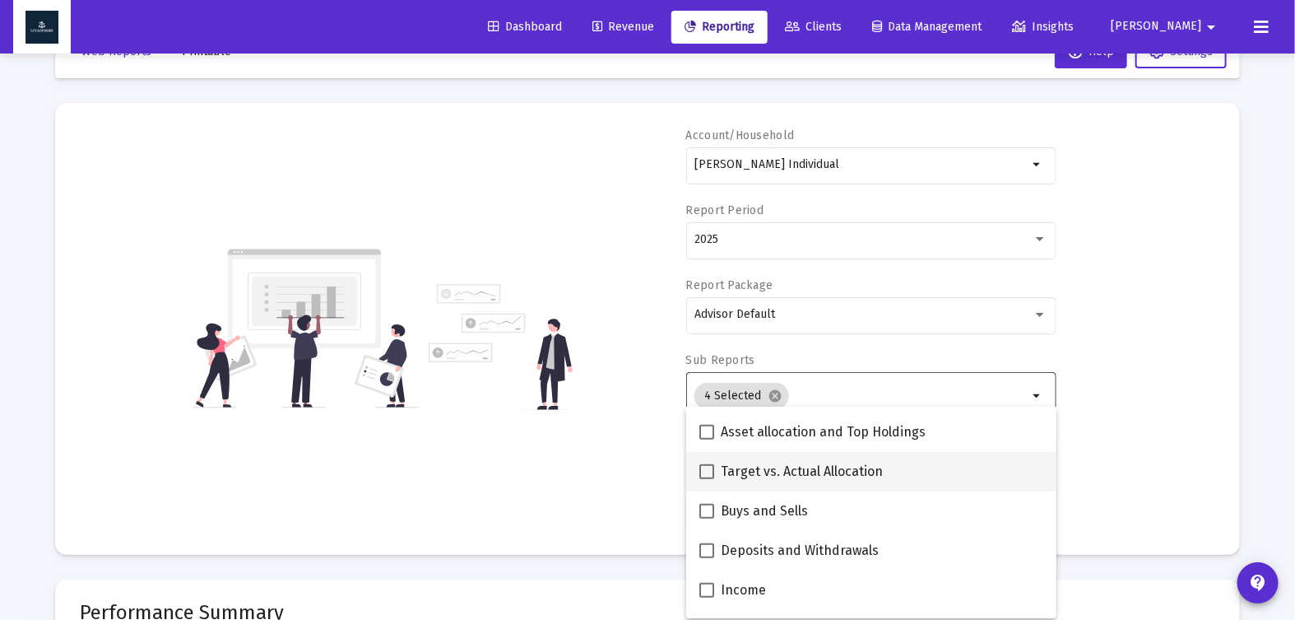
scroll to position [387, 0]
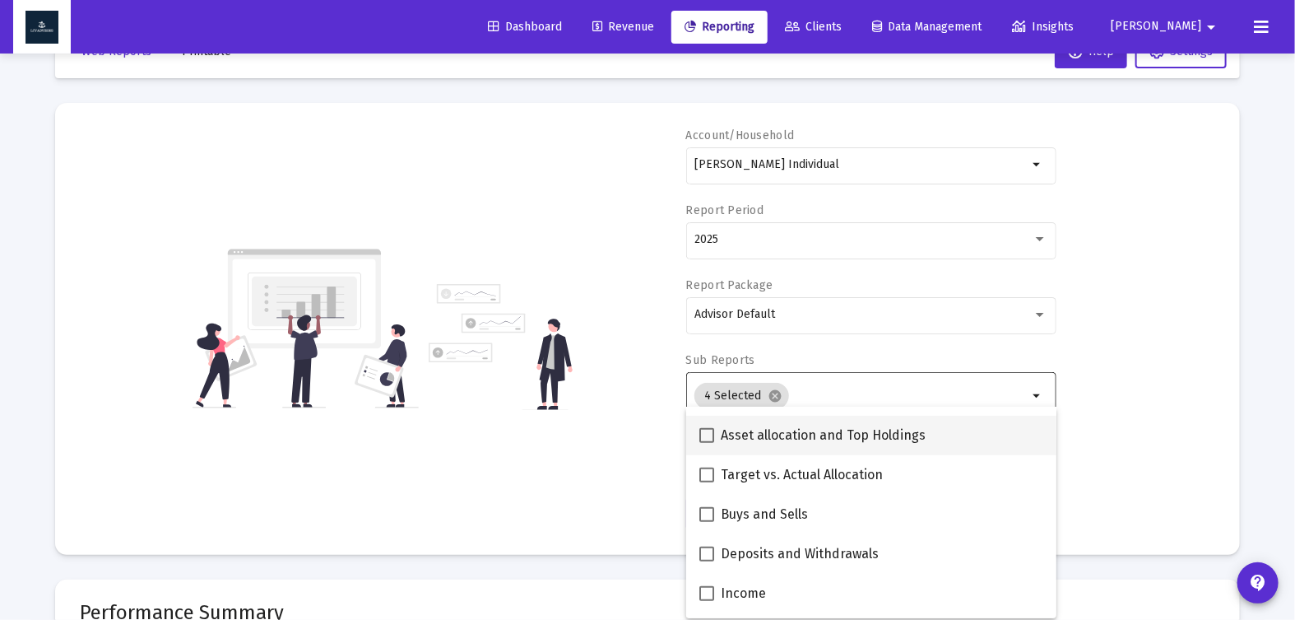
click at [707, 434] on span at bounding box center [706, 435] width 15 height 15
click at [707, 443] on input "Asset allocation and Top Holdings" at bounding box center [706, 443] width 1 height 1
checkbox input "true"
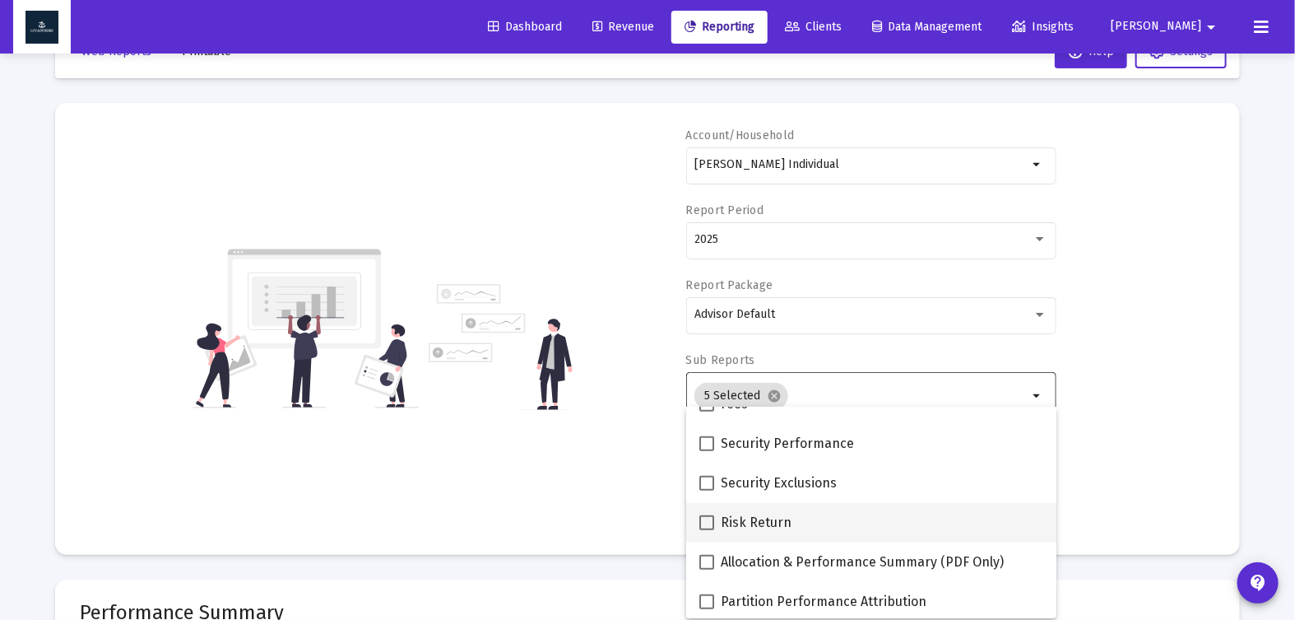
scroll to position [658, 0]
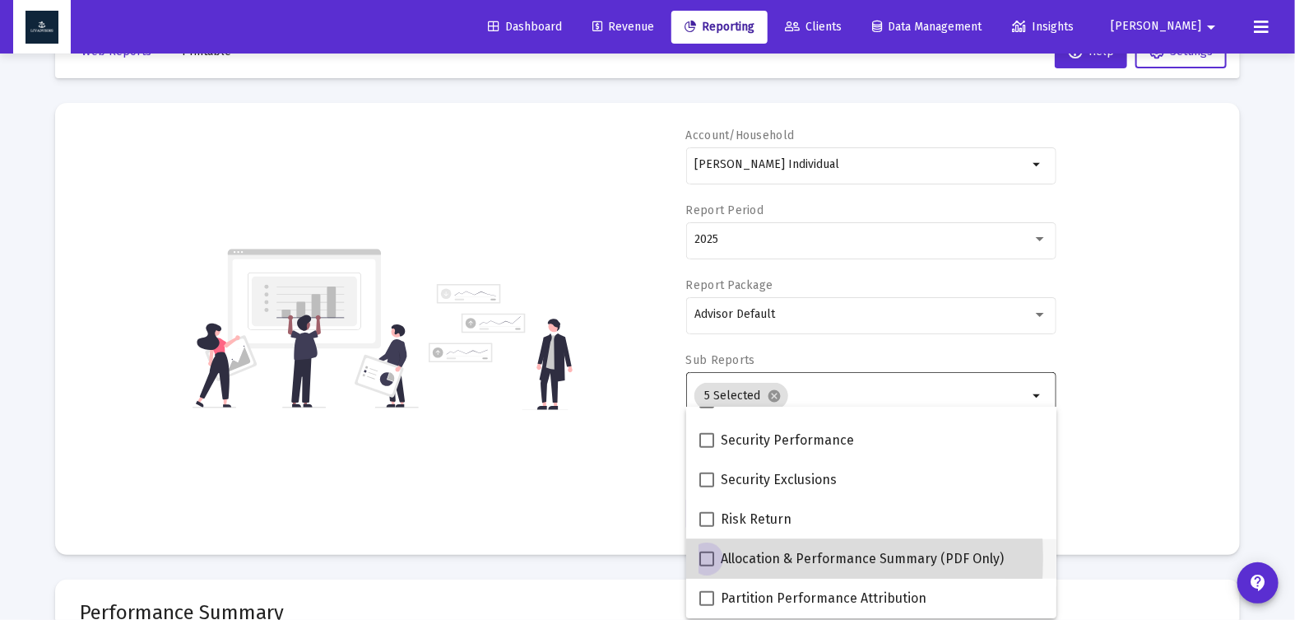
click at [710, 558] on span at bounding box center [706, 558] width 15 height 15
click at [707, 566] on input "Allocation & Performance Summary (PDF Only)" at bounding box center [706, 566] width 1 height 1
checkbox input "true"
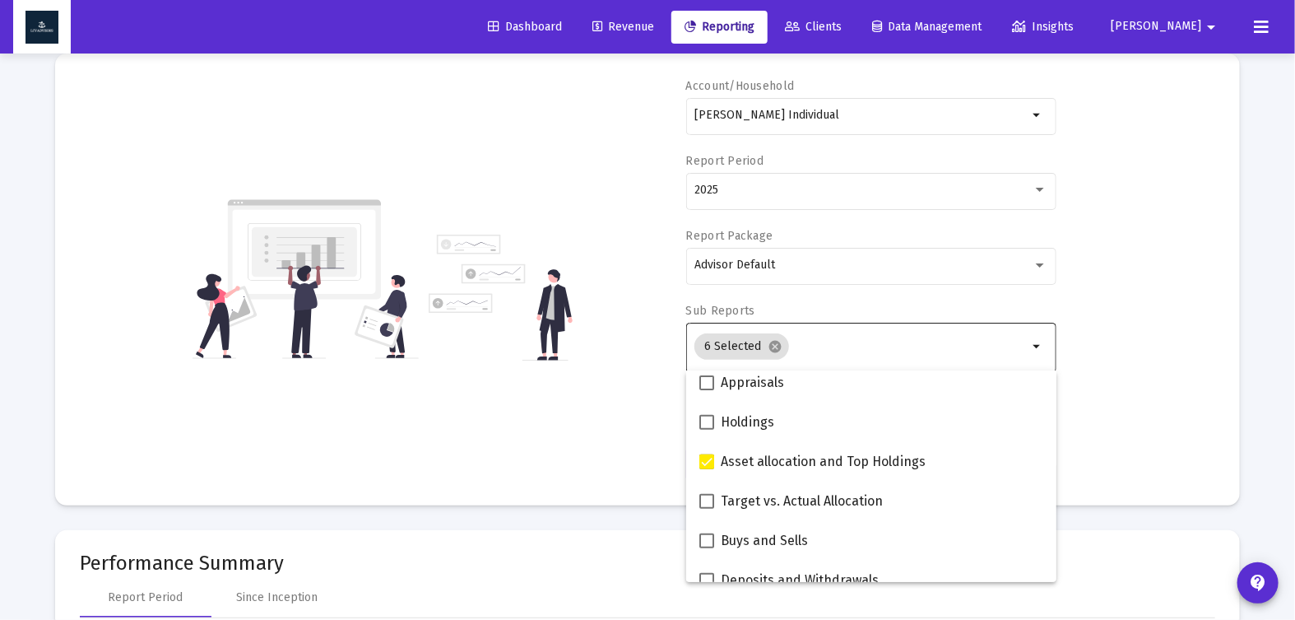
scroll to position [322, 0]
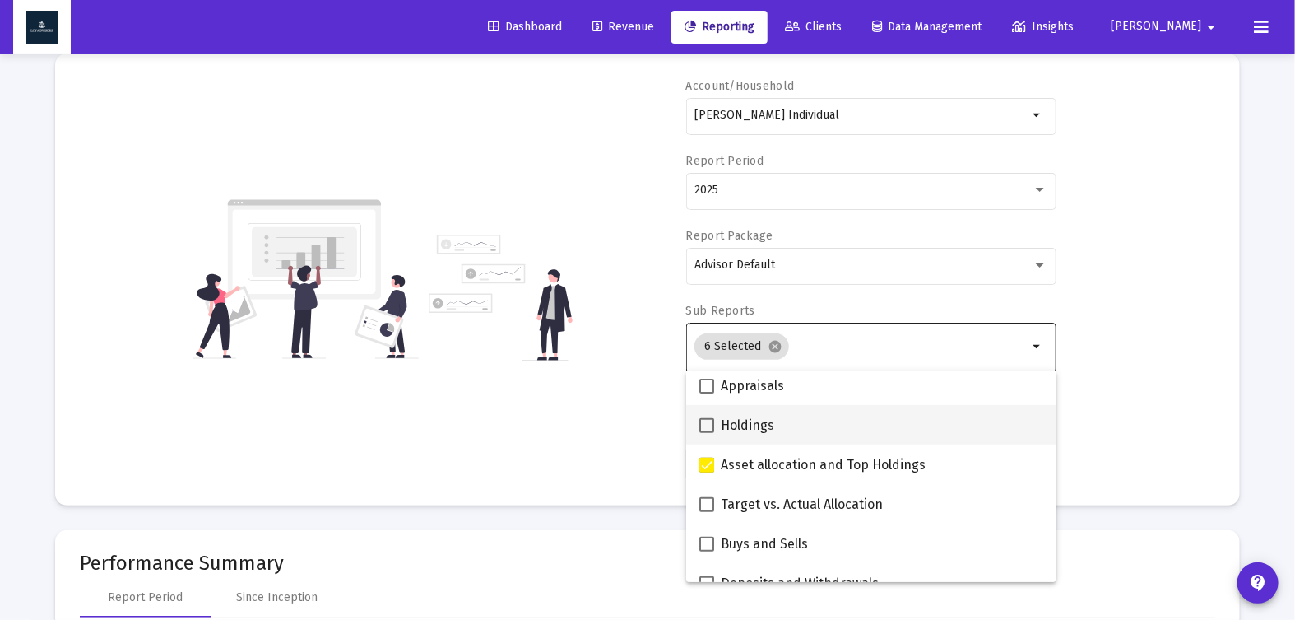
click at [710, 425] on span at bounding box center [706, 425] width 15 height 15
click at [707, 433] on input "Holdings" at bounding box center [706, 433] width 1 height 1
checkbox input "true"
click at [634, 411] on div "Account/Household [PERSON_NAME] Individual arrow_drop_down Report Period 2025 R…" at bounding box center [647, 279] width 1135 height 402
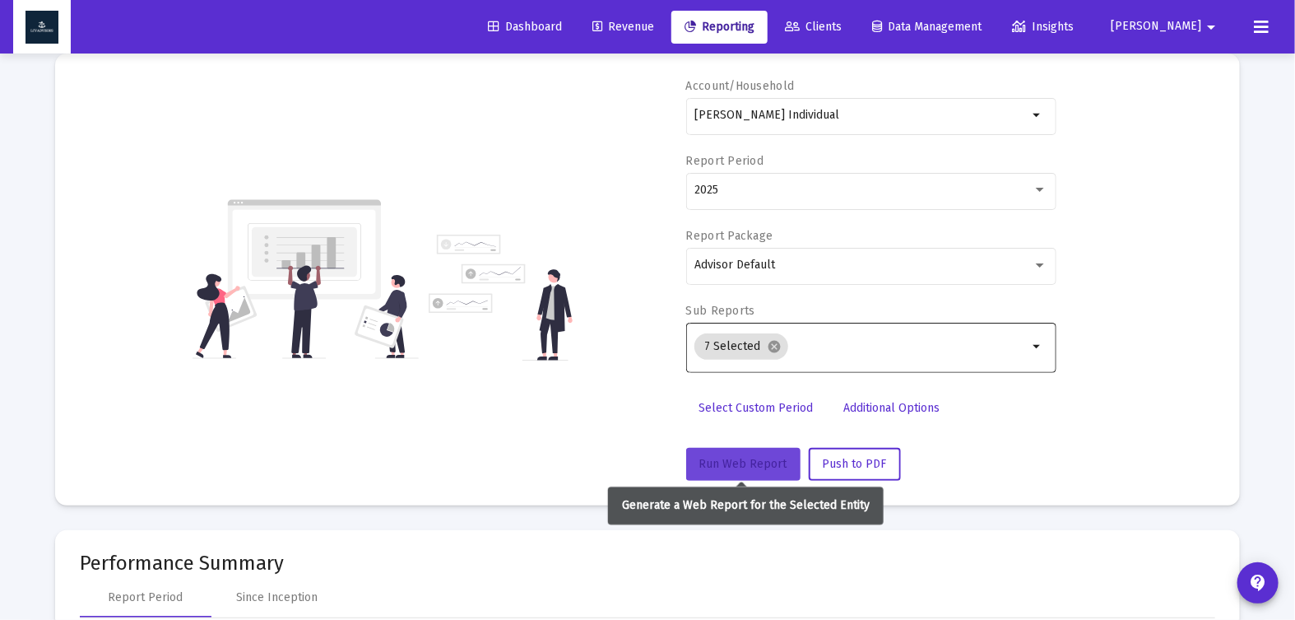
click at [713, 448] on button "Run Web Report" at bounding box center [743, 464] width 114 height 33
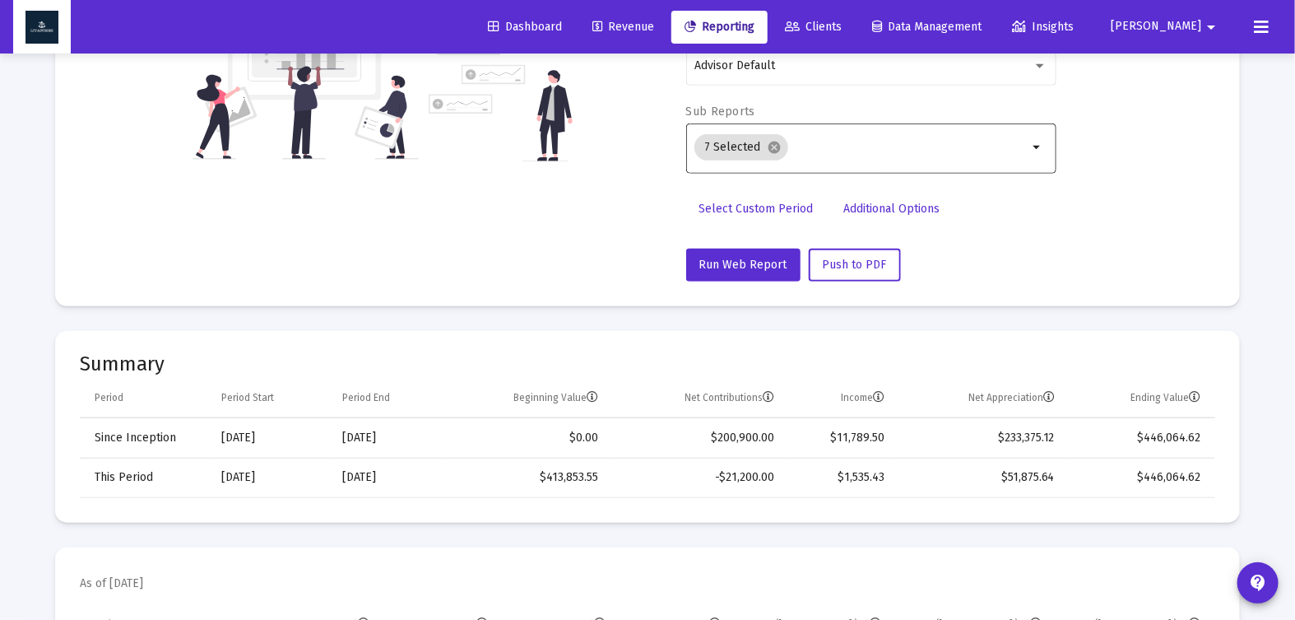
scroll to position [0, 0]
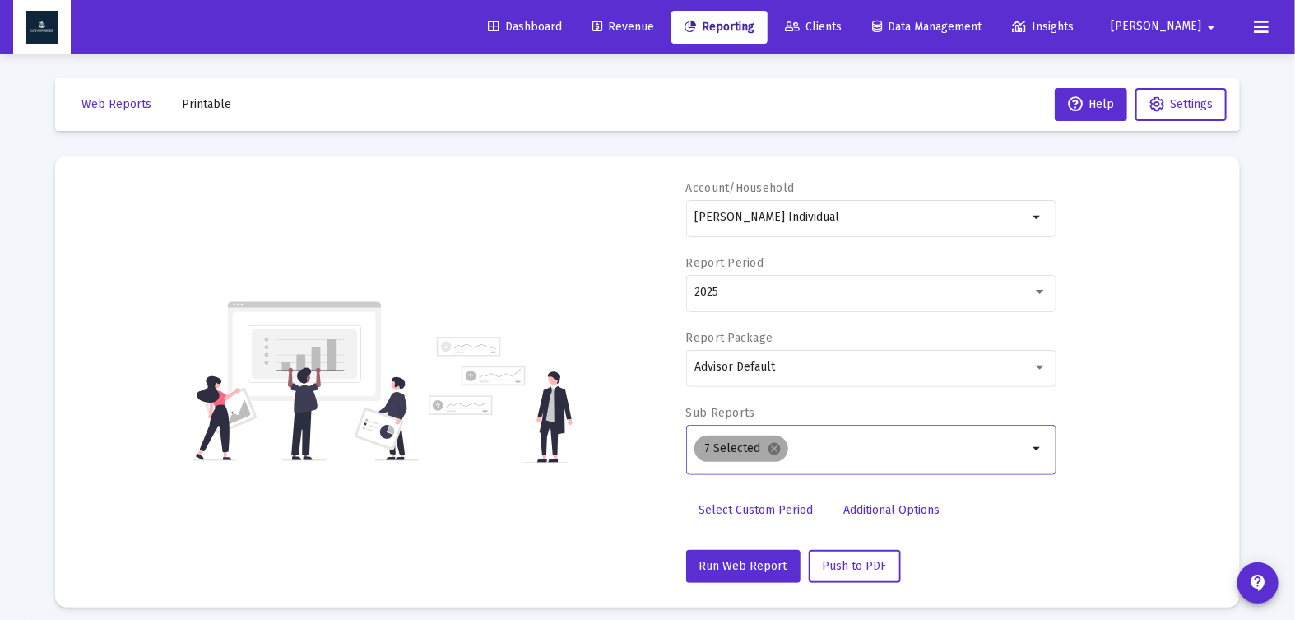
click at [779, 443] on mat-chip "7 Selected cancel" at bounding box center [741, 448] width 94 height 26
click at [774, 448] on mat-icon "cancel" at bounding box center [774, 448] width 15 height 15
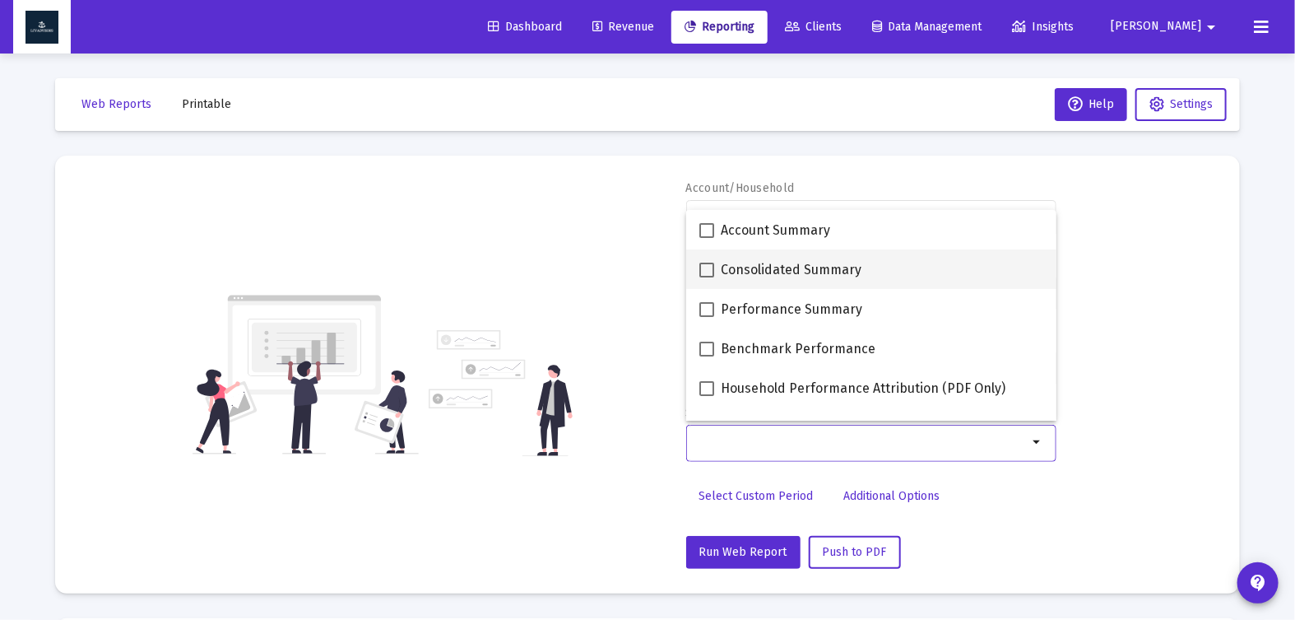
click at [709, 274] on span at bounding box center [706, 269] width 15 height 15
click at [707, 277] on input "Consolidated Summary" at bounding box center [706, 277] width 1 height 1
checkbox input "true"
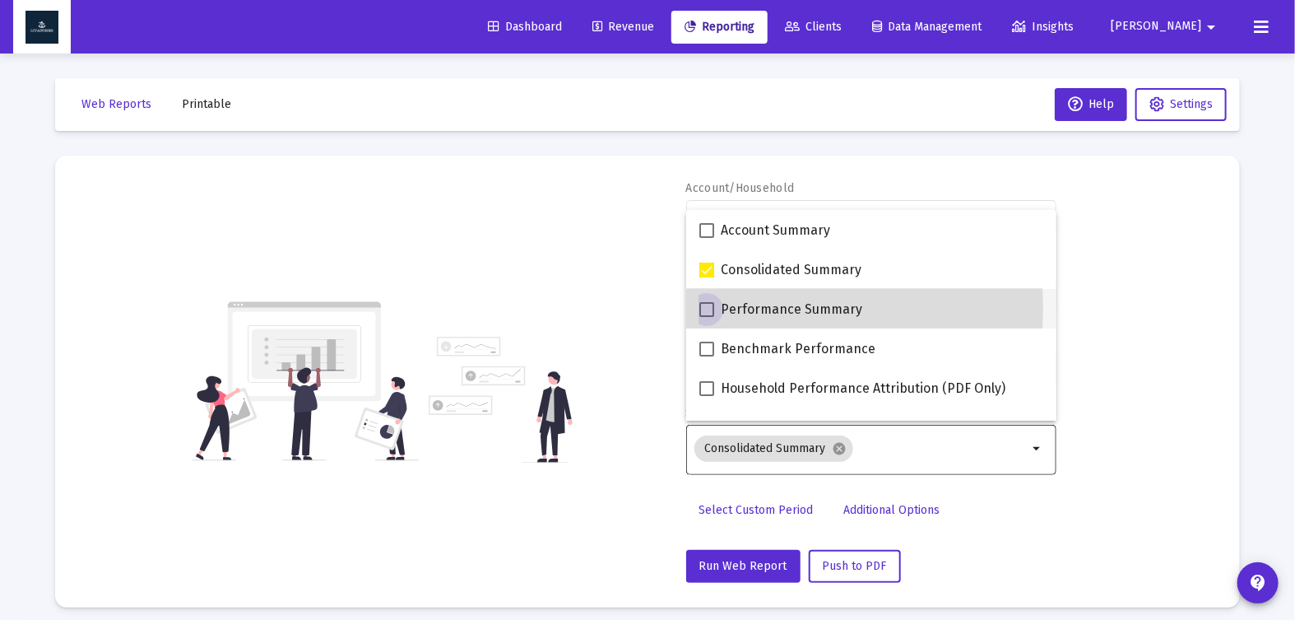
click at [707, 308] on span at bounding box center [706, 309] width 15 height 15
click at [707, 317] on input "Performance Summary" at bounding box center [706, 317] width 1 height 1
checkbox input "true"
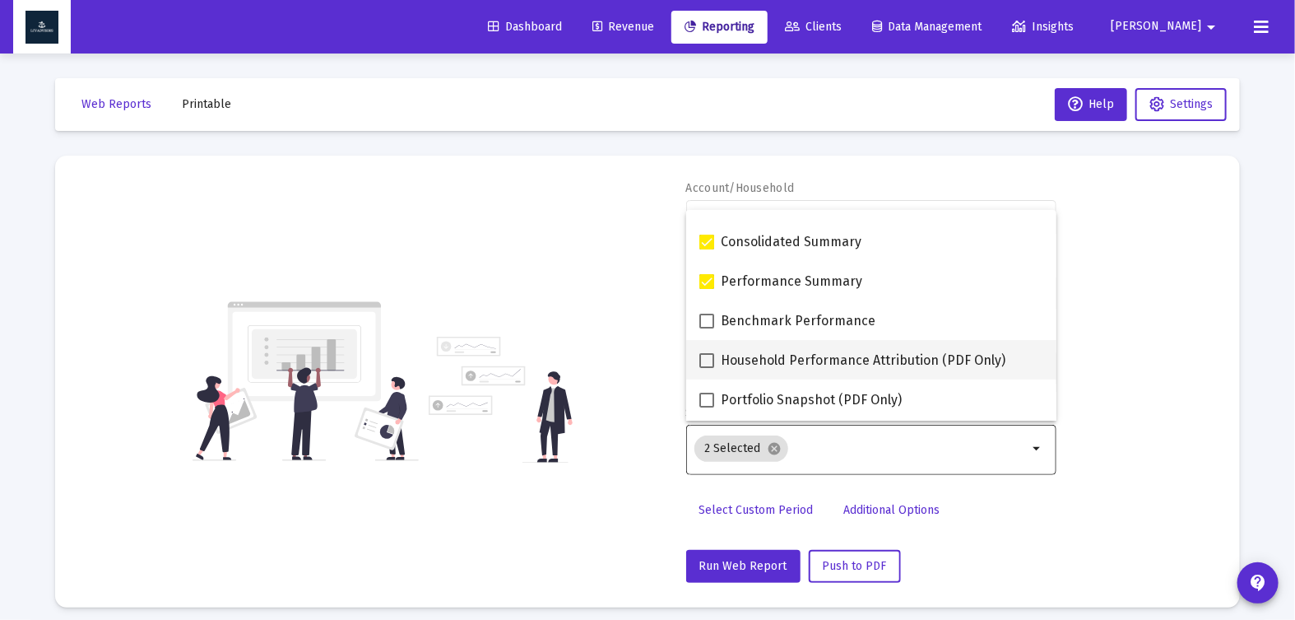
scroll to position [58, 0]
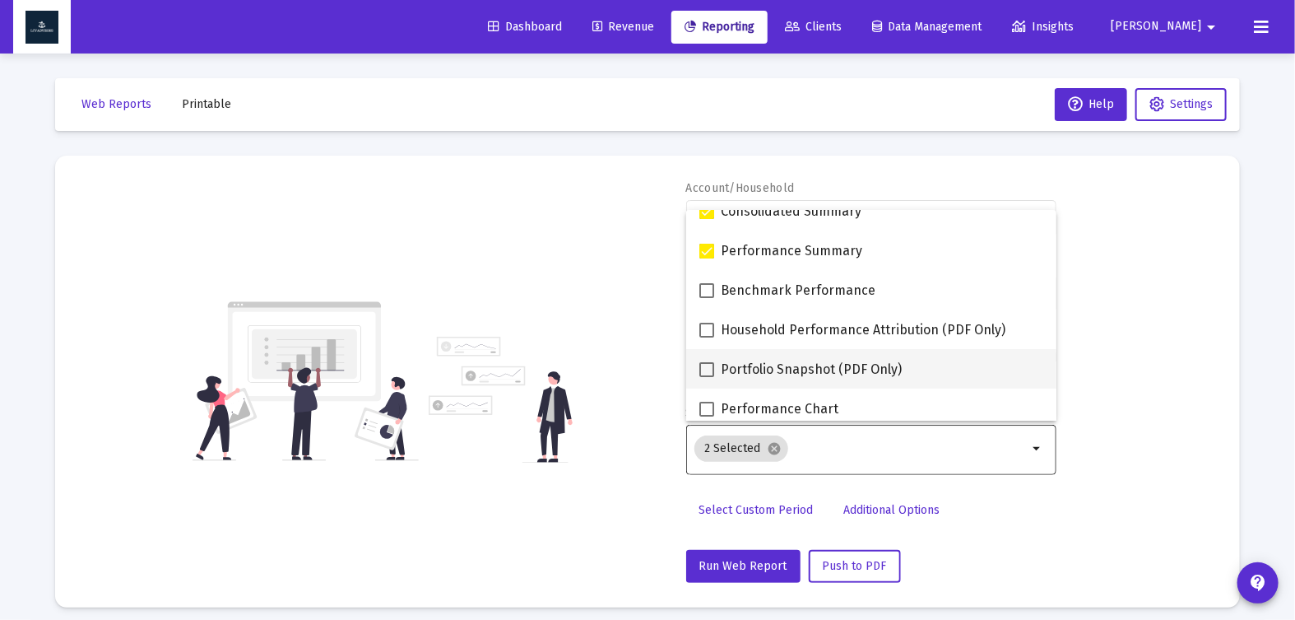
click at [711, 369] on span at bounding box center [706, 369] width 15 height 15
click at [707, 377] on input "Portfolio Snapshot (PDF Only)" at bounding box center [706, 377] width 1 height 1
checkbox input "true"
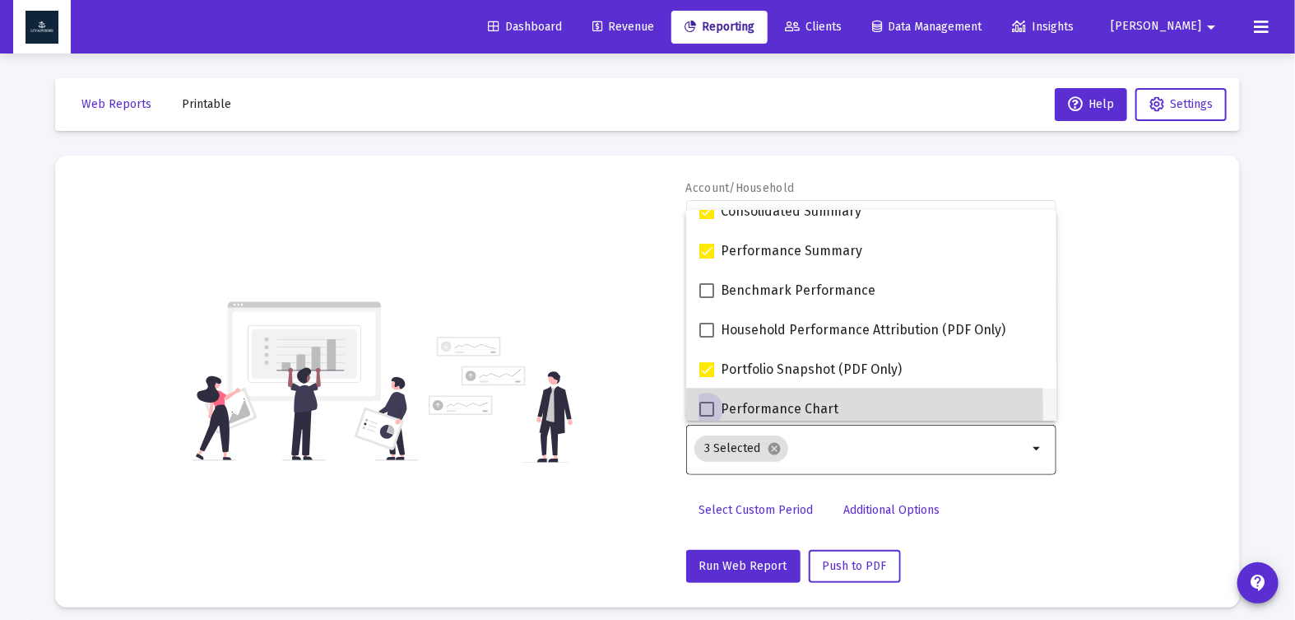
click at [711, 407] on span at bounding box center [706, 409] width 15 height 15
click at [707, 416] on input "Performance Chart" at bounding box center [706, 416] width 1 height 1
checkbox input "true"
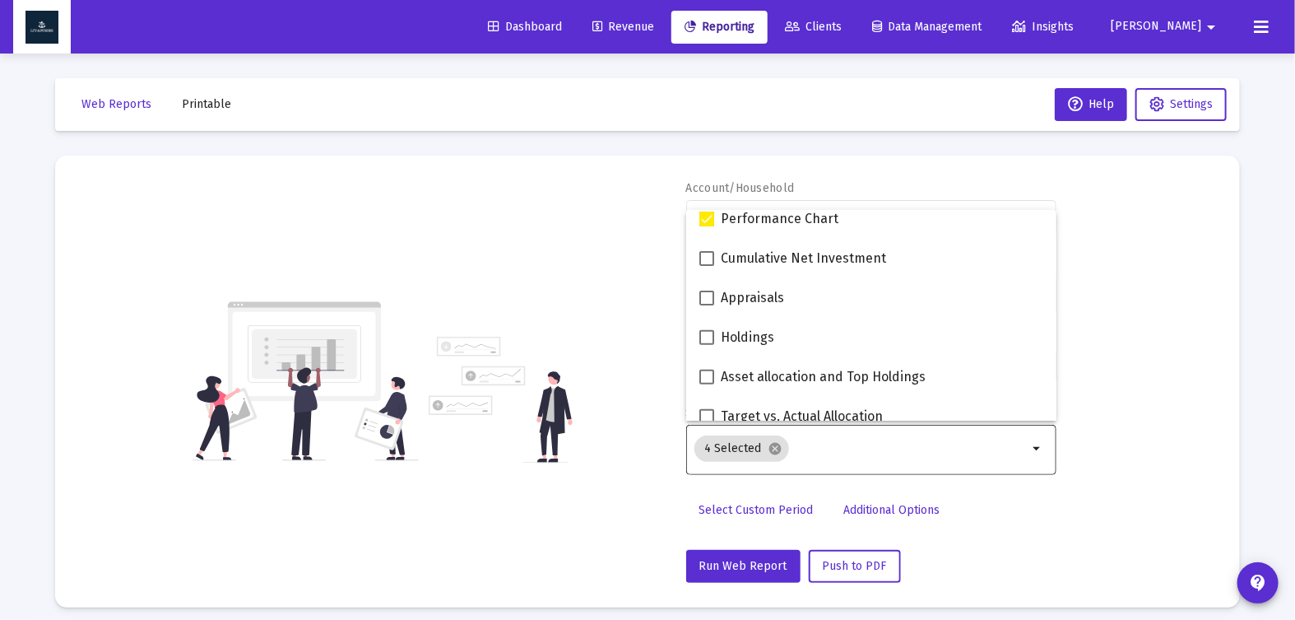
scroll to position [277, 0]
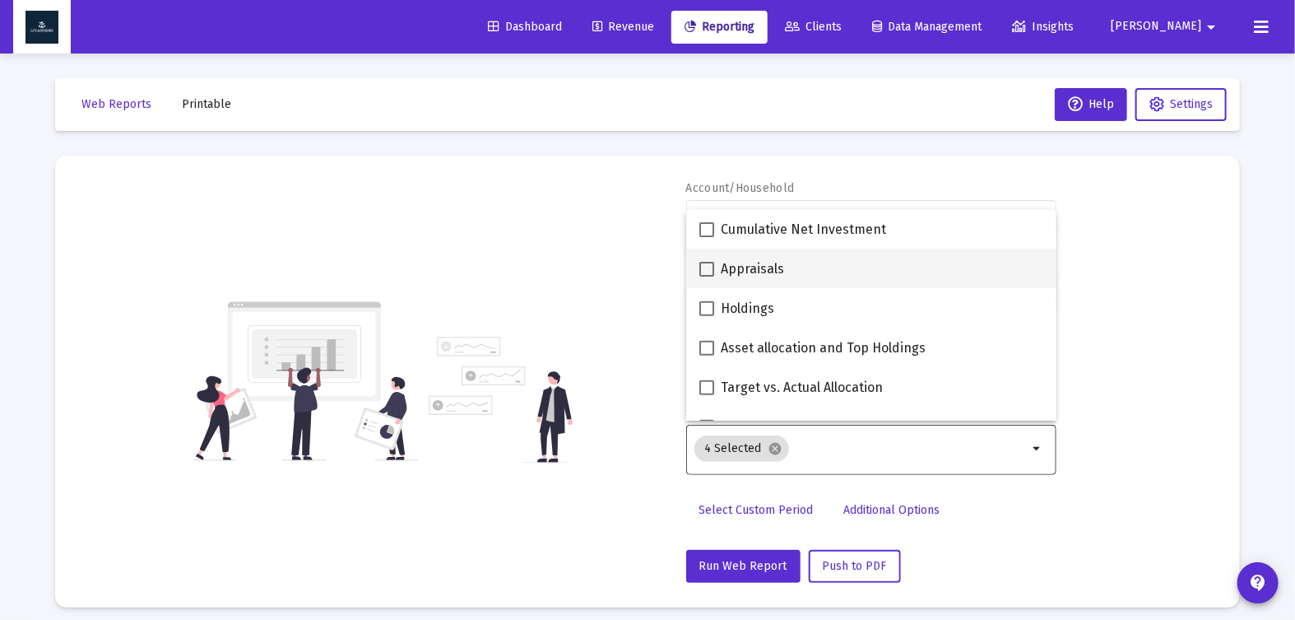
click at [708, 267] on span at bounding box center [706, 269] width 15 height 15
click at [707, 276] on input "Appraisals" at bounding box center [706, 276] width 1 height 1
checkbox input "true"
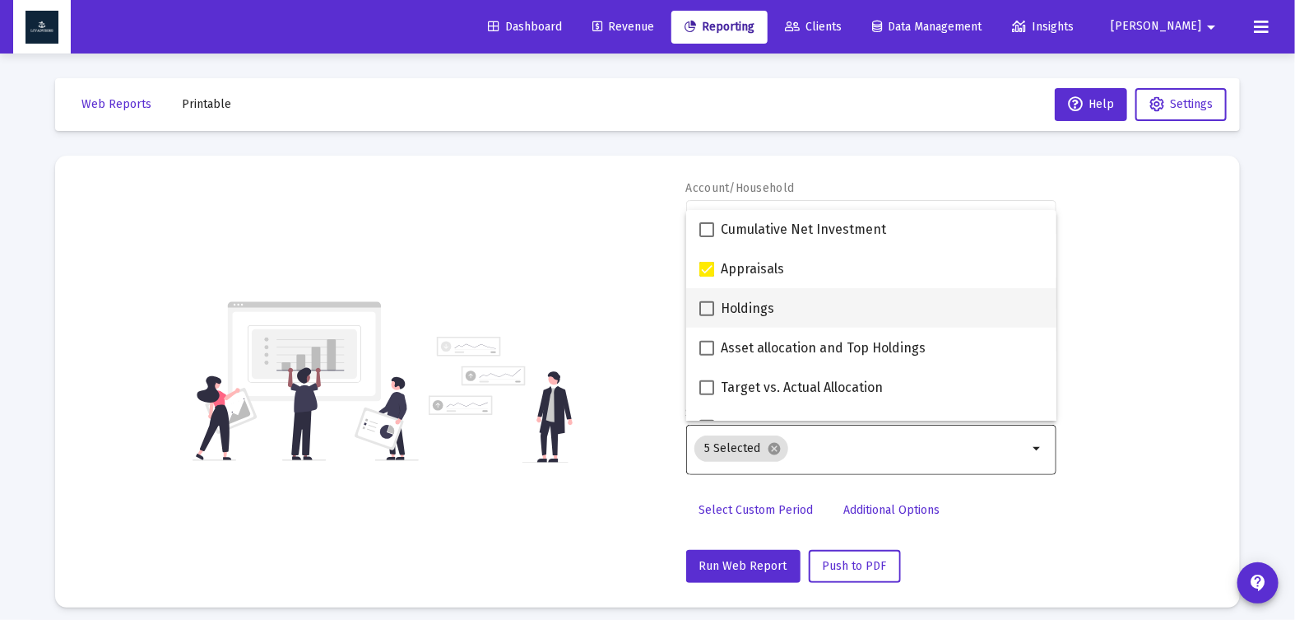
click at [706, 302] on span at bounding box center [706, 308] width 15 height 15
click at [706, 316] on input "Holdings" at bounding box center [706, 316] width 1 height 1
checkbox input "true"
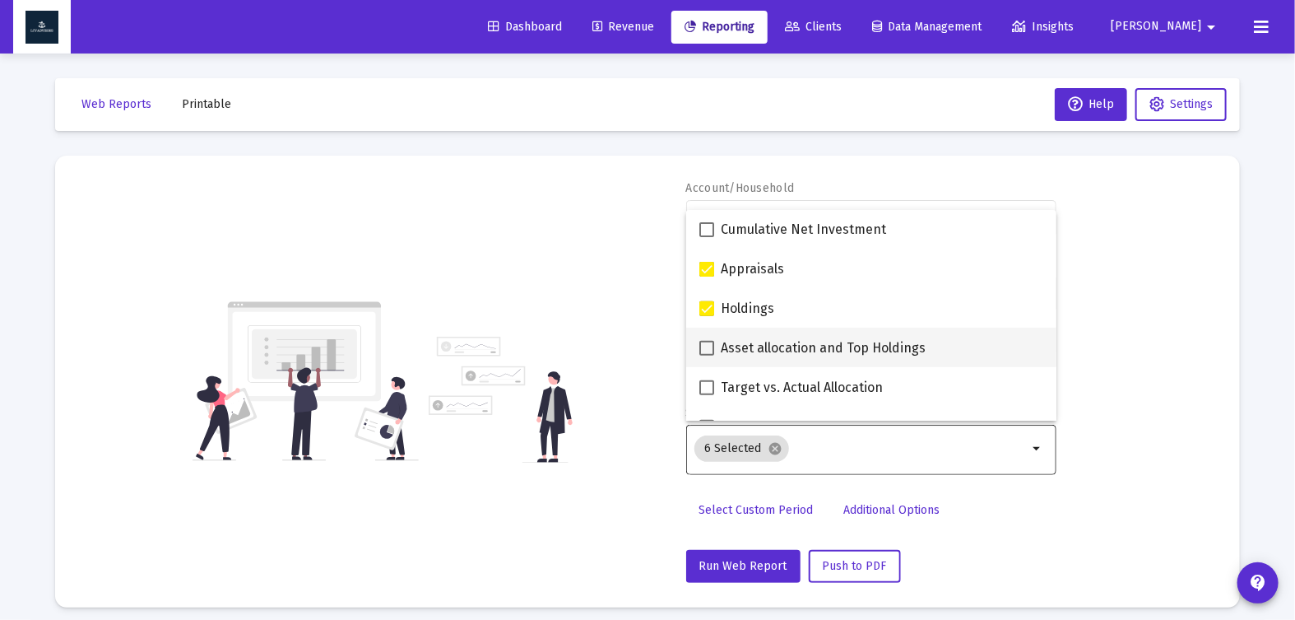
drag, startPoint x: 706, startPoint y: 347, endPoint x: 738, endPoint y: 341, distance: 32.6
click at [706, 346] on span at bounding box center [706, 348] width 15 height 15
click at [706, 355] on input "Asset allocation and Top Holdings" at bounding box center [706, 355] width 1 height 1
checkbox input "true"
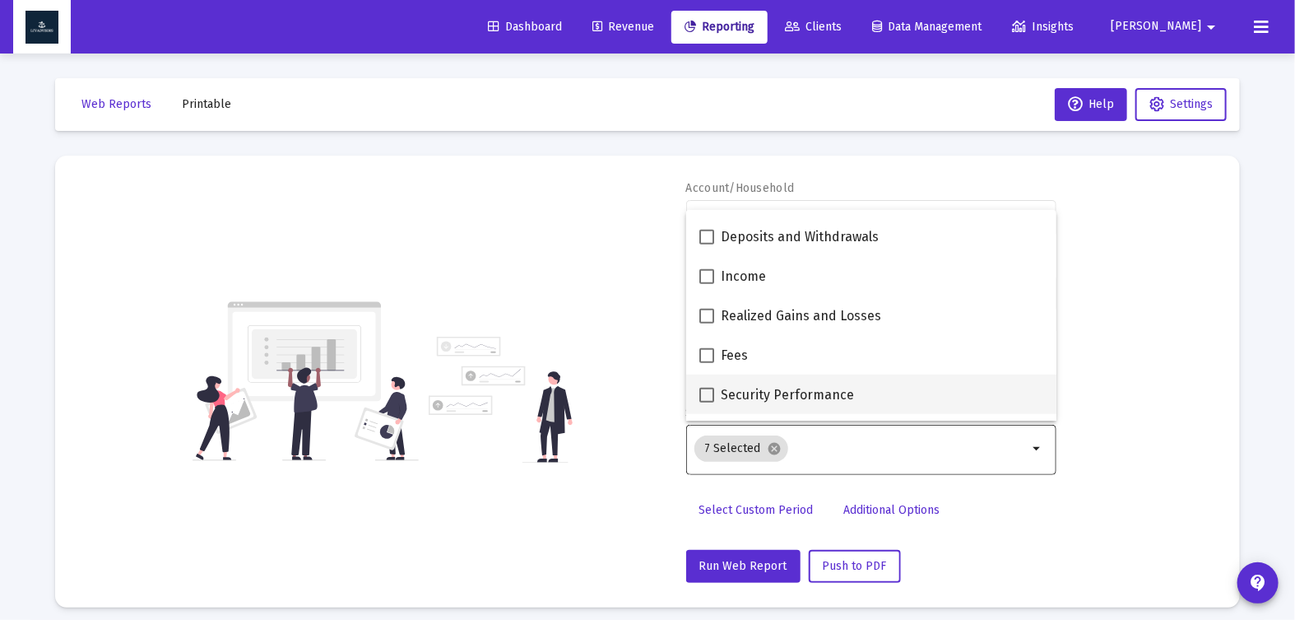
scroll to position [507, 0]
drag, startPoint x: 620, startPoint y: 475, endPoint x: 635, endPoint y: 463, distance: 19.4
click at [620, 474] on div "Account/Household [PERSON_NAME] Individual arrow_drop_down Report Period 2025 R…" at bounding box center [647, 381] width 1135 height 402
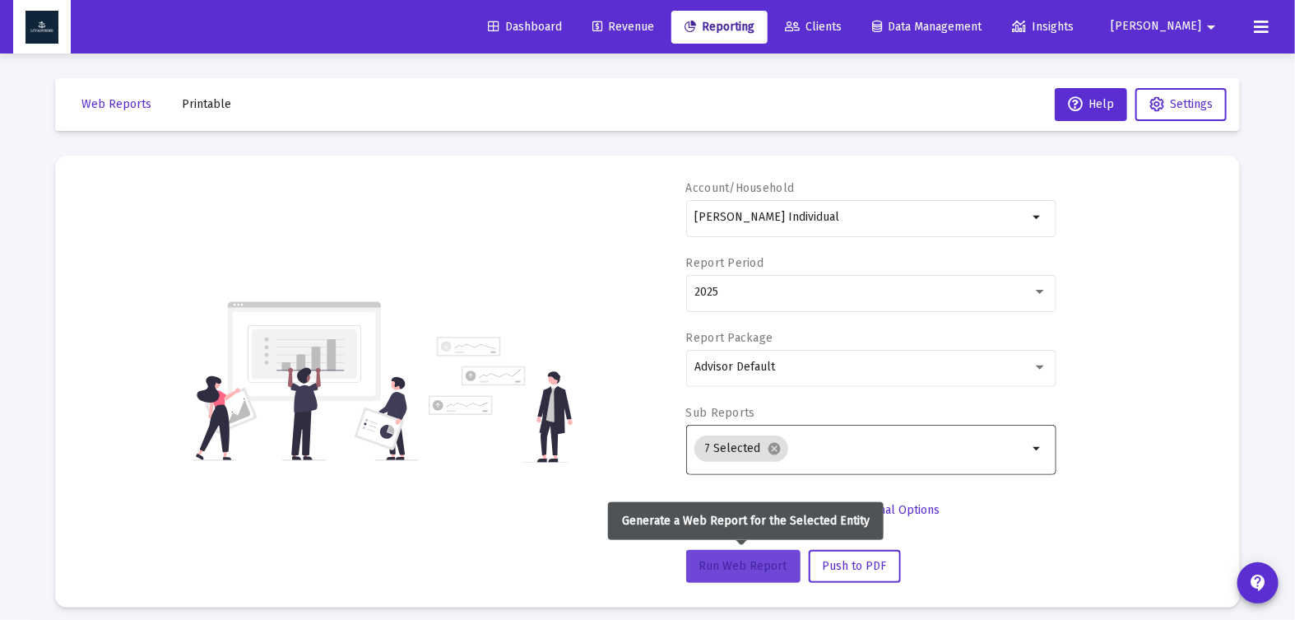
click at [726, 564] on span "Run Web Report" at bounding box center [743, 566] width 88 height 14
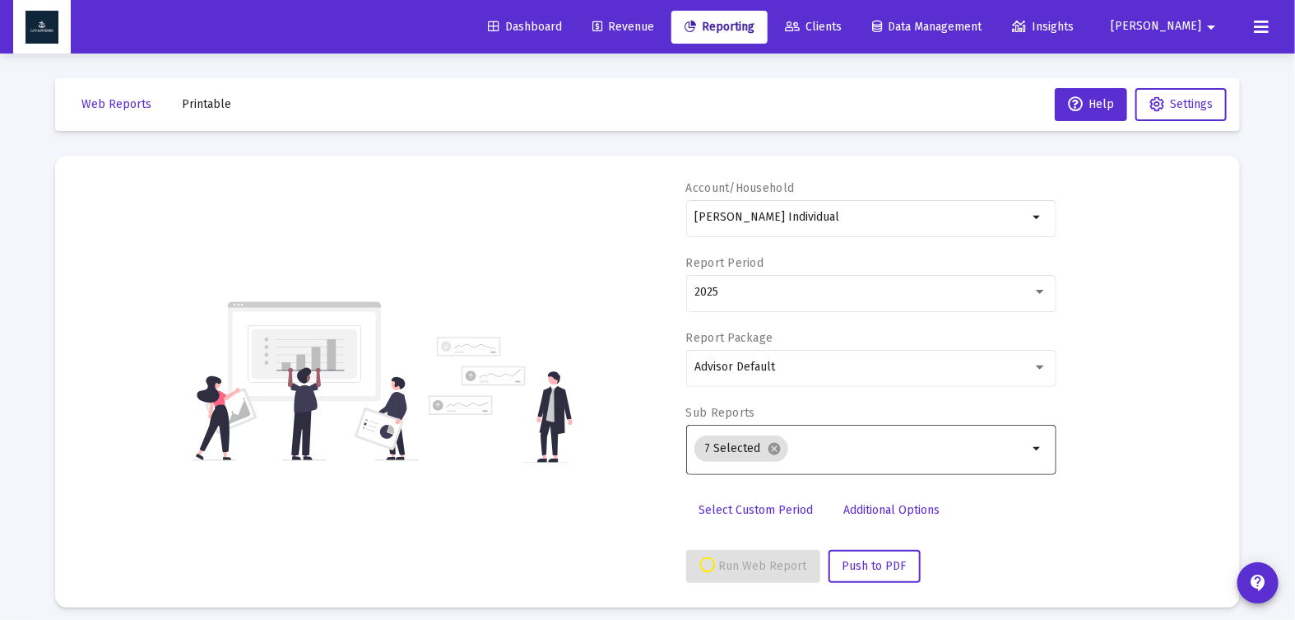
select select "View all"
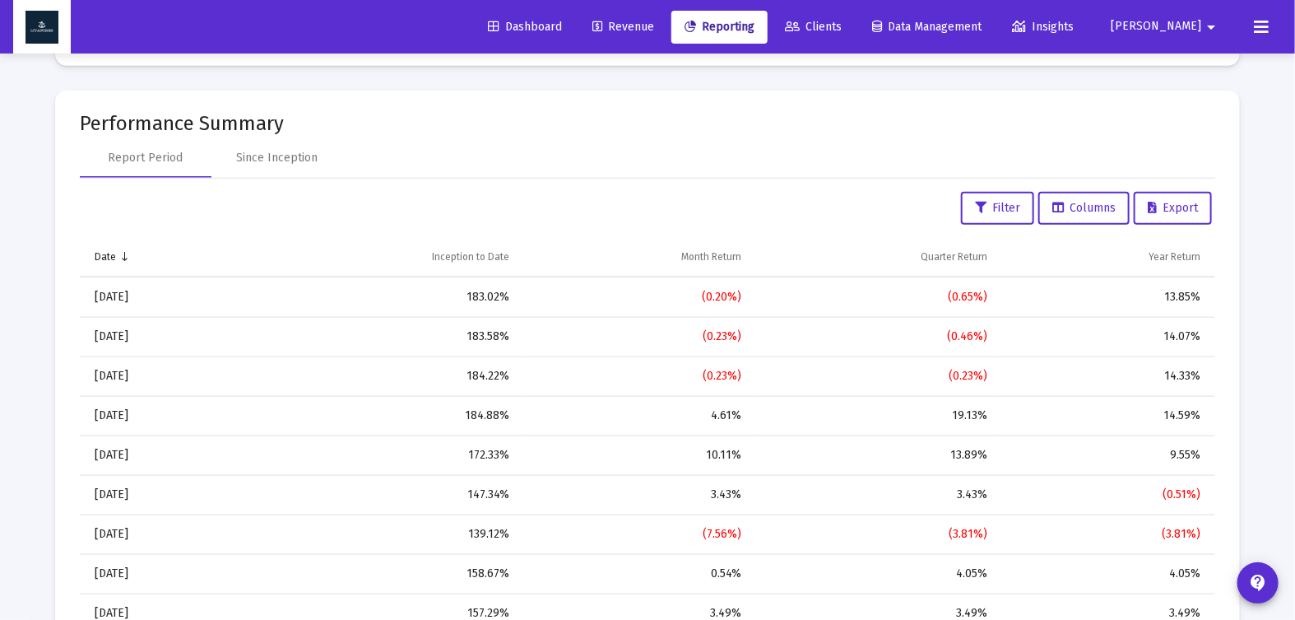
scroll to position [713, 0]
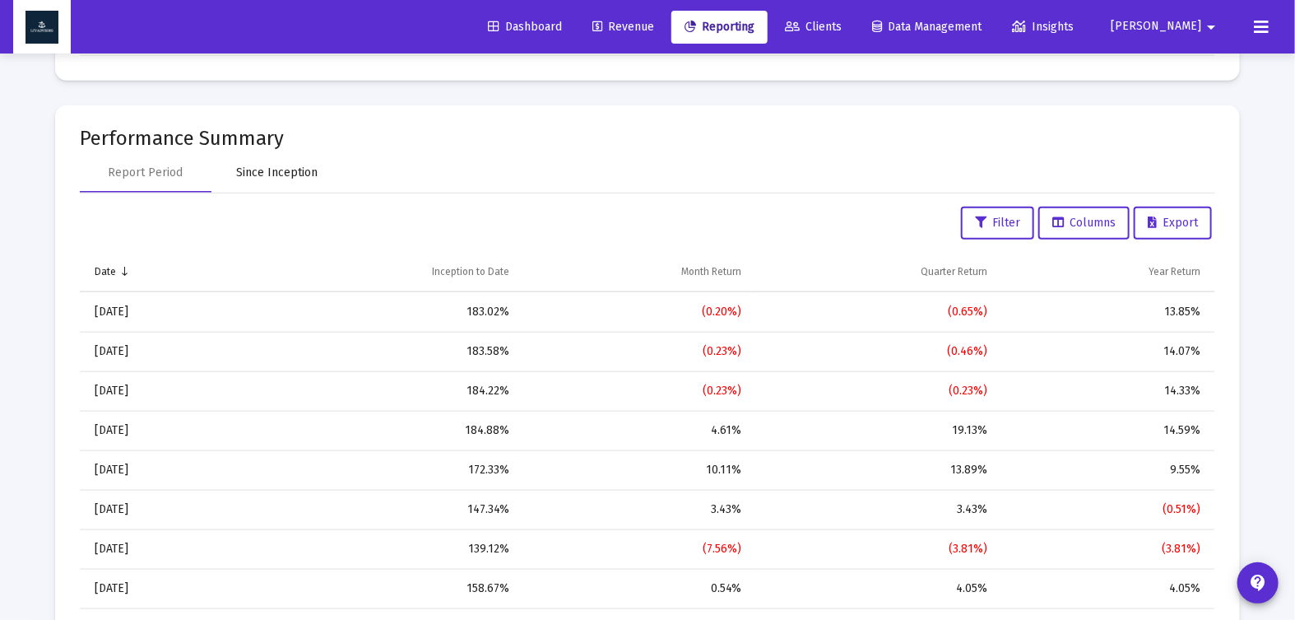
click at [313, 165] on div "Since Inception" at bounding box center [277, 173] width 81 height 16
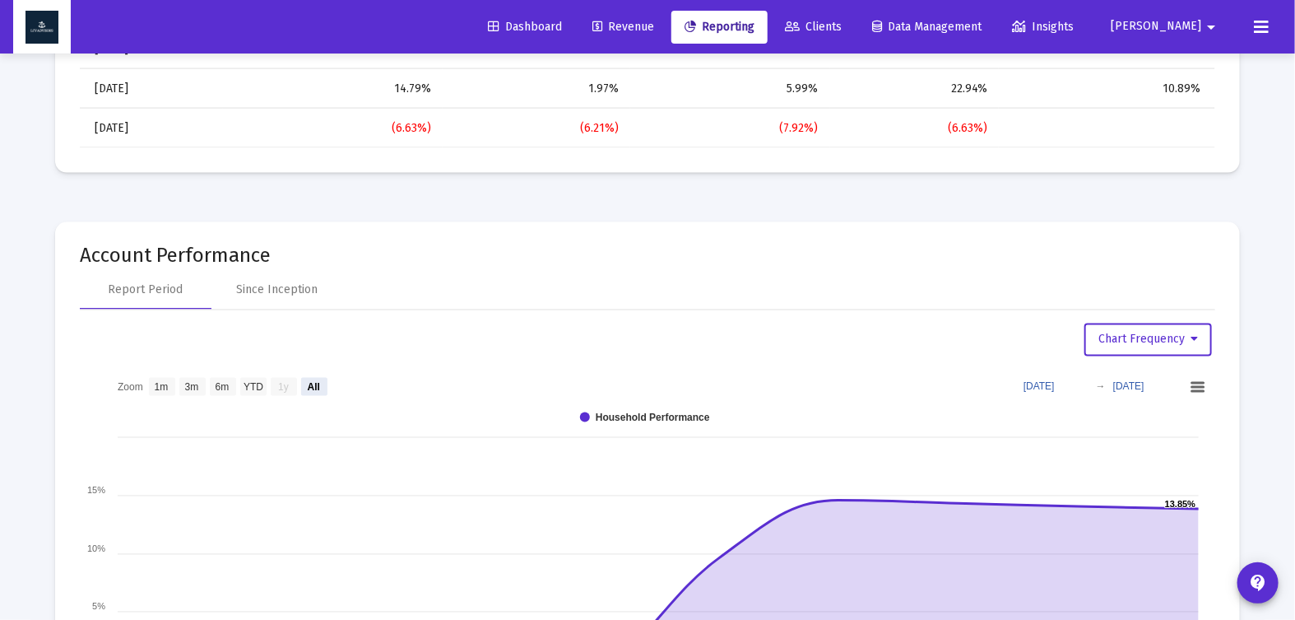
scroll to position [1200, 0]
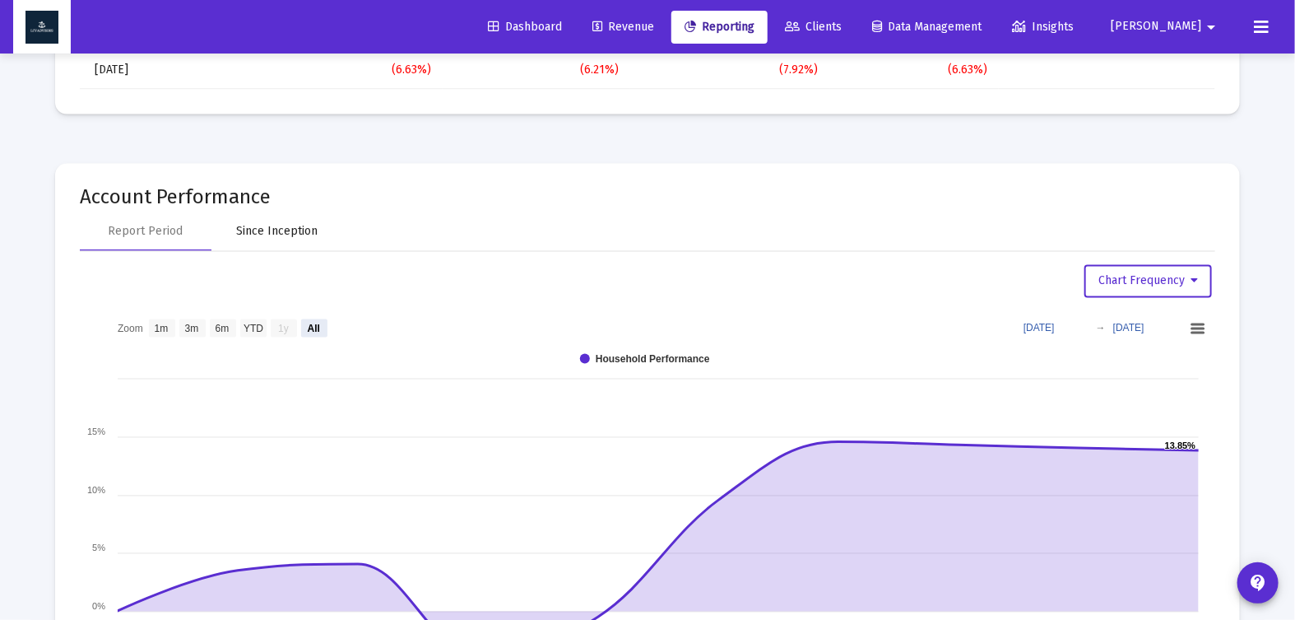
click at [276, 226] on div "Since Inception" at bounding box center [277, 231] width 81 height 16
select select "View all"
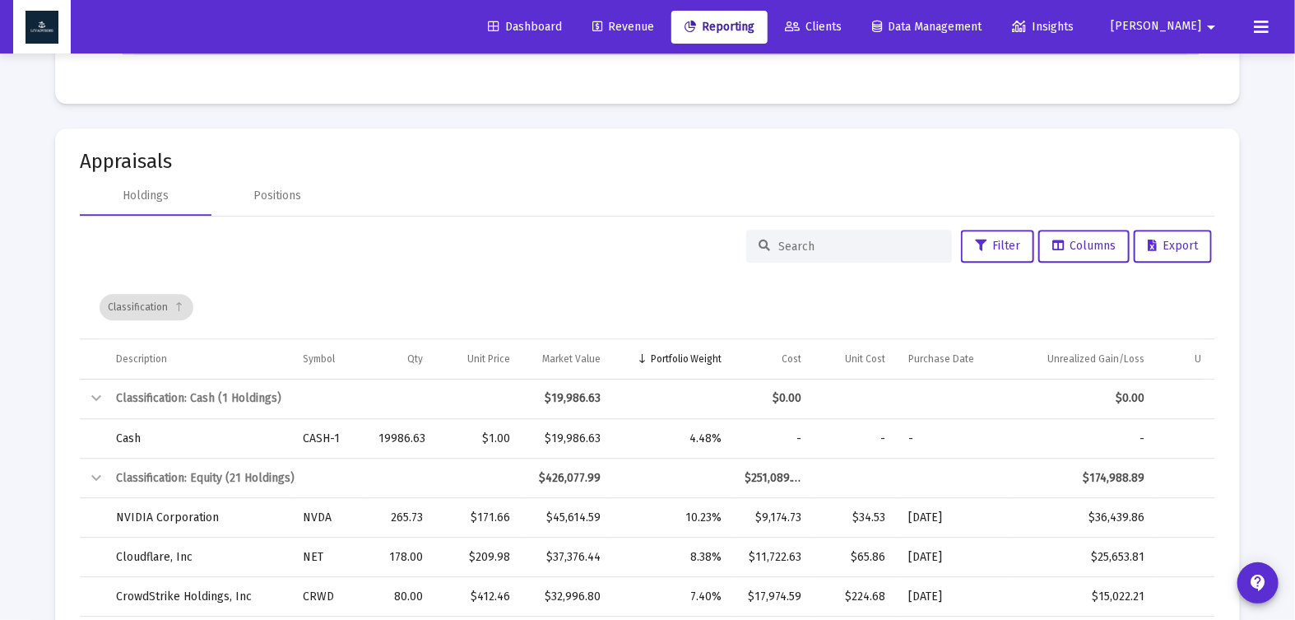
scroll to position [1921, 0]
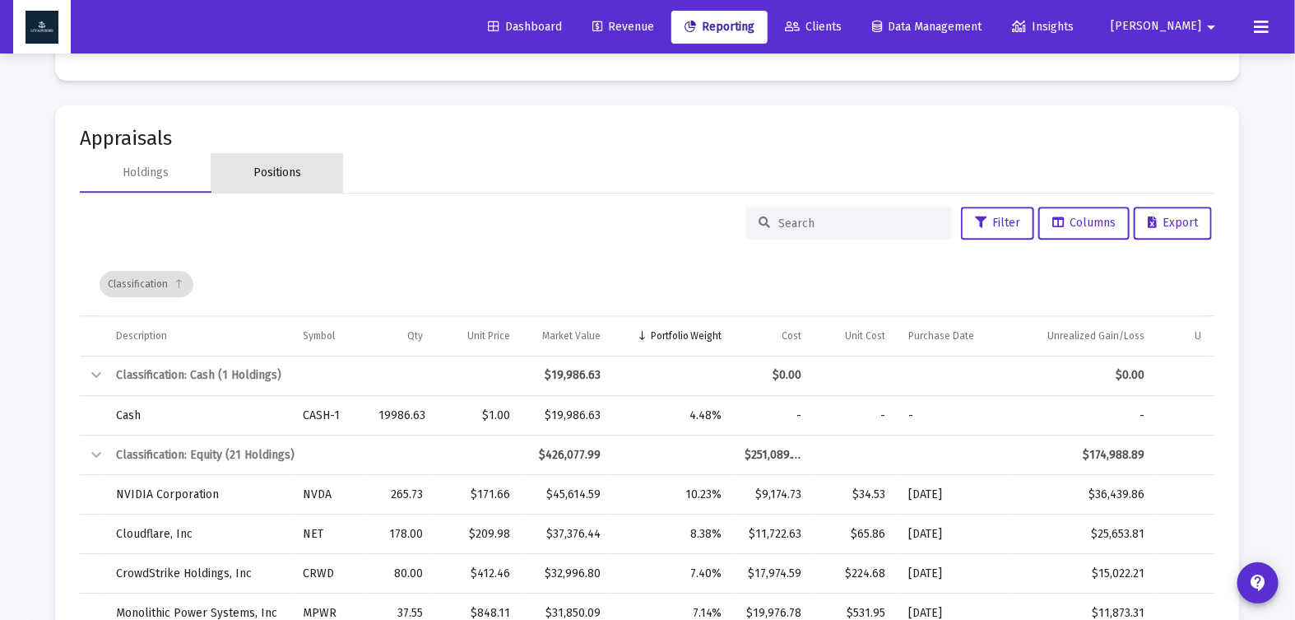
click at [257, 165] on div "Positions" at bounding box center [277, 173] width 48 height 16
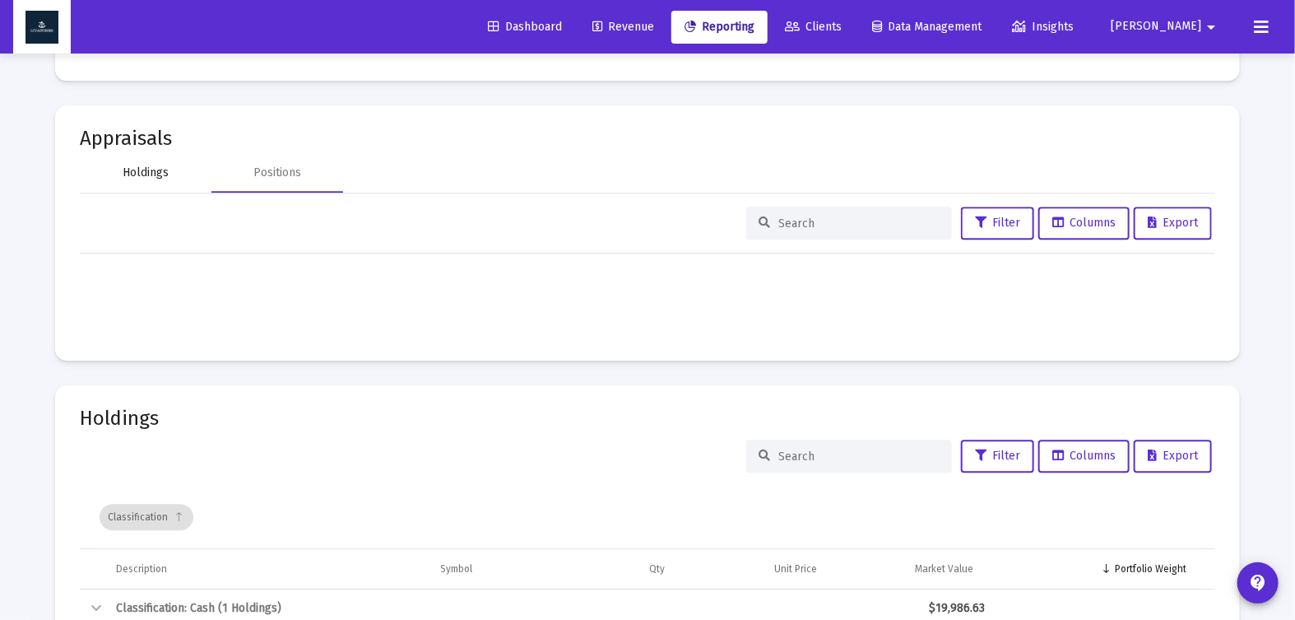
click at [138, 170] on div "Holdings" at bounding box center [146, 173] width 46 height 16
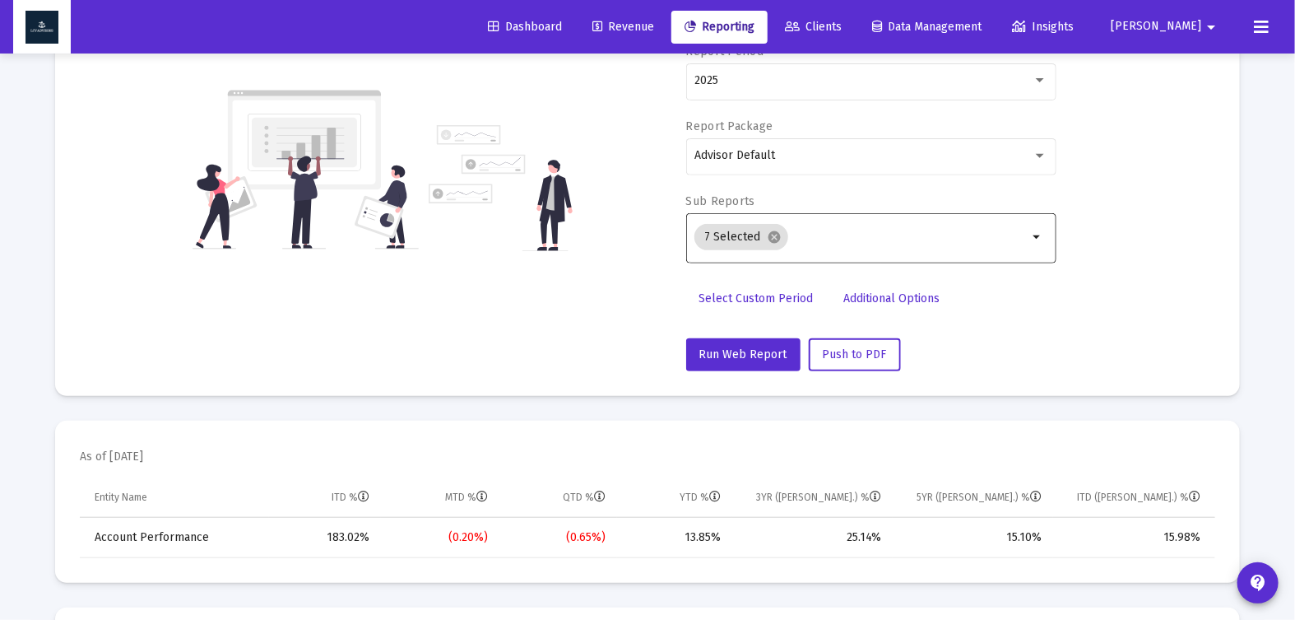
scroll to position [195, 0]
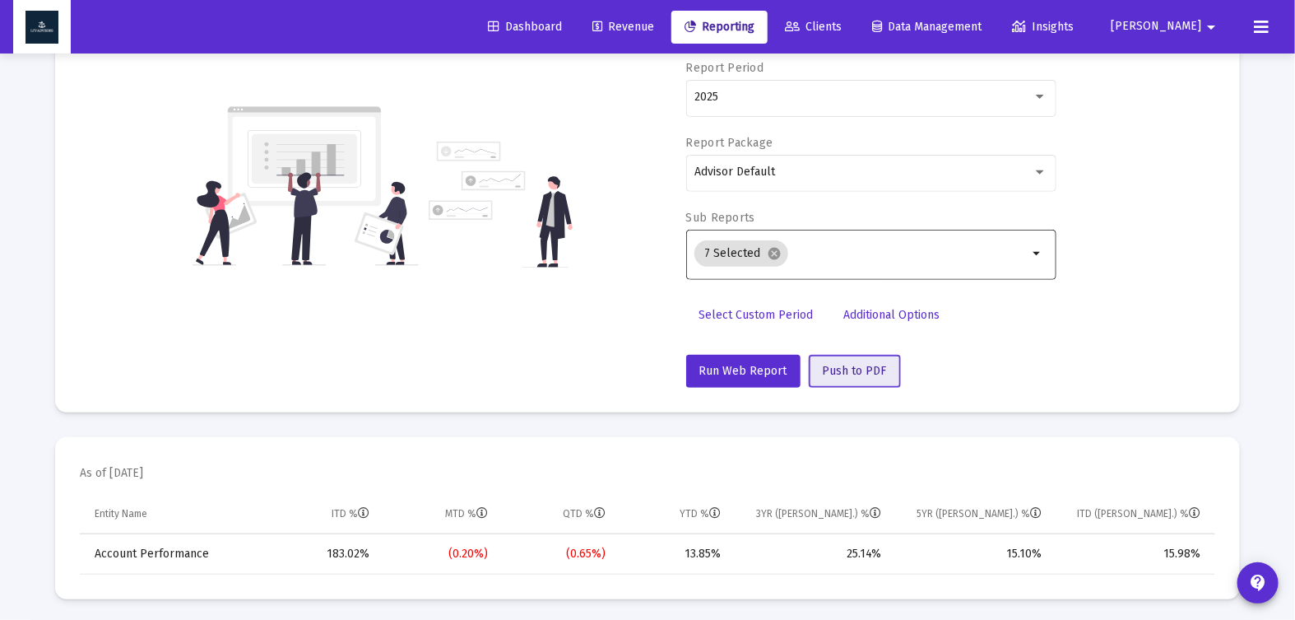
click at [861, 364] on span "Push to PDF" at bounding box center [855, 371] width 64 height 14
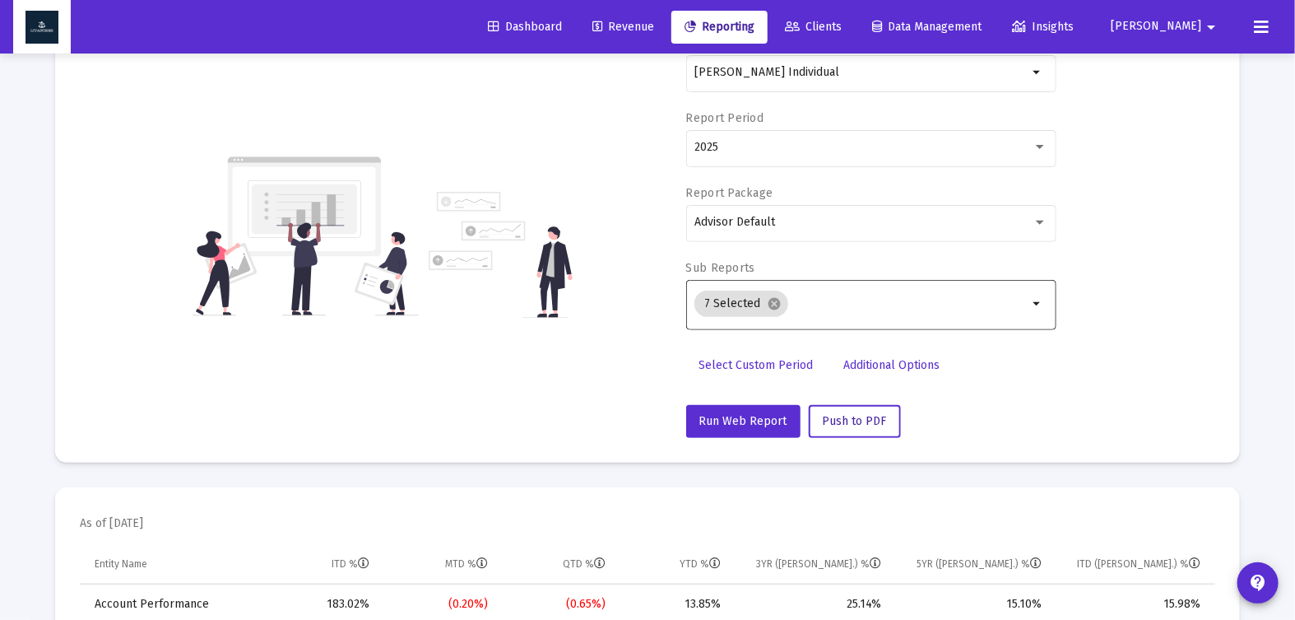
scroll to position [0, 0]
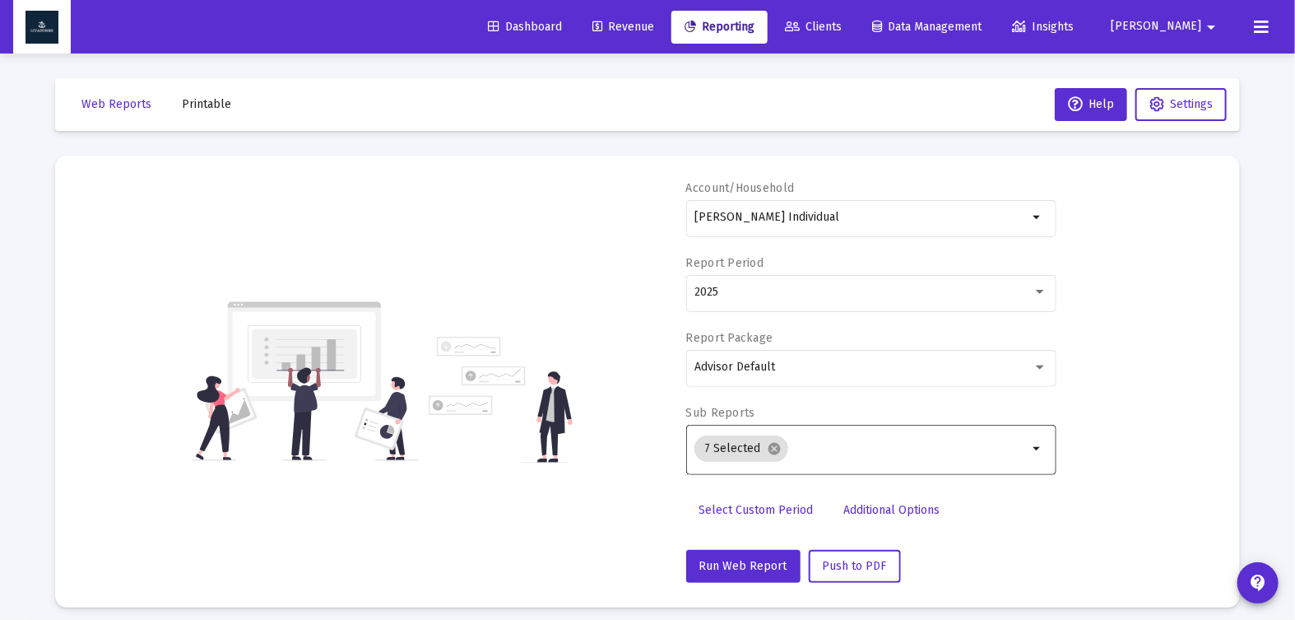
click at [207, 103] on span "Printable" at bounding box center [206, 104] width 49 height 14
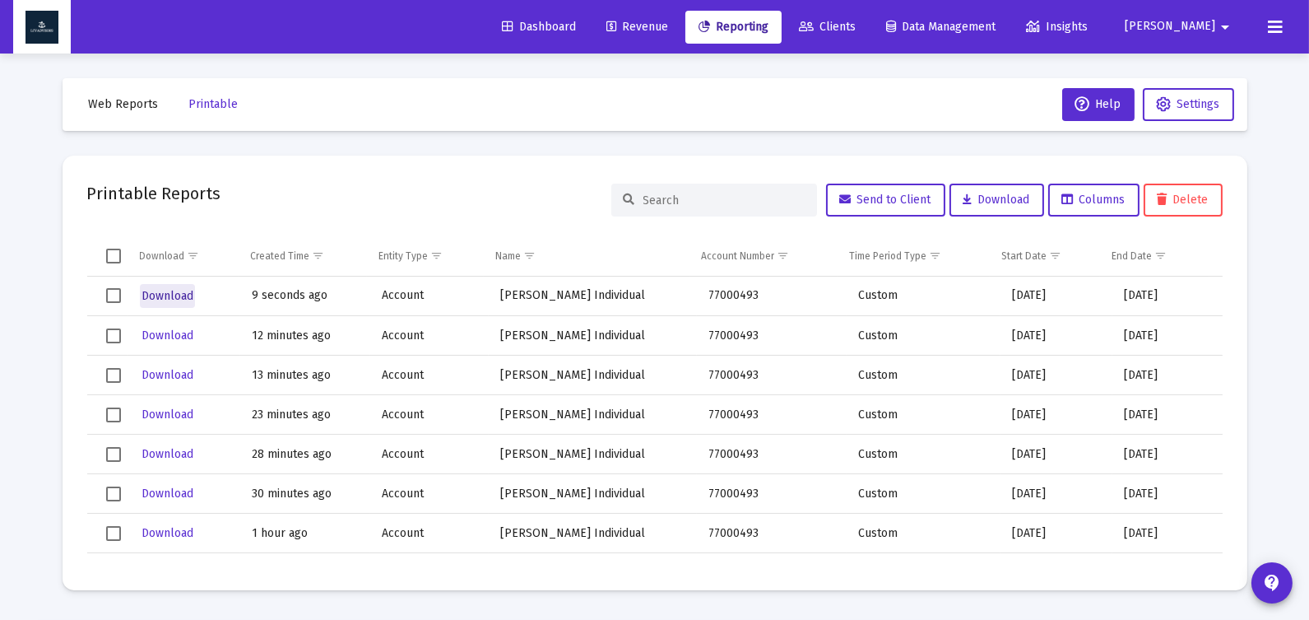
click at [157, 295] on span "Download" at bounding box center [168, 296] width 52 height 14
click at [109, 112] on button "Web Reports" at bounding box center [124, 104] width 96 height 33
select select "View all"
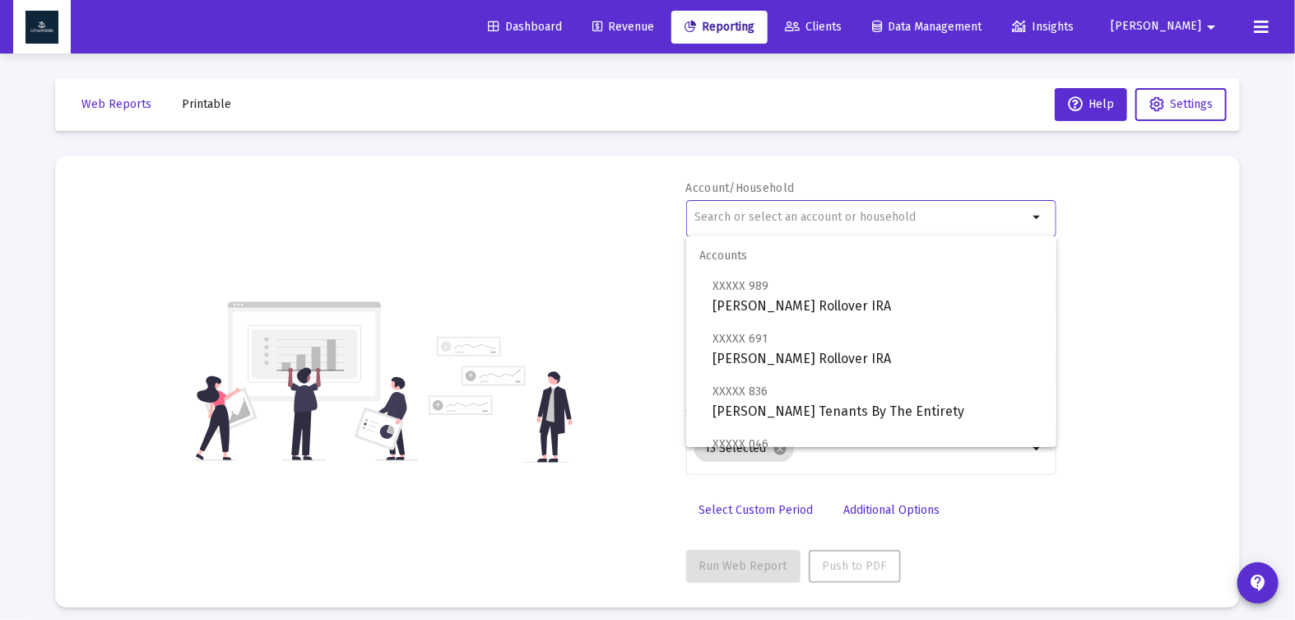
click at [801, 213] on input "text" at bounding box center [860, 217] width 333 height 13
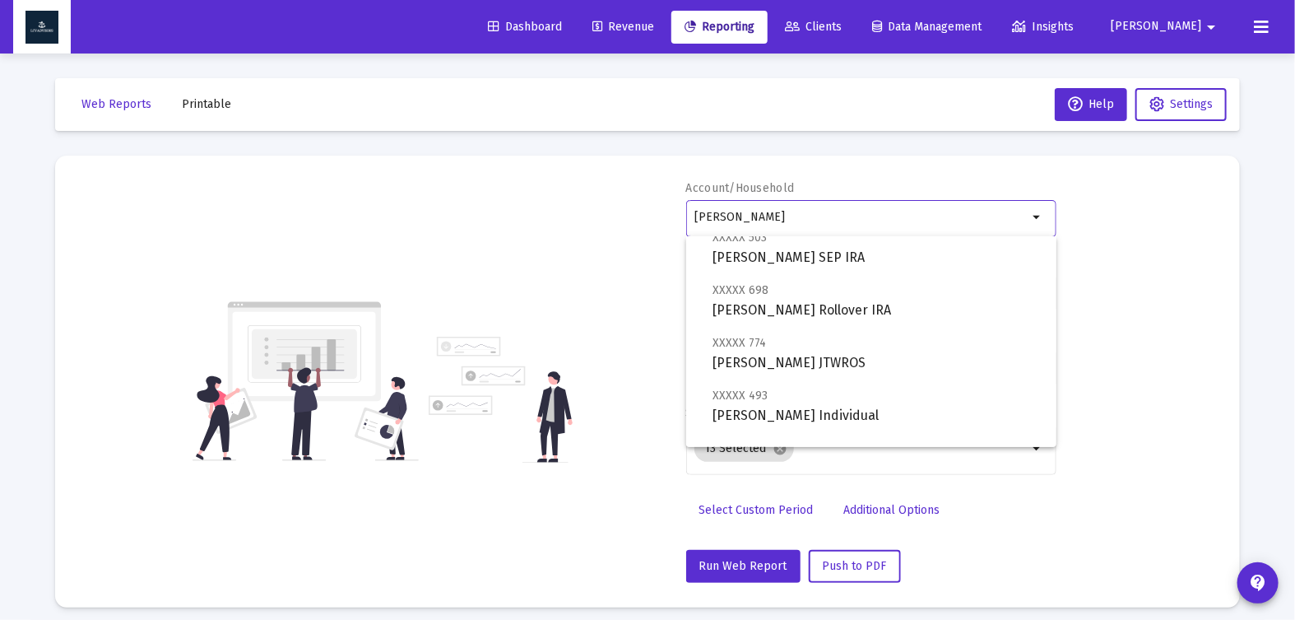
scroll to position [53, 0]
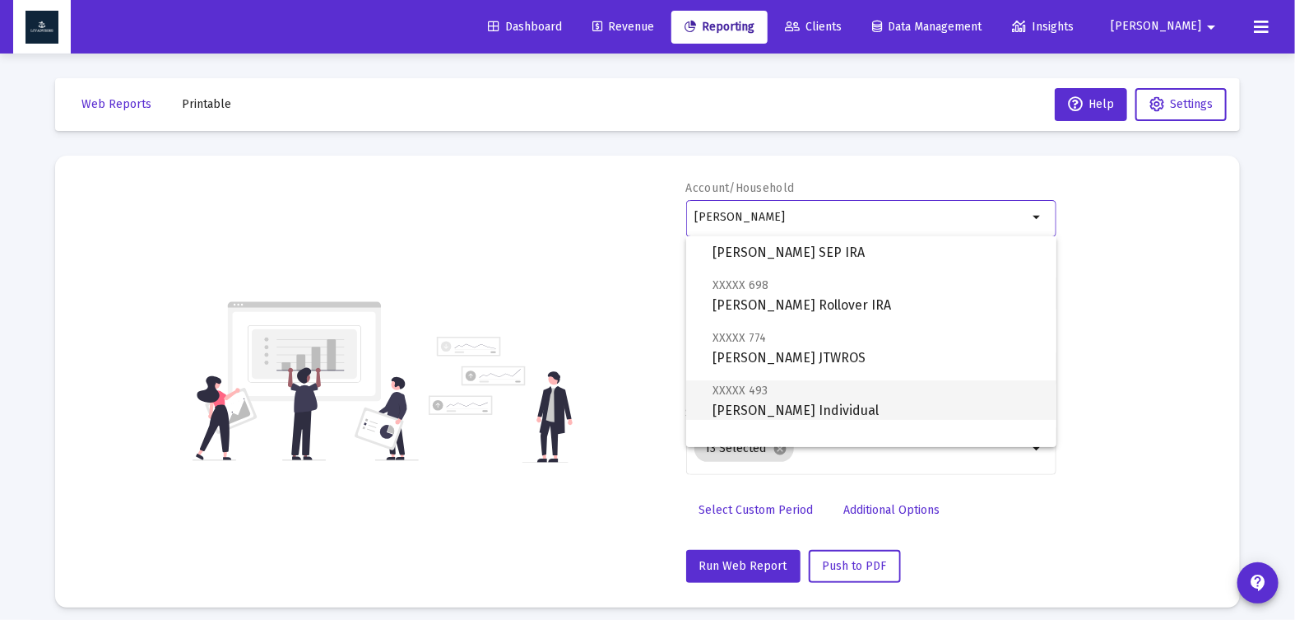
click at [927, 396] on span "XXXXX 493 [PERSON_NAME] Individual" at bounding box center [878, 400] width 331 height 40
type input "[PERSON_NAME] Individual"
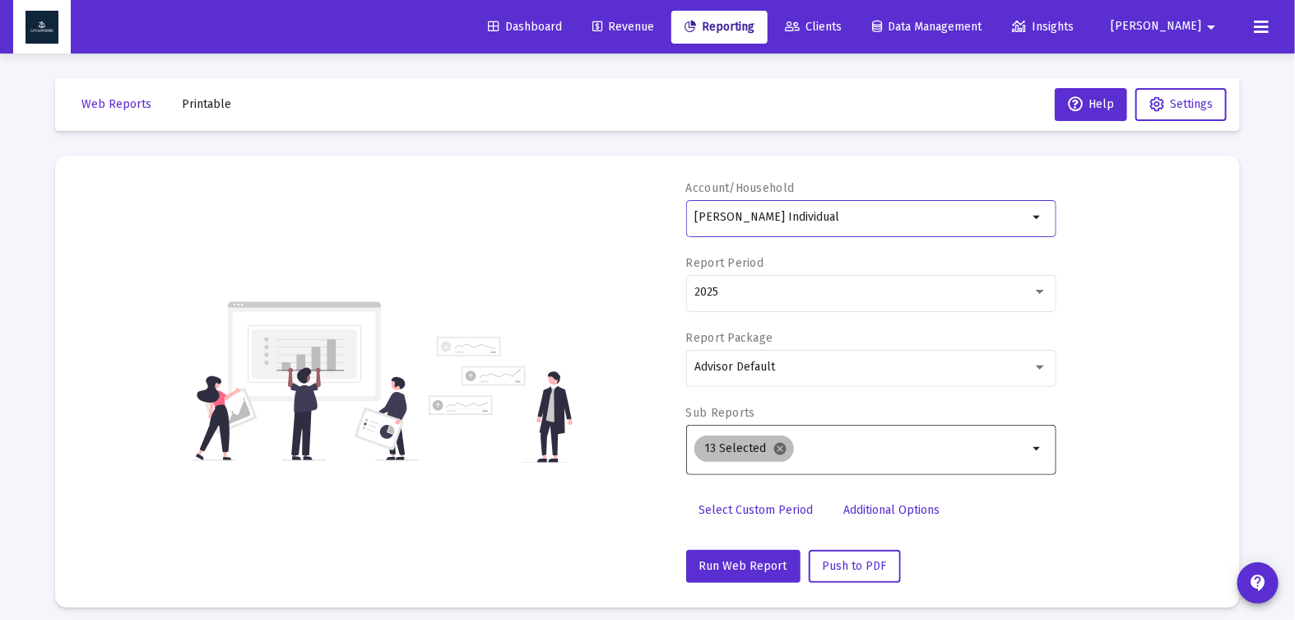
click at [778, 442] on mat-icon "cancel" at bounding box center [780, 448] width 15 height 15
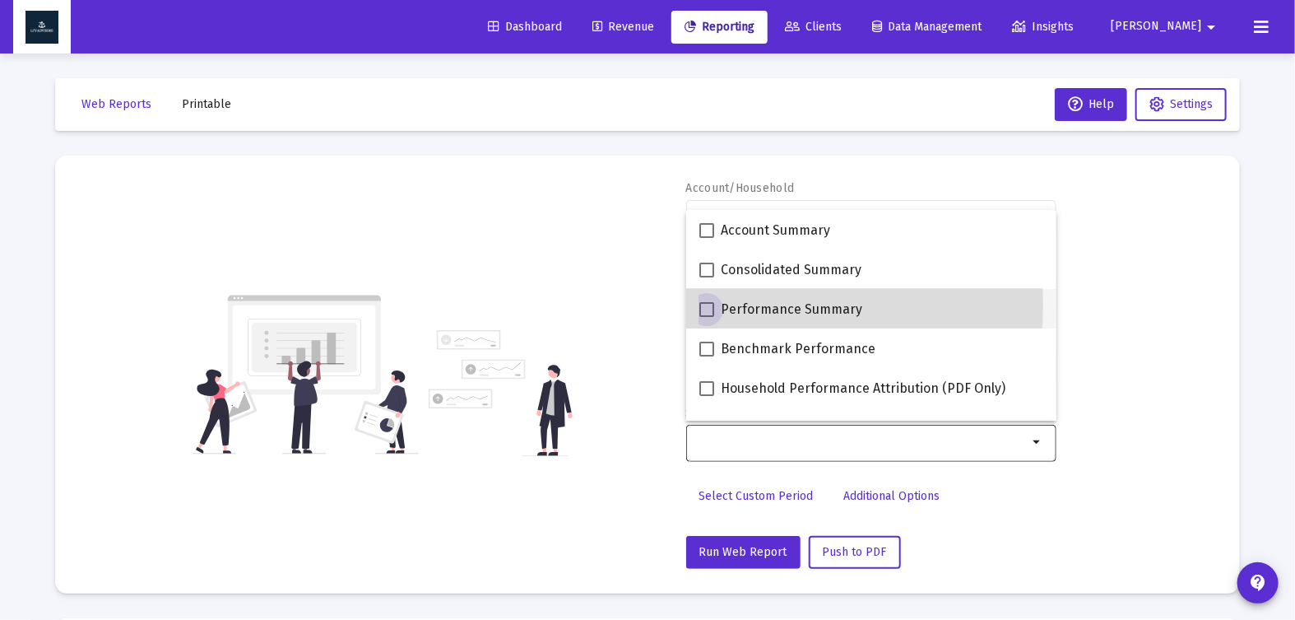
click at [706, 305] on span at bounding box center [706, 309] width 15 height 15
click at [706, 317] on input "Performance Summary" at bounding box center [706, 317] width 1 height 1
checkbox input "true"
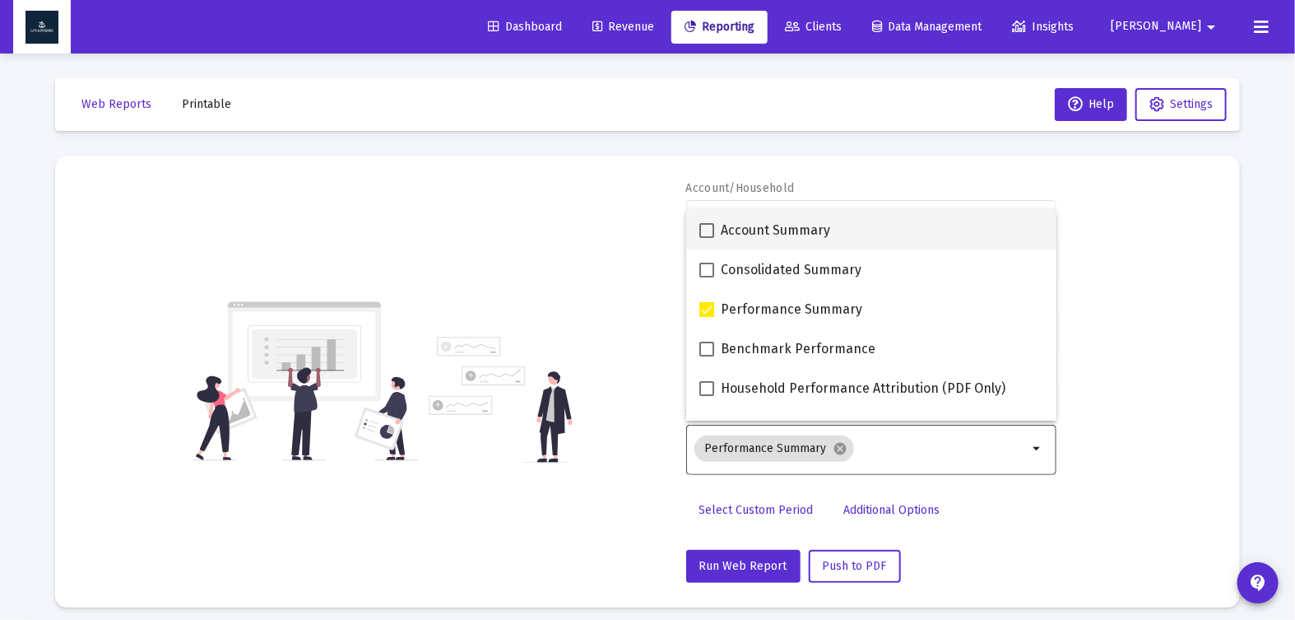
click at [707, 233] on span at bounding box center [706, 230] width 15 height 15
click at [707, 238] on input "Account Summary" at bounding box center [706, 238] width 1 height 1
checkbox input "true"
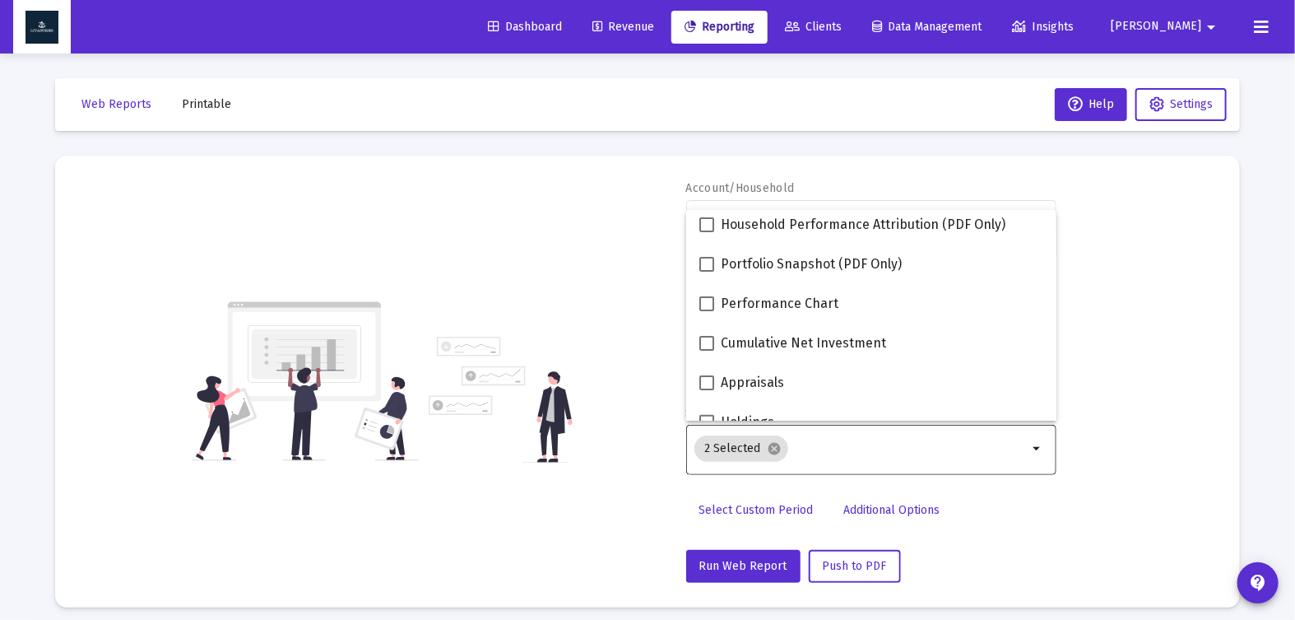
scroll to position [188, 0]
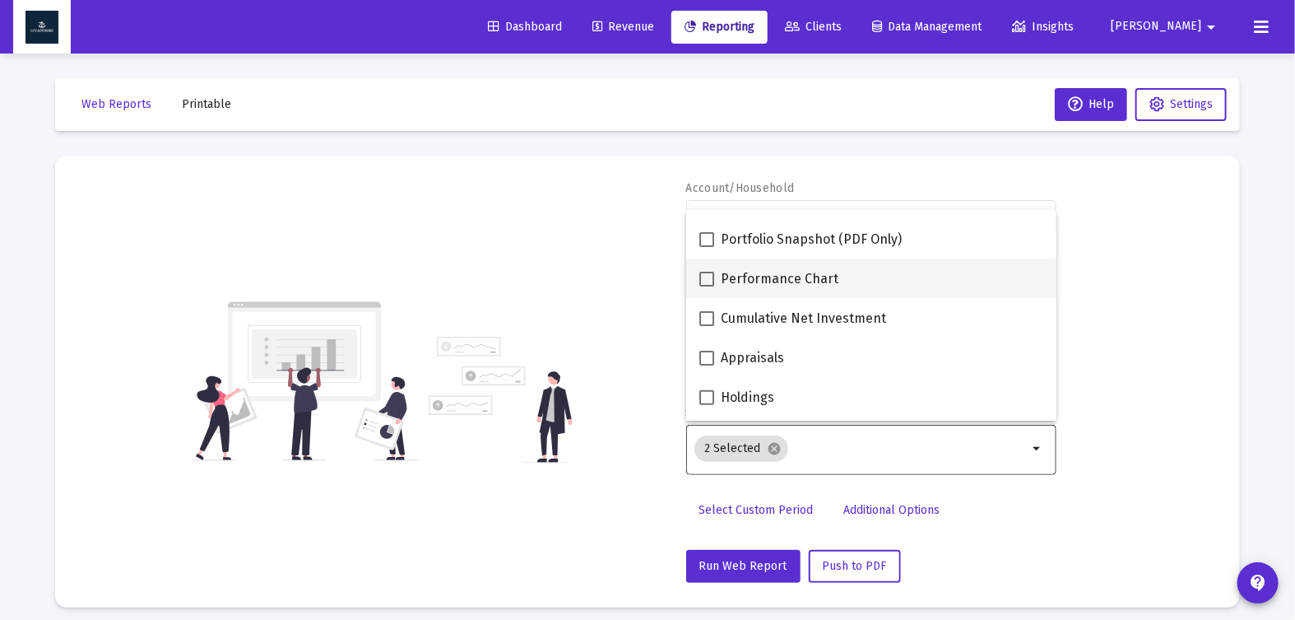
click at [704, 274] on span at bounding box center [706, 279] width 15 height 15
click at [706, 286] on input "Performance Chart" at bounding box center [706, 286] width 1 height 1
checkbox input "true"
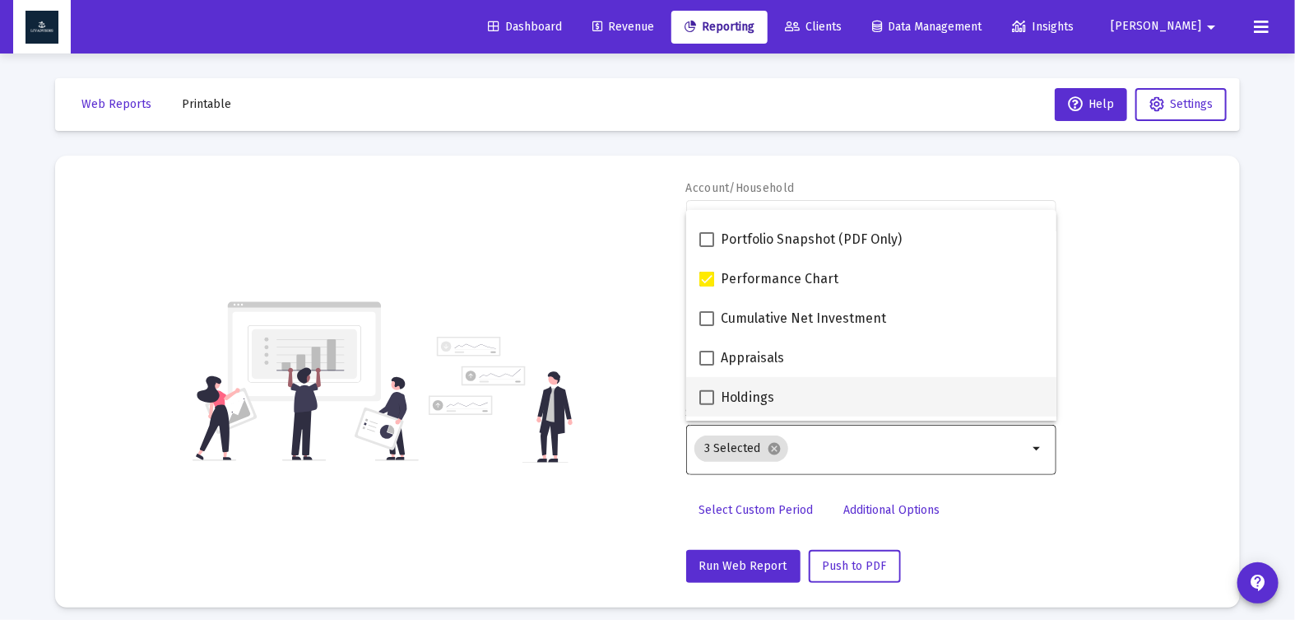
click at [708, 392] on span at bounding box center [706, 397] width 15 height 15
click at [707, 405] on input "Holdings" at bounding box center [706, 405] width 1 height 1
checkbox input "true"
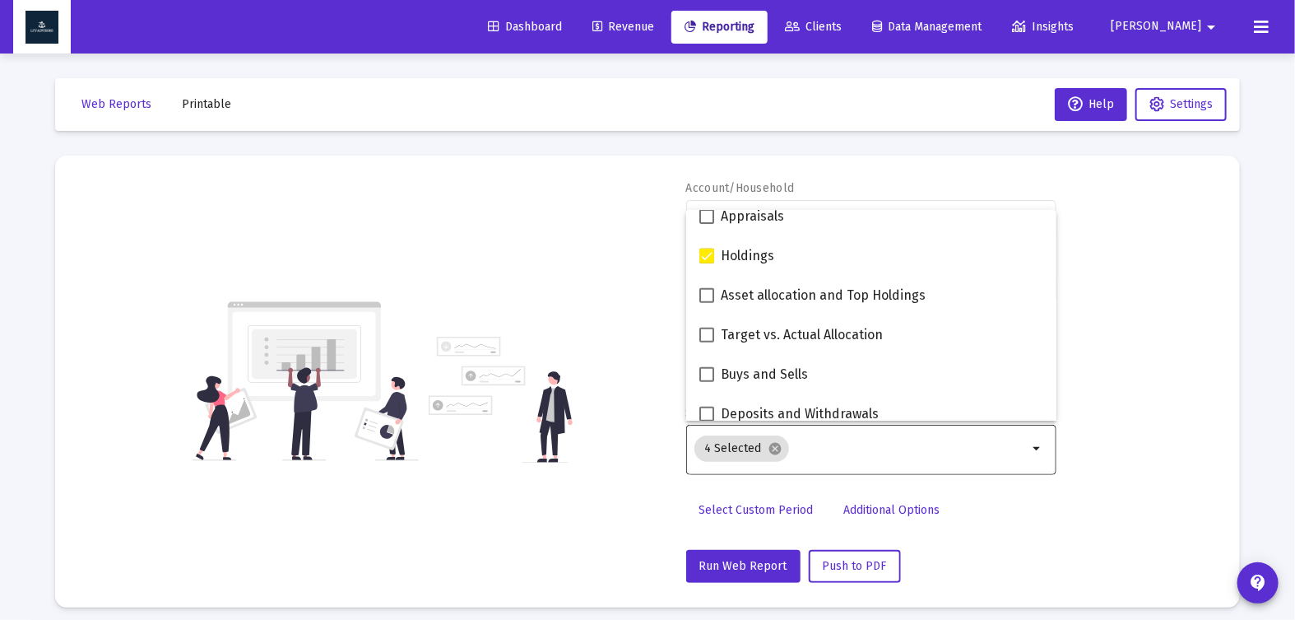
scroll to position [332, 0]
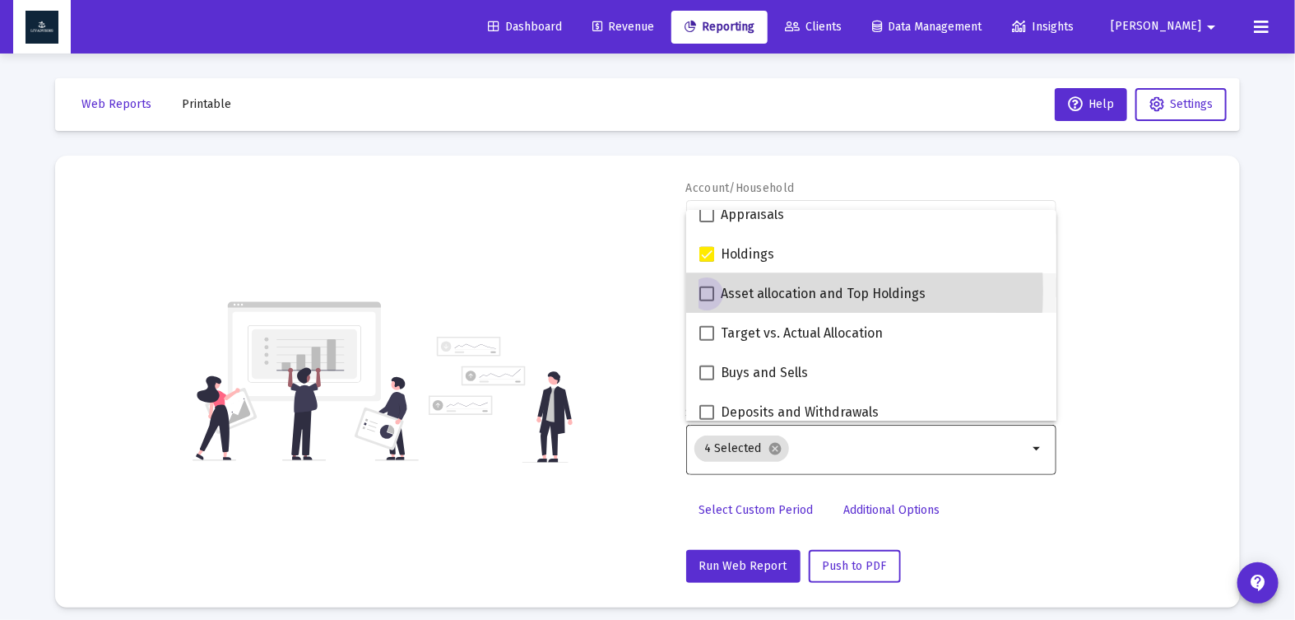
click at [706, 290] on span at bounding box center [706, 293] width 15 height 15
click at [706, 301] on input "Asset allocation and Top Holdings" at bounding box center [706, 301] width 1 height 1
checkbox input "true"
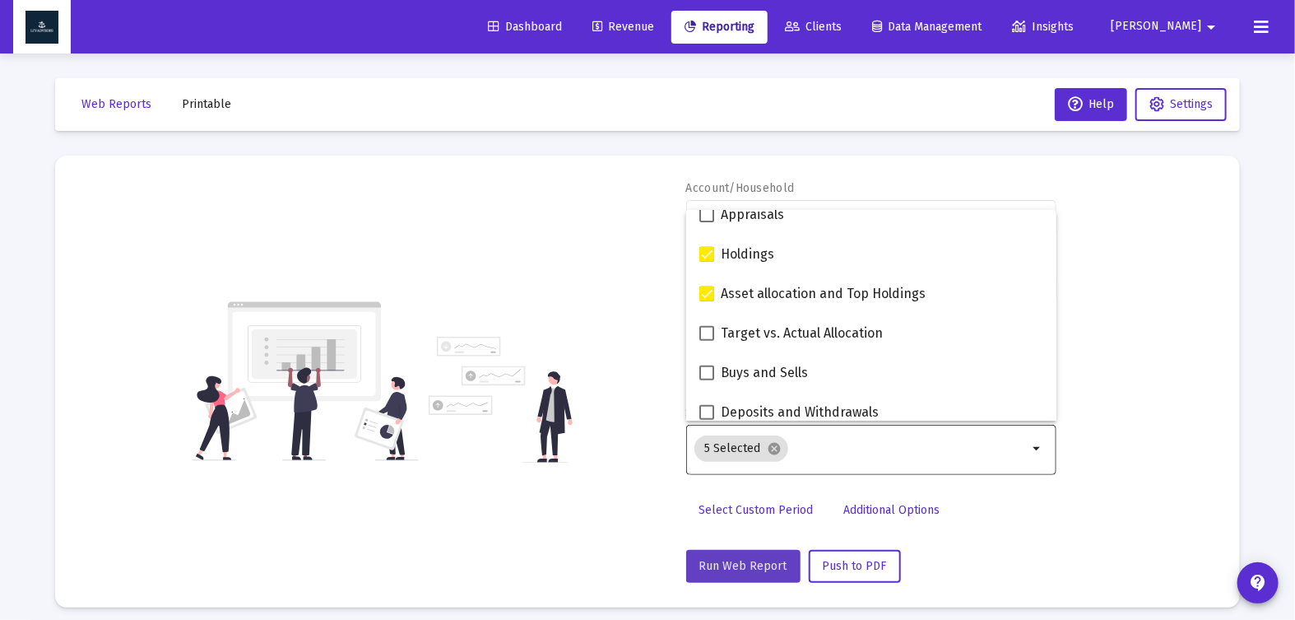
click at [745, 560] on span "Run Web Report" at bounding box center [743, 566] width 88 height 14
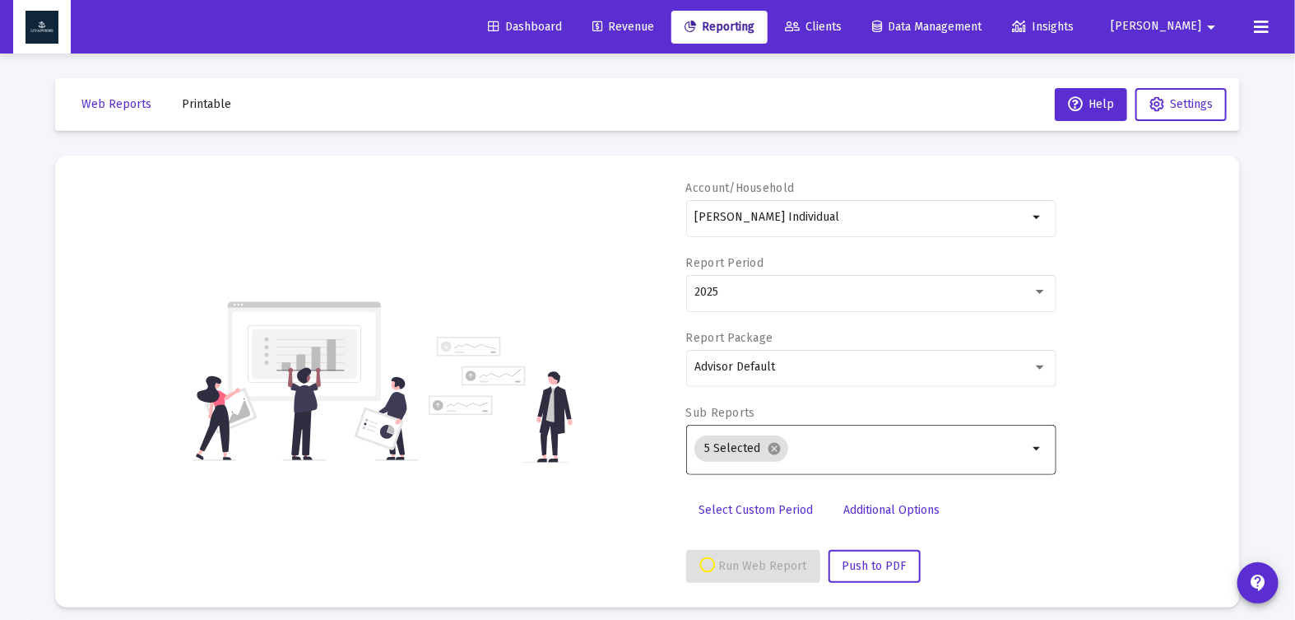
select select "View all"
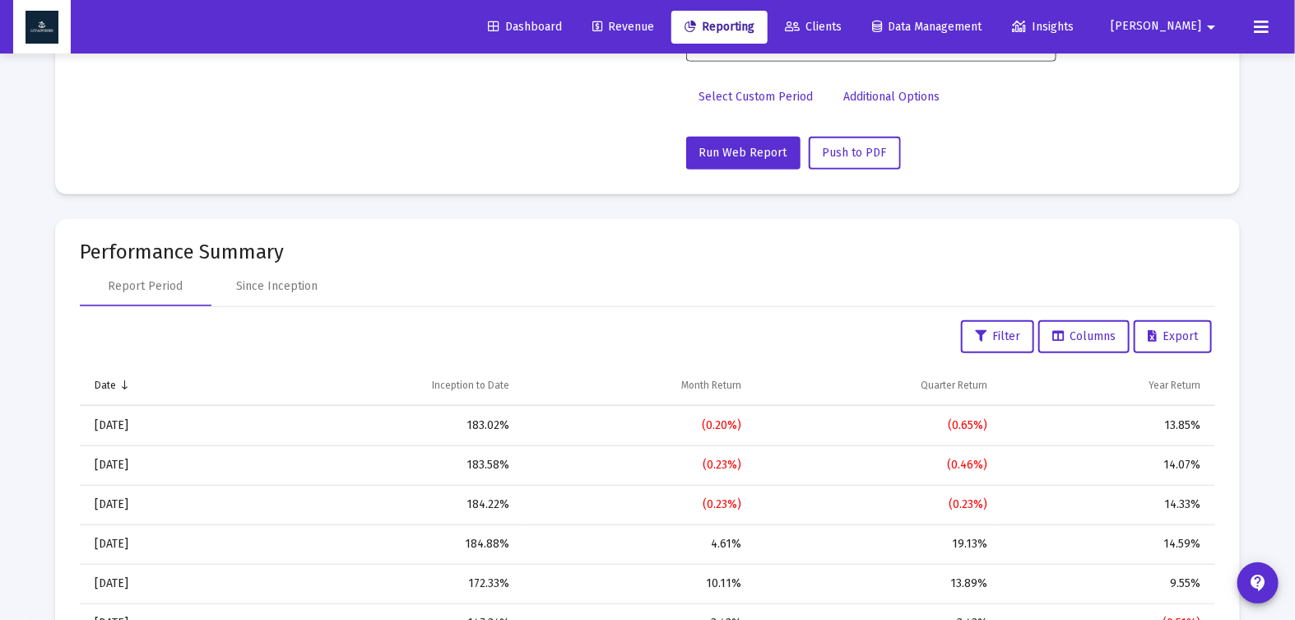
scroll to position [437, 0]
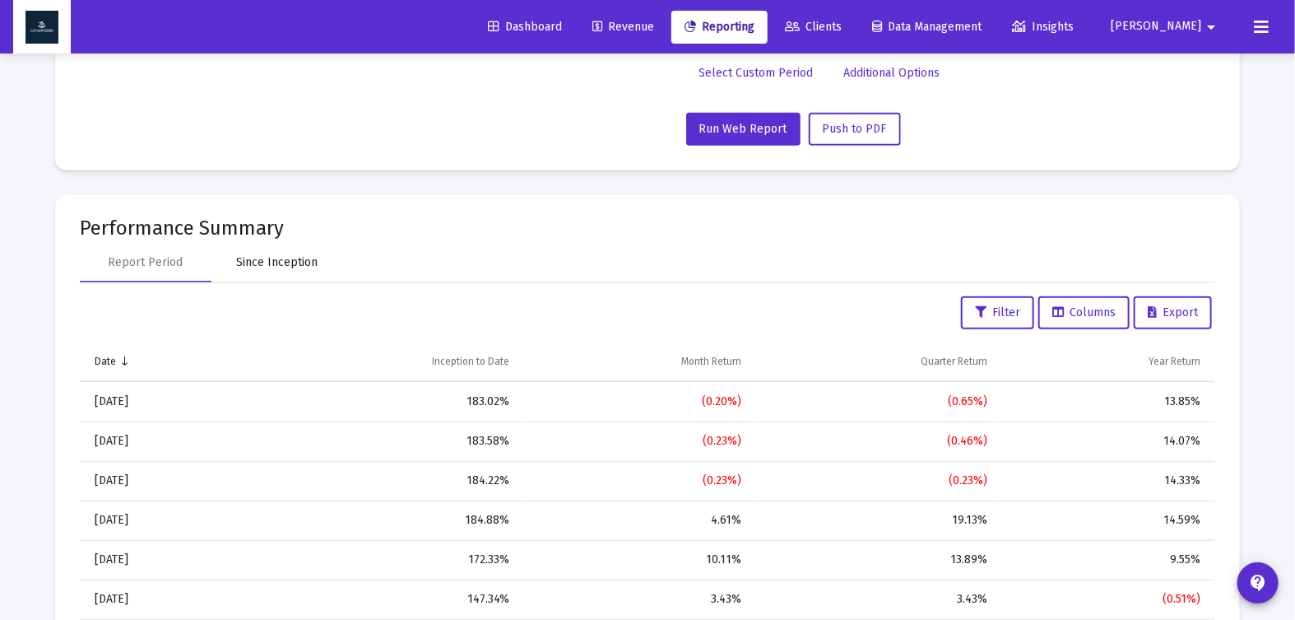
click at [297, 260] on div "Since Inception" at bounding box center [277, 262] width 81 height 16
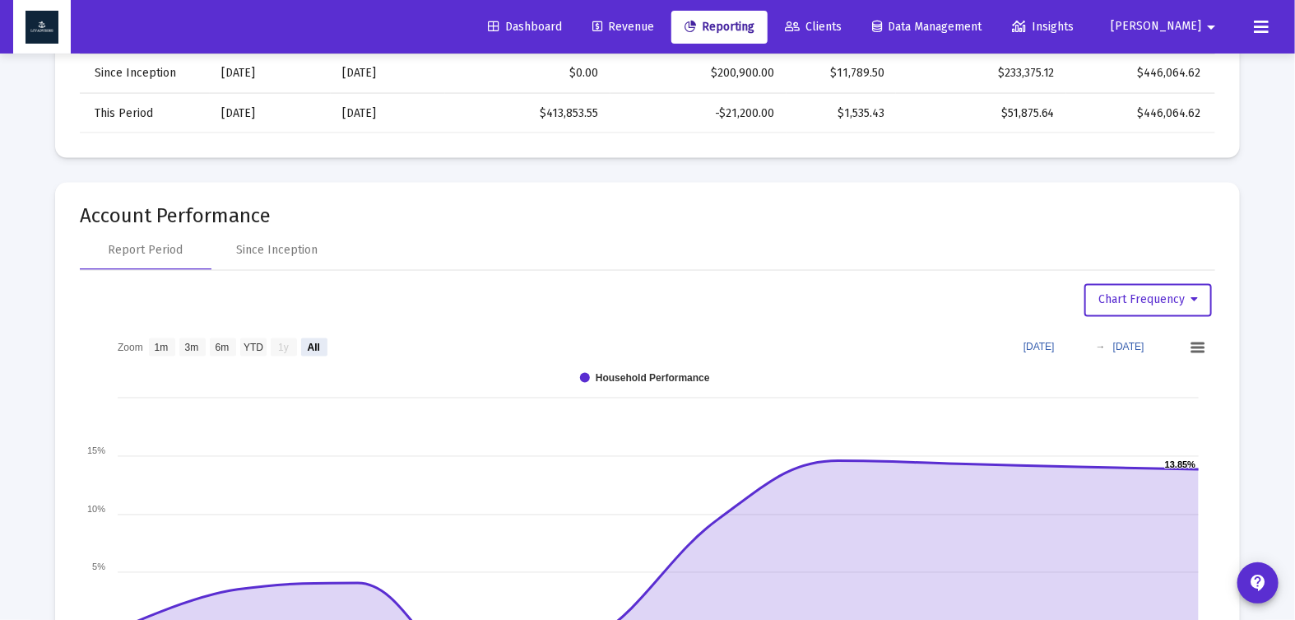
scroll to position [1321, 0]
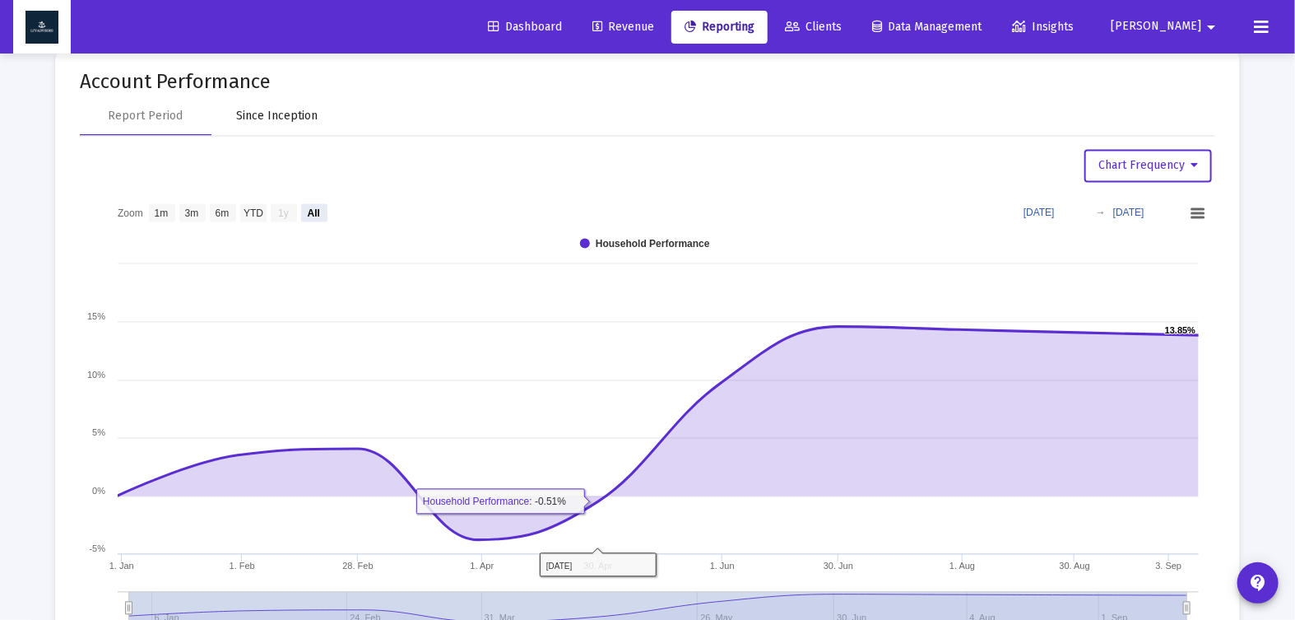
click at [289, 117] on div "Since Inception" at bounding box center [277, 116] width 81 height 16
select select "View all"
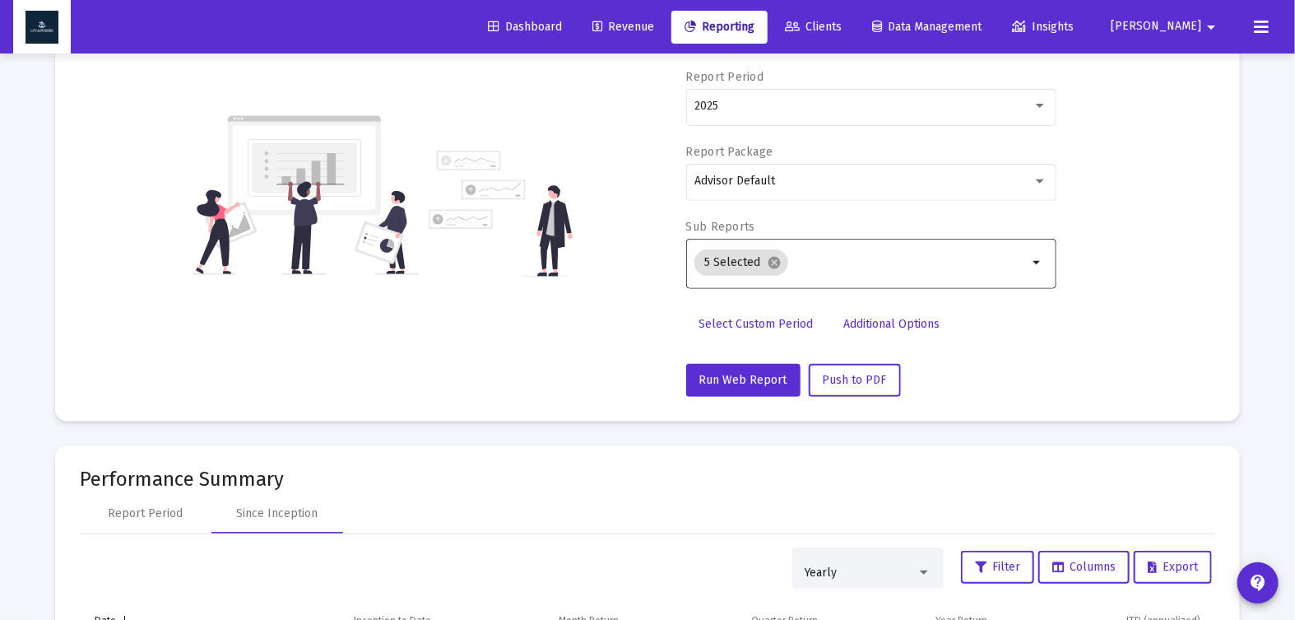
scroll to position [0, 0]
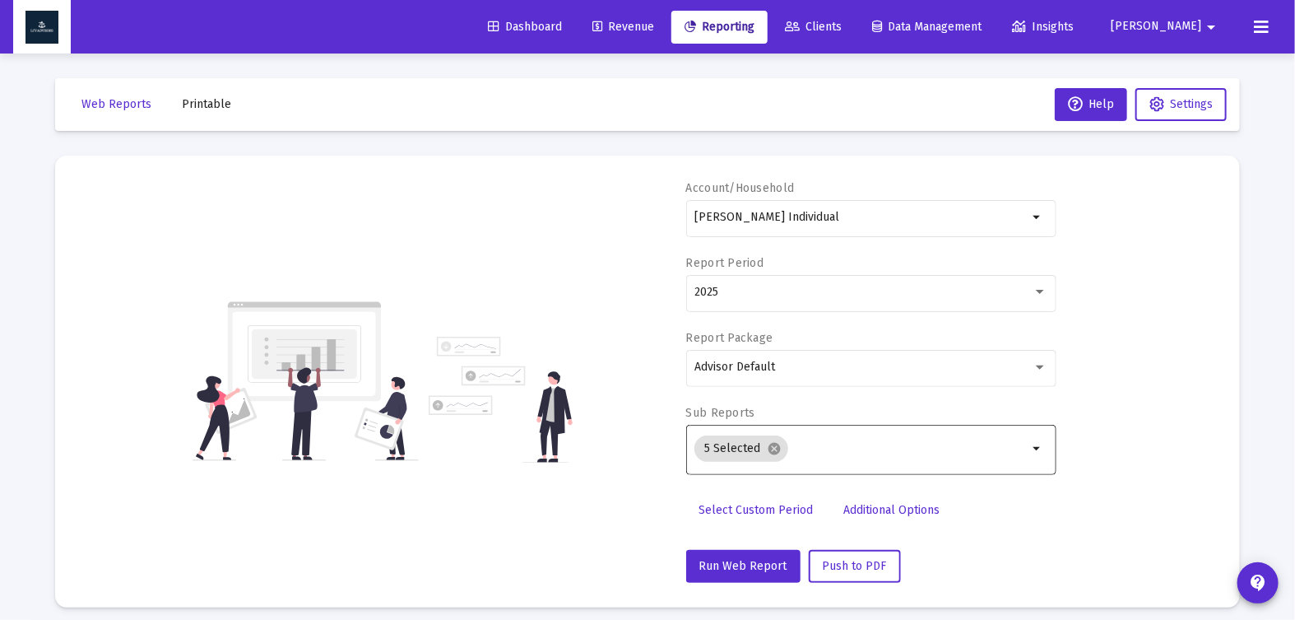
click at [211, 101] on span "Printable" at bounding box center [206, 104] width 49 height 14
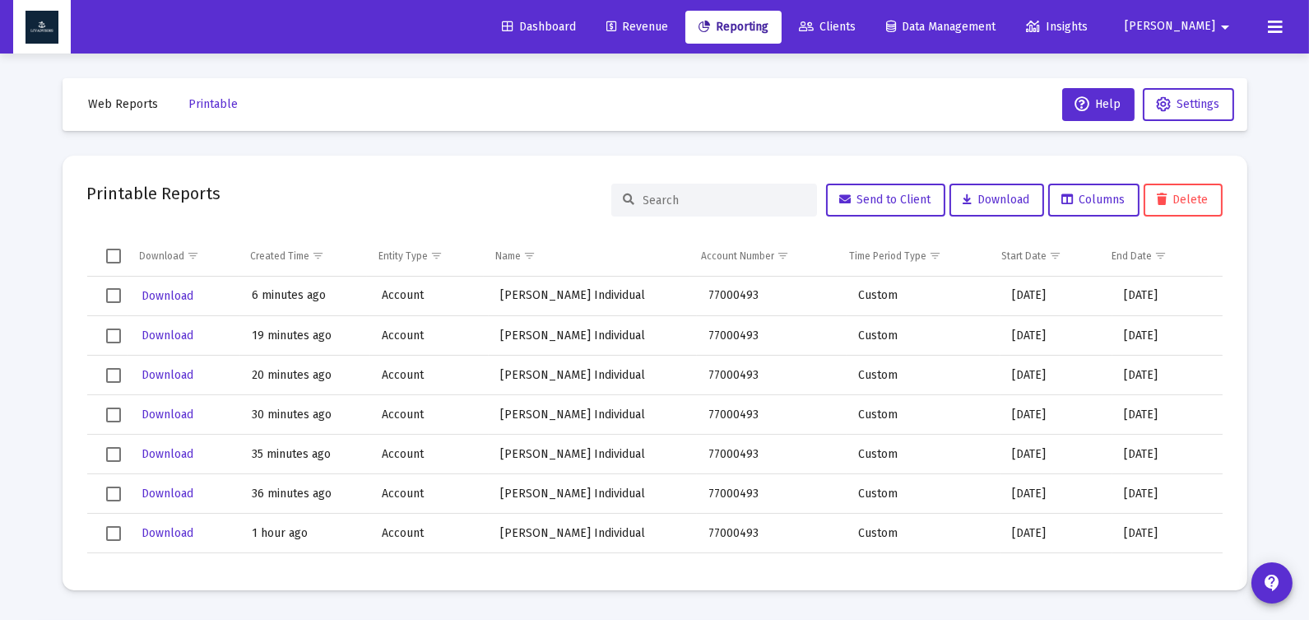
click at [116, 108] on span "Web Reports" at bounding box center [124, 104] width 70 height 14
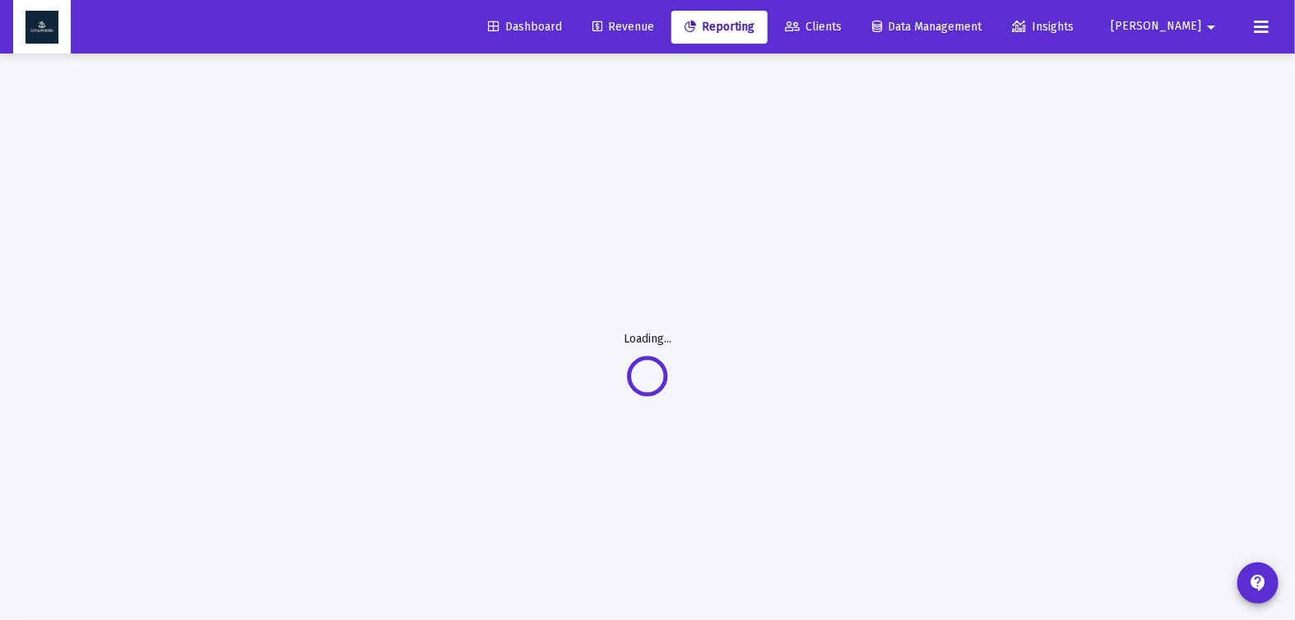
select select "View all"
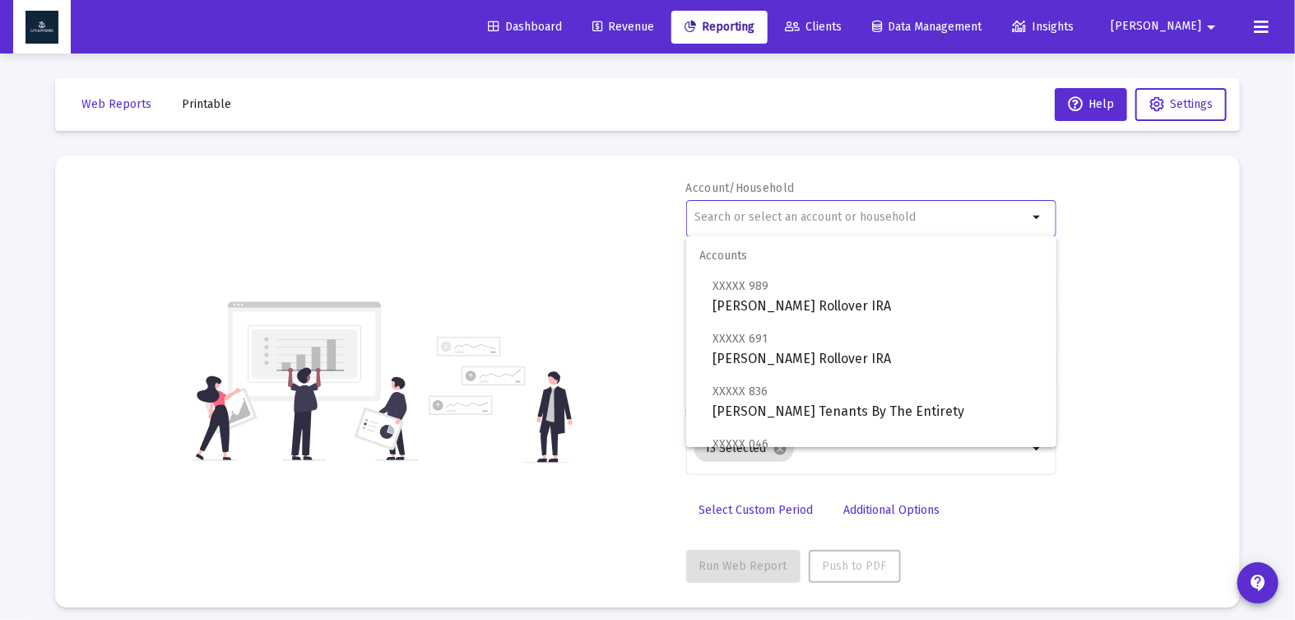
click at [715, 211] on input "text" at bounding box center [860, 217] width 333 height 13
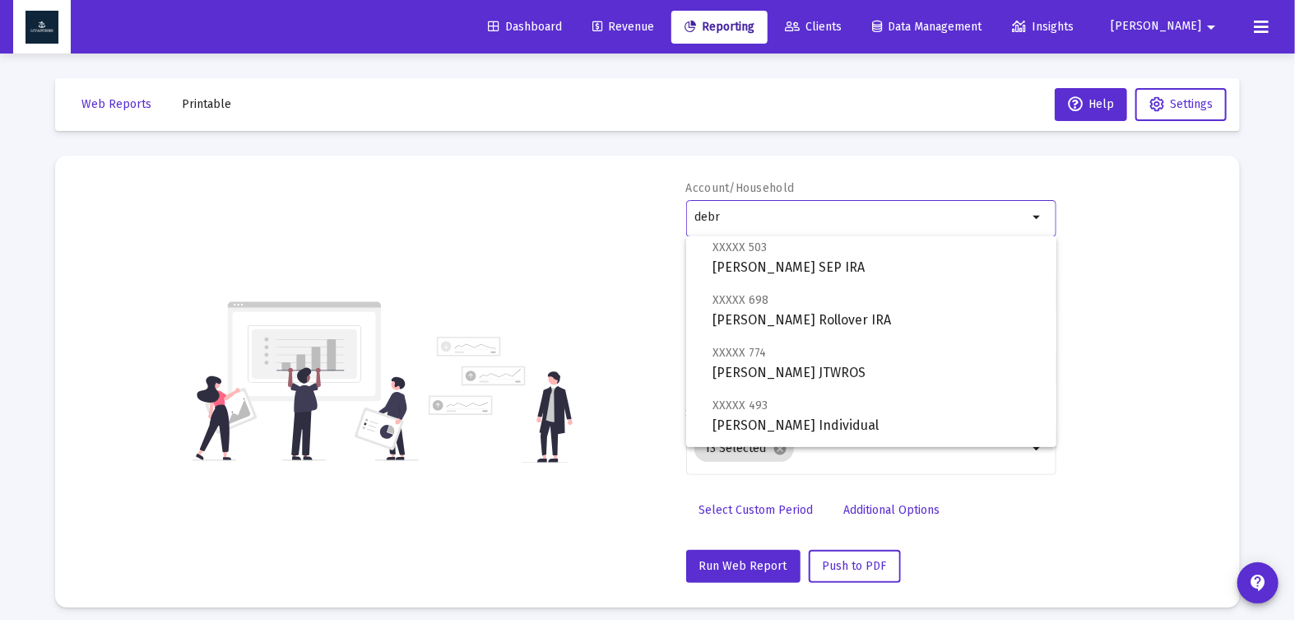
scroll to position [60, 0]
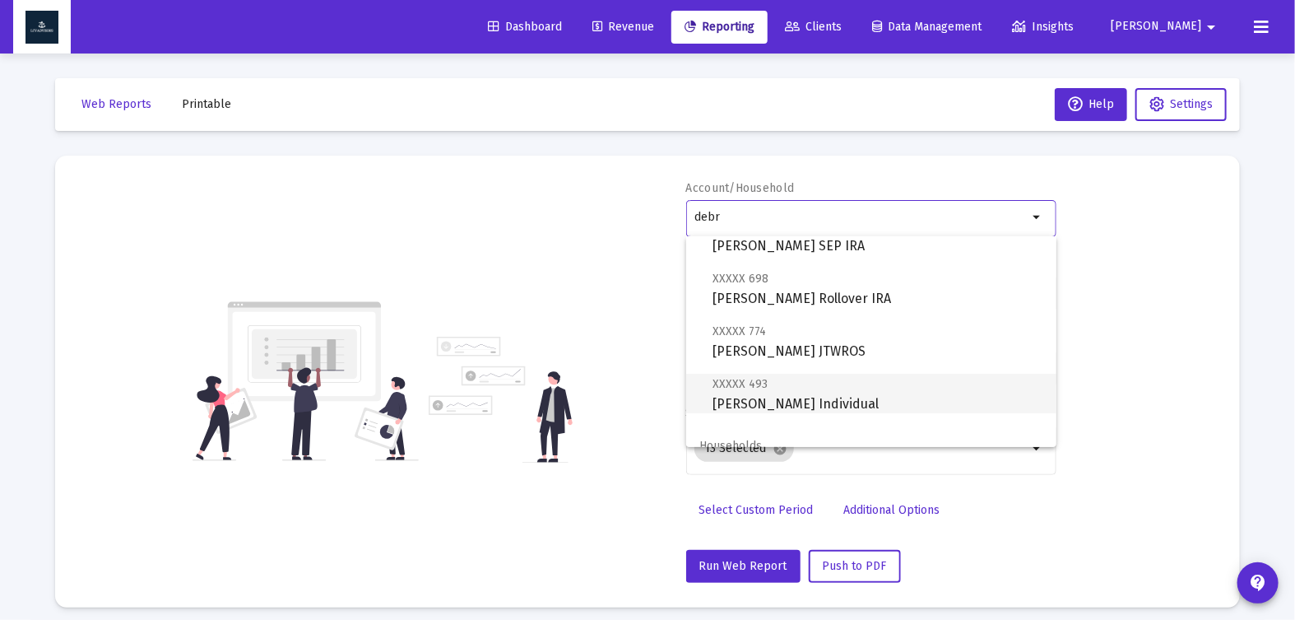
click at [908, 385] on span "XXXXX 493 [PERSON_NAME] Individual" at bounding box center [878, 394] width 331 height 40
type input "[PERSON_NAME] Individual"
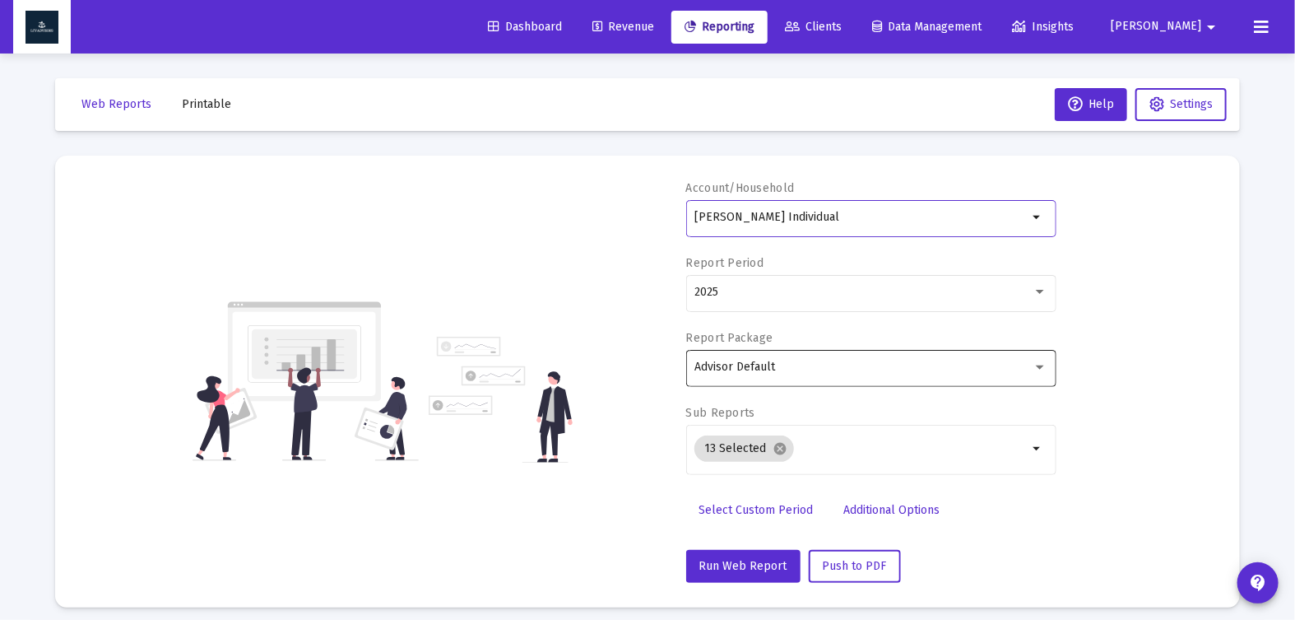
click at [778, 365] on div "Advisor Default" at bounding box center [863, 366] width 338 height 13
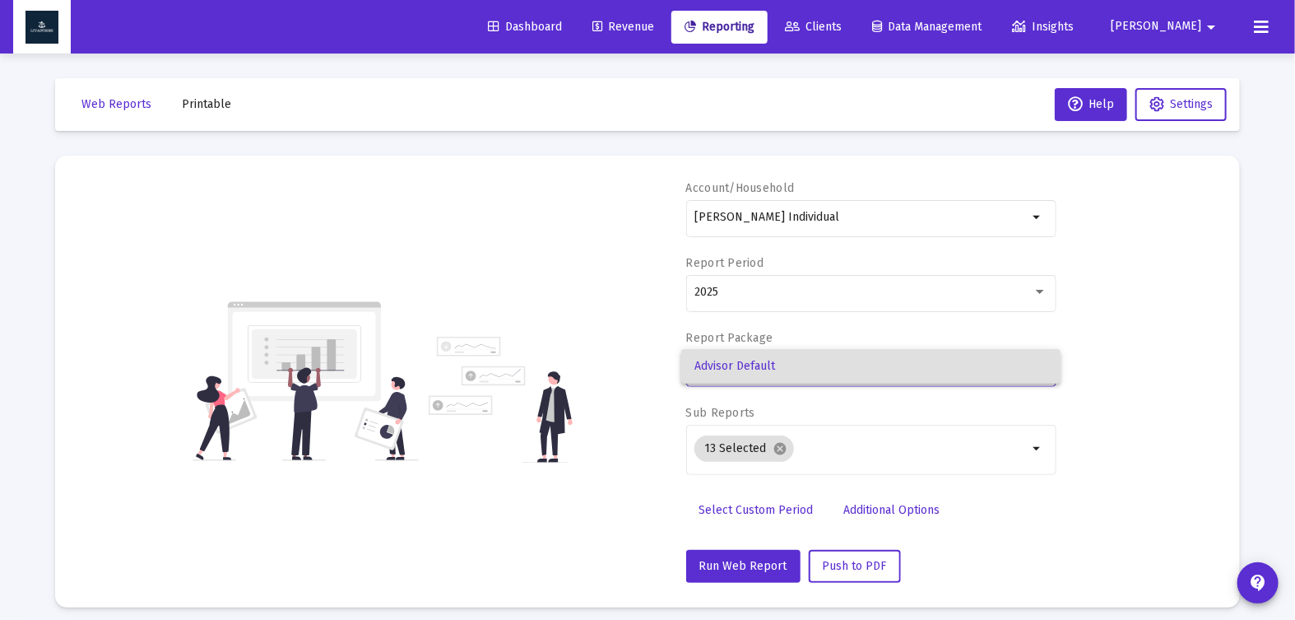
click at [1214, 327] on div at bounding box center [647, 310] width 1295 height 620
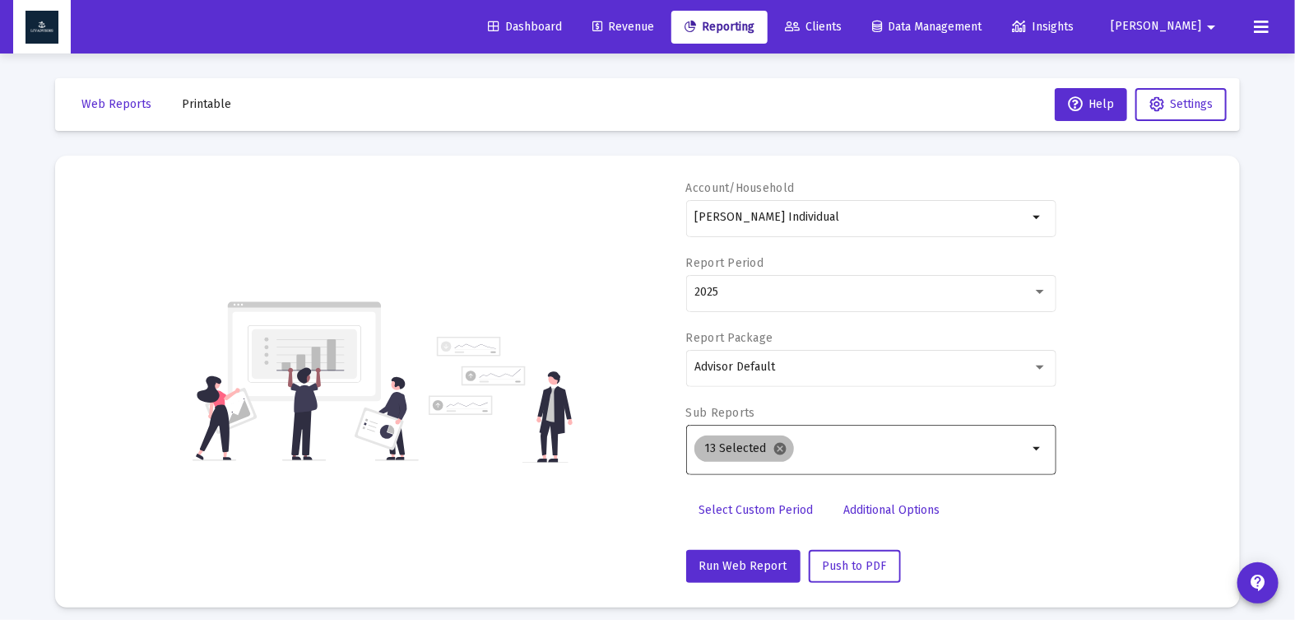
click at [778, 449] on mat-icon "cancel" at bounding box center [780, 448] width 15 height 15
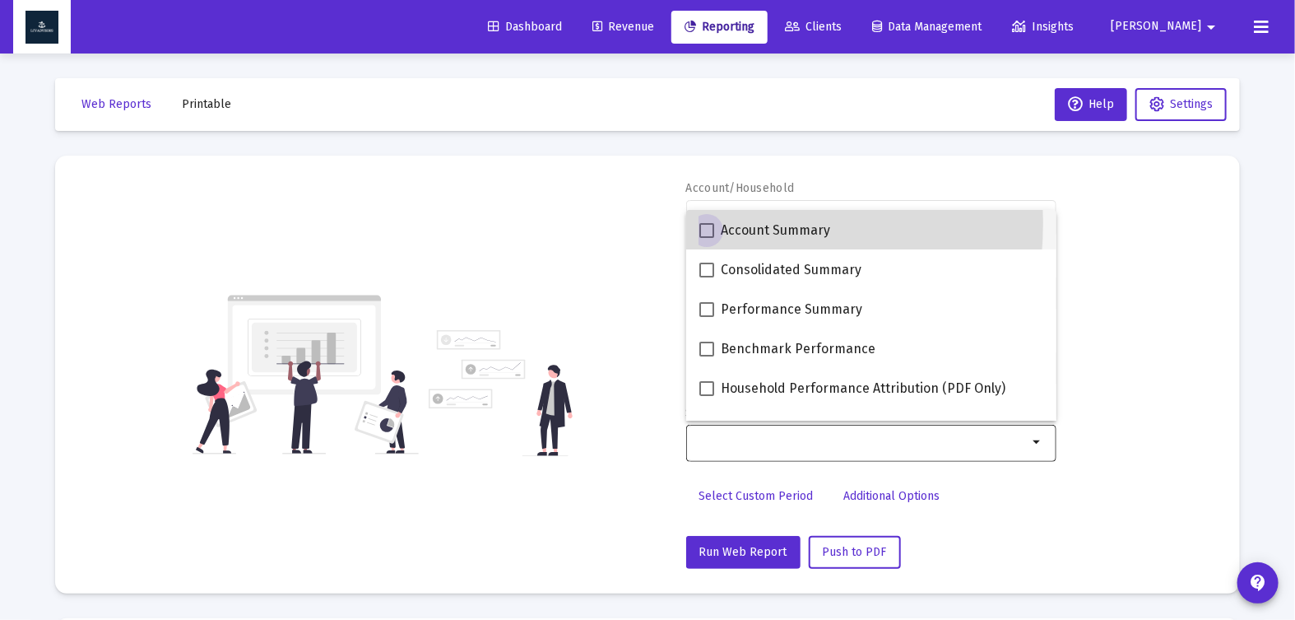
click at [709, 223] on span at bounding box center [706, 230] width 15 height 15
click at [707, 238] on input "Account Summary" at bounding box center [706, 238] width 1 height 1
checkbox input "true"
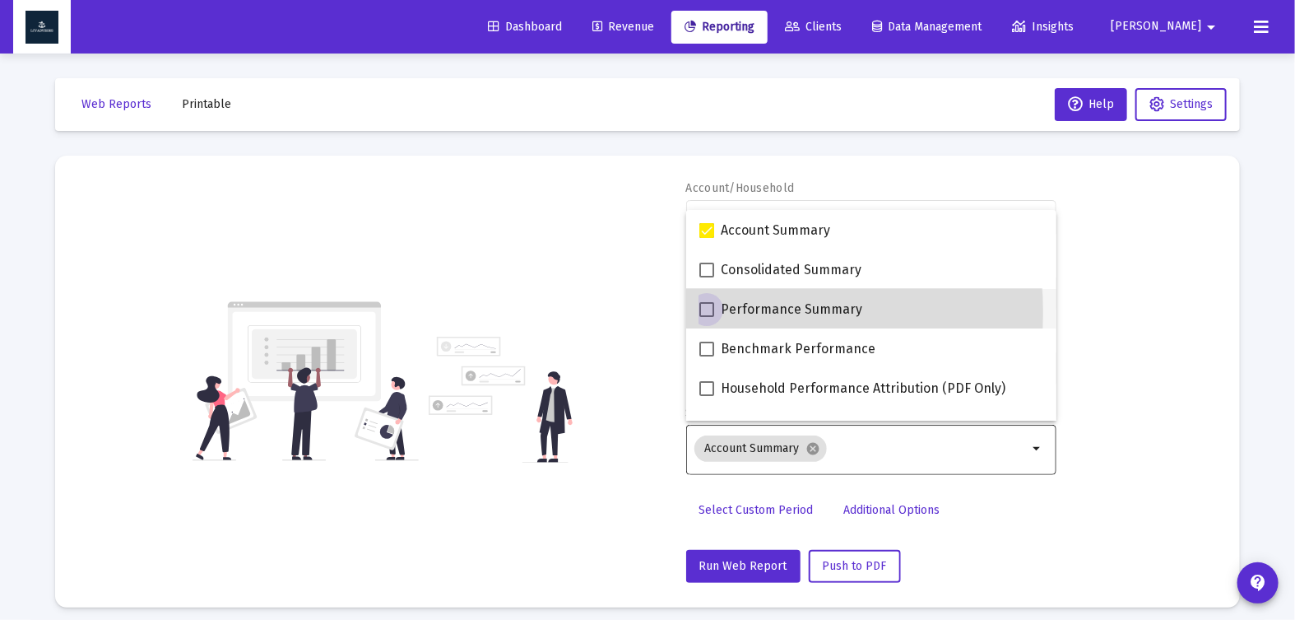
click at [706, 313] on span at bounding box center [706, 309] width 15 height 15
click at [706, 317] on input "Performance Summary" at bounding box center [706, 317] width 1 height 1
checkbox input "true"
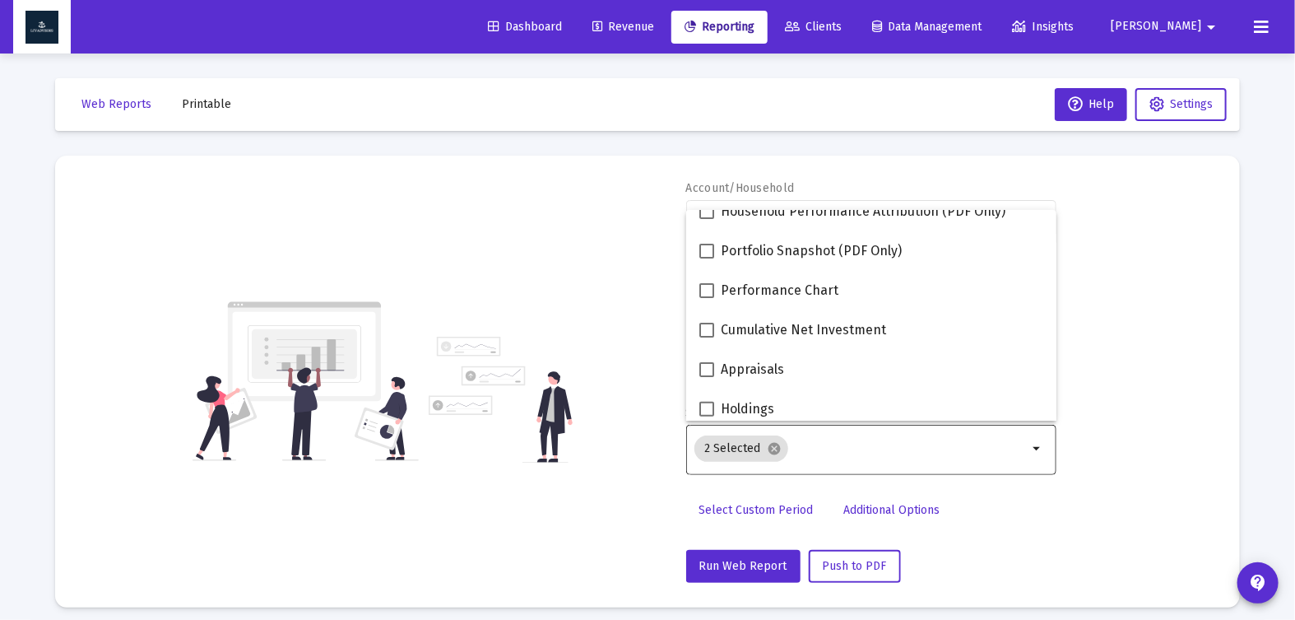
scroll to position [254, 0]
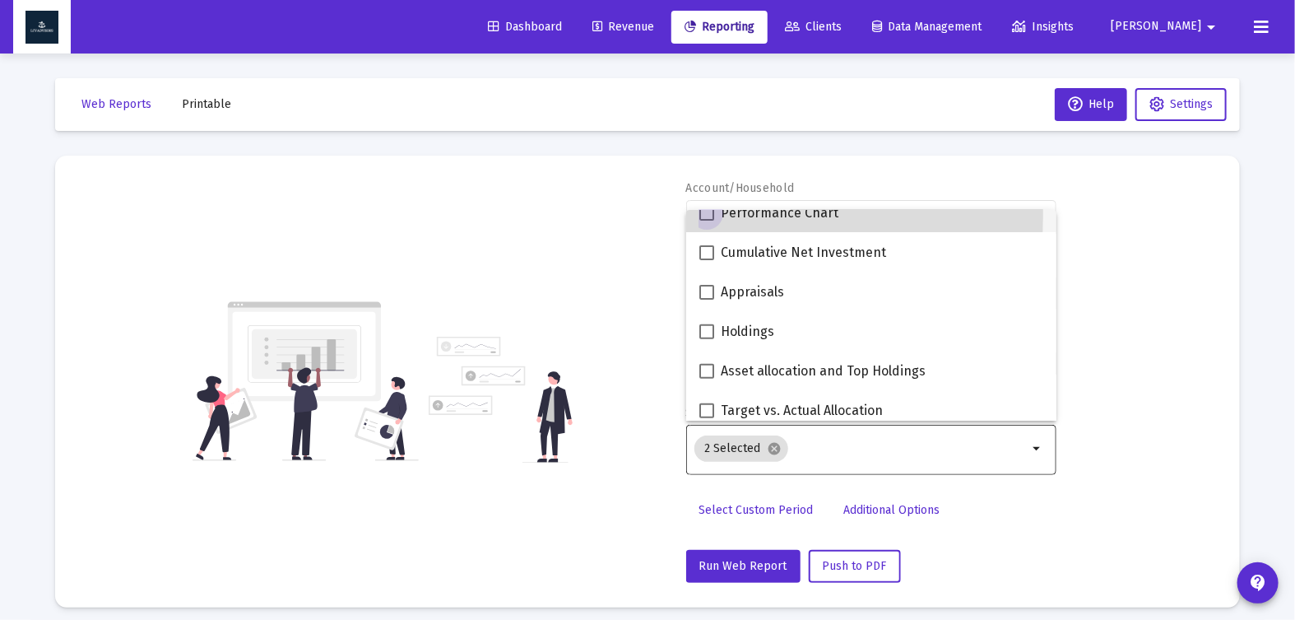
click at [708, 215] on span at bounding box center [706, 213] width 15 height 15
click at [707, 221] on input "Performance Chart" at bounding box center [706, 221] width 1 height 1
checkbox input "true"
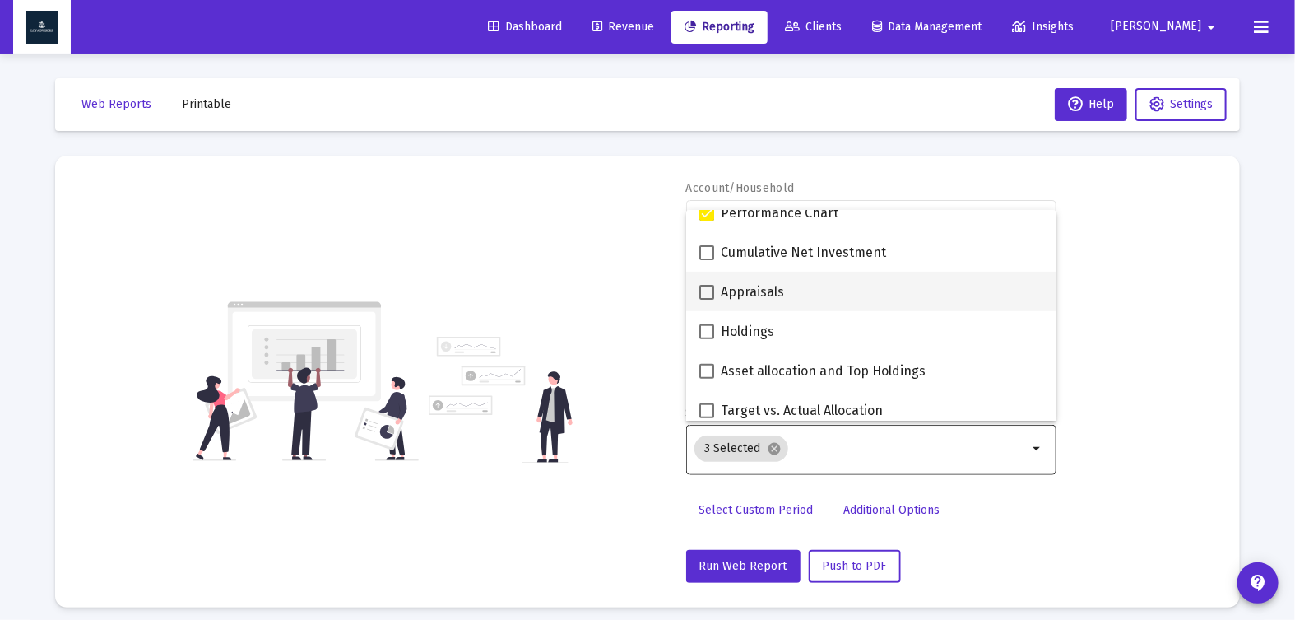
click at [706, 279] on mat-checkbox "Appraisals" at bounding box center [741, 291] width 85 height 39
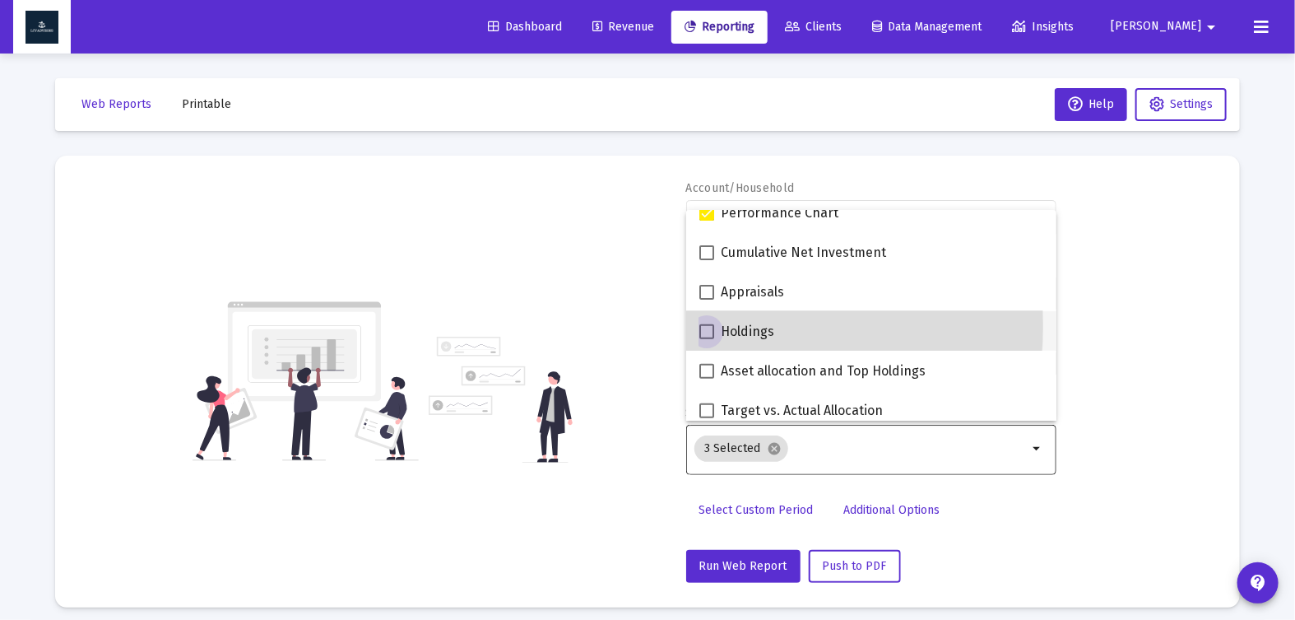
click at [706, 326] on span at bounding box center [706, 331] width 15 height 15
click at [706, 339] on input "Holdings" at bounding box center [706, 339] width 1 height 1
checkbox input "true"
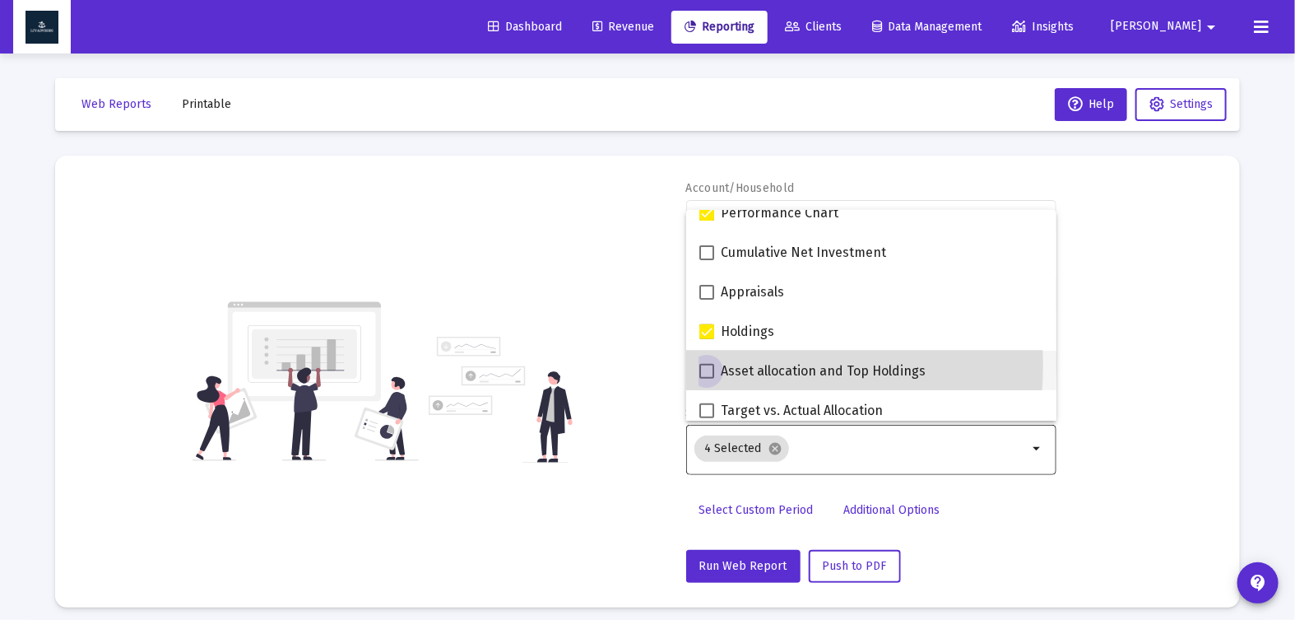
click at [707, 364] on span at bounding box center [706, 371] width 15 height 15
click at [707, 378] on input "Asset allocation and Top Holdings" at bounding box center [706, 378] width 1 height 1
checkbox input "true"
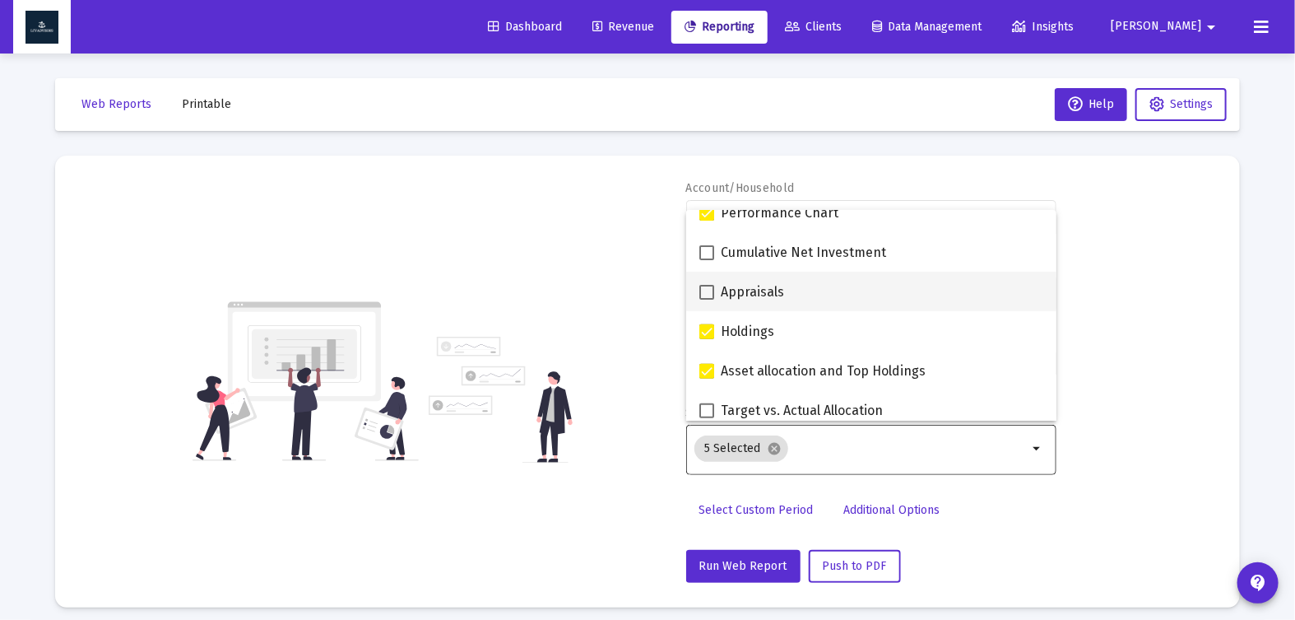
click at [702, 290] on span at bounding box center [706, 292] width 15 height 15
click at [706, 299] on input "Appraisals" at bounding box center [706, 299] width 1 height 1
checkbox input "true"
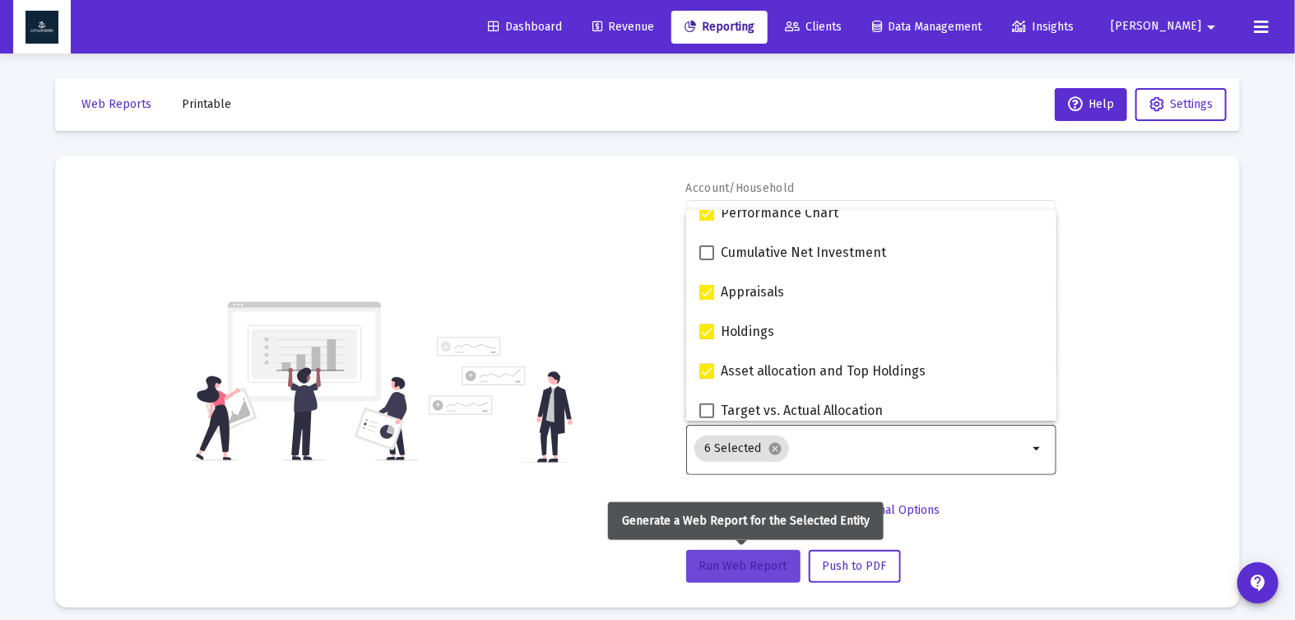
click at [733, 555] on button "Run Web Report" at bounding box center [743, 566] width 114 height 33
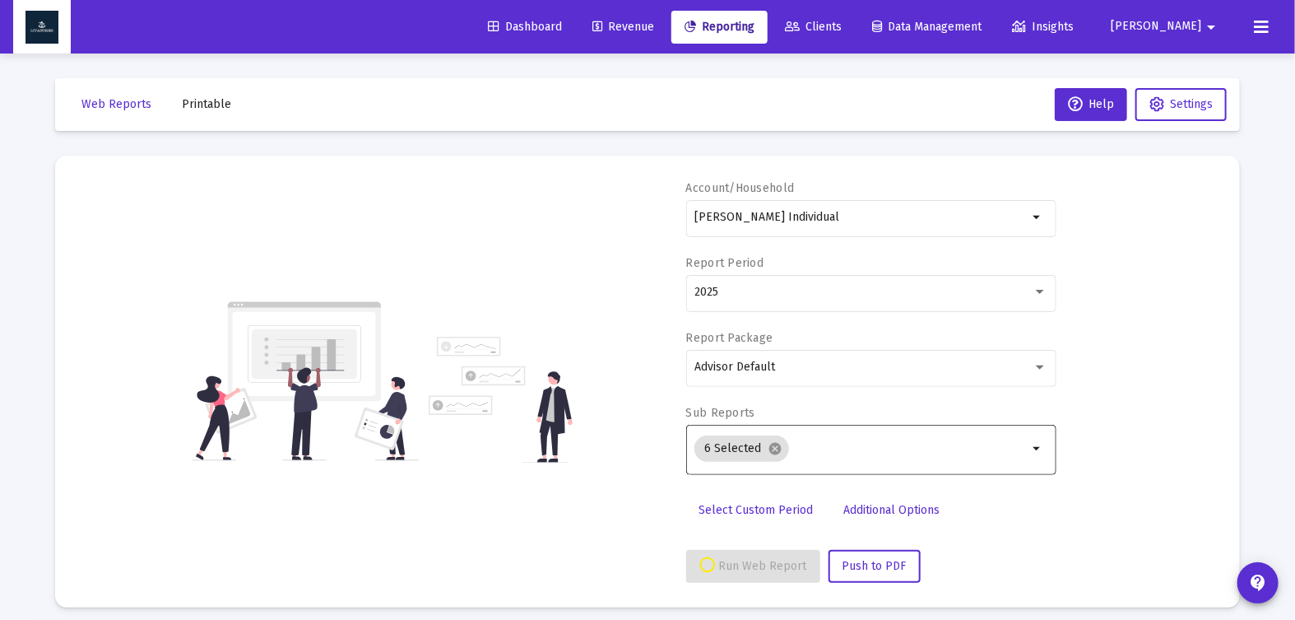
select select "View all"
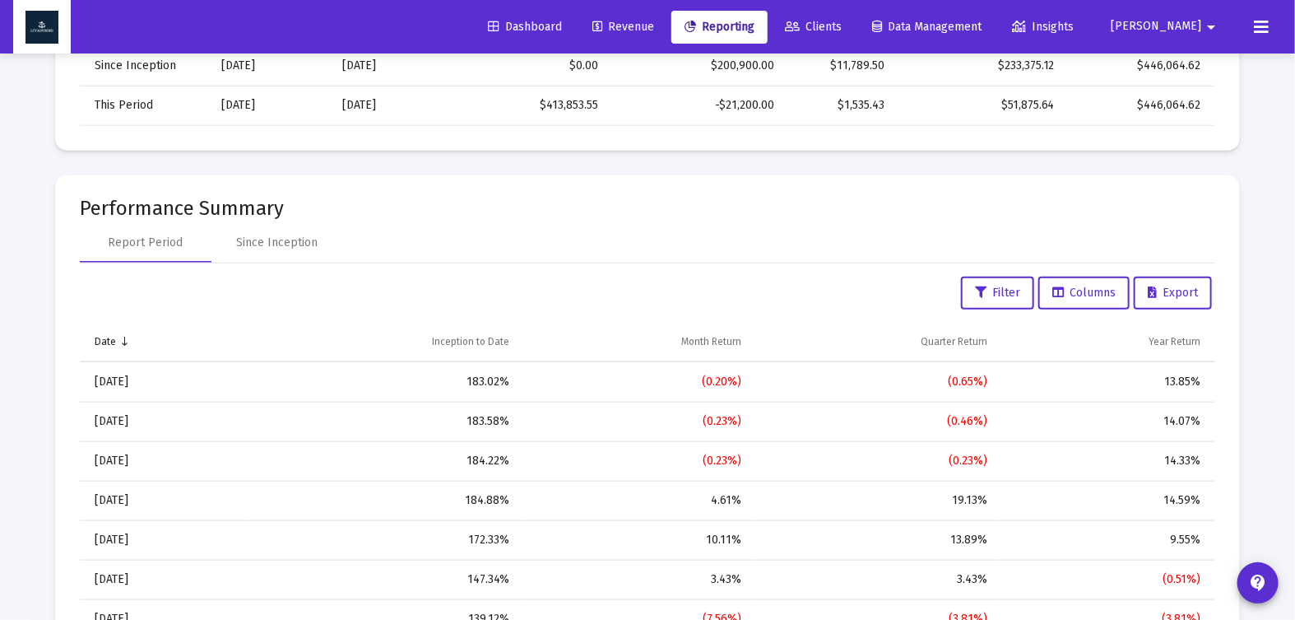
scroll to position [0, 0]
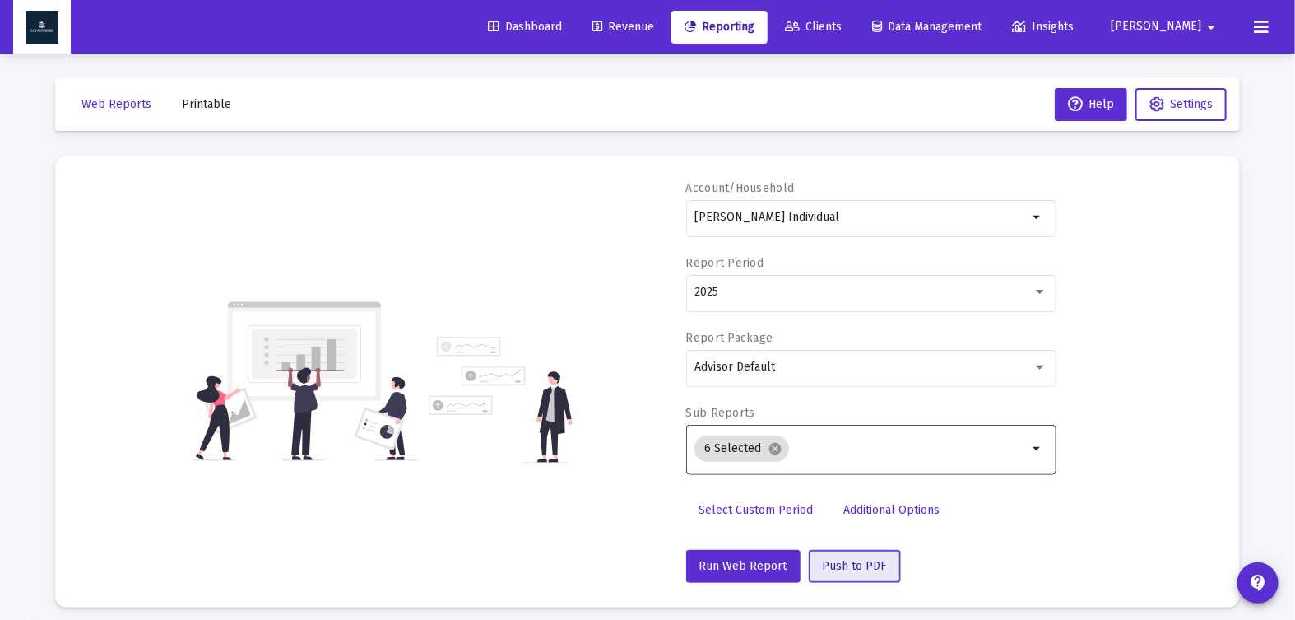
click at [848, 555] on button "Push to PDF" at bounding box center [855, 566] width 92 height 33
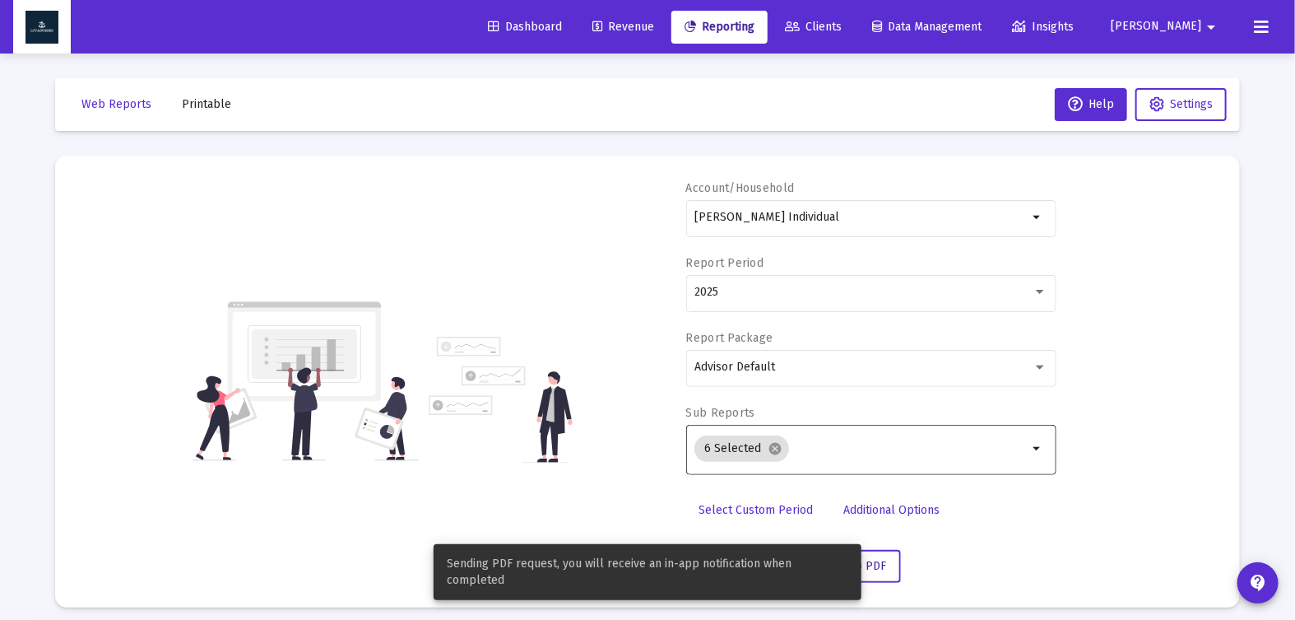
scroll to position [3, 0]
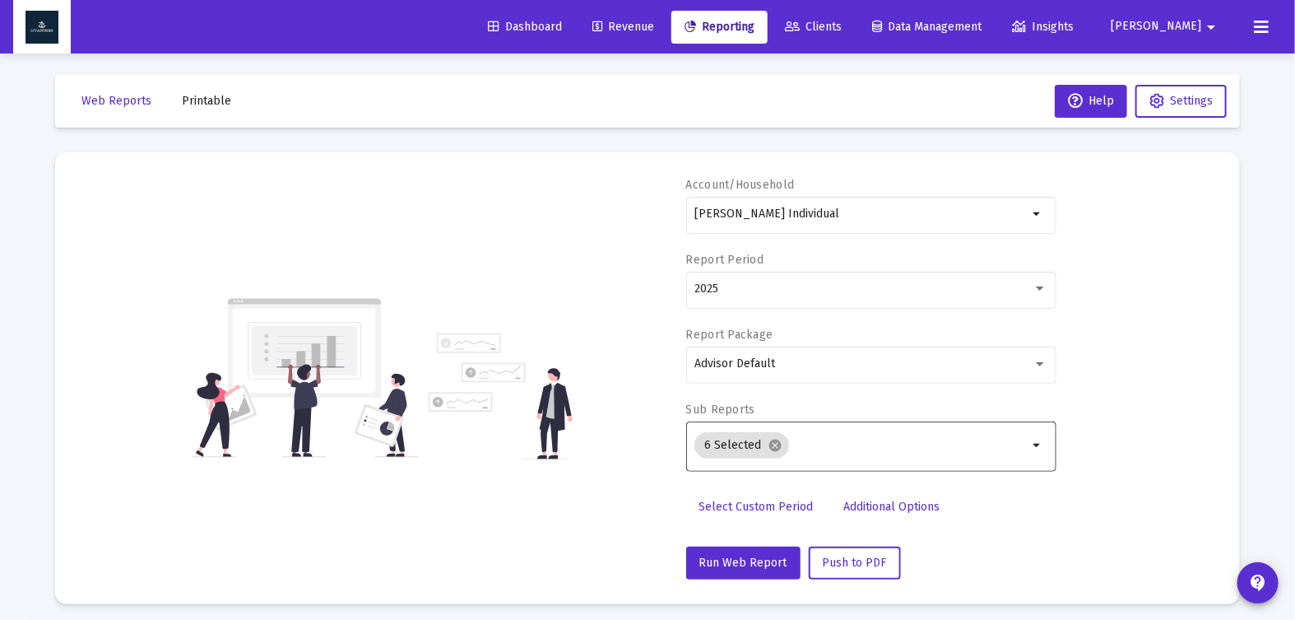
click at [194, 105] on span "Printable" at bounding box center [206, 101] width 49 height 14
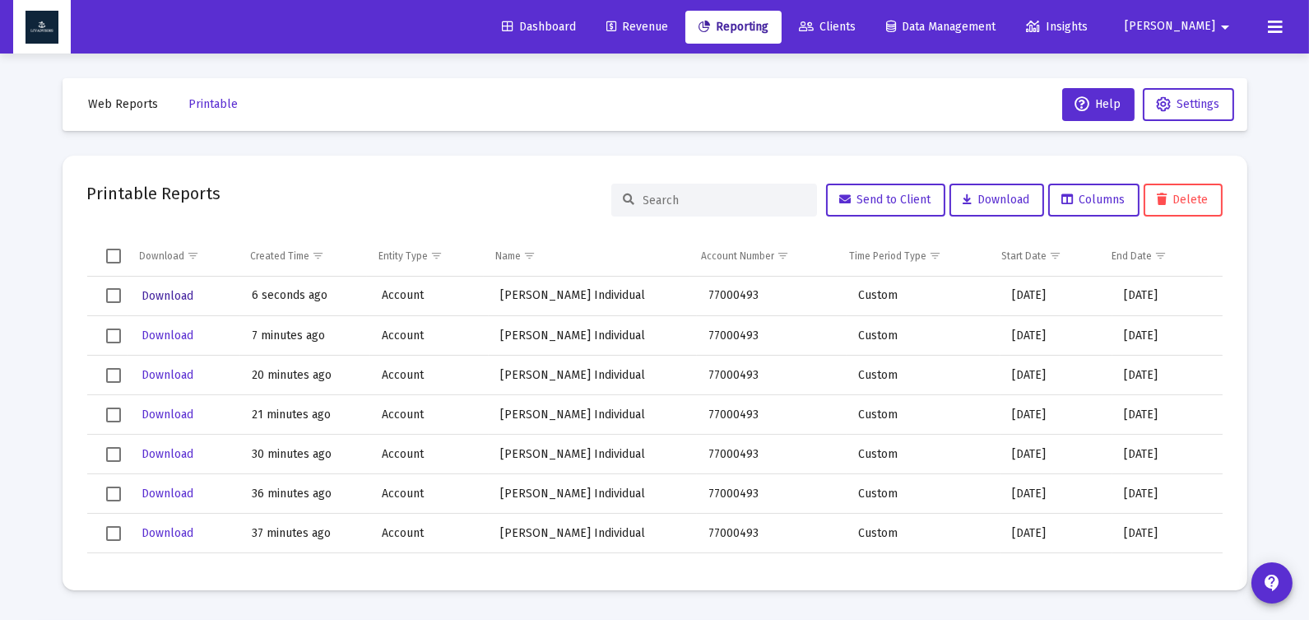
click at [157, 293] on span "Download" at bounding box center [168, 296] width 52 height 14
click at [122, 106] on span "Web Reports" at bounding box center [124, 104] width 70 height 14
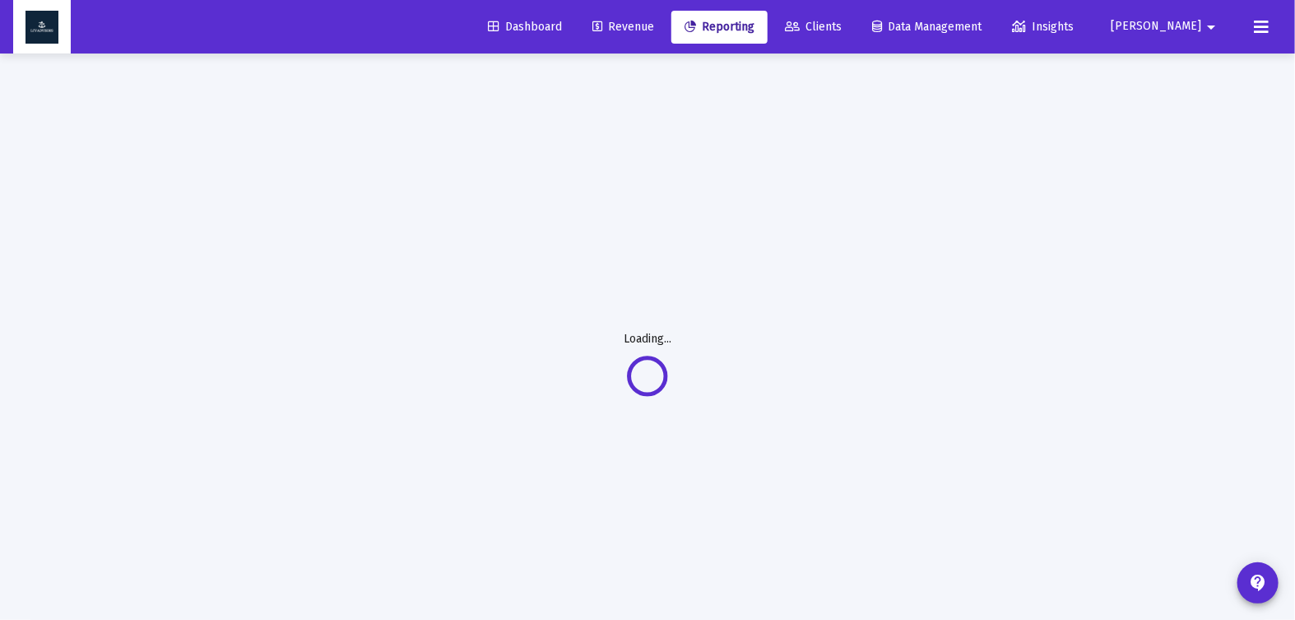
select select "View all"
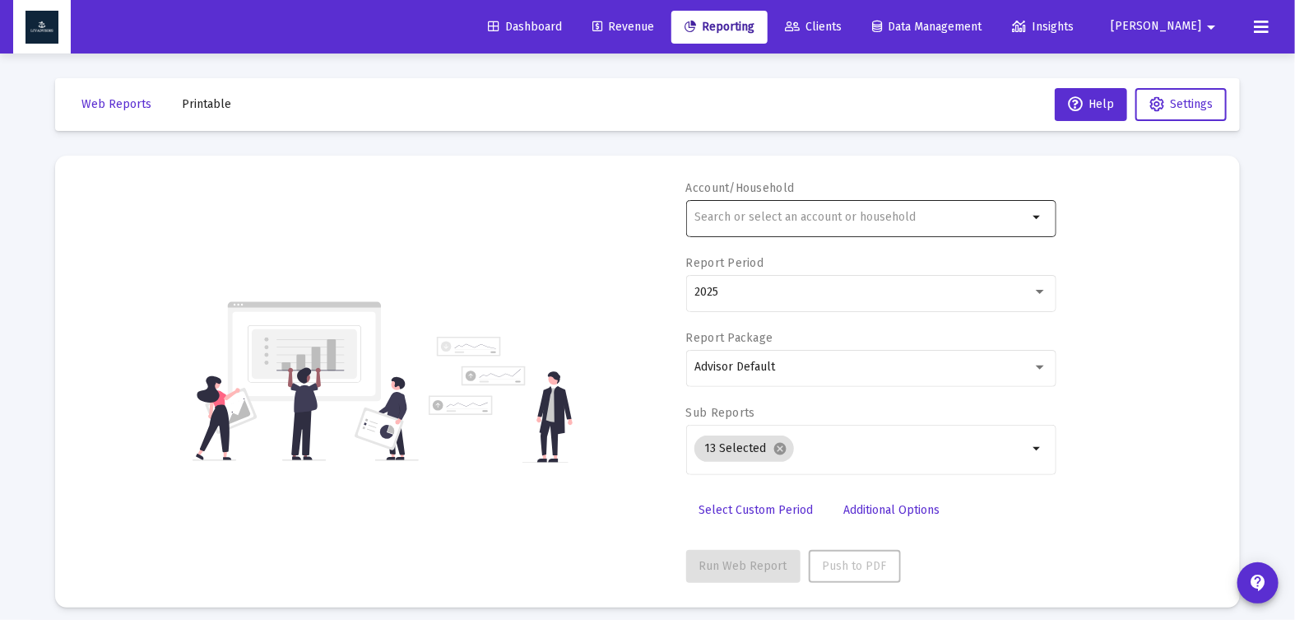
click at [724, 220] on input "text" at bounding box center [860, 217] width 333 height 13
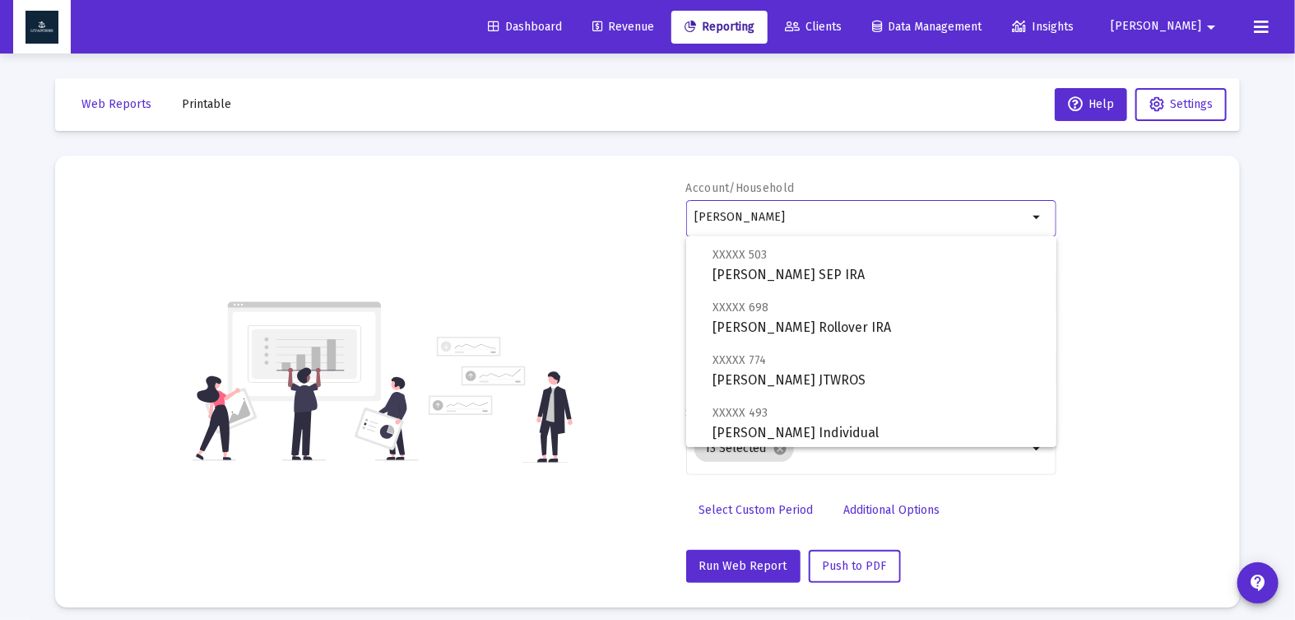
scroll to position [58, 0]
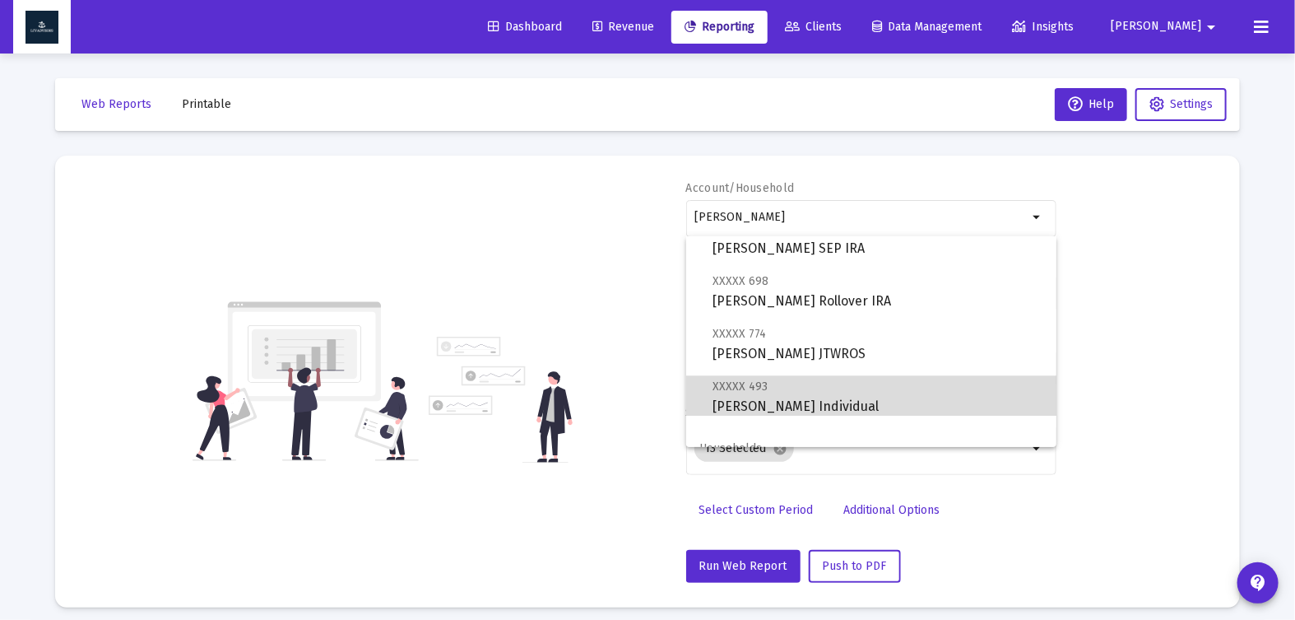
click at [898, 392] on span "XXXXX 493 [PERSON_NAME] Individual" at bounding box center [878, 396] width 331 height 40
type input "[PERSON_NAME] Individual"
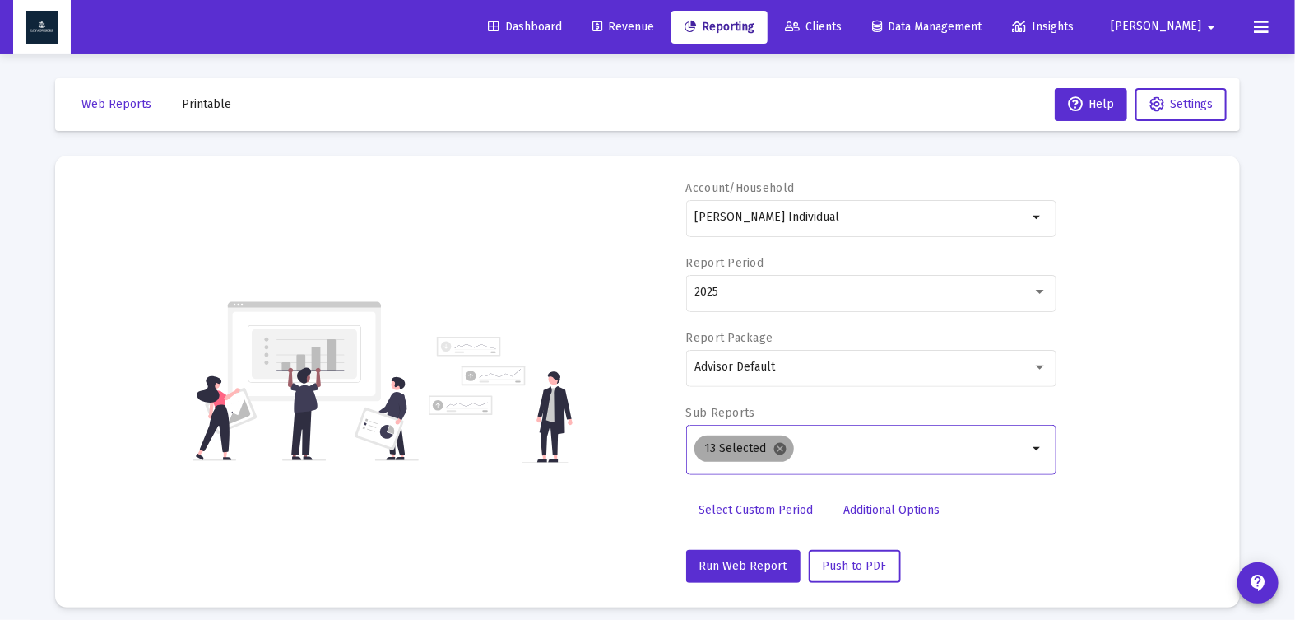
click at [778, 451] on mat-icon "cancel" at bounding box center [780, 448] width 15 height 15
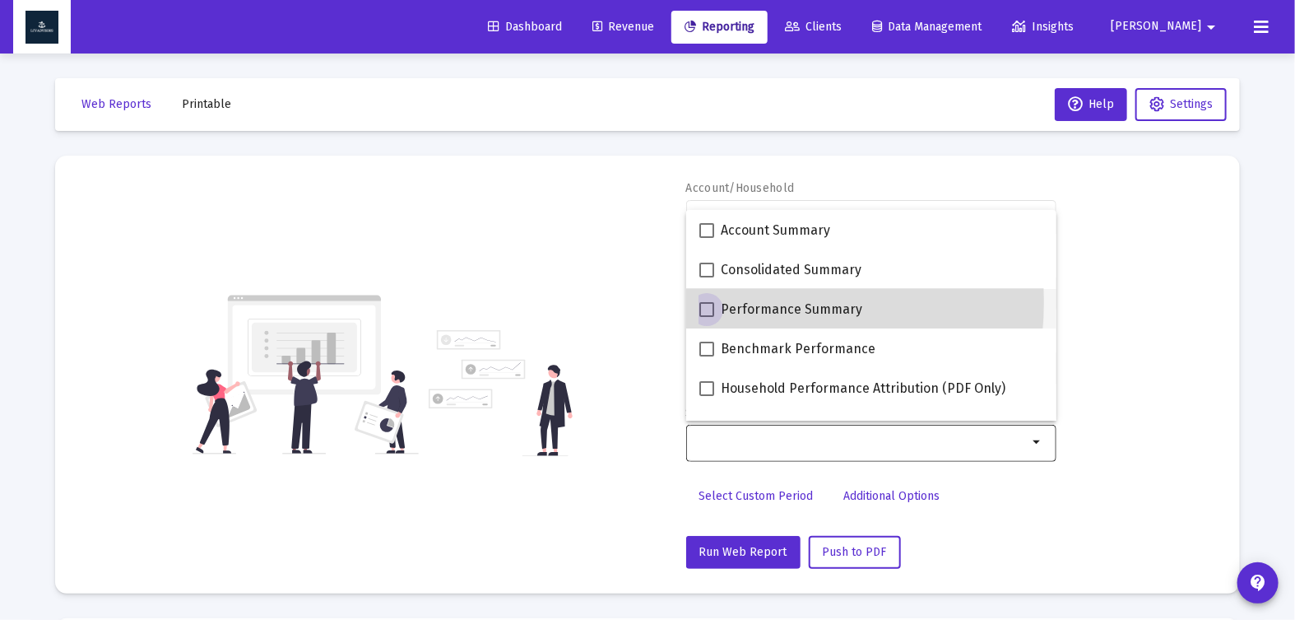
click at [711, 302] on span at bounding box center [706, 309] width 15 height 15
click at [707, 317] on input "Performance Summary" at bounding box center [706, 317] width 1 height 1
checkbox input "true"
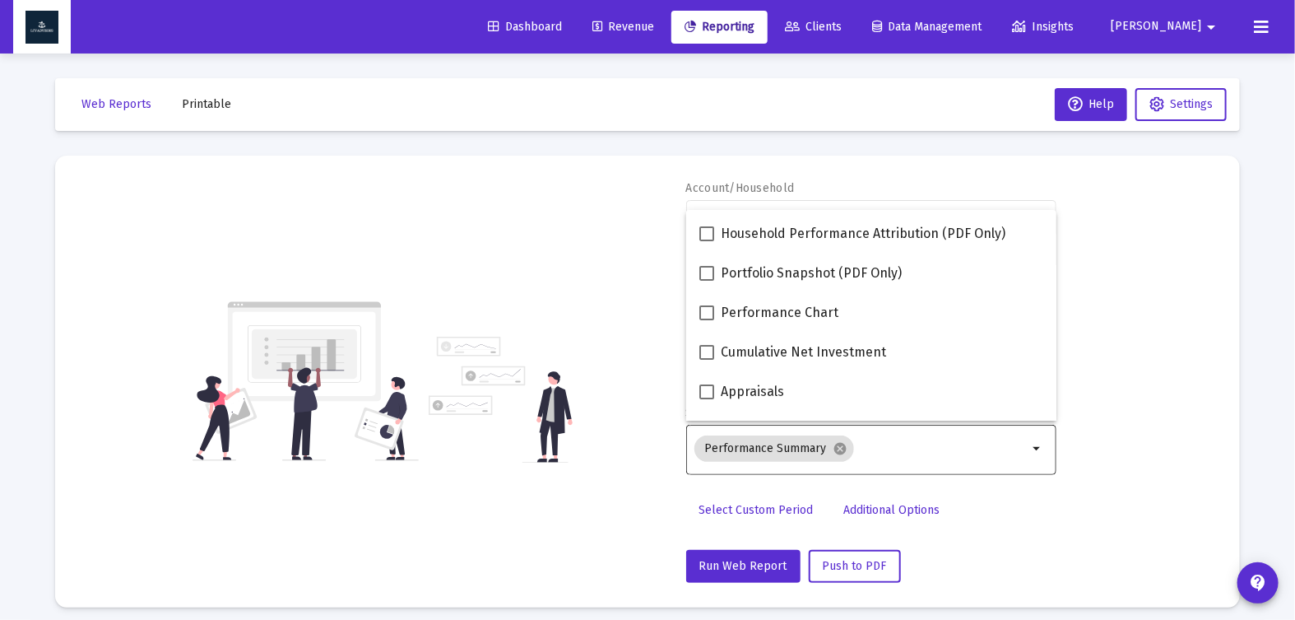
scroll to position [174, 0]
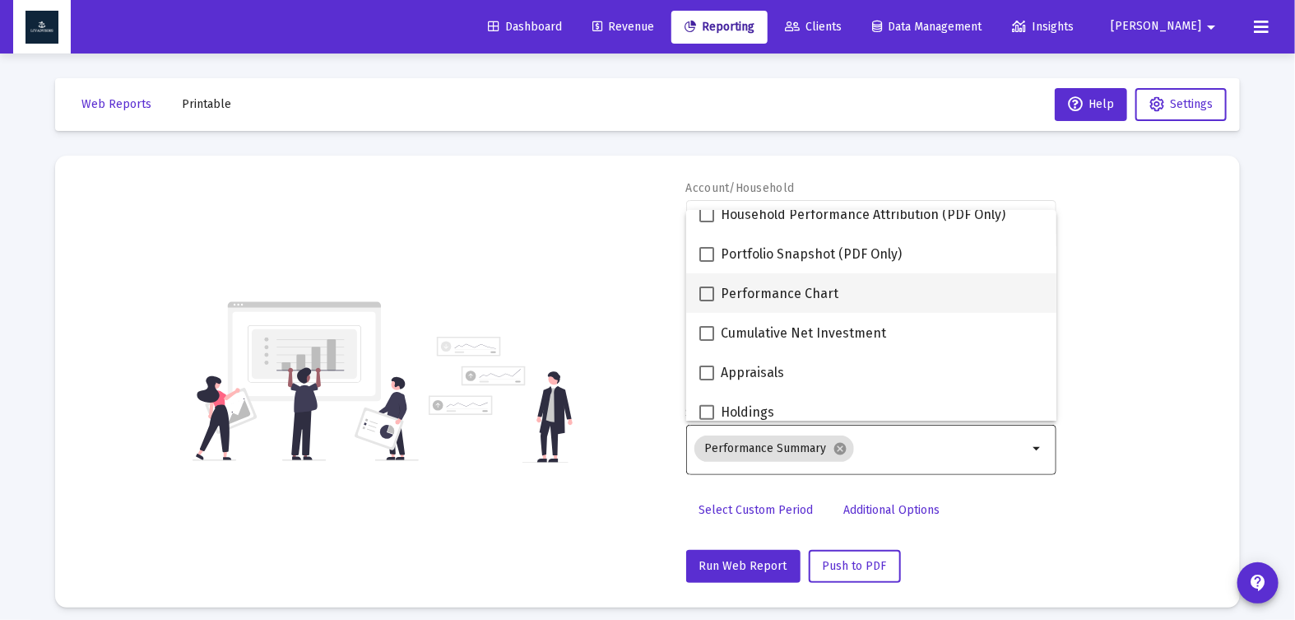
click at [711, 287] on span at bounding box center [706, 293] width 15 height 15
click at [707, 301] on input "Performance Chart" at bounding box center [706, 301] width 1 height 1
checkbox input "true"
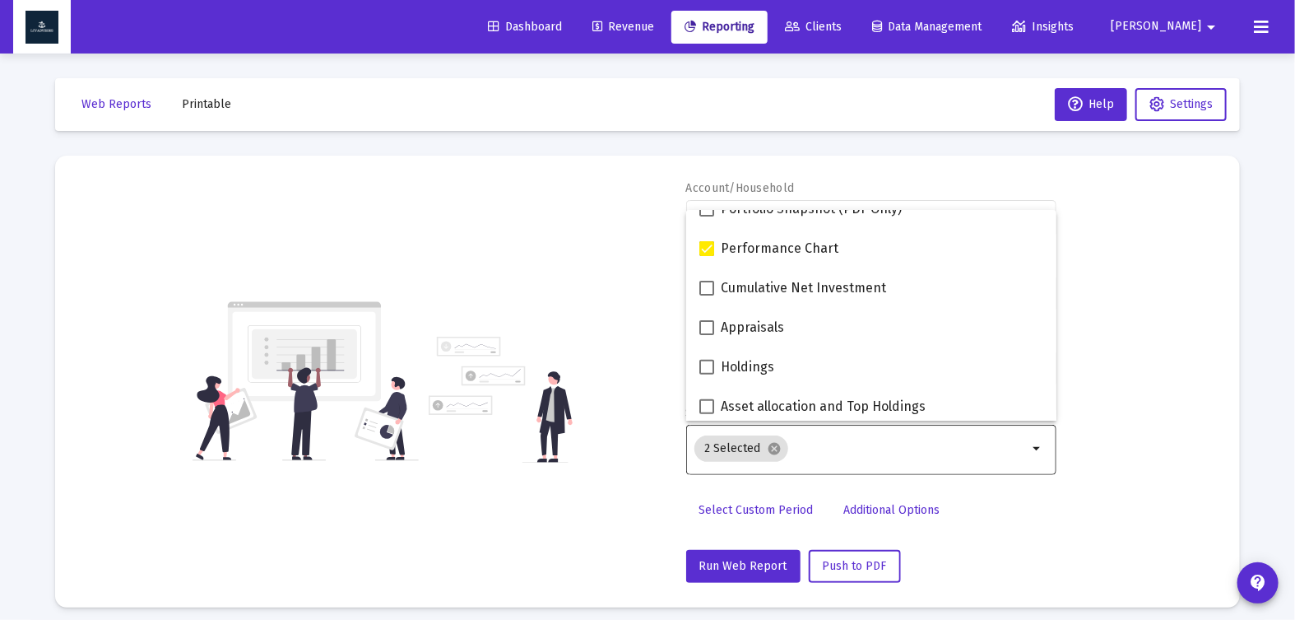
scroll to position [244, 0]
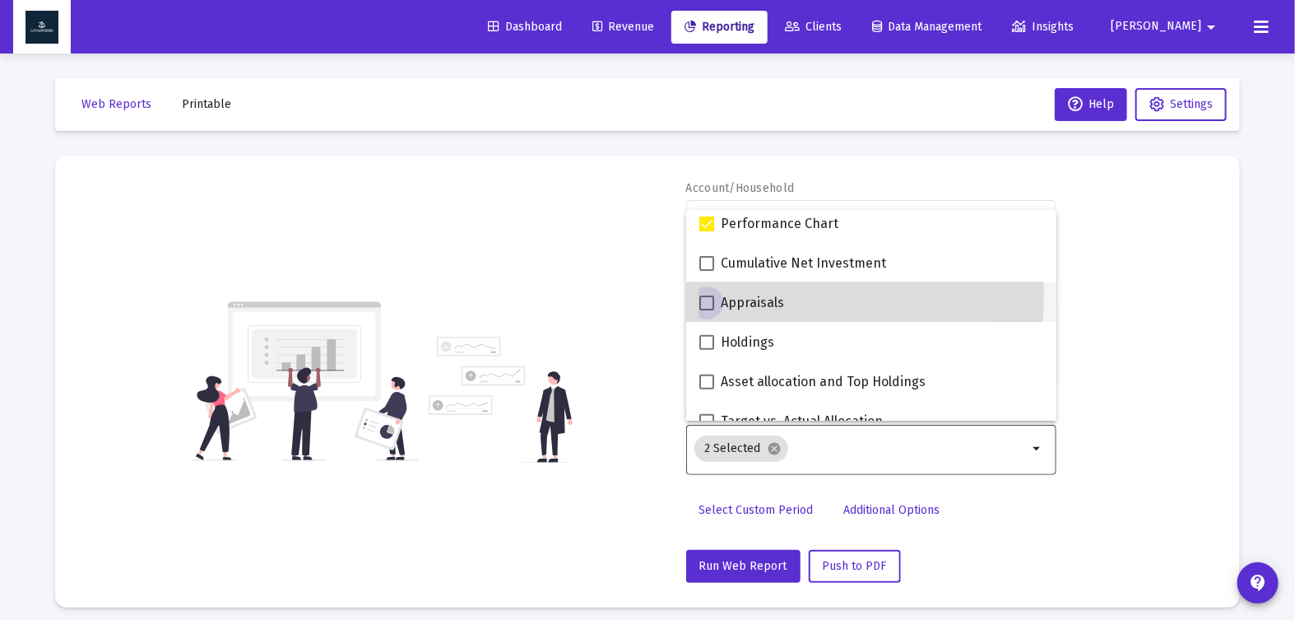
click at [704, 294] on label "Appraisals" at bounding box center [741, 303] width 85 height 20
click at [706, 310] on input "Appraisals" at bounding box center [706, 310] width 1 height 1
checkbox input "true"
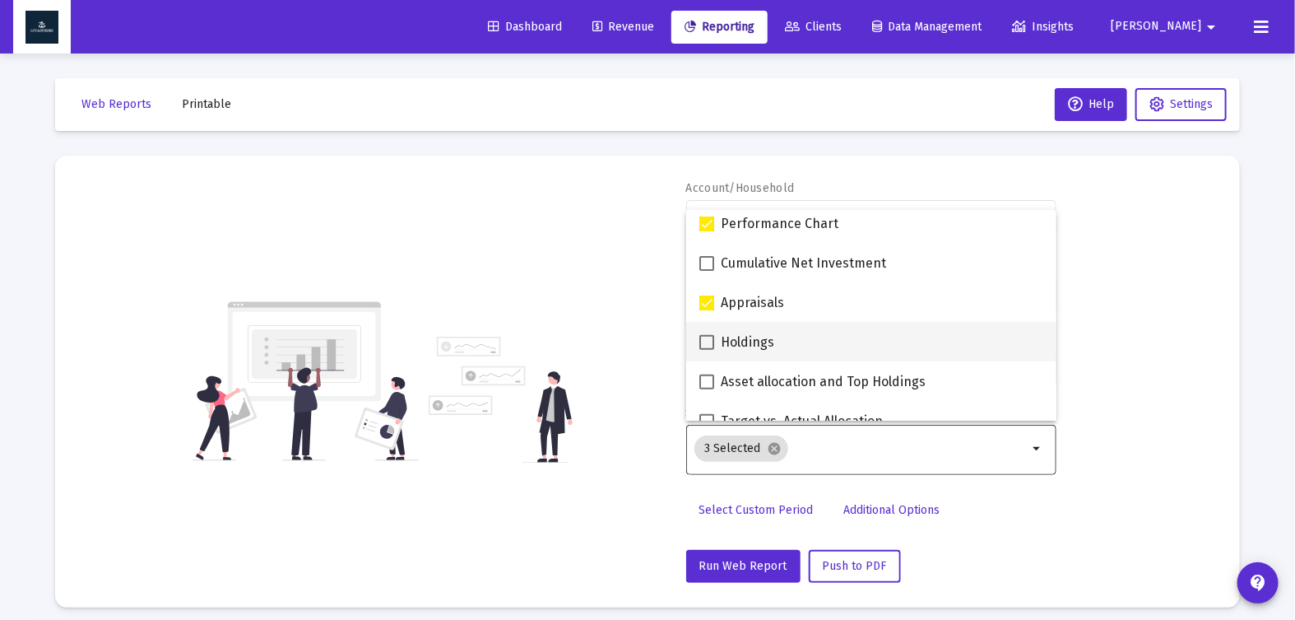
click at [703, 333] on label "Holdings" at bounding box center [736, 342] width 75 height 20
click at [706, 350] on input "Holdings" at bounding box center [706, 350] width 1 height 1
checkbox input "true"
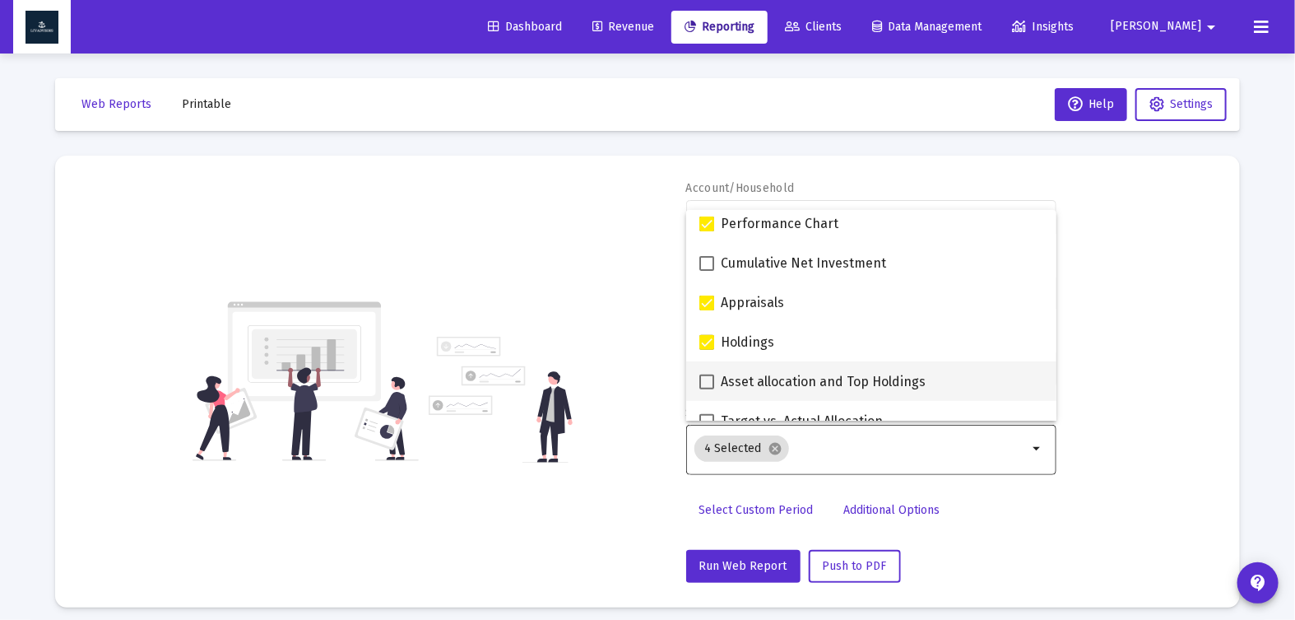
click at [709, 379] on span at bounding box center [706, 381] width 15 height 15
click at [707, 389] on input "Asset allocation and Top Holdings" at bounding box center [706, 389] width 1 height 1
checkbox input "true"
click at [665, 550] on div "Account/Household [PERSON_NAME] Individual arrow_drop_down Report Period 2025 R…" at bounding box center [647, 381] width 1135 height 402
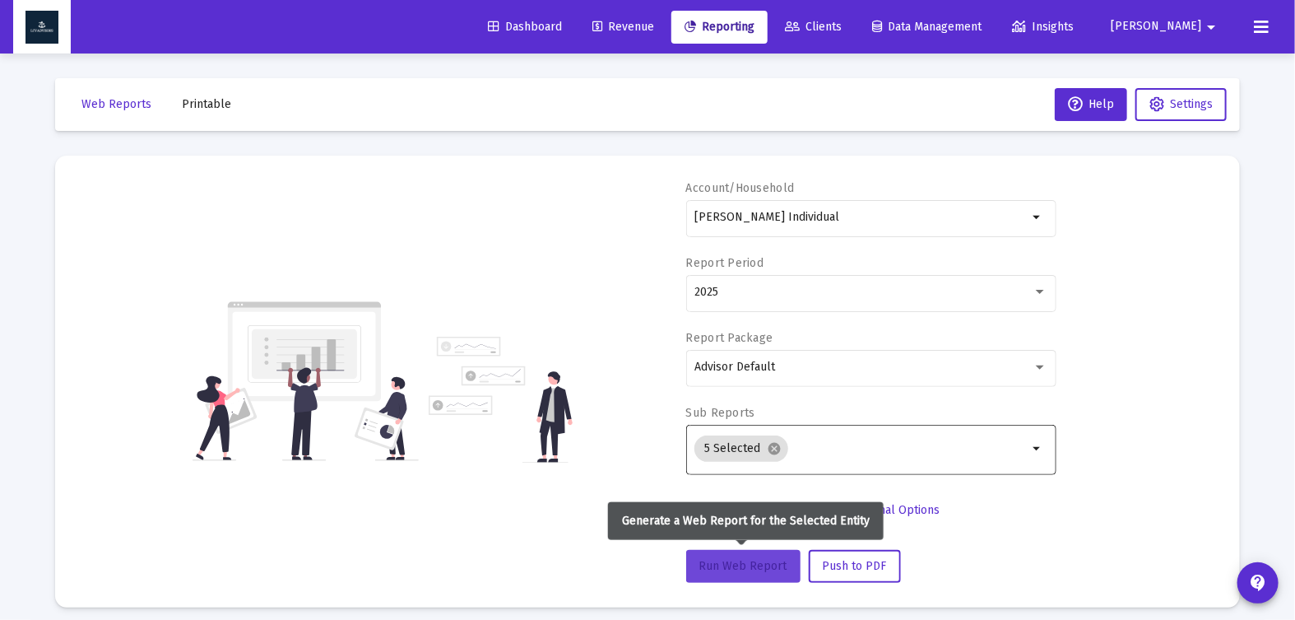
click at [742, 559] on span "Run Web Report" at bounding box center [743, 566] width 88 height 14
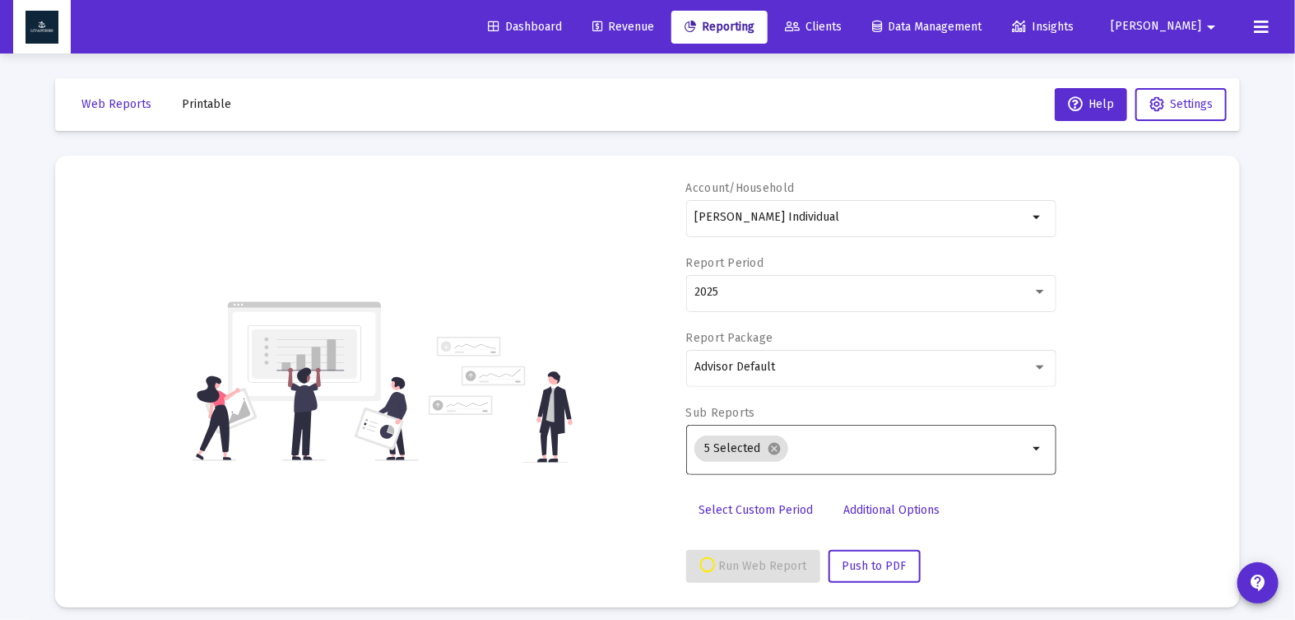
select select "View all"
click at [858, 564] on span "Push to PDF" at bounding box center [855, 566] width 64 height 14
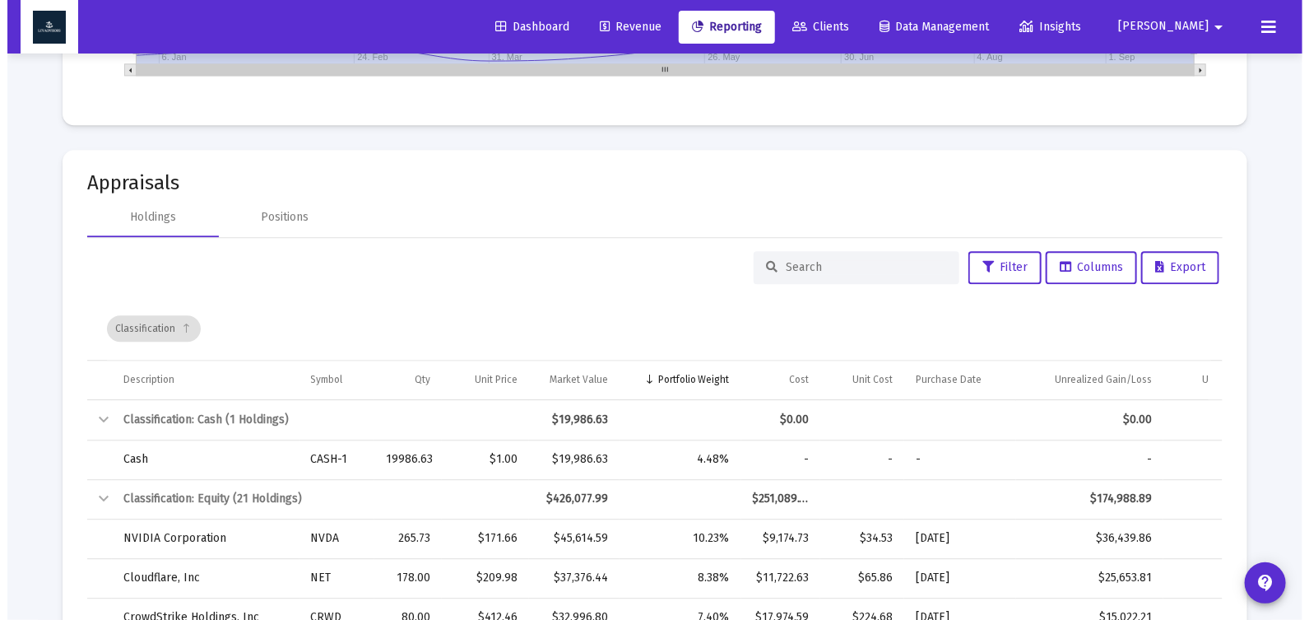
scroll to position [0, 0]
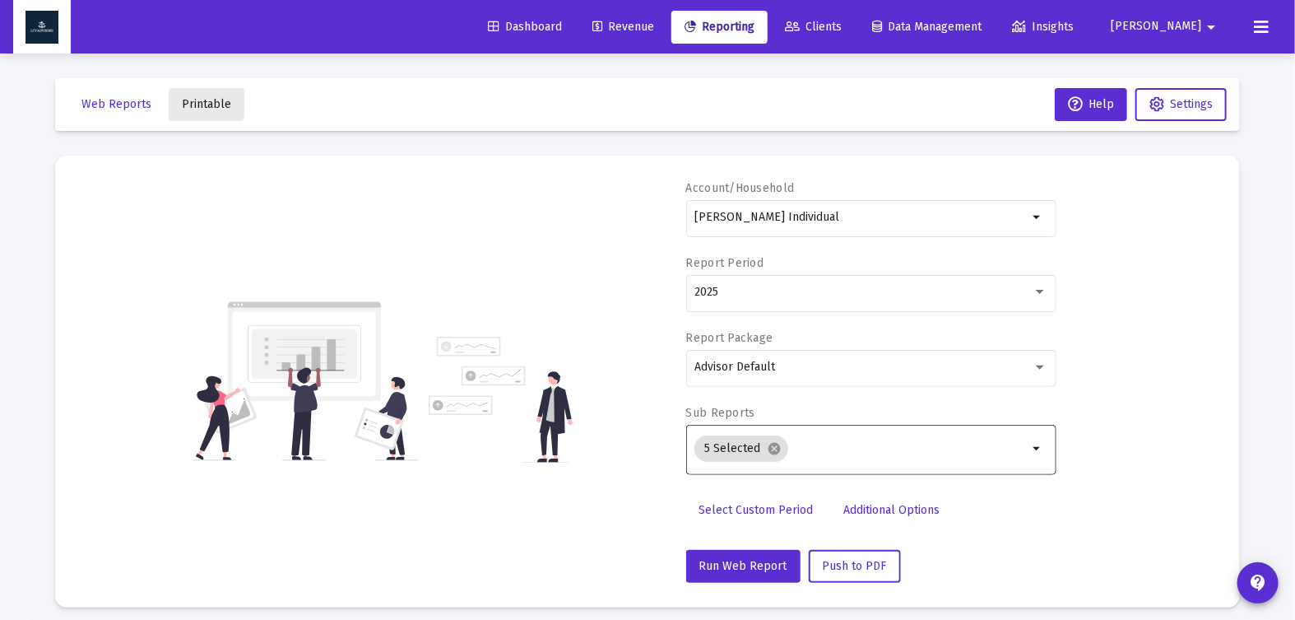
click at [195, 101] on span "Printable" at bounding box center [206, 104] width 49 height 14
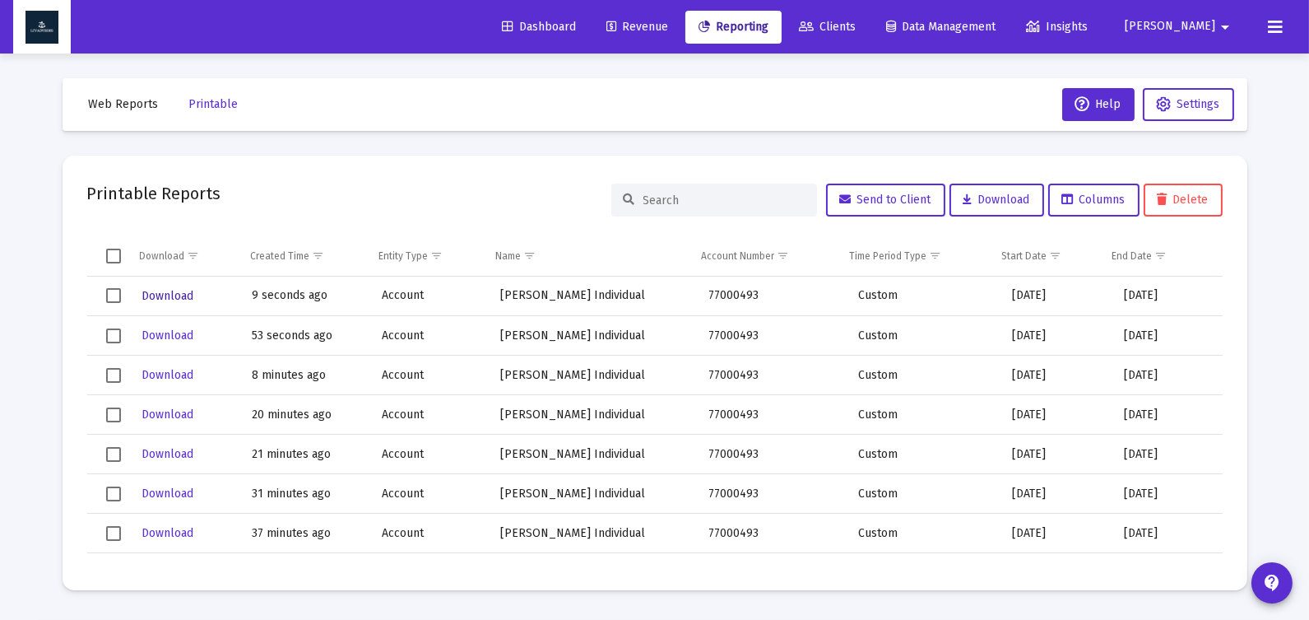
click at [172, 290] on span "Download" at bounding box center [168, 296] width 52 height 14
